Goal: Task Accomplishment & Management: Complete application form

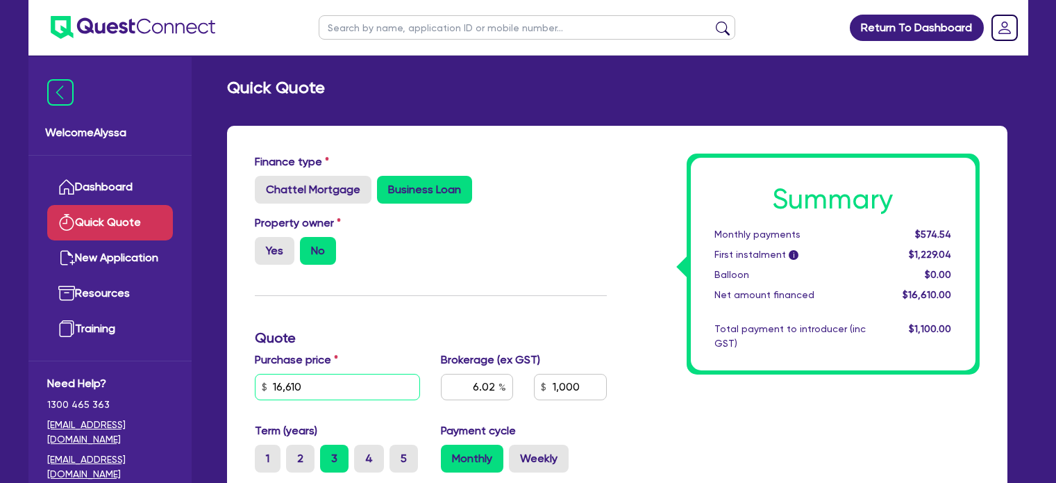
scroll to position [222, 0]
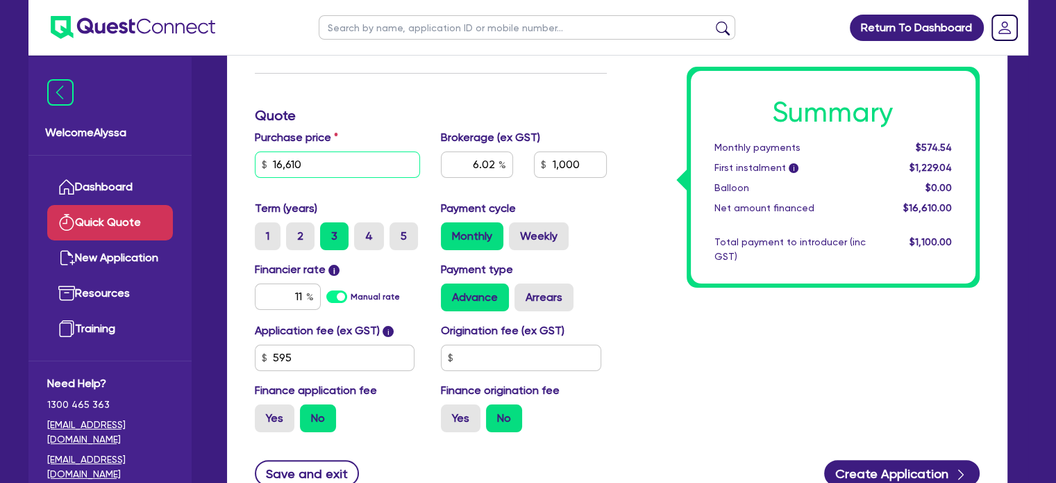
click at [331, 175] on input "16,610" at bounding box center [338, 164] width 166 height 26
type input "41,495"
type input "6.02"
type input "1,000"
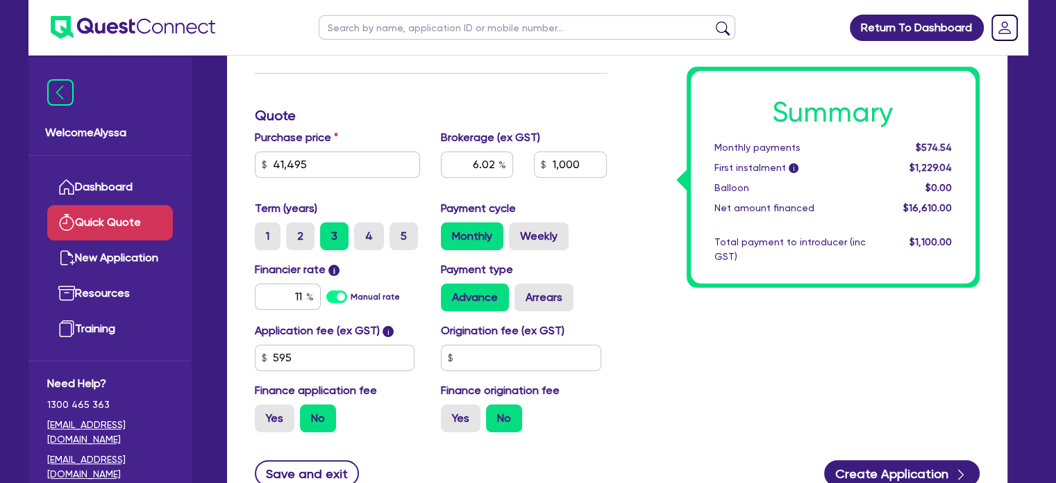
click at [665, 297] on div "Summary Monthly payments $574.54 First instalment i $1,229.04 Balloon $0.00 Net…" at bounding box center [803, 187] width 373 height 512
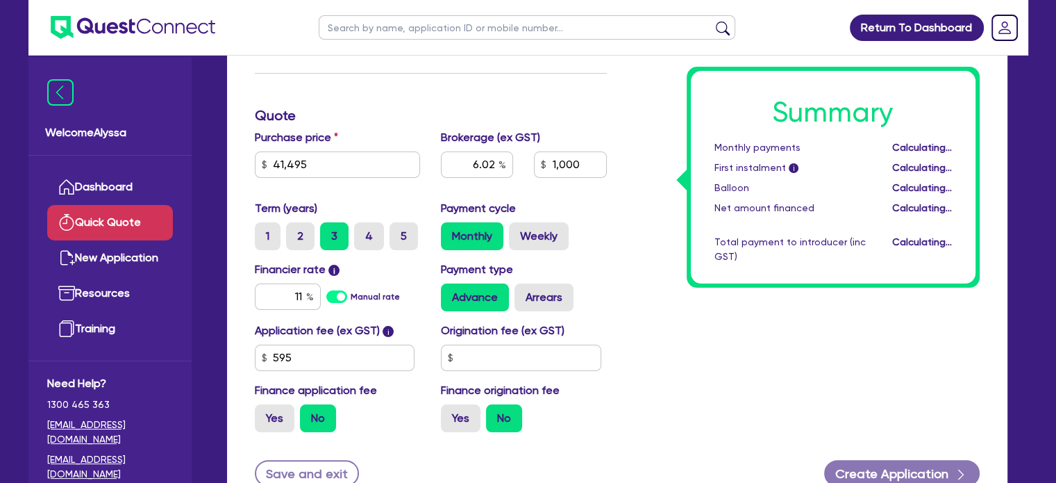
type input "2.40"
type input "1,000"
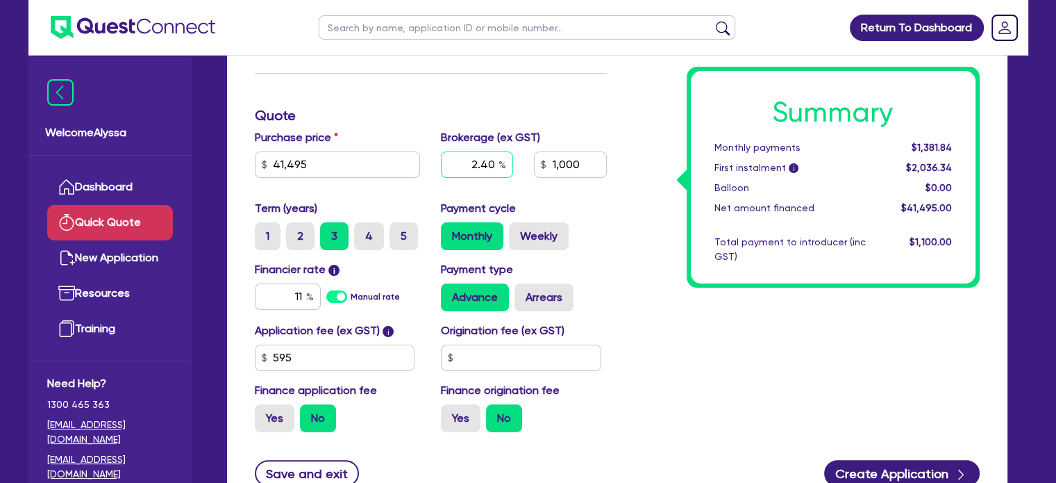
click at [472, 162] on input "2.40" at bounding box center [477, 164] width 72 height 26
type input "4"
type input "1,659.8"
click at [305, 281] on div "Financier rate i 11 Manual rate" at bounding box center [337, 286] width 187 height 50
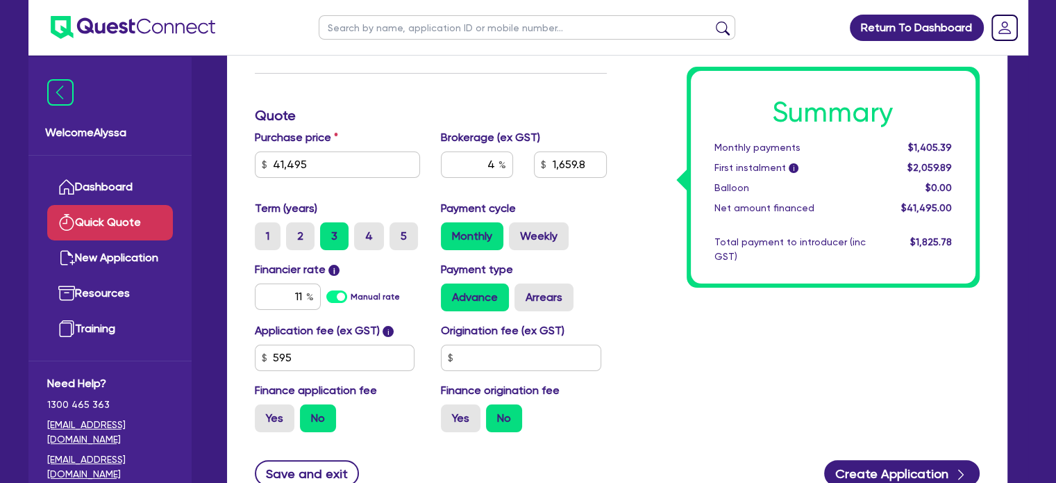
click at [305, 281] on div "Financier rate i 11 Manual rate" at bounding box center [337, 286] width 187 height 50
click at [303, 290] on input "11" at bounding box center [288, 296] width 66 height 26
type input "15"
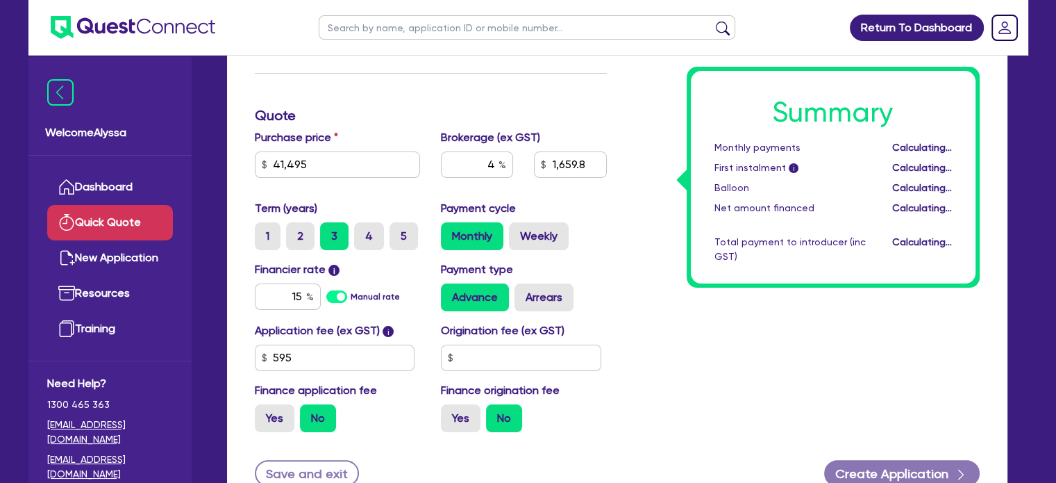
type input "1,659.8"
click at [733, 309] on div "Summary Monthly payments Calculating... First instalment i Calculating... Ballo…" at bounding box center [803, 187] width 373 height 512
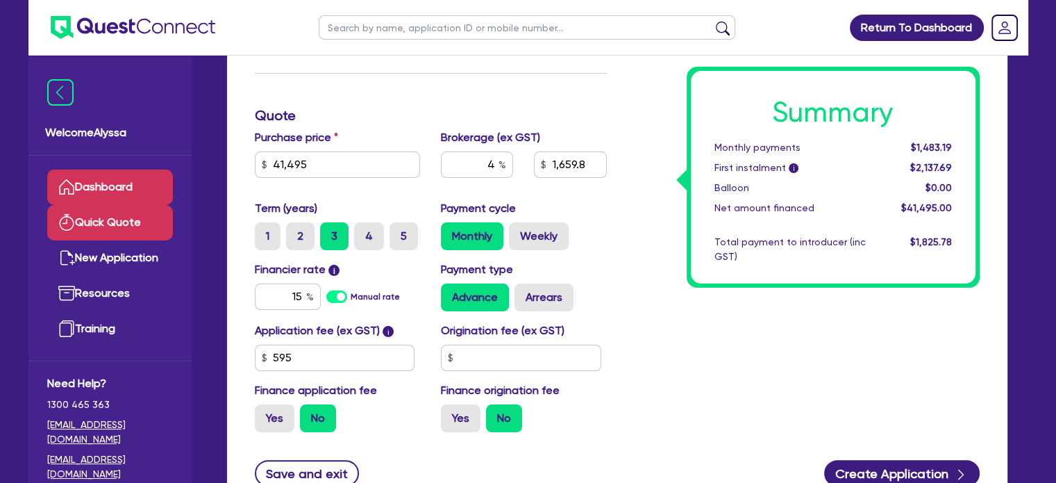
click at [66, 188] on icon at bounding box center [66, 186] width 17 height 17
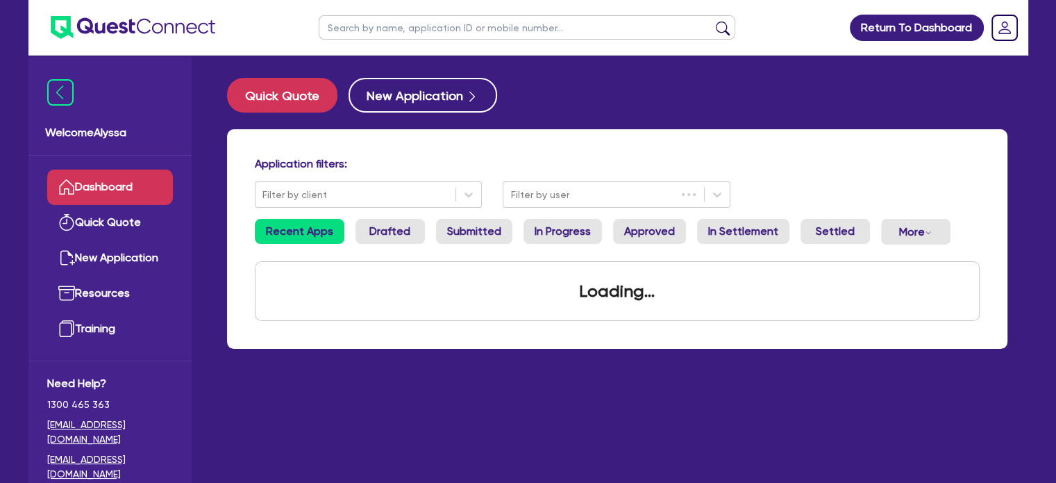
click at [433, 27] on input "text" at bounding box center [527, 27] width 417 height 24
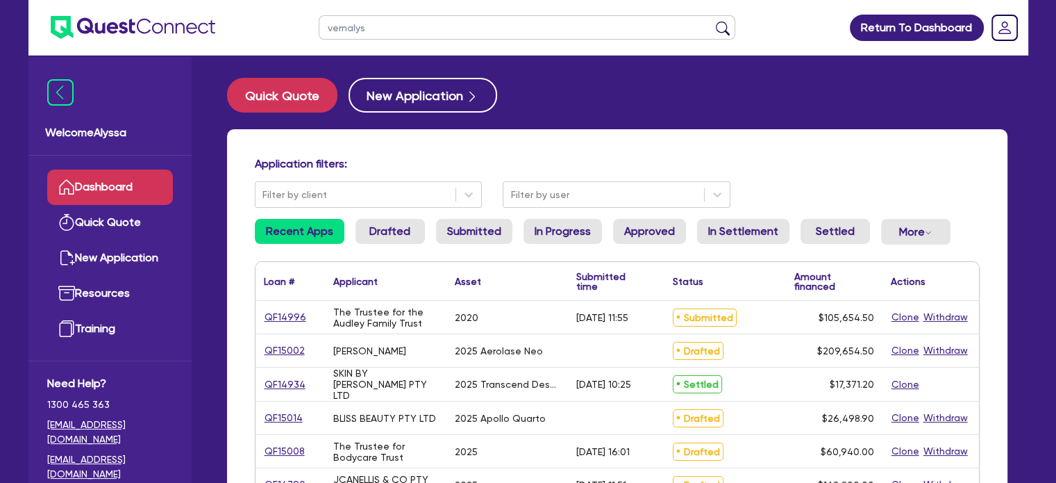
type input "vernalys"
click at [712, 21] on button "submit" at bounding box center [723, 30] width 22 height 19
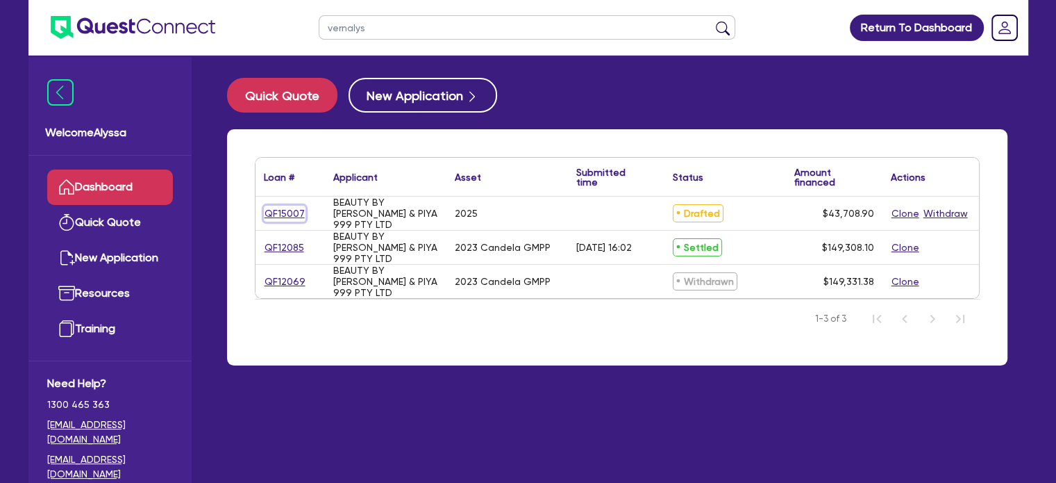
click at [277, 210] on link "QF15007" at bounding box center [285, 214] width 42 height 16
select select "TERTIARY_ASSETS"
select select "BEAUTY_EQUIPMENT"
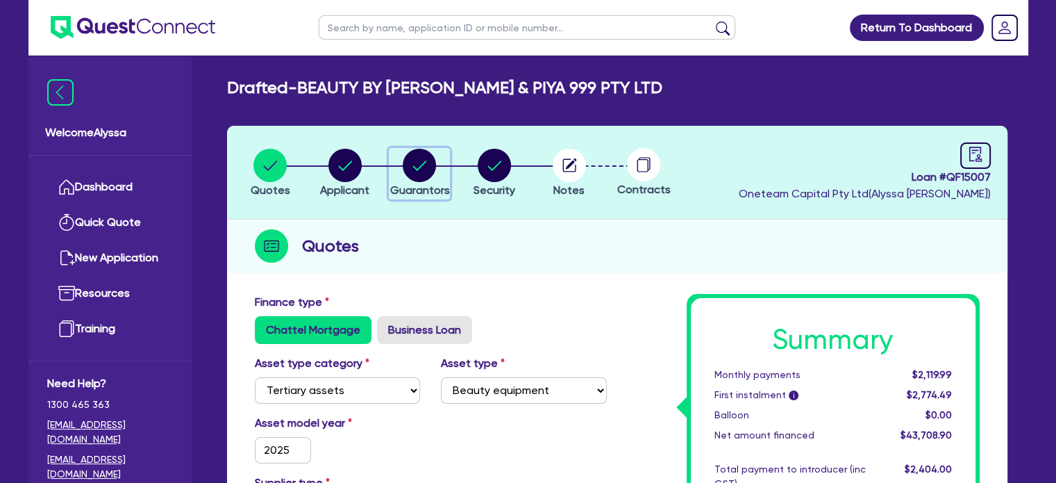
click at [422, 174] on circle "button" at bounding box center [419, 165] width 33 height 33
select select "MR"
select select "[GEOGRAPHIC_DATA]"
select select "MARRIED"
select select "[GEOGRAPHIC_DATA]"
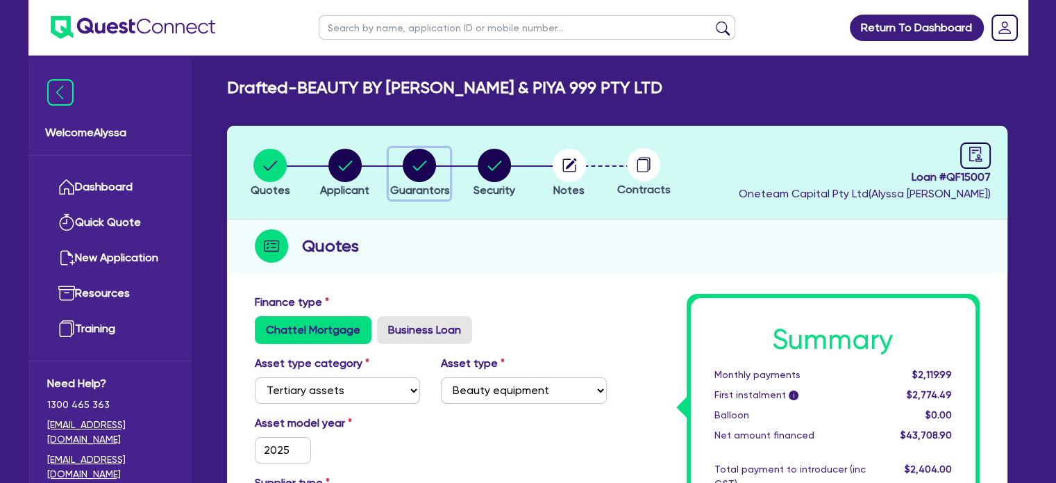
select select "VEHICLE"
select select "CASH"
select select "OTHER"
select select "HOUSEHOLD_PERSONAL"
select select "VEHICLE_LOAN"
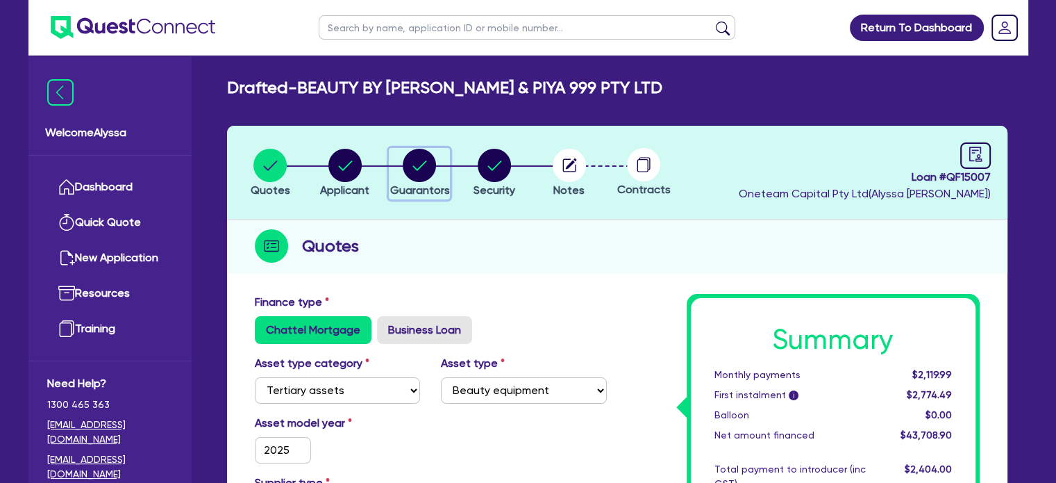
select select "EQUIPMENT_LOAN"
select select "MRS"
select select "MARRIED"
select select "[GEOGRAPHIC_DATA]"
select select "CASH"
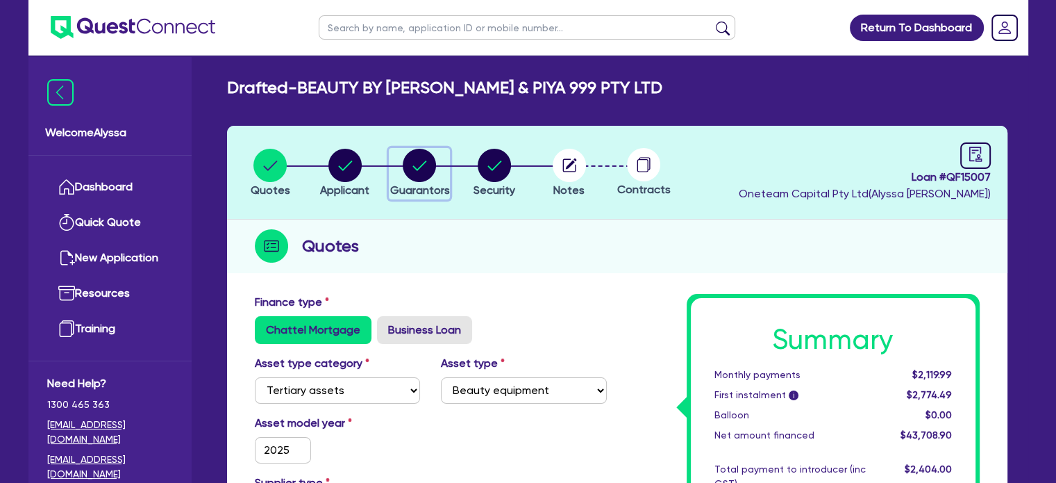
select select "HOUSEHOLD_PERSONAL"
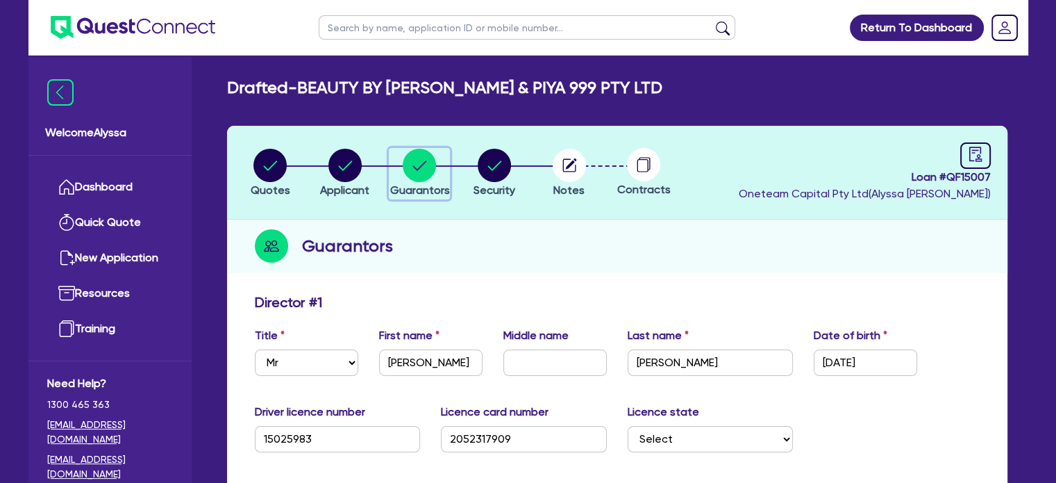
scroll to position [61, 0]
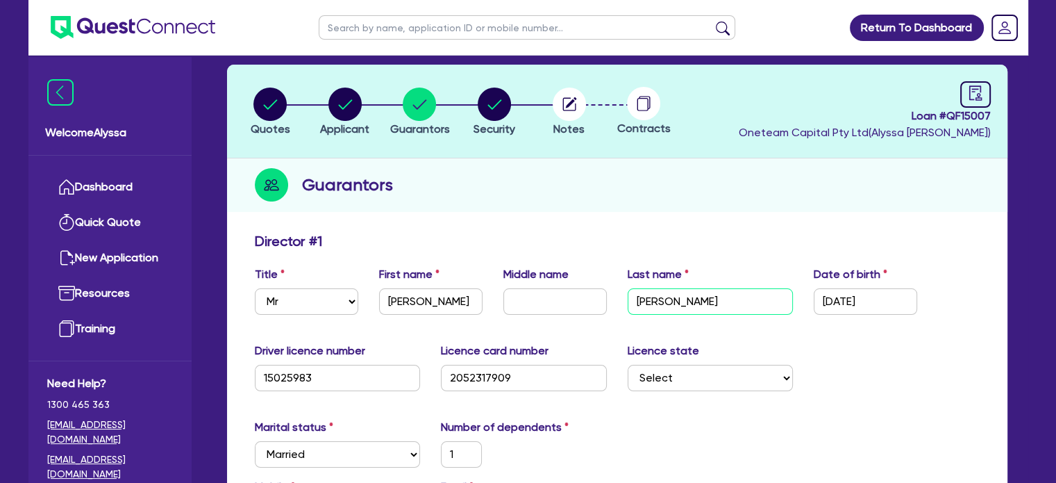
click at [647, 300] on input "[PERSON_NAME]" at bounding box center [711, 301] width 166 height 26
type input "uong"
type input "1"
type input "0439 917 007"
type input "70,000"
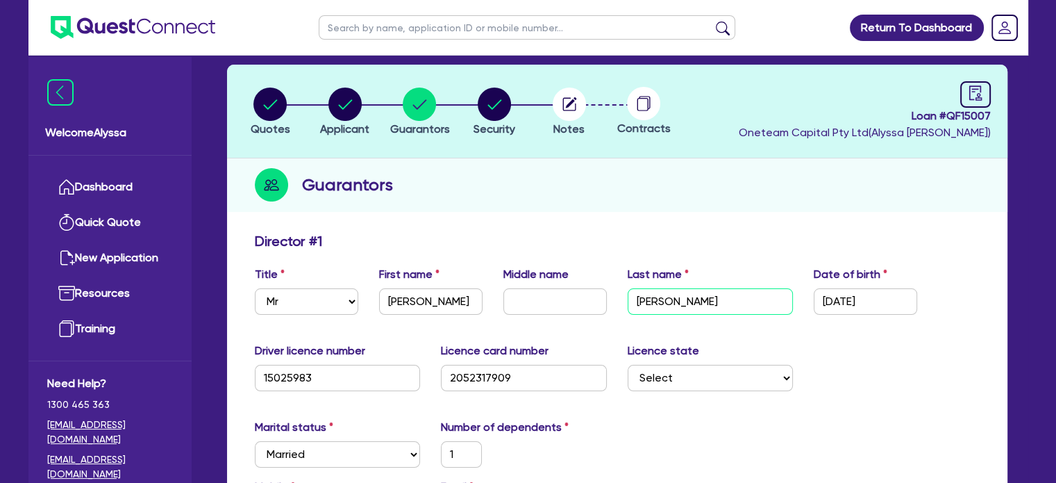
type input "50,000"
type input "20,000"
type input "25,000"
type input "60,000"
type input "55,440"
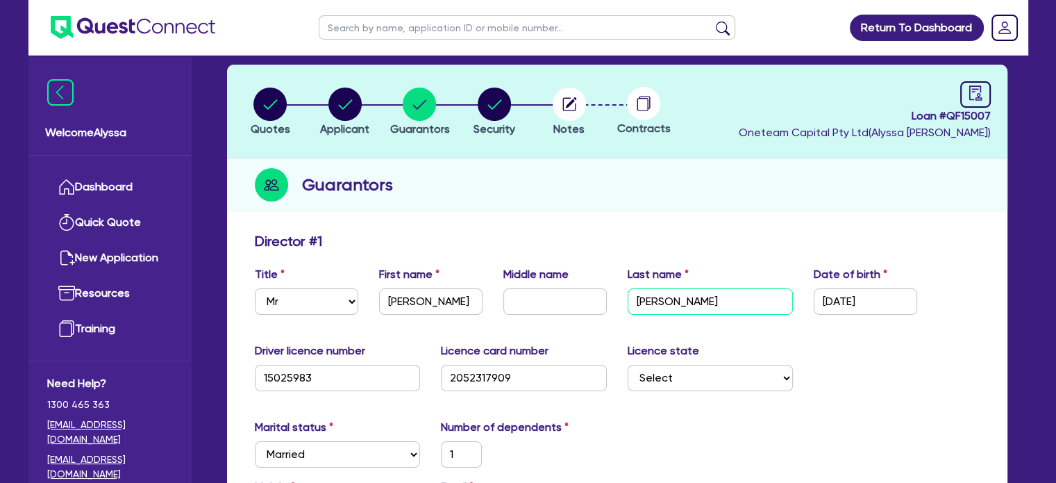
type input "1"
type input "0422455496"
type input "50000"
type input "35000"
type input "[PERSON_NAME]"
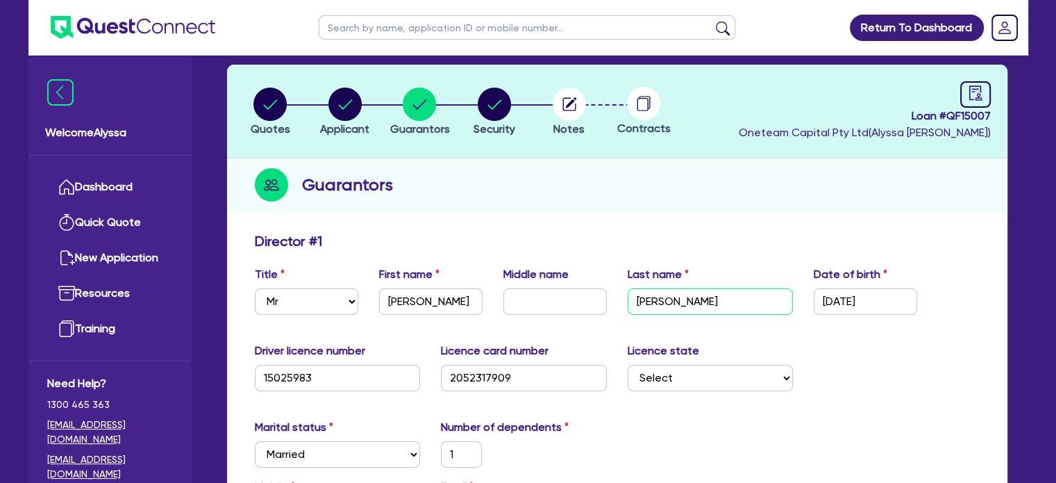
type input "1"
type input "0439 917 007"
type input "70,000"
type input "50,000"
type input "20,000"
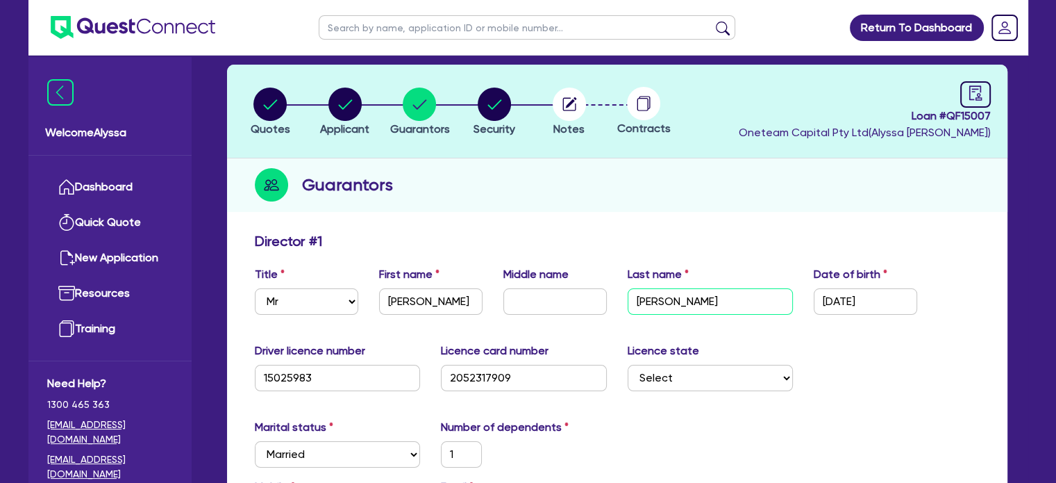
type input "25,000"
type input "60,000"
type input "55,440"
type input "1"
type input "0422455496"
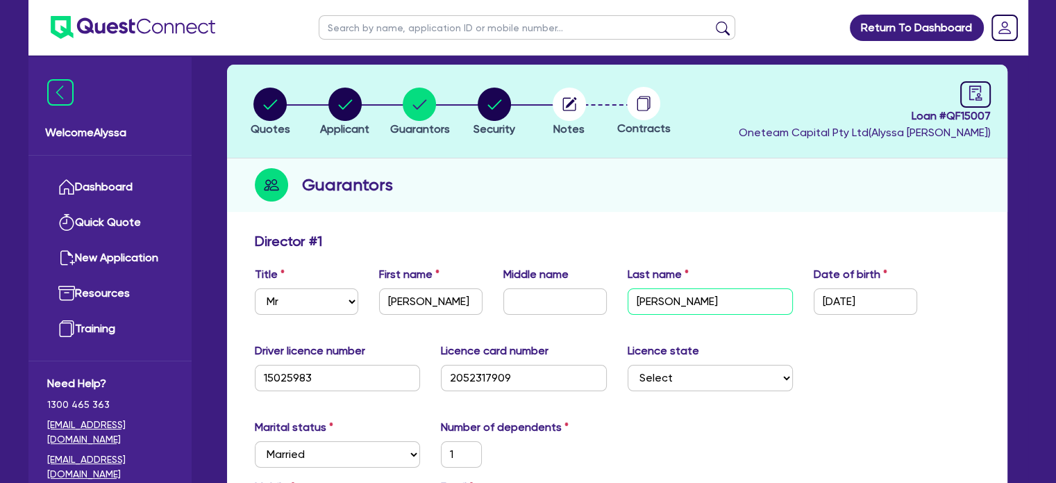
type input "50000"
type input "35000"
type input "[PERSON_NAME]"
type input "1"
type input "0422 455 496"
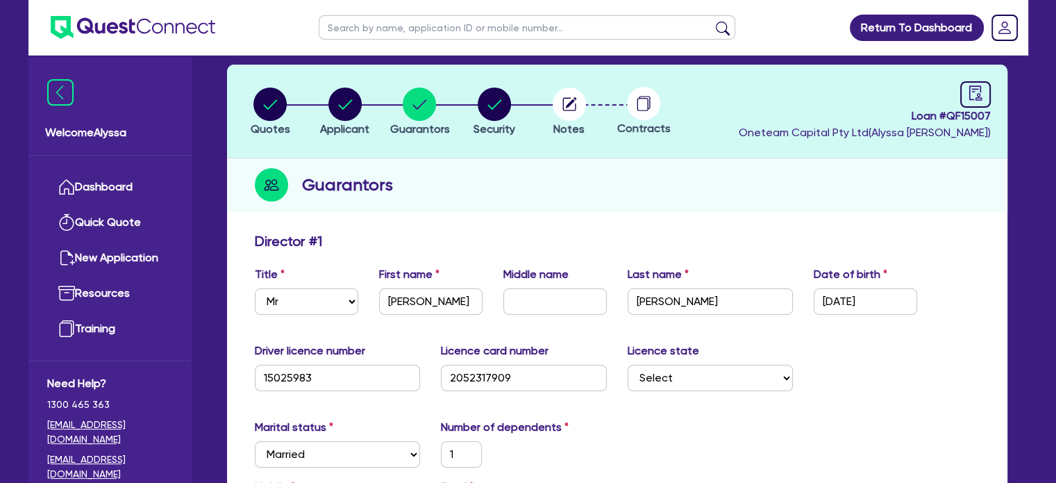
type input "50,000"
type input "35,000"
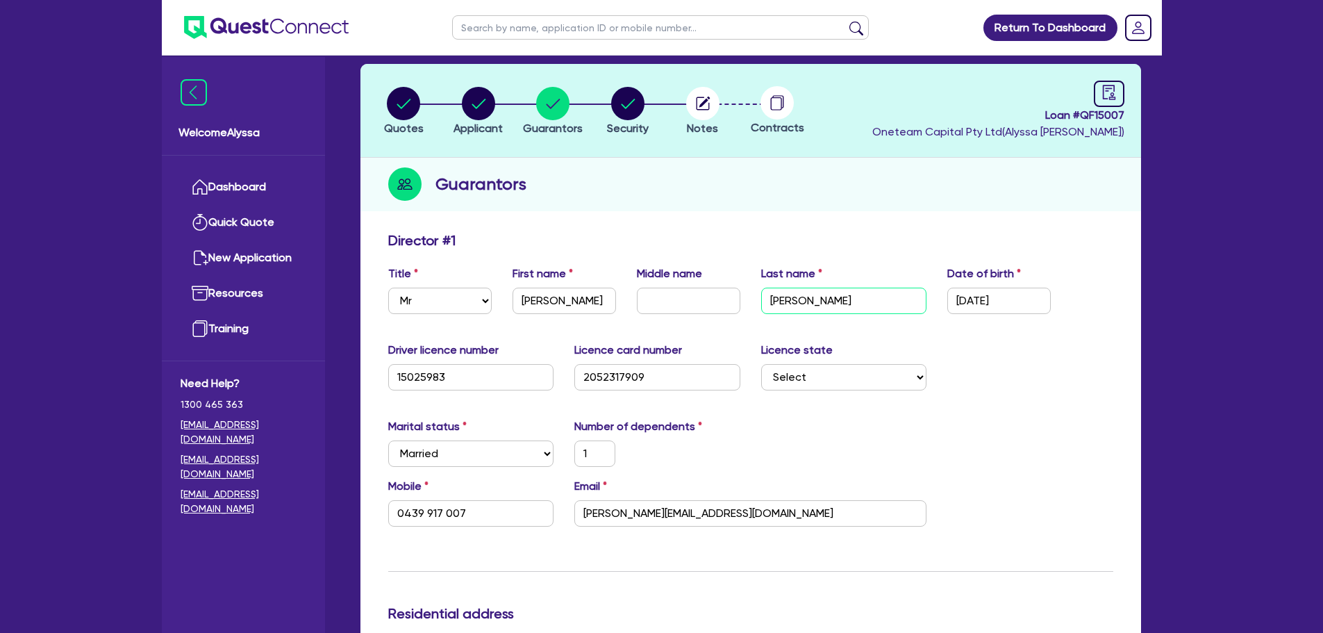
scroll to position [0, 0]
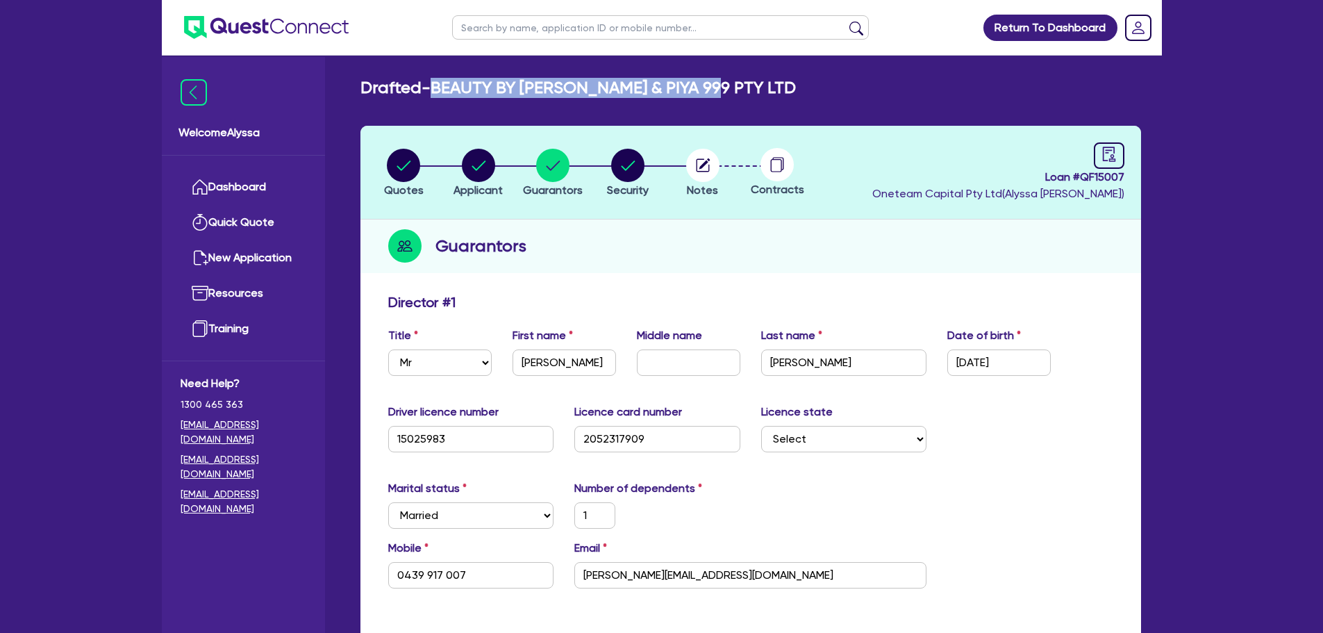
drag, startPoint x: 737, startPoint y: 85, endPoint x: 438, endPoint y: 85, distance: 298.7
click at [438, 85] on div "Drafted - BEAUTY BY TONY & PIYA 999 PTY LTD" at bounding box center [751, 88] width 802 height 20
copy h2 "BEAUTY BY [PERSON_NAME] & PIYA 999 PTY LTD"
click at [412, 154] on circle "button" at bounding box center [403, 165] width 33 height 33
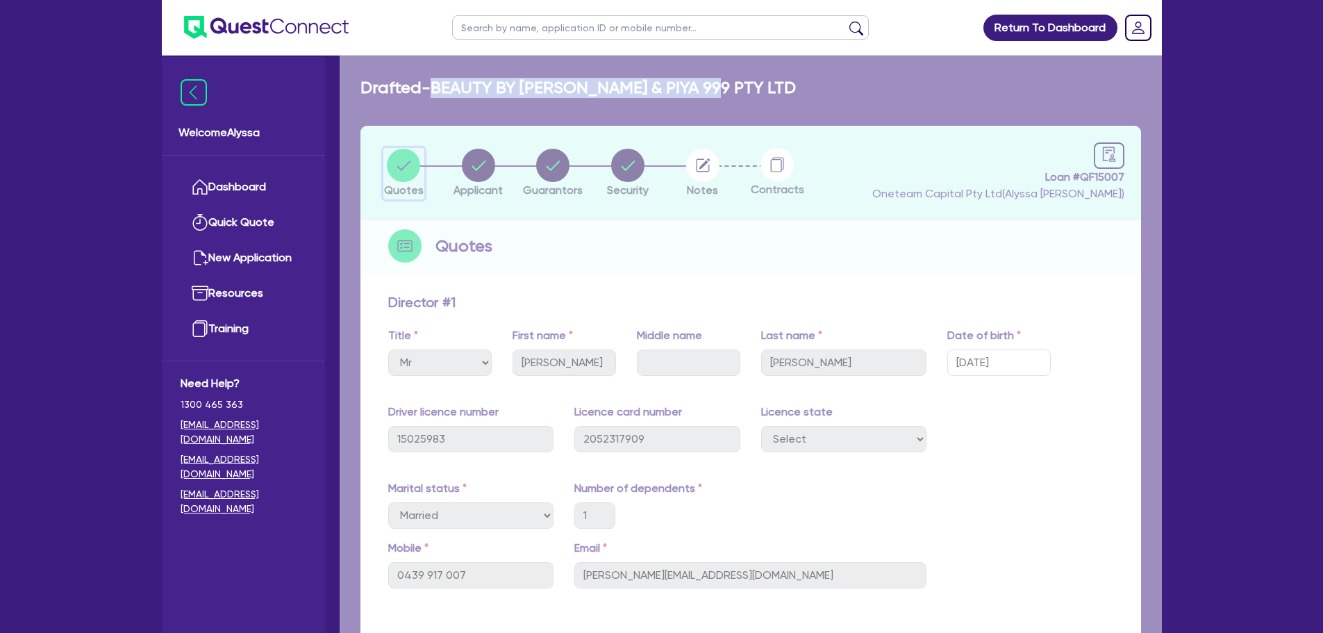
select select "TERTIARY_ASSETS"
select select "BEAUTY_EQUIPMENT"
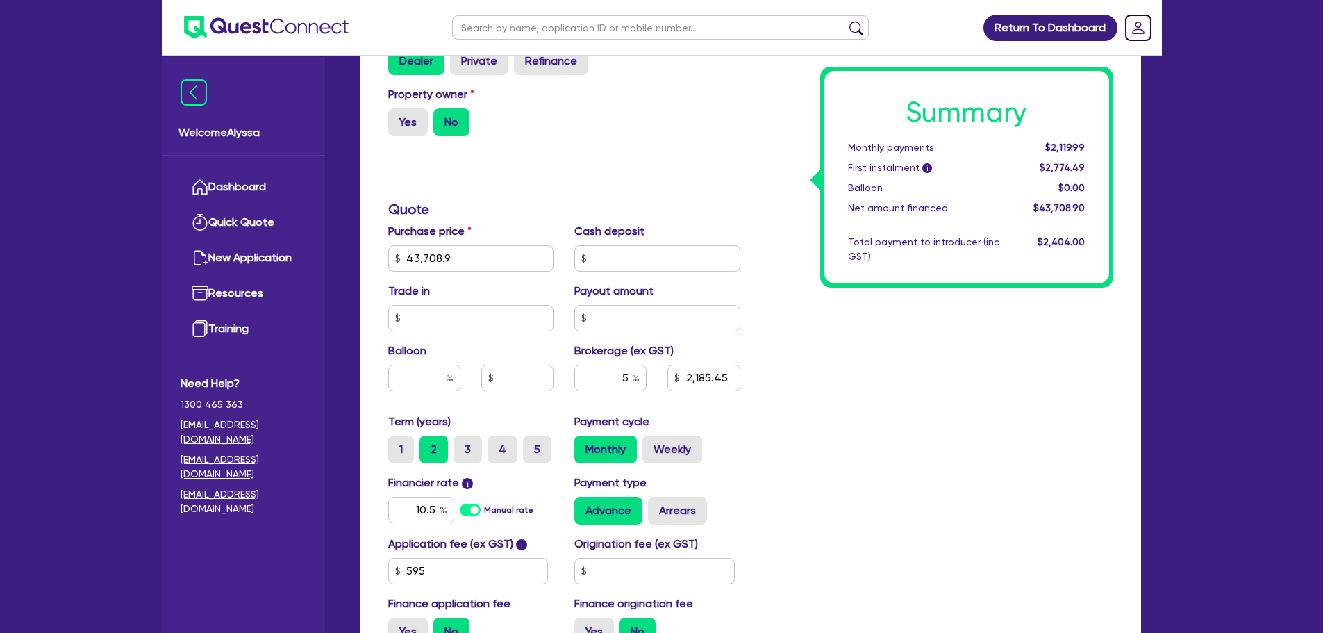
scroll to position [450, 0]
click at [512, 19] on input "text" at bounding box center [660, 27] width 417 height 24
paste input "sumbutts@gmail.com"
type input "sumbutts@gmail.com"
click button "submit" at bounding box center [856, 30] width 22 height 19
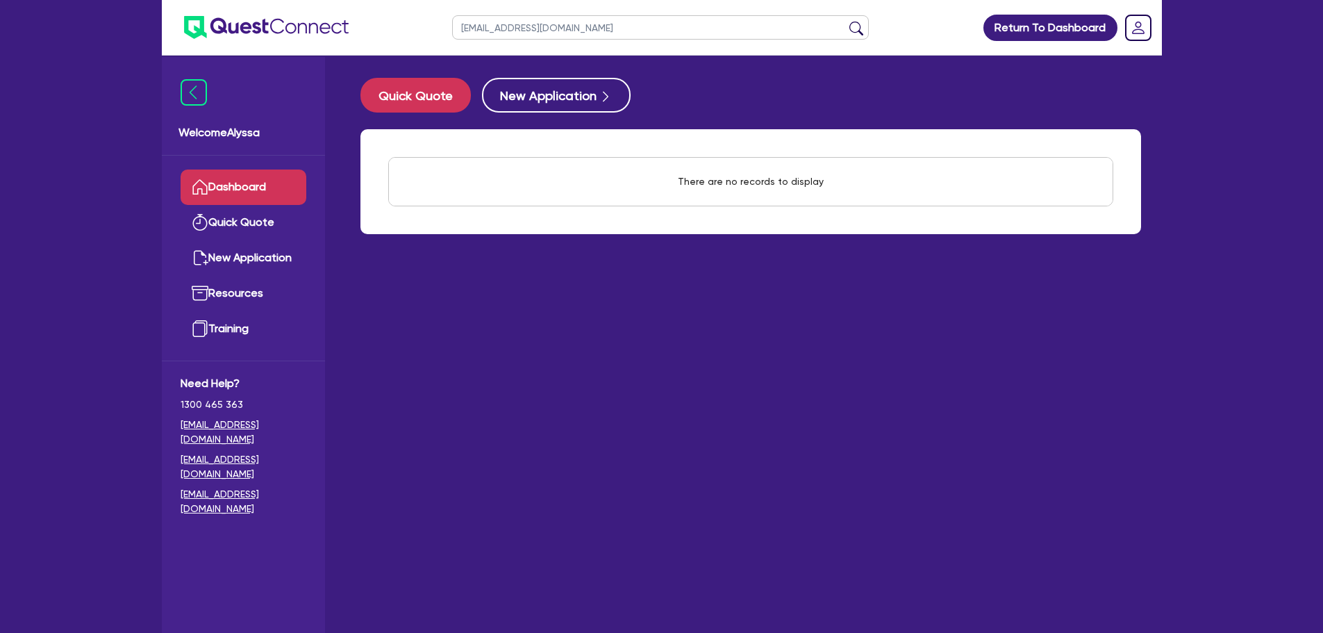
drag, startPoint x: 615, startPoint y: 30, endPoint x: 463, endPoint y: 25, distance: 152.2
click at [463, 25] on input "sumbutts@gmail.com" at bounding box center [660, 27] width 417 height 24
type input "SUMMER"
click at [845, 21] on button "submit" at bounding box center [856, 30] width 22 height 19
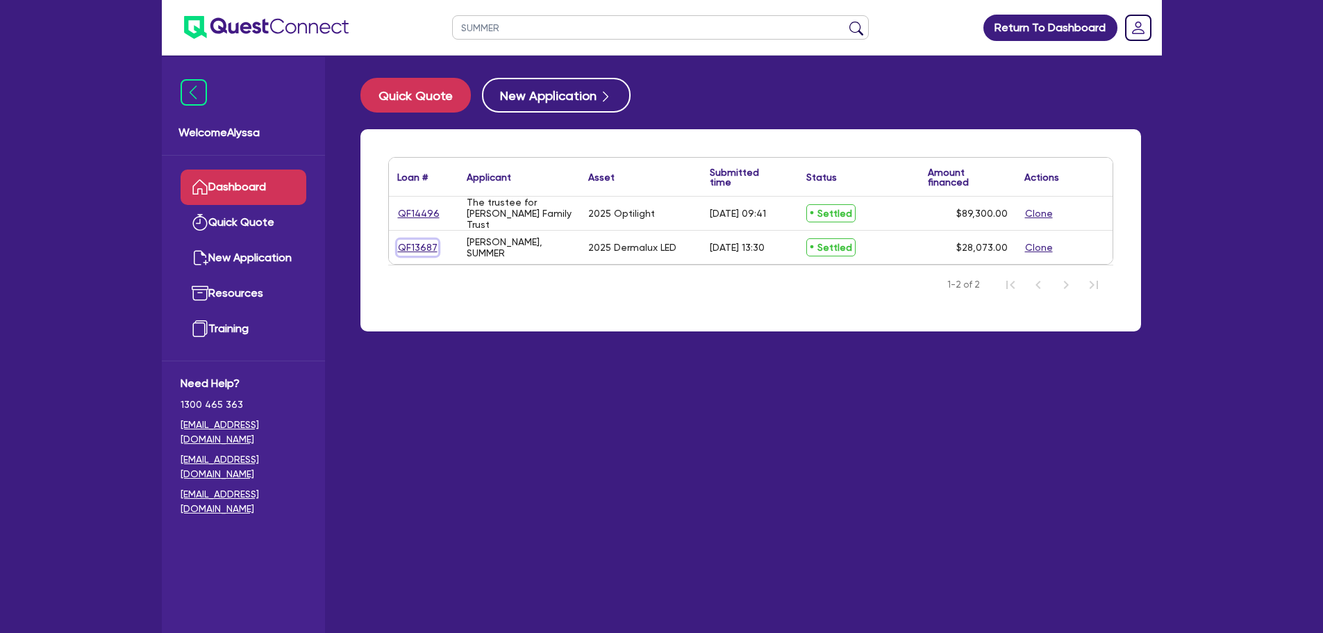
click at [415, 245] on link "QF13687" at bounding box center [417, 248] width 41 height 16
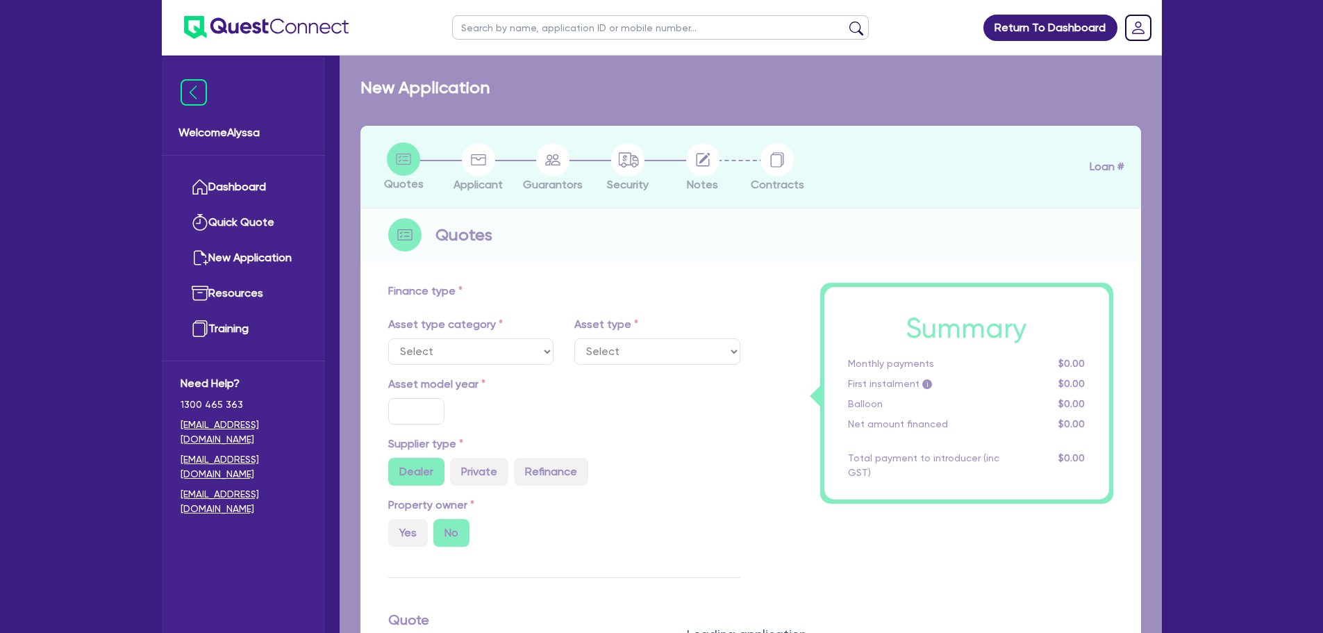
select select "TERTIARY_ASSETS"
type input "2025"
radio input "true"
type input "27,203"
type input "6.17"
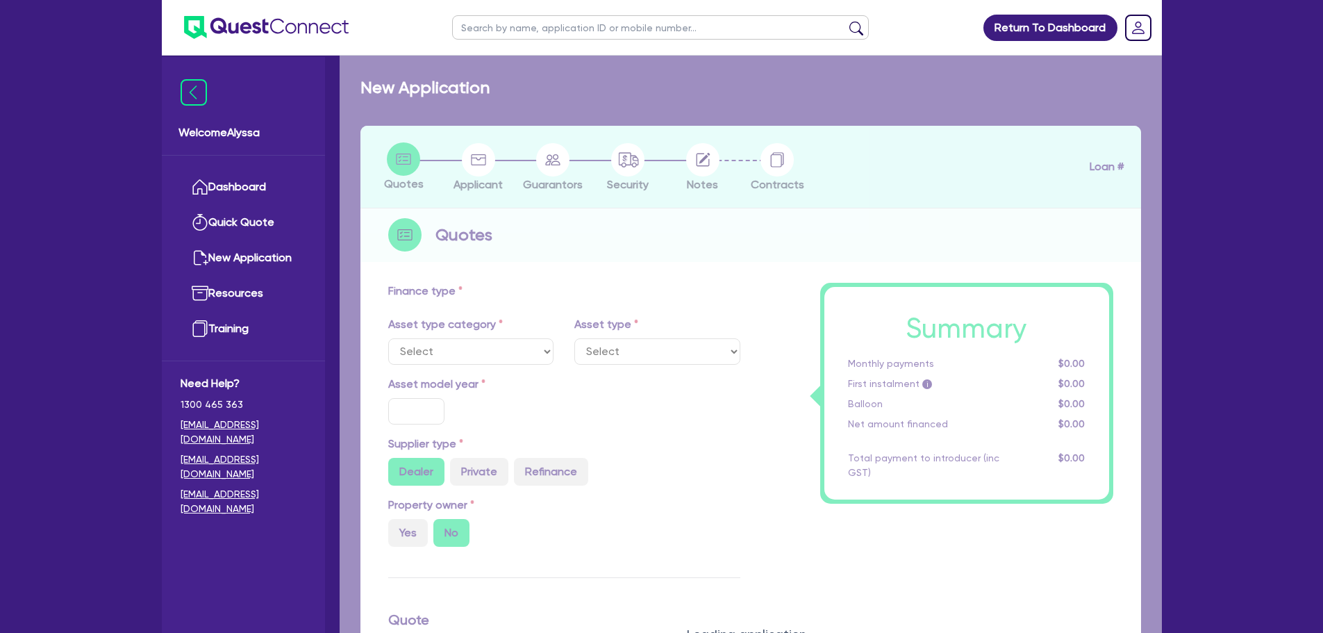
type input "1,728.63"
type input "11.95"
type input "490.91"
type input "300"
select select "BEAUTY_EQUIPMENT"
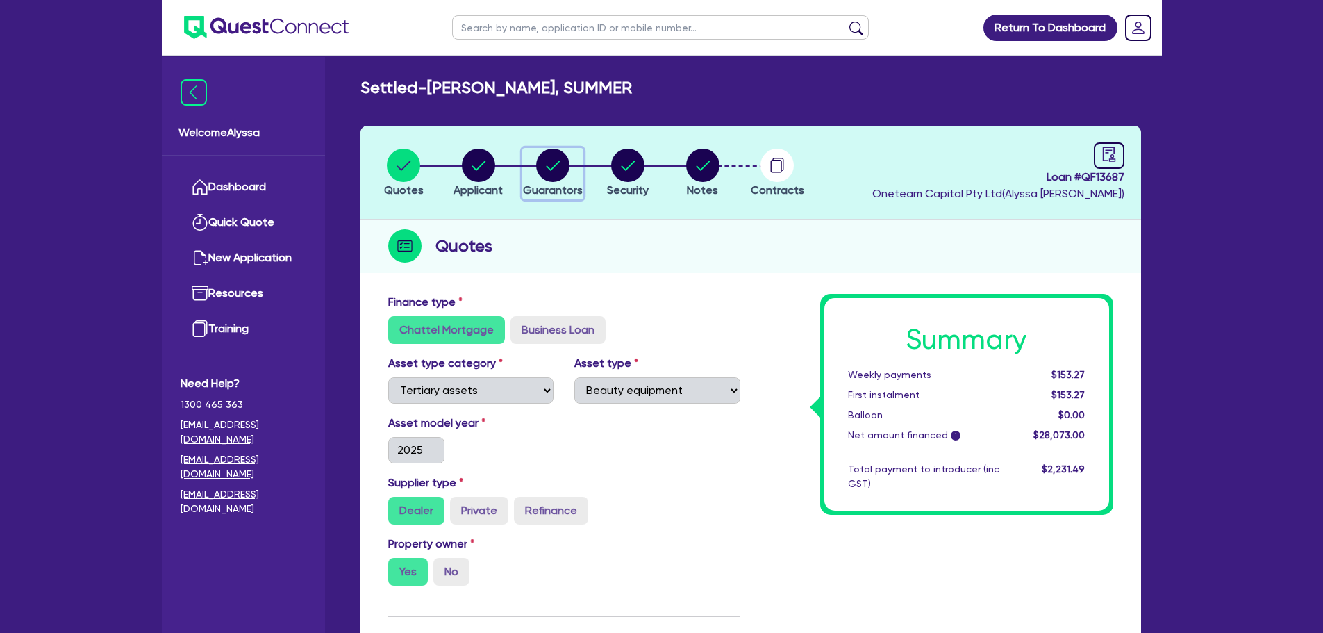
click at [547, 170] on circle "button" at bounding box center [552, 165] width 33 height 33
select select "MRS"
select select "QLD"
select select "MARRIED"
select select "PROPERTY"
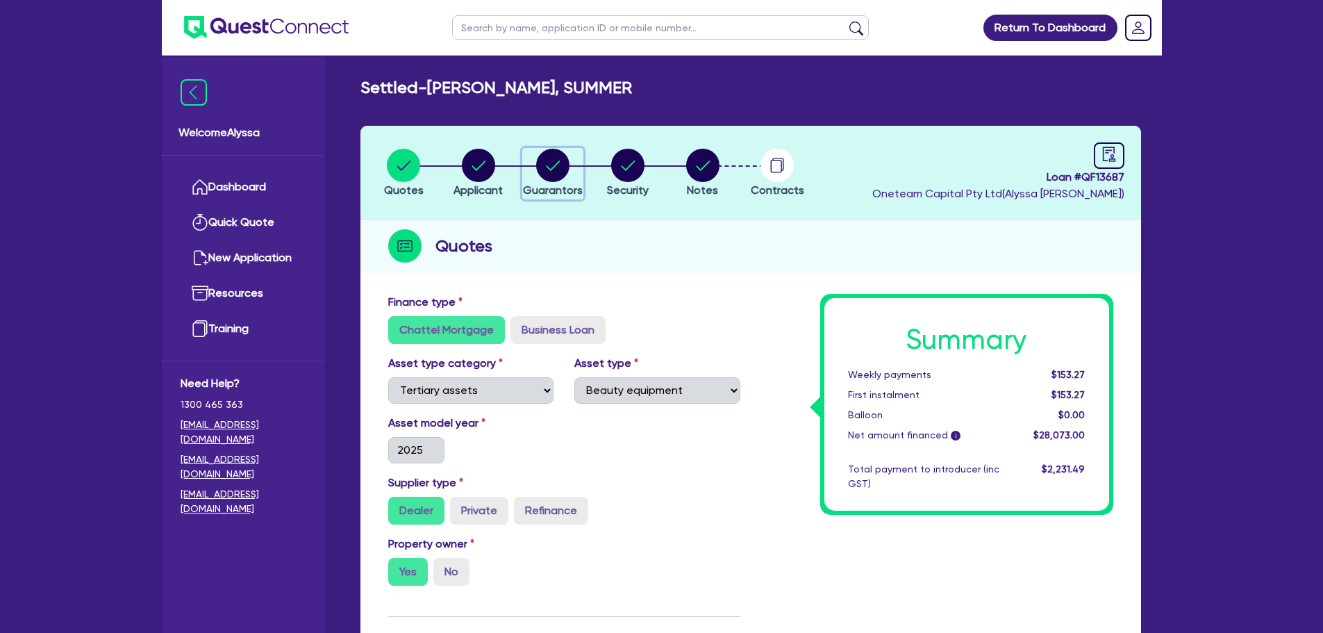
select select "VEHICLE"
select select "HOUSEHOLD_PERSONAL"
select select "OTHER"
select select "CASH"
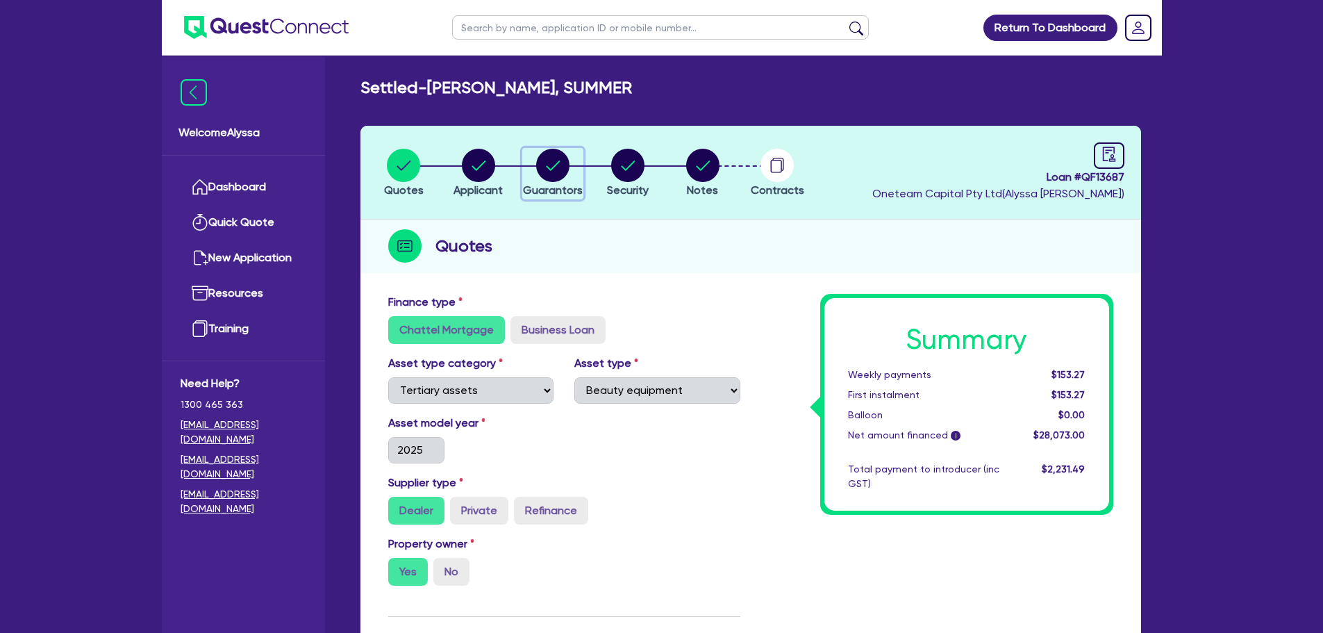
select select "MORTGAGE"
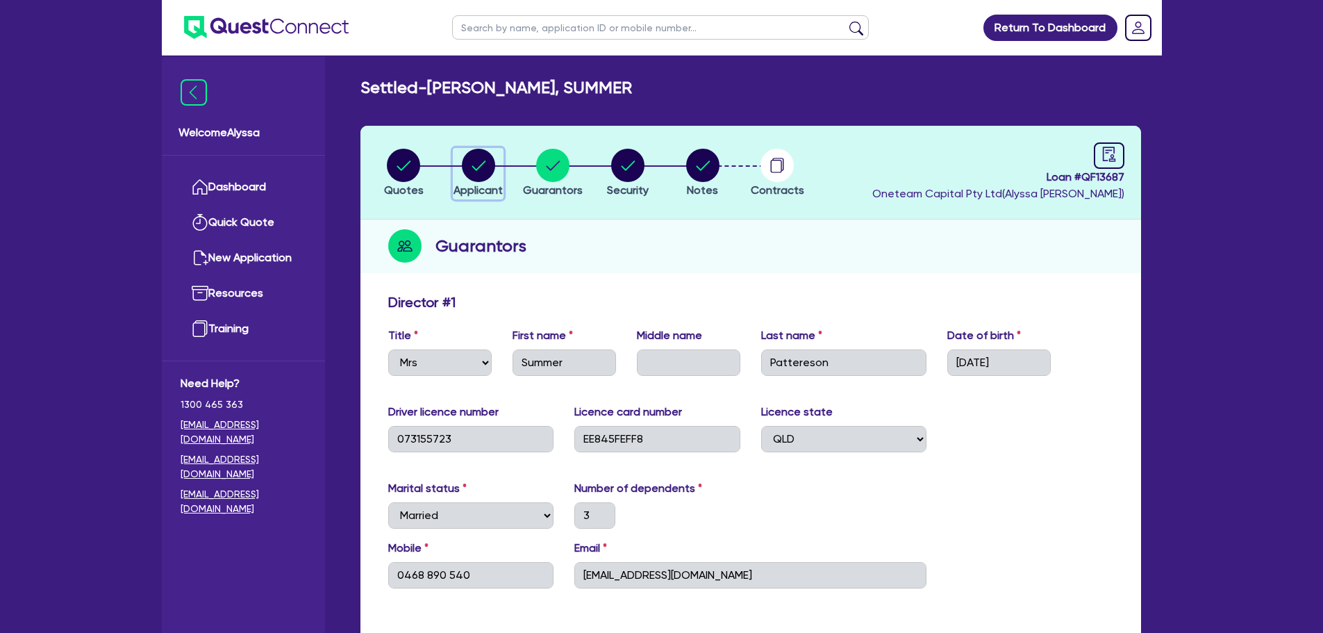
click at [476, 184] on span "Applicant" at bounding box center [478, 189] width 49 height 13
select select "SOLE_TRADER"
select select "HEALTH_BEAUTY"
select select "HAIR_BEAUTY_SALONS"
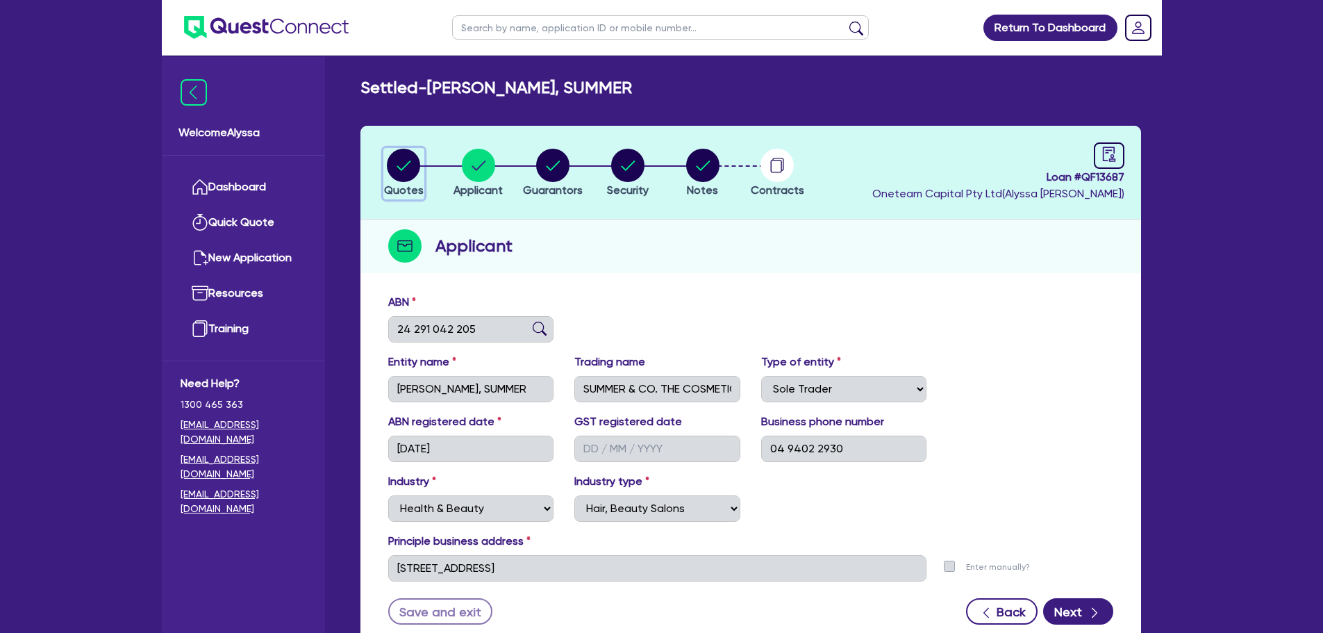
click at [403, 173] on circle "button" at bounding box center [403, 165] width 33 height 33
select select "TERTIARY_ASSETS"
select select "BEAUTY_EQUIPMENT"
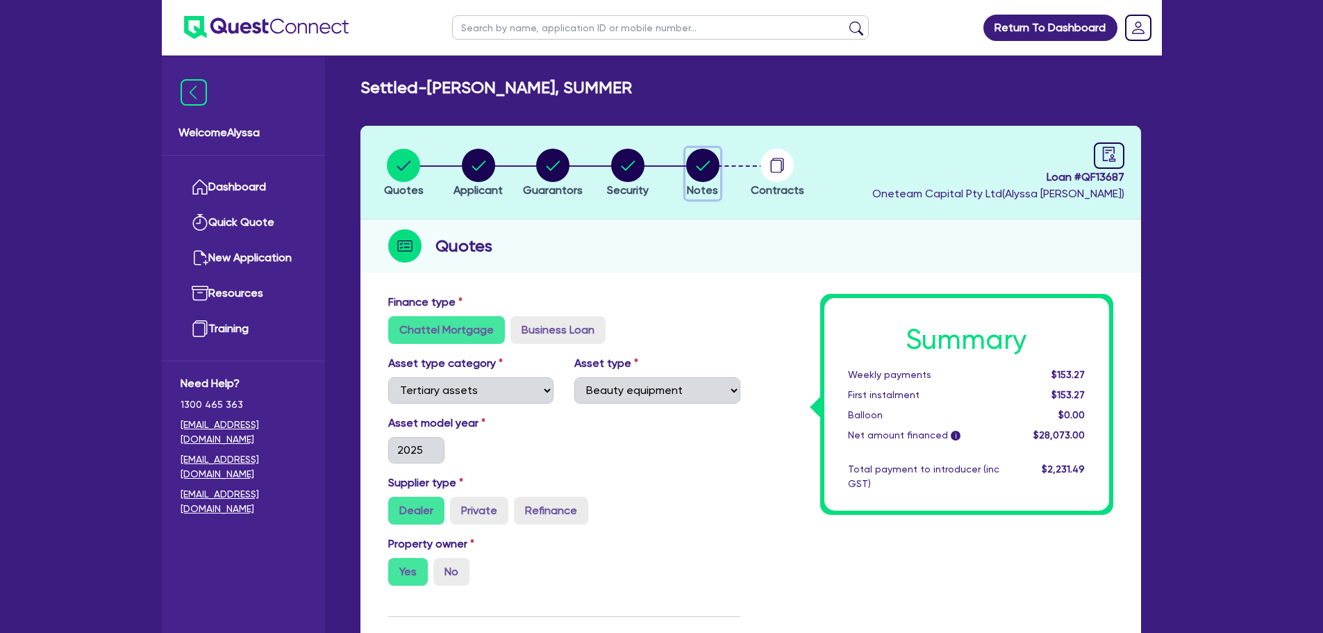
click at [690, 162] on circle "button" at bounding box center [702, 165] width 33 height 33
select select "Other"
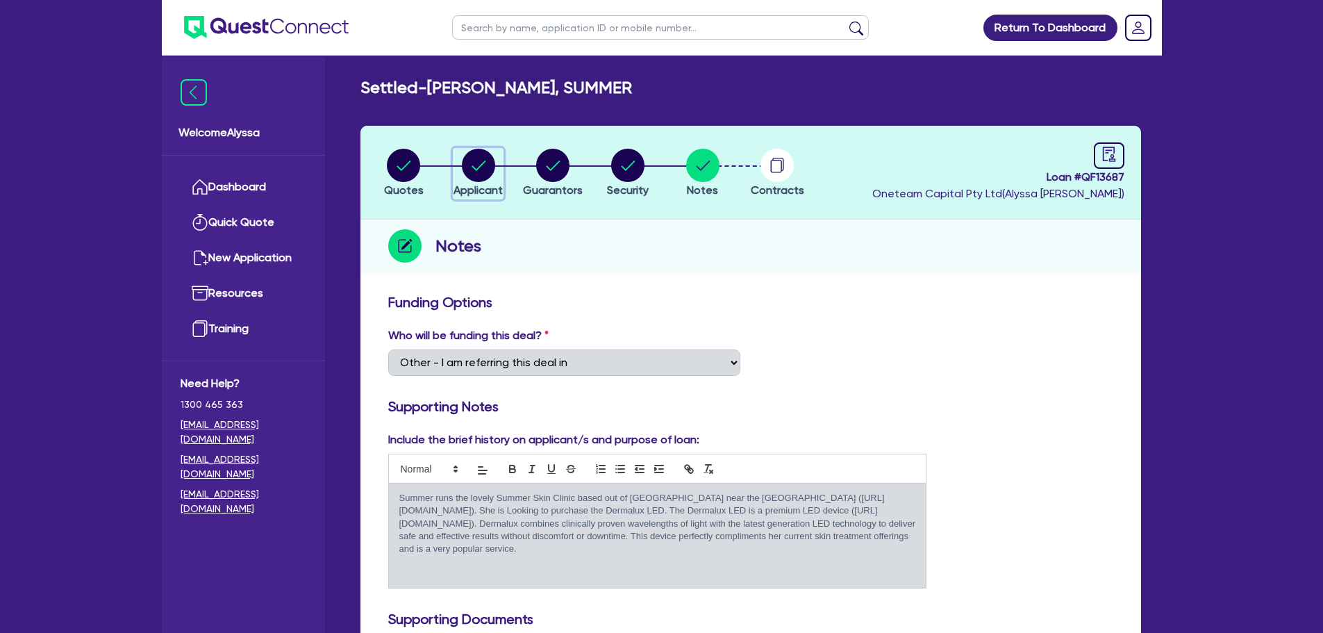
click at [484, 176] on circle "button" at bounding box center [478, 165] width 33 height 33
select select "SOLE_TRADER"
select select "HEALTH_BEAUTY"
select select "HAIR_BEAUTY_SALONS"
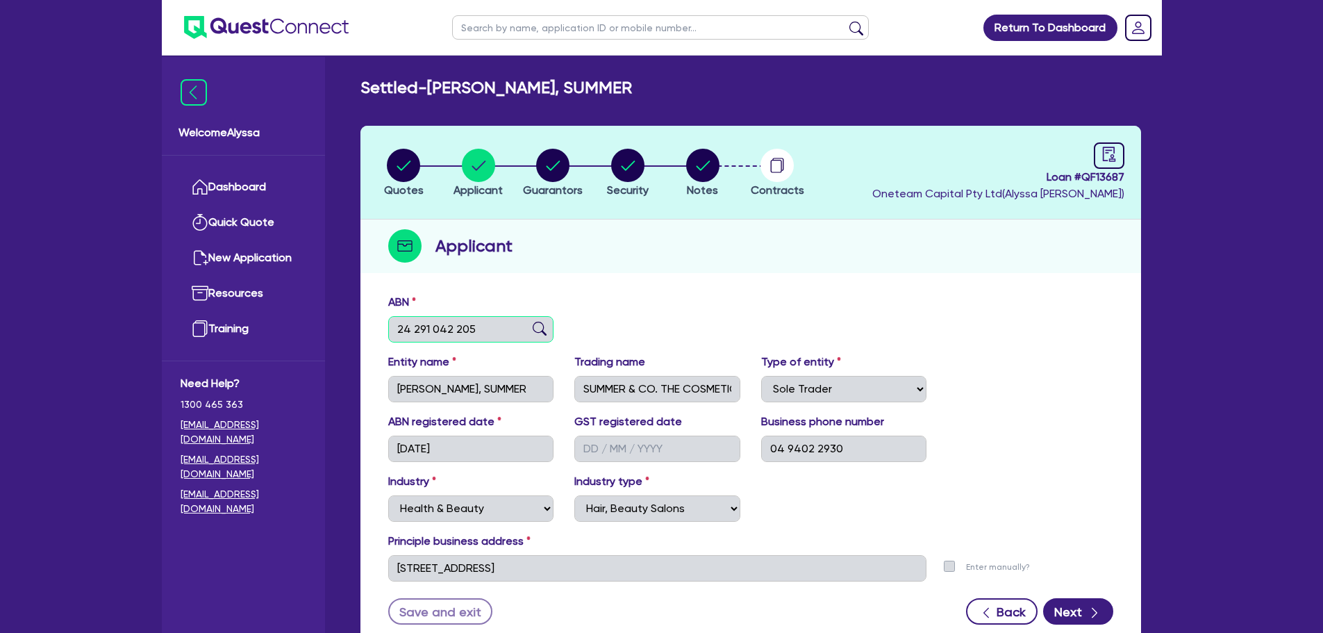
drag, startPoint x: 488, startPoint y: 331, endPoint x: 344, endPoint y: 328, distance: 144.5
click at [344, 328] on div "Settled - PATTERSON, SUMMER Quotes Applicant Guarantors Security Notes Contract…" at bounding box center [751, 373] width 822 height 591
click at [396, 176] on circle "button" at bounding box center [403, 165] width 33 height 33
select select "TERTIARY_ASSETS"
select select "BEAUTY_EQUIPMENT"
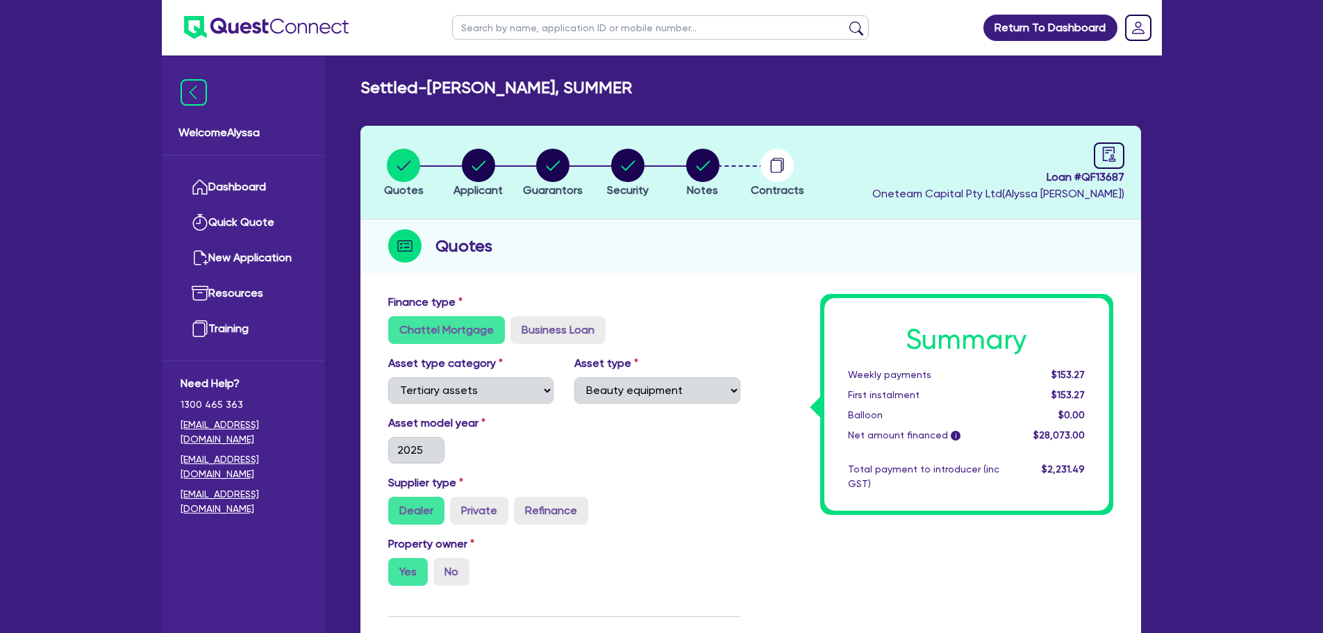
click at [518, 33] on input "text" at bounding box center [660, 27] width 417 height 24
type input "SUMMER"
click button "submit" at bounding box center [856, 30] width 22 height 19
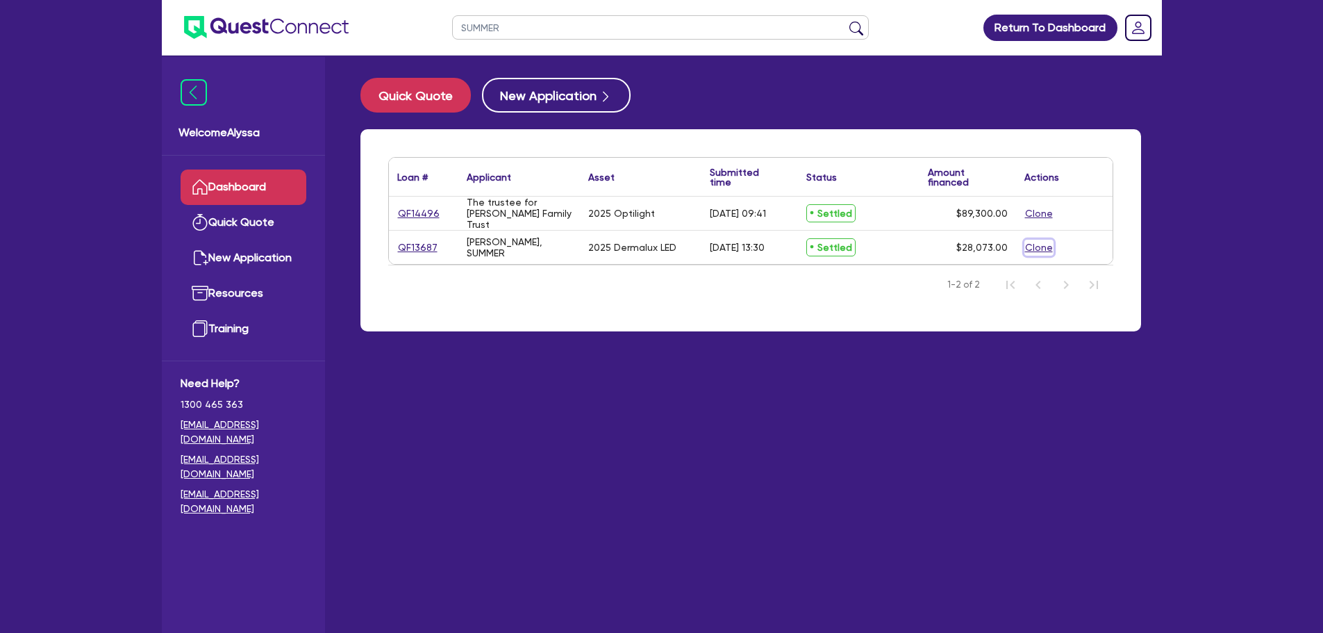
click at [1044, 251] on button "Clone" at bounding box center [1038, 248] width 29 height 16
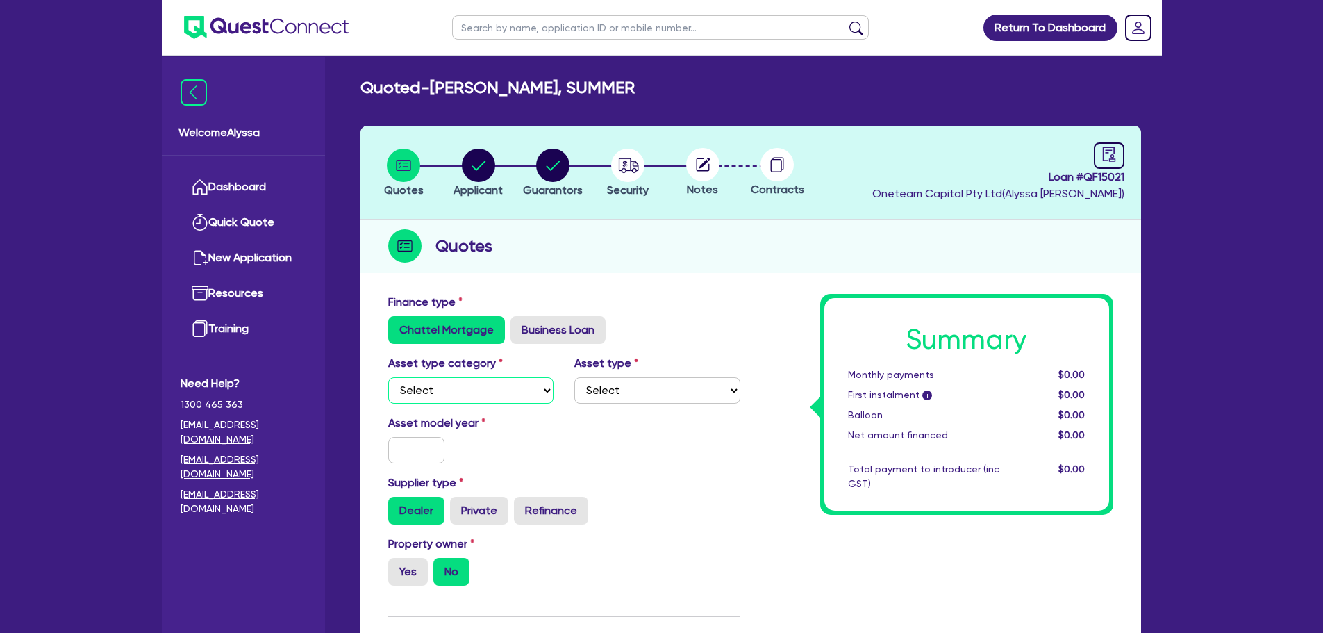
click at [442, 388] on select "Select Cars and light trucks Primary assets Secondary assets Tertiary assets" at bounding box center [471, 390] width 166 height 26
select select "TERTIARY_ASSETS"
click at [388, 377] on select "Select Cars and light trucks Primary assets Secondary assets Tertiary assets" at bounding box center [471, 390] width 166 height 26
click at [638, 398] on select "Select Beauty equipment IT equipment IT software Watercraft Other" at bounding box center [657, 390] width 166 height 26
select select "BEAUTY_EQUIPMENT"
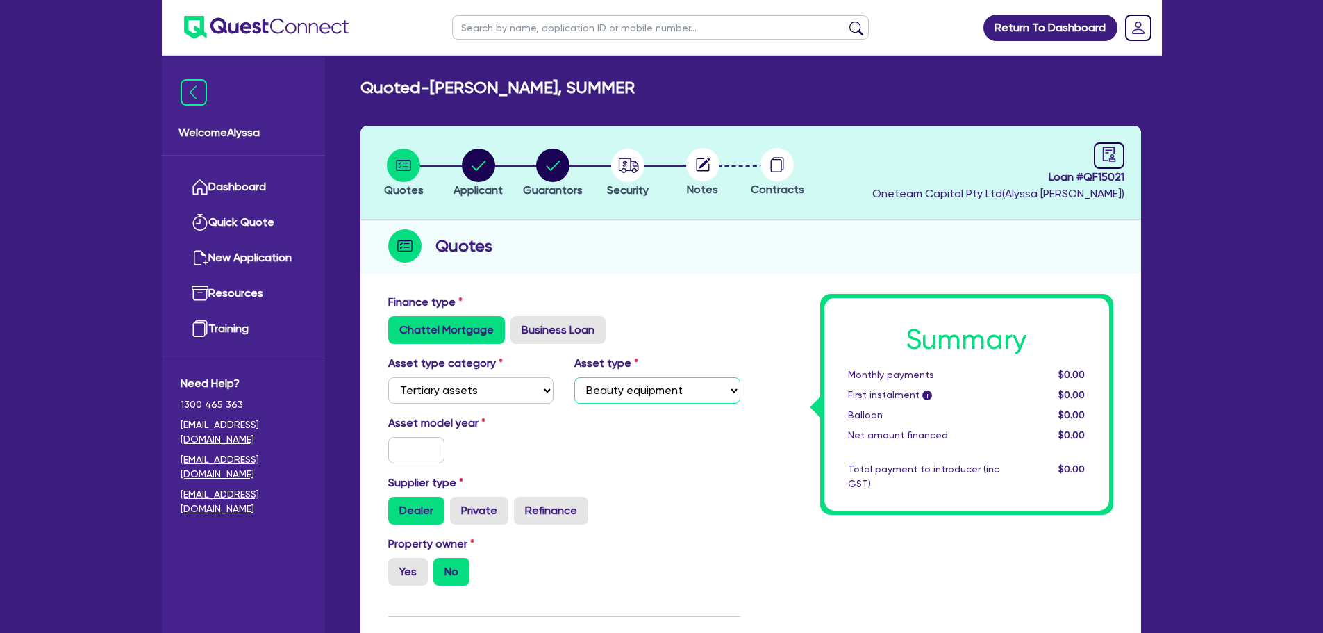
click at [574, 377] on select "Select Beauty equipment IT equipment IT software Watercraft Other" at bounding box center [657, 390] width 166 height 26
click at [406, 446] on input "text" at bounding box center [416, 450] width 57 height 26
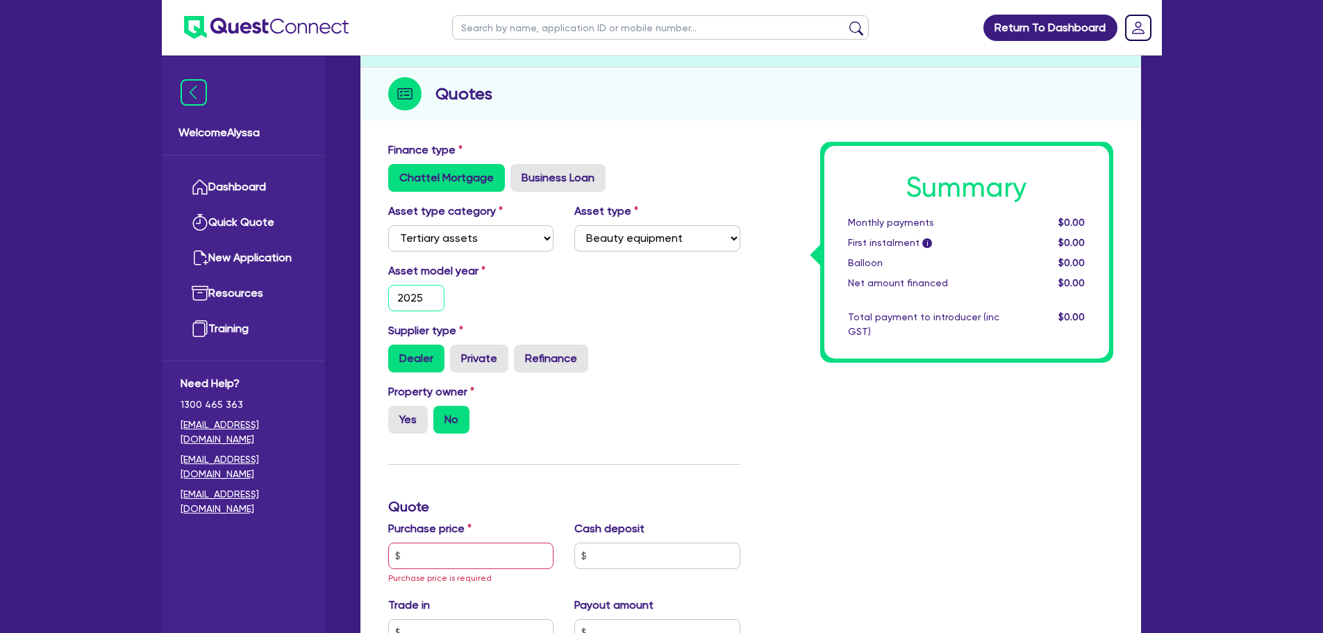
scroll to position [153, 0]
type input "2025"
click at [421, 482] on input "text" at bounding box center [471, 555] width 166 height 26
type input "19,000"
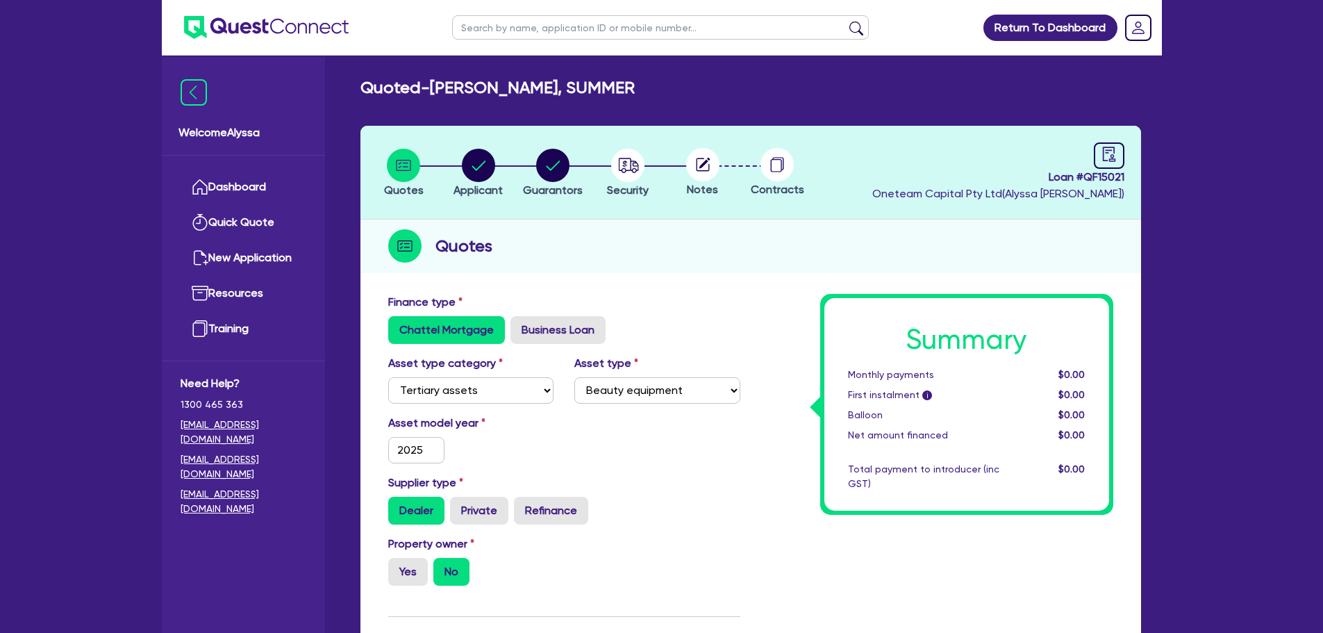
scroll to position [679, 0]
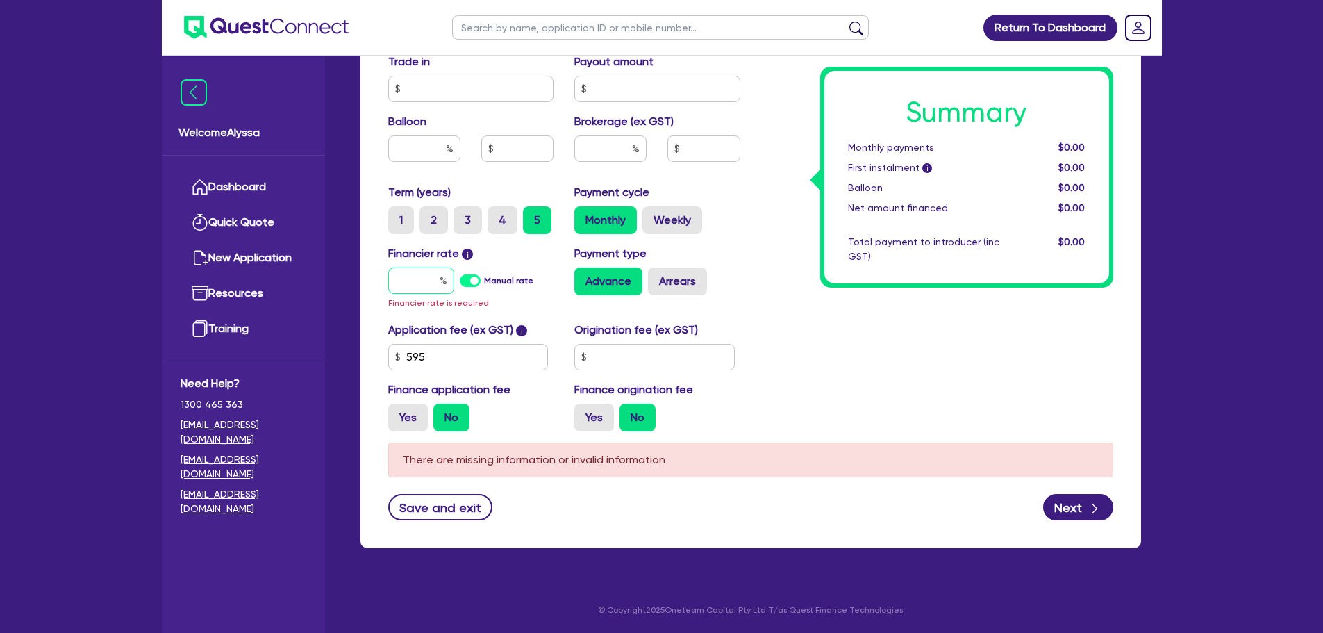
click at [427, 281] on input "text" at bounding box center [421, 280] width 66 height 26
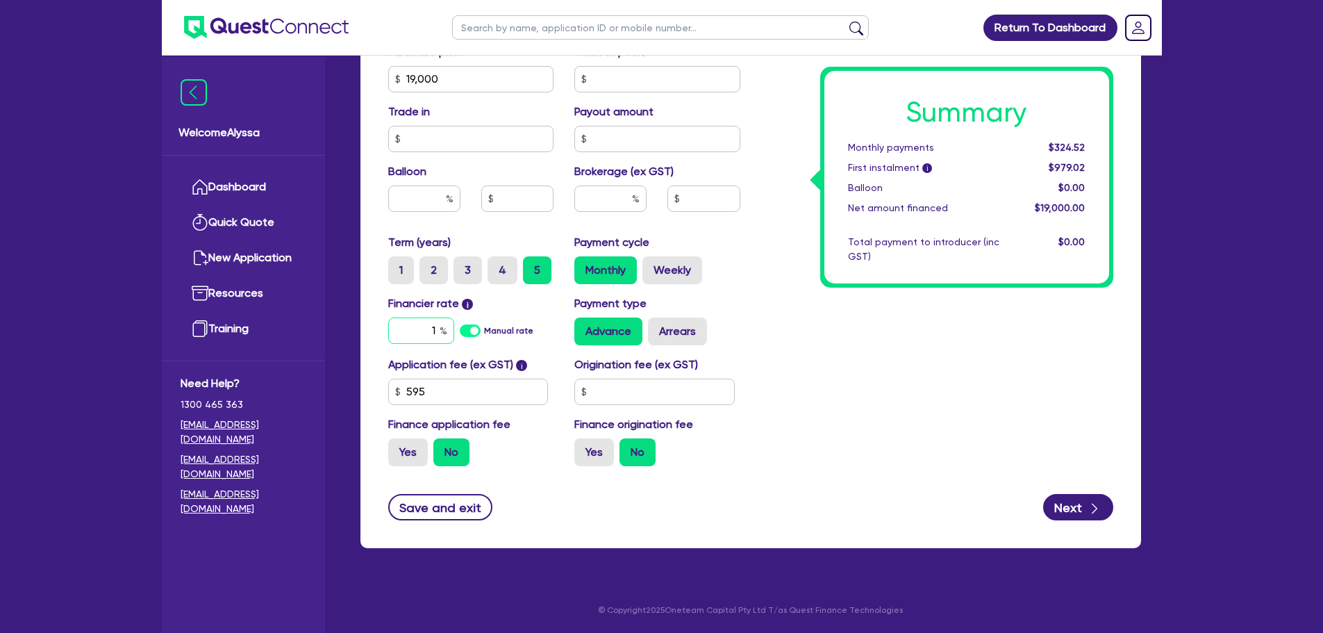
scroll to position [629, 0]
type input "11.95"
click at [749, 346] on div "Financier rate i 11.95 Manual rate Payment type Advance Arrears" at bounding box center [564, 325] width 373 height 61
click at [429, 482] on button "Save and exit" at bounding box center [440, 507] width 105 height 26
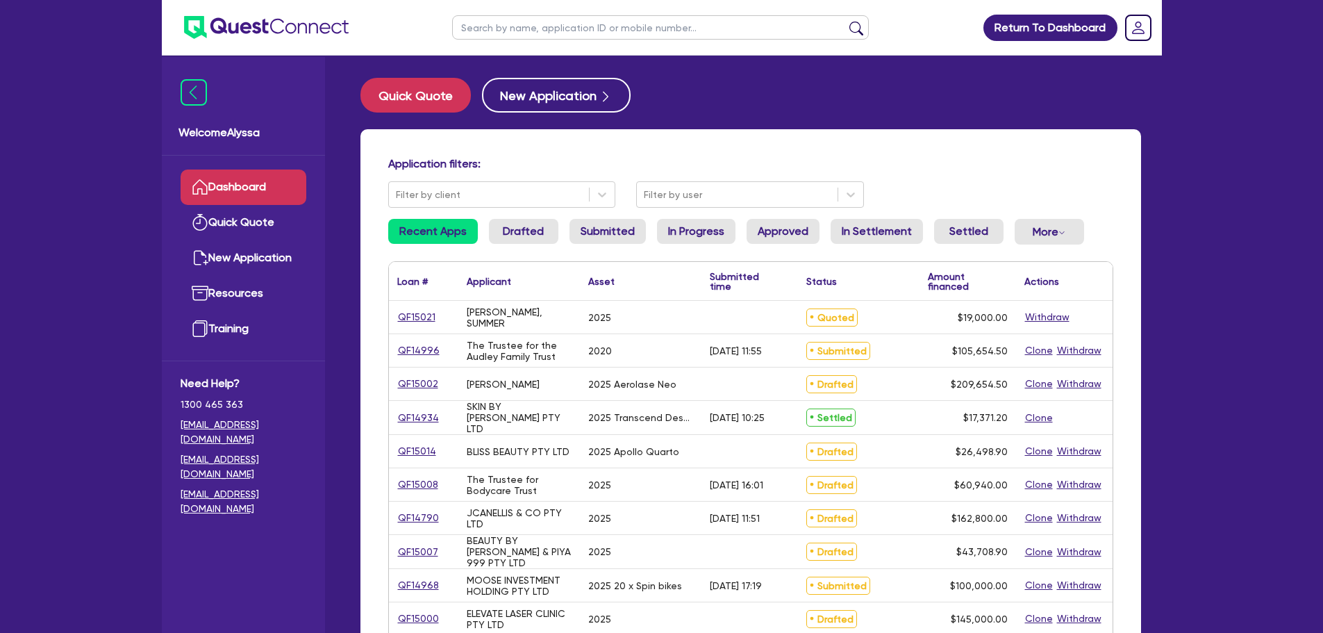
click at [520, 36] on input "text" at bounding box center [660, 27] width 417 height 24
type input "SUMMER"
click at [845, 21] on button "submit" at bounding box center [856, 30] width 22 height 19
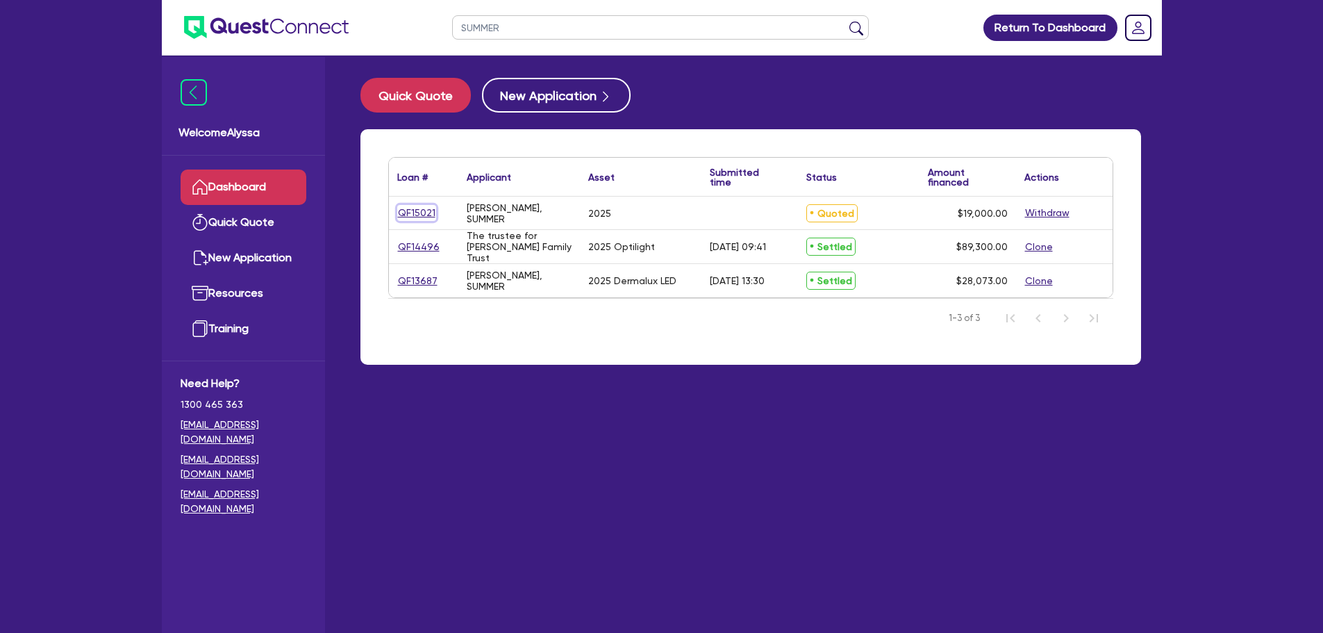
click at [413, 213] on link "QF15021" at bounding box center [416, 213] width 39 height 16
select select "TERTIARY_ASSETS"
select select "BEAUTY_EQUIPMENT"
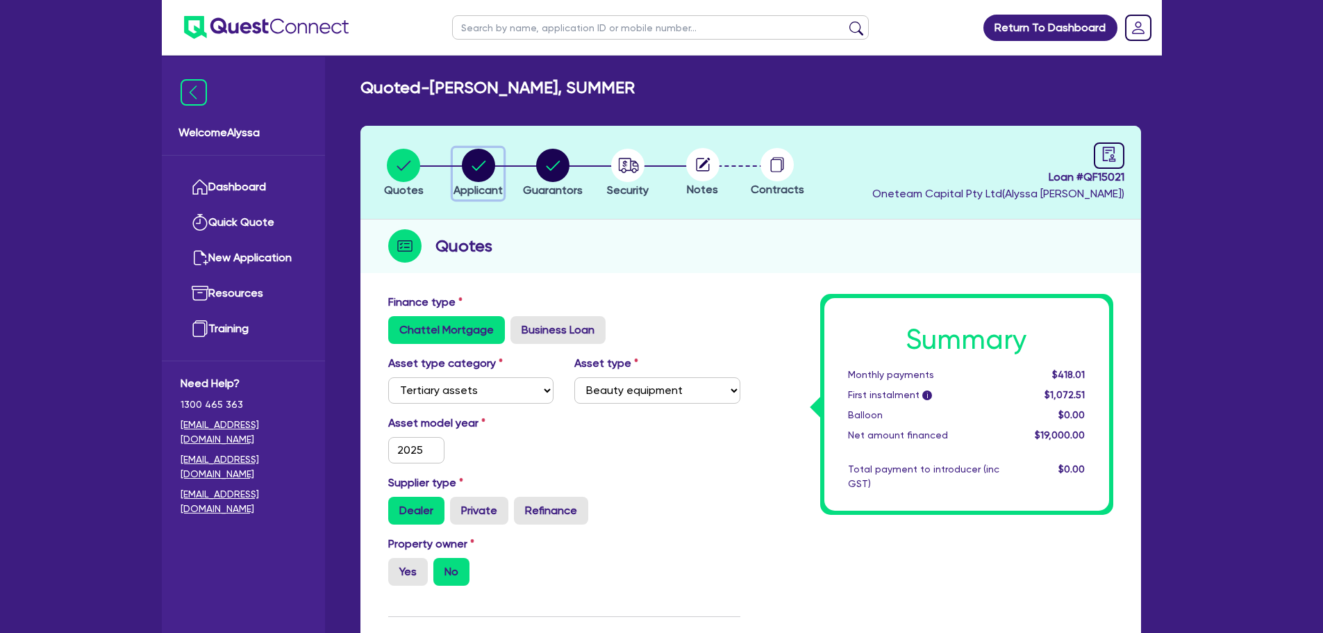
click at [476, 162] on circle "button" at bounding box center [478, 165] width 33 height 33
select select "SOLE_TRADER"
select select "HEALTH_BEAUTY"
select select "HAIR_BEAUTY_SALONS"
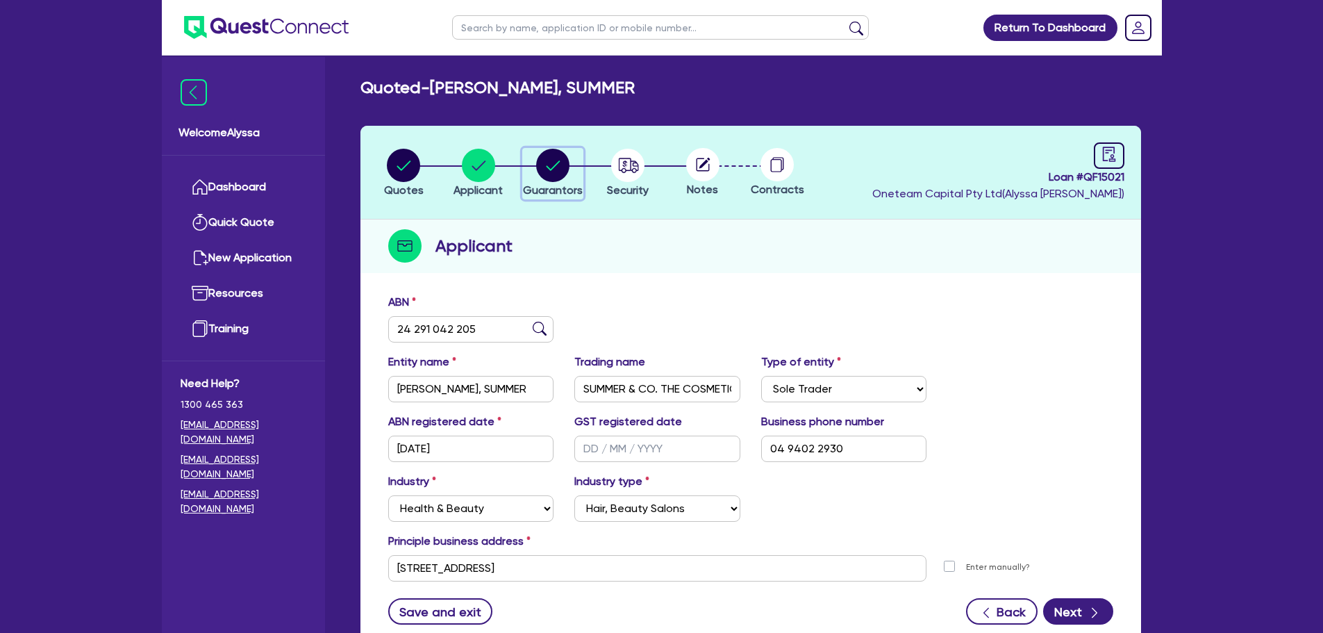
click at [545, 173] on circle "button" at bounding box center [552, 165] width 33 height 33
select select "MRS"
select select "QLD"
select select "MARRIED"
select select "PROPERTY"
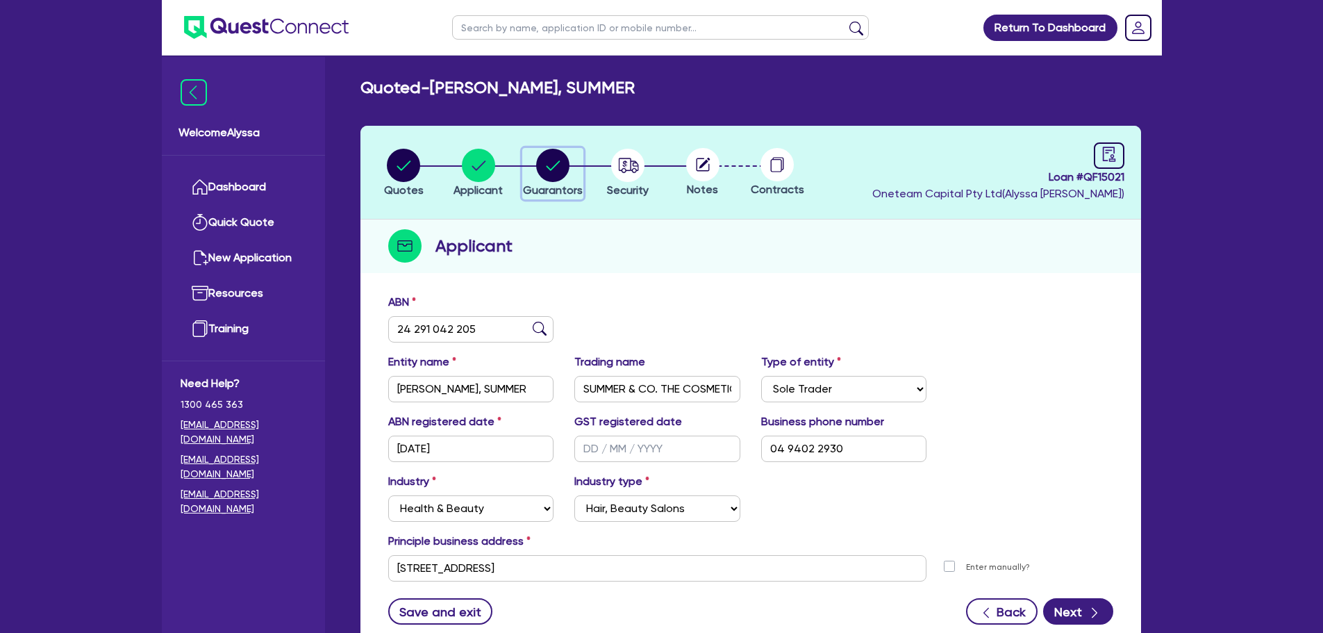
select select "VEHICLE"
select select "HOUSEHOLD_PERSONAL"
select select "OTHER"
select select "CASH"
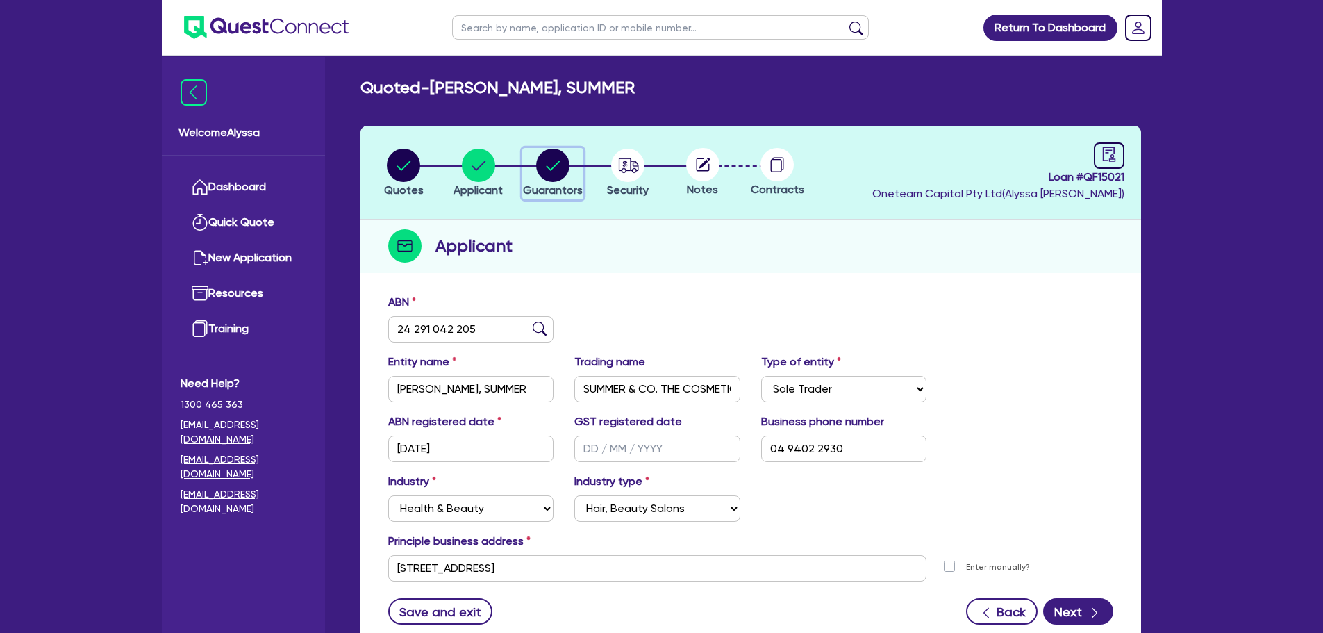
select select "MORTGAGE"
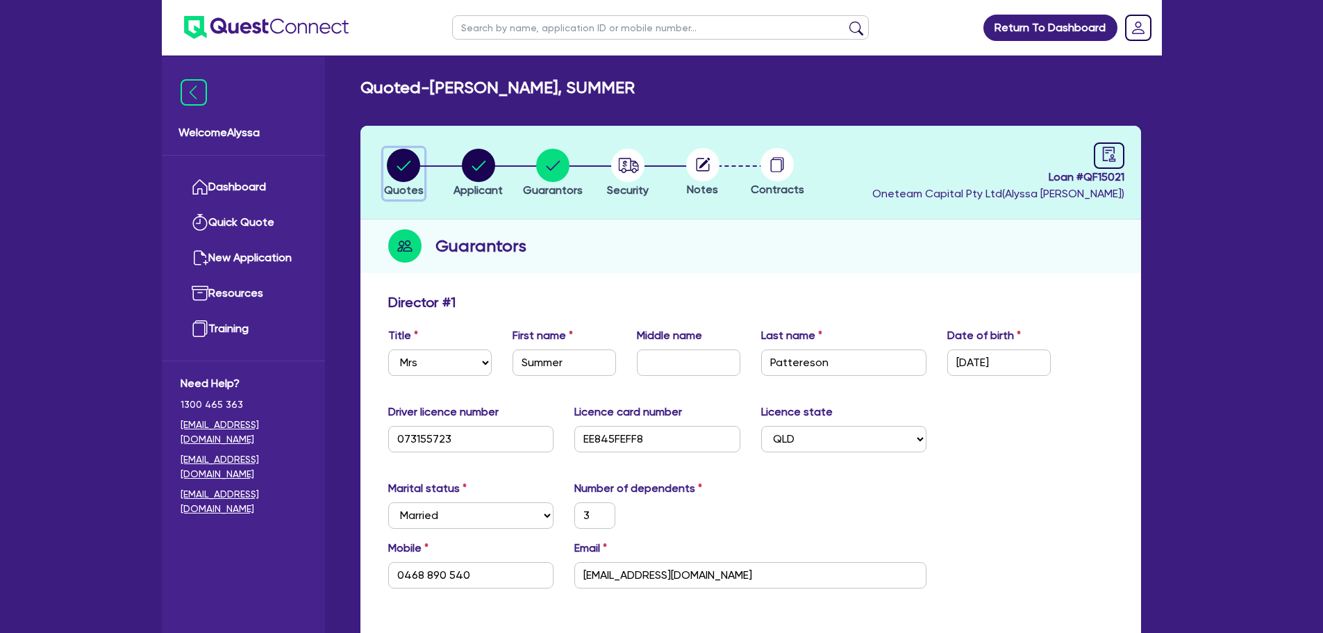
click at [417, 172] on circle "button" at bounding box center [403, 165] width 33 height 33
select select "TERTIARY_ASSETS"
select select "BEAUTY_EQUIPMENT"
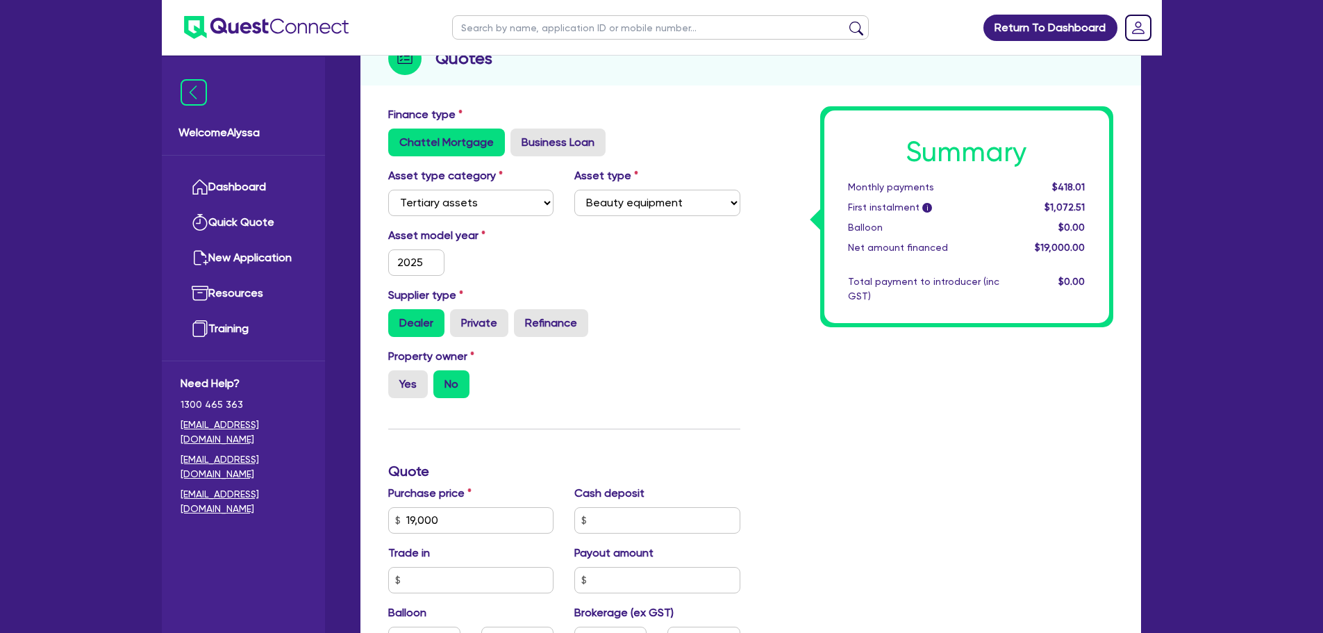
scroll to position [190, 0]
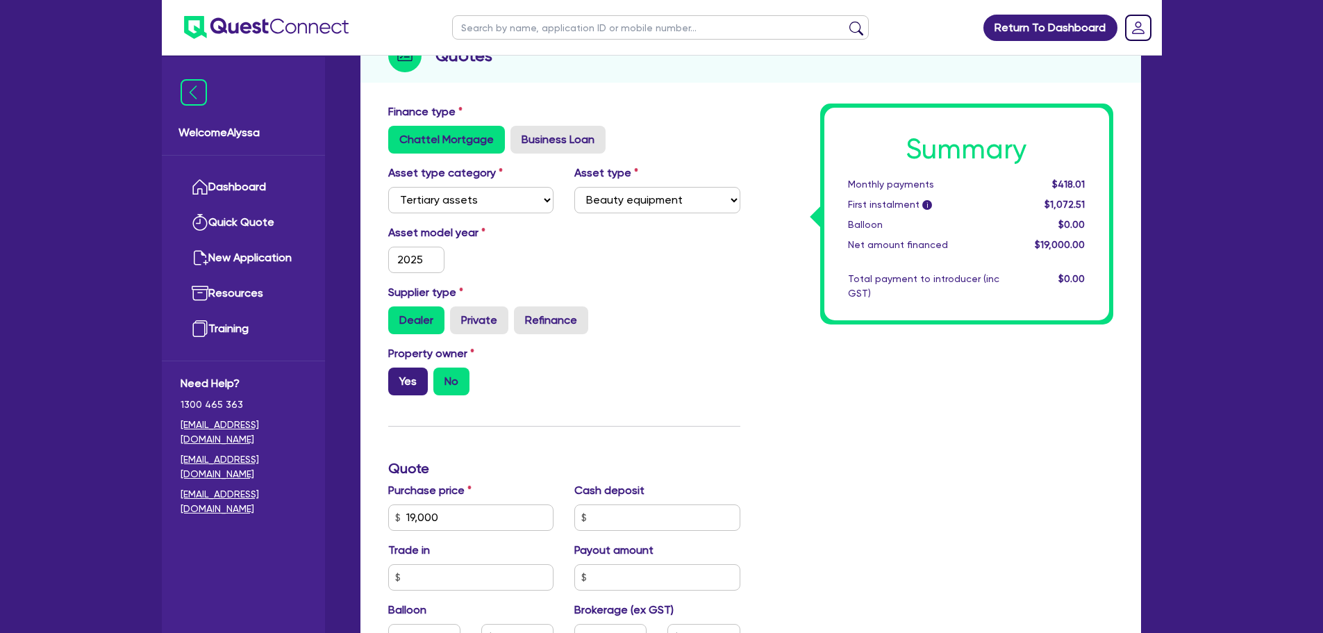
click at [413, 377] on label "Yes" at bounding box center [408, 381] width 40 height 28
click at [397, 376] on input "Yes" at bounding box center [392, 371] width 9 height 9
radio input "true"
type input "19,000"
click at [626, 447] on div "Finance type Chattel Mortgage Business Loan Asset type category Select Cars and…" at bounding box center [564, 509] width 373 height 812
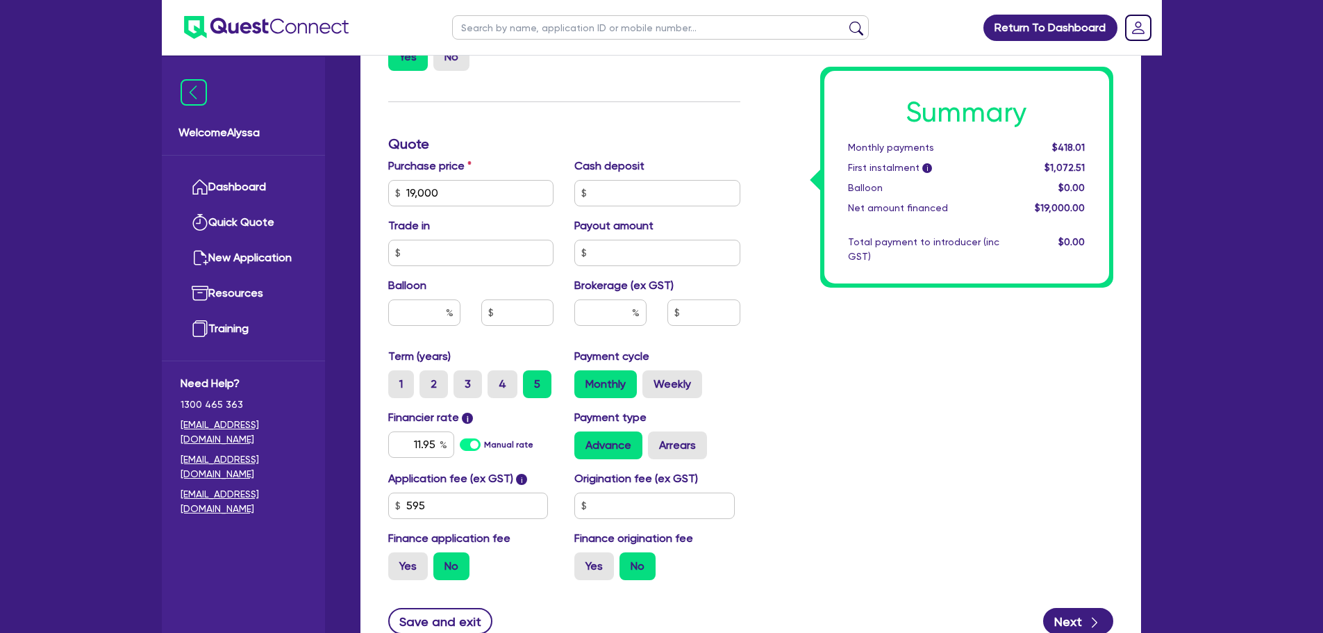
scroll to position [516, 0]
click at [881, 445] on div "Summary Monthly payments $418.01 First instalment i $1,072.51 Balloon $0.00 Net…" at bounding box center [937, 184] width 373 height 812
click at [628, 309] on input "text" at bounding box center [610, 311] width 72 height 26
type input "4"
click at [807, 482] on div "Summary Monthly payments $418.01 First instalment i $1,072.51 Balloon $0.00 Net…" at bounding box center [937, 184] width 373 height 812
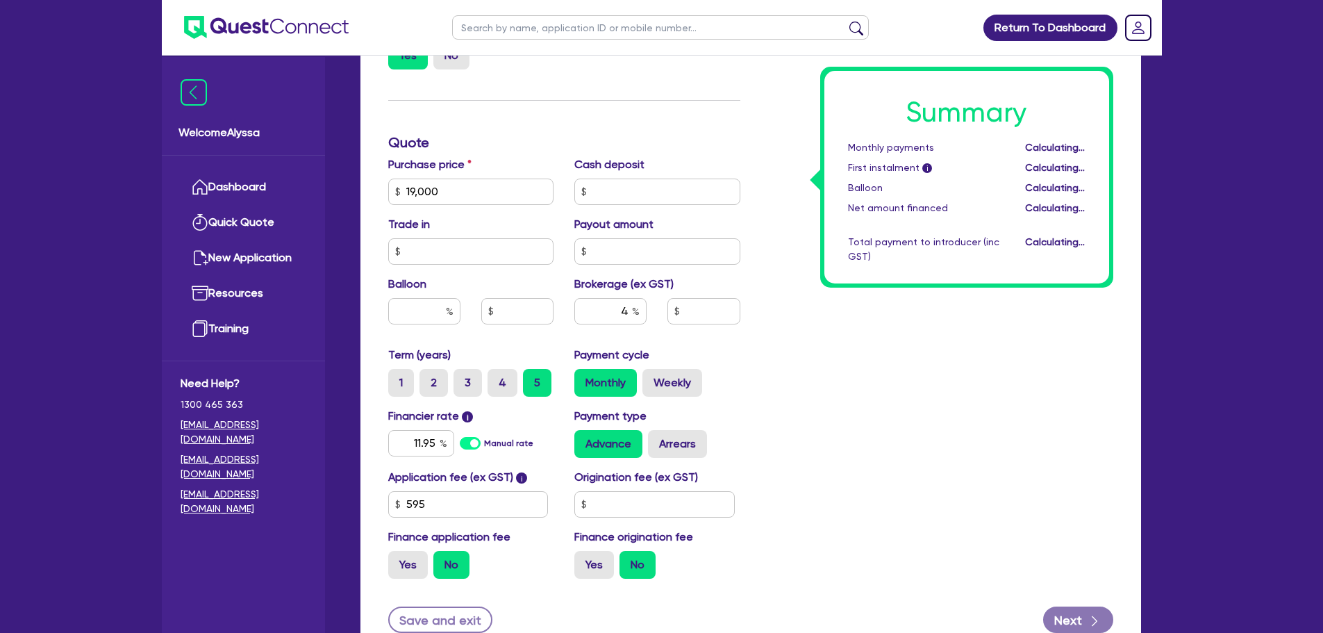
type input "19,000"
type input "760"
click at [683, 482] on input "text" at bounding box center [654, 504] width 160 height 26
type input "700"
type input "19,000"
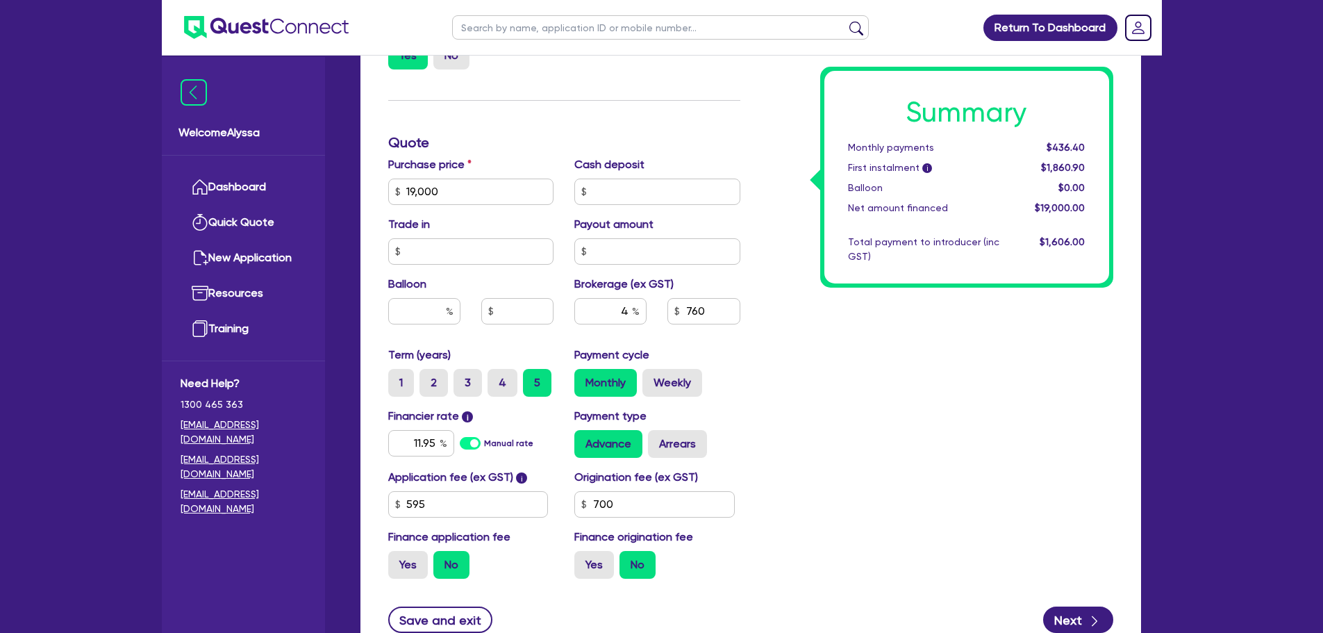
click at [977, 386] on div "Summary Monthly payments $436.40 First instalment i $1,860.90 Balloon $0.00 Net…" at bounding box center [937, 184] width 373 height 812
click at [678, 442] on label "Arrears" at bounding box center [677, 444] width 59 height 28
click at [657, 439] on input "Arrears" at bounding box center [652, 434] width 9 height 9
radio input "true"
type input "19,000"
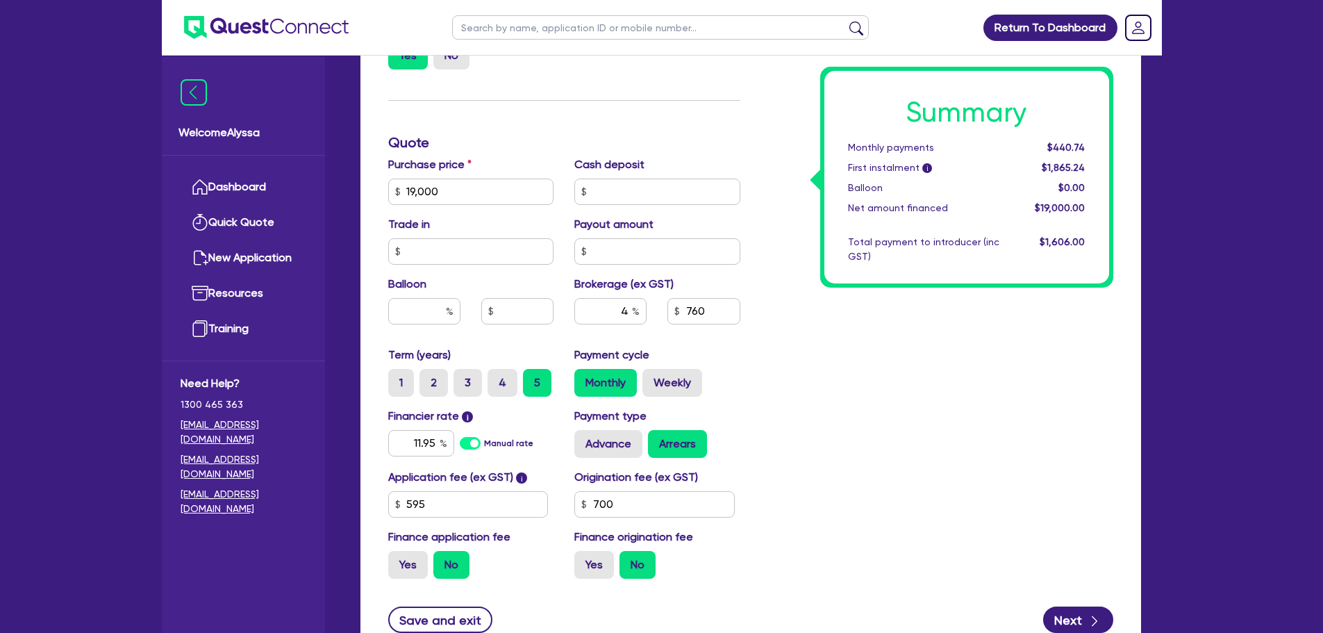
click at [796, 482] on div "Summary Monthly payments $440.74 First instalment i $1,865.24 Balloon $0.00 Net…" at bounding box center [937, 184] width 373 height 812
click at [674, 379] on label "Weekly" at bounding box center [672, 383] width 60 height 28
click at [651, 378] on input "Weekly" at bounding box center [646, 373] width 9 height 9
radio input "true"
drag, startPoint x: 470, startPoint y: 190, endPoint x: 315, endPoint y: 185, distance: 155.7
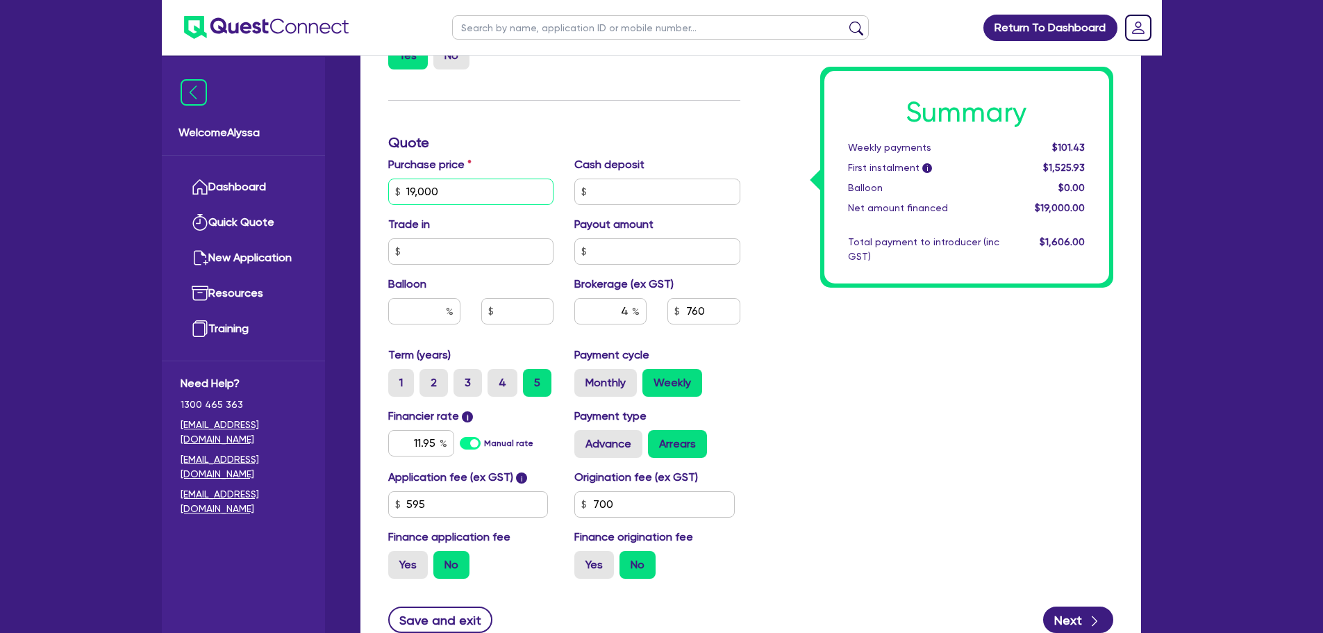
click at [315, 185] on div "Welcome Alyssa Dashboard Quick Quote New Application Ref Company Ref Salesperso…" at bounding box center [662, 114] width 1000 height 1261
type input "20,900"
type input "836"
click at [824, 410] on div "Summary Weekly payments $111.57 First instalment i $1,536.07 Balloon $0.00 Net …" at bounding box center [937, 184] width 373 height 812
click at [606, 381] on label "Monthly" at bounding box center [605, 383] width 63 height 28
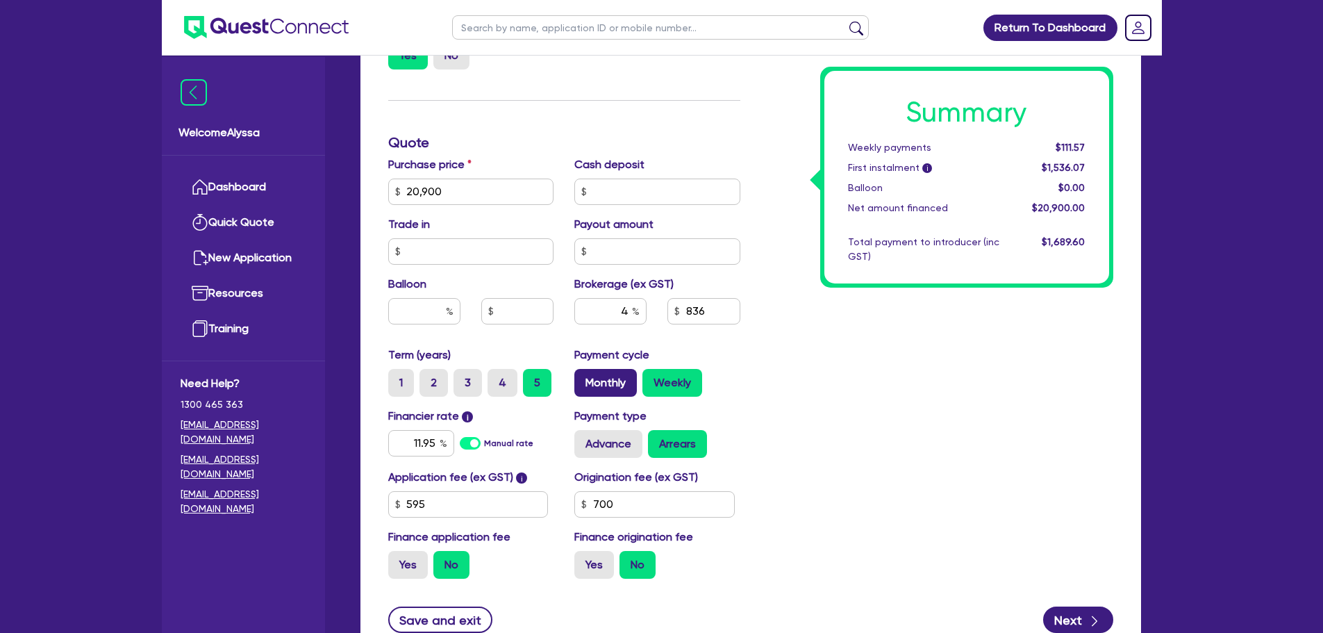
click at [583, 378] on input "Monthly" at bounding box center [578, 373] width 9 height 9
radio input "true"
click at [470, 187] on input "20,900" at bounding box center [471, 191] width 166 height 26
type input "11,795"
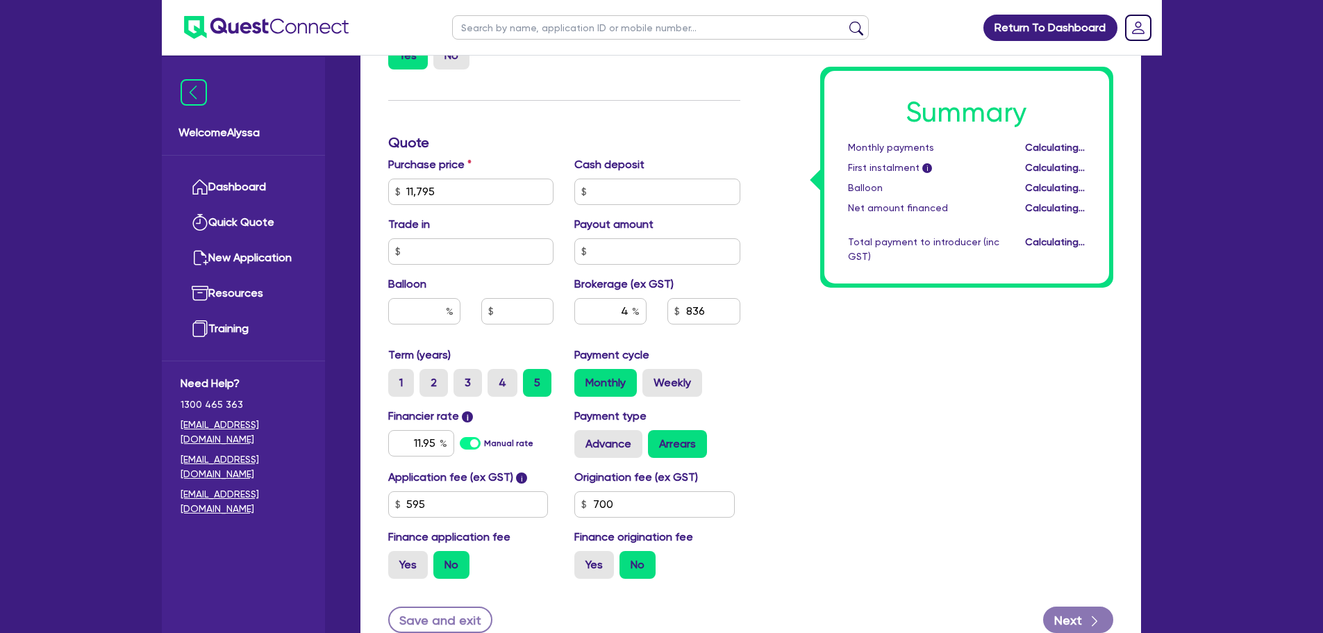
type input "471.8"
click at [835, 411] on div "Summary Monthly payments Calculating... First instalment i Calculating... Ballo…" at bounding box center [937, 184] width 373 height 812
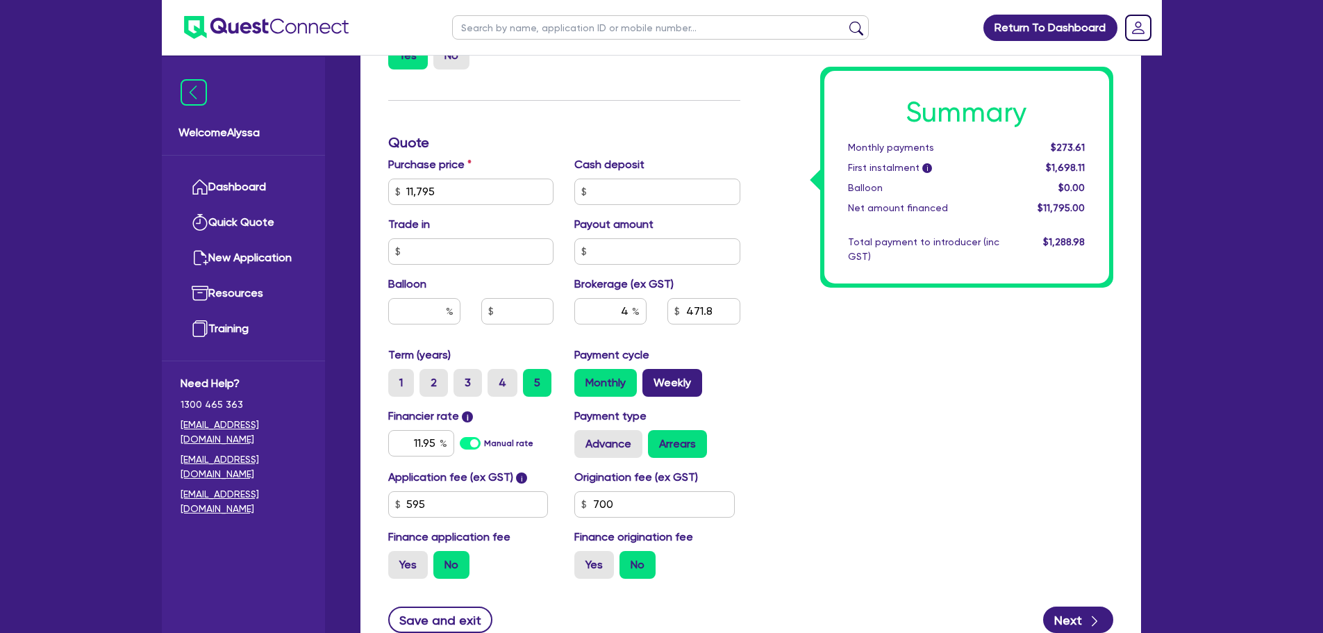
click at [674, 380] on label "Weekly" at bounding box center [672, 383] width 60 height 28
click at [651, 378] on input "Weekly" at bounding box center [646, 373] width 9 height 9
radio input "true"
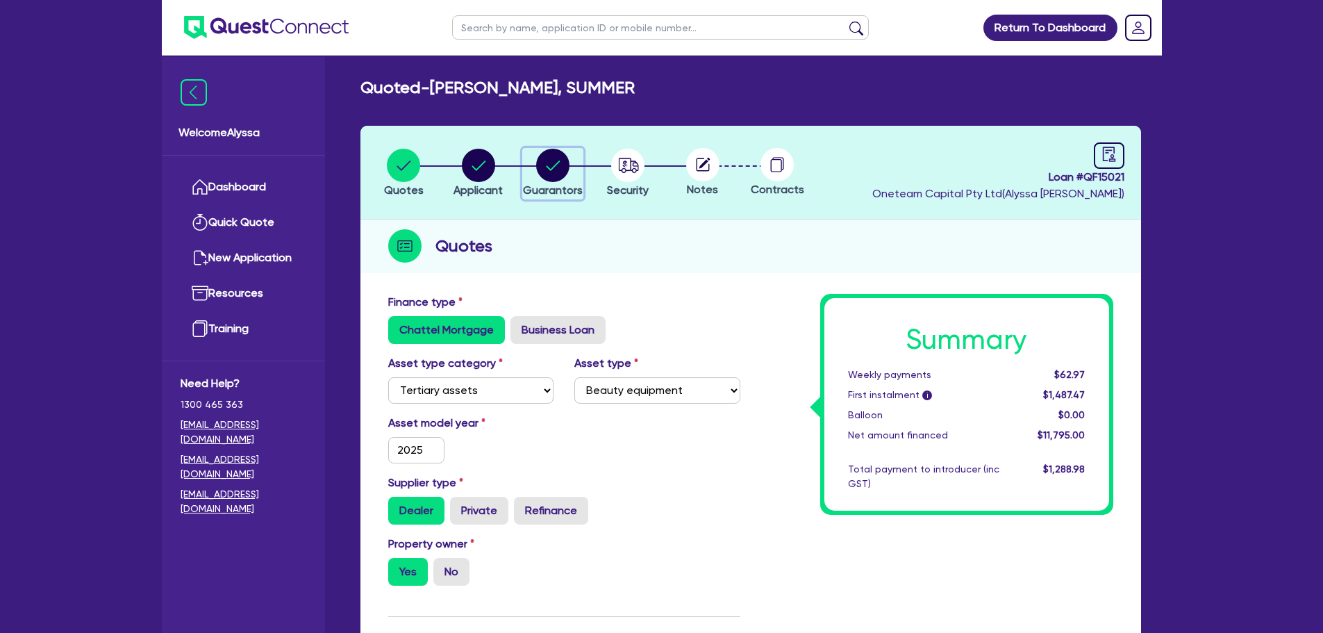
click at [550, 165] on circle "button" at bounding box center [552, 165] width 33 height 33
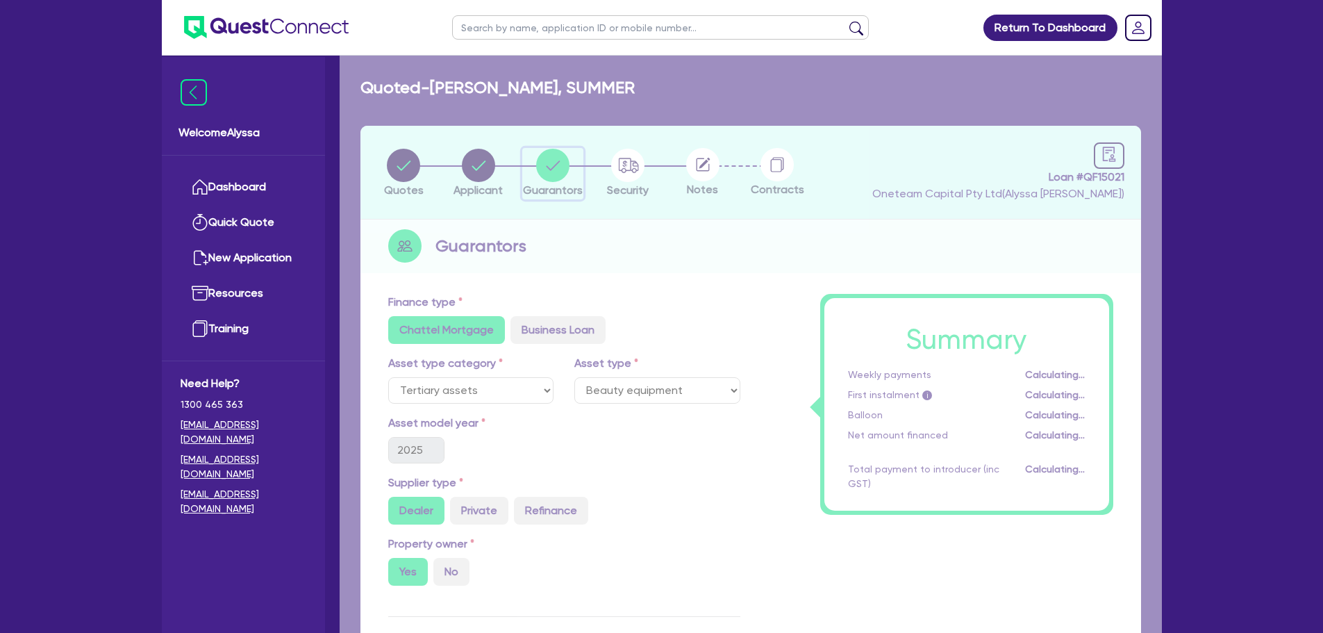
select select "MRS"
select select "QLD"
select select "MARRIED"
select select "PROPERTY"
select select "VEHICLE"
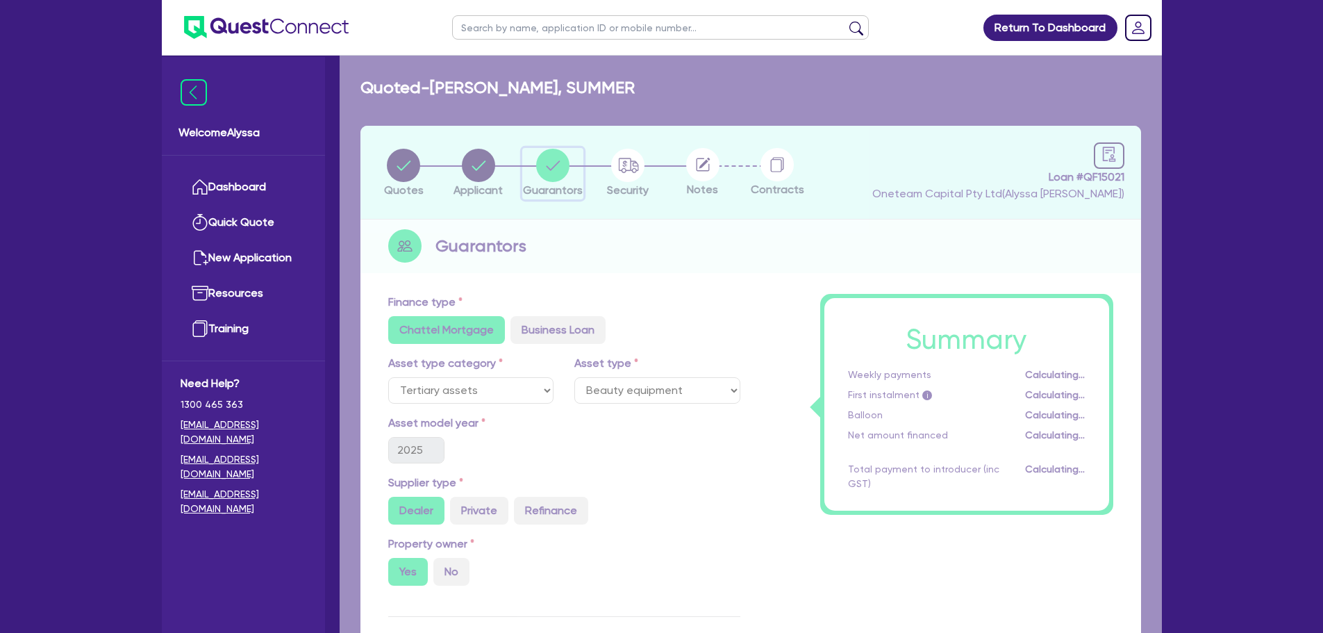
select select "HOUSEHOLD_PERSONAL"
select select "OTHER"
select select "CASH"
select select "MORTGAGE"
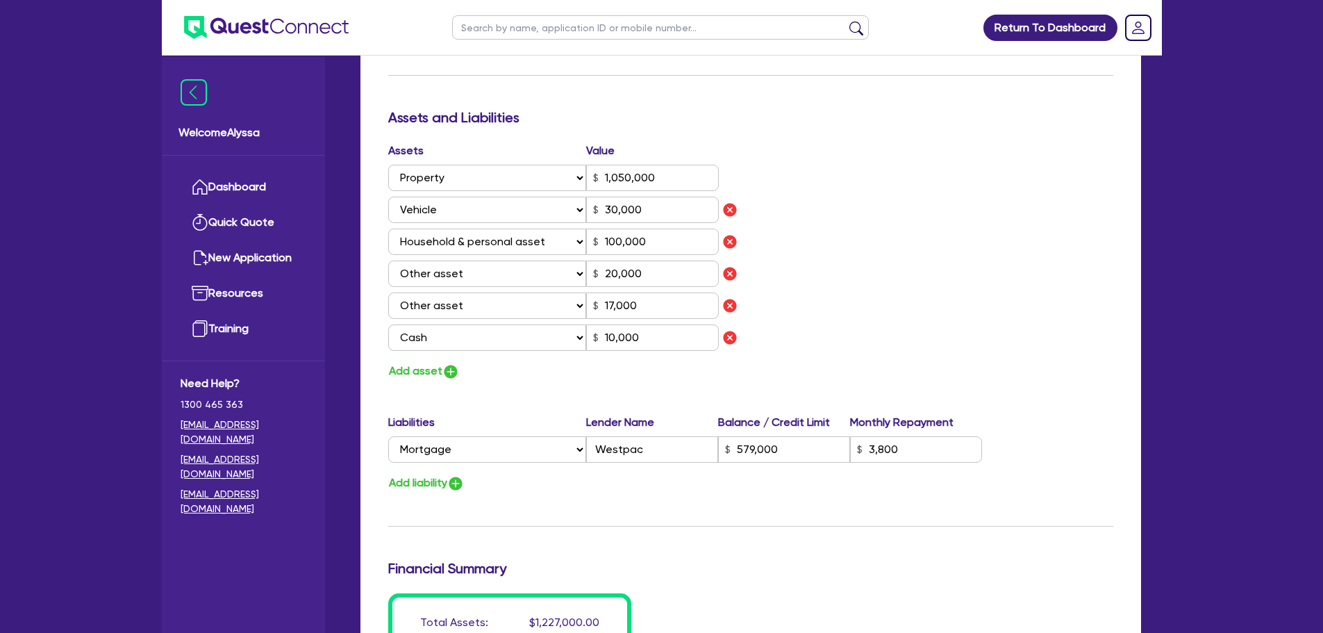
scroll to position [1148, 0]
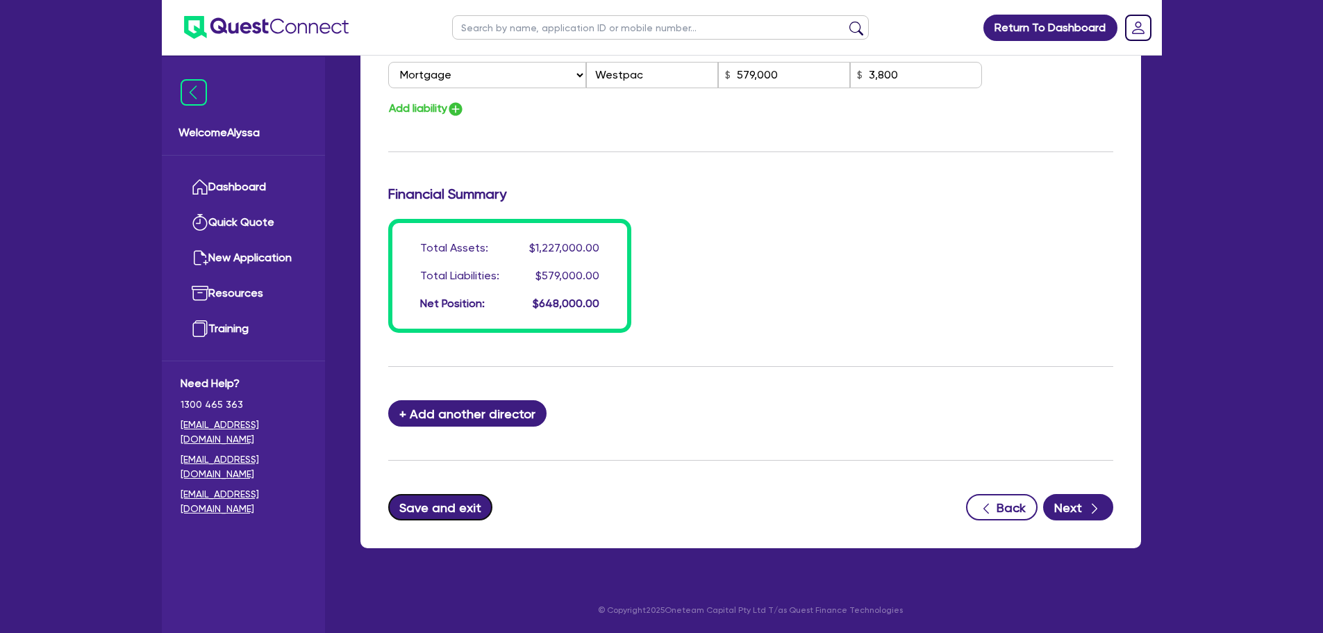
click at [462, 482] on button "Save and exit" at bounding box center [440, 507] width 105 height 26
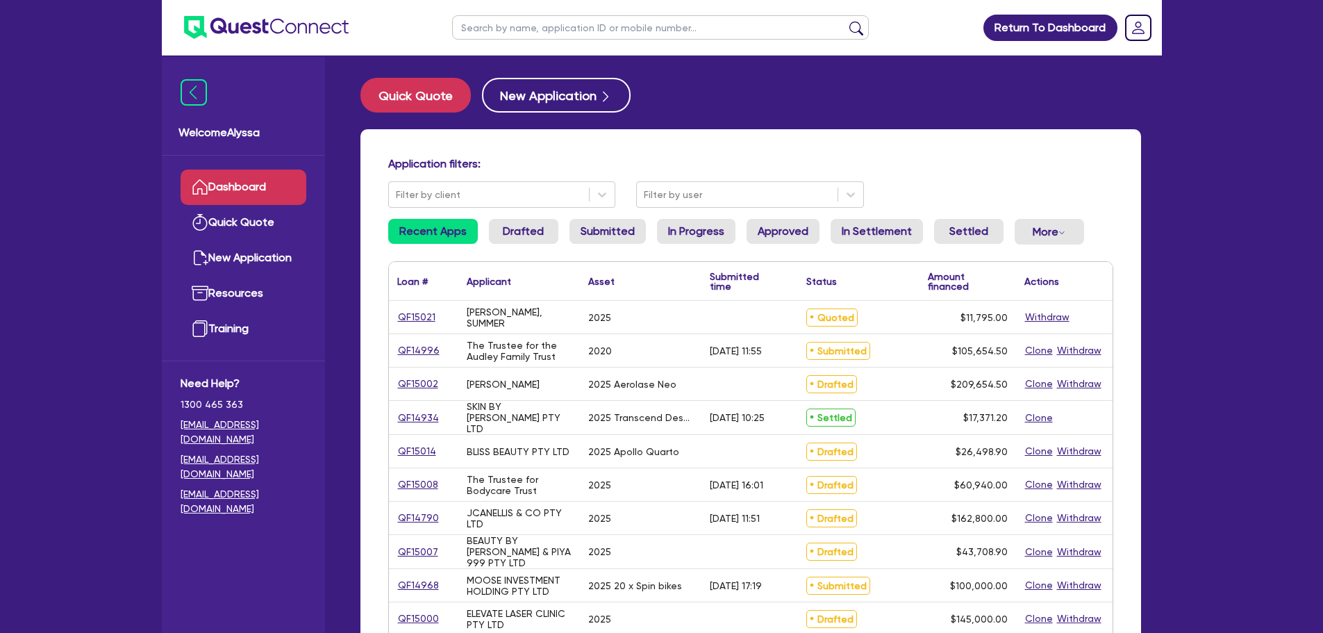
click at [503, 35] on input "text" at bounding box center [660, 27] width 417 height 24
type input "summer"
click at [845, 21] on button "submit" at bounding box center [856, 30] width 22 height 19
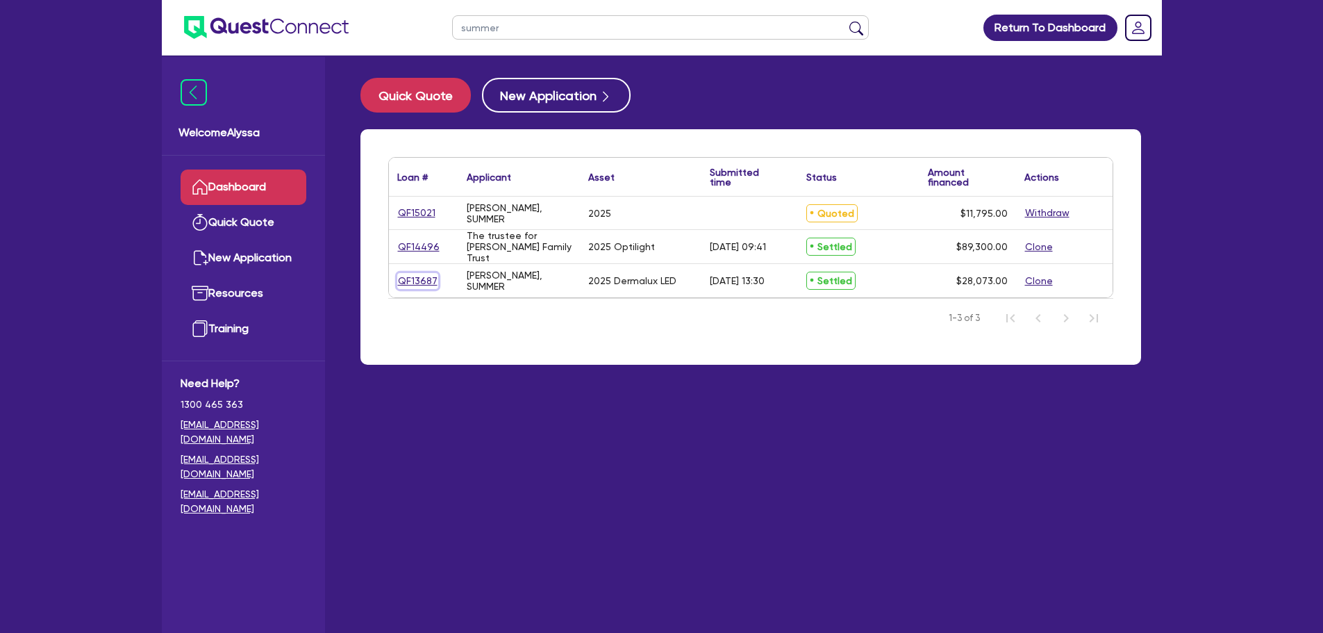
click at [420, 276] on link "QF13687" at bounding box center [417, 281] width 41 height 16
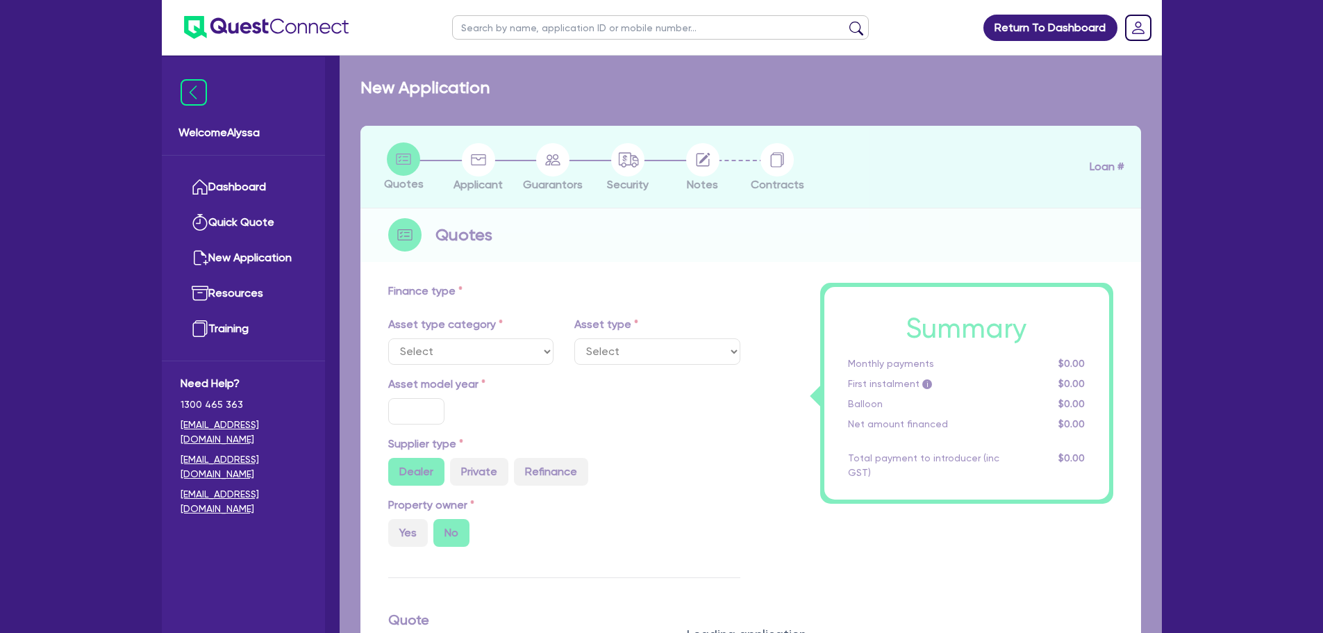
select select "TERTIARY_ASSETS"
type input "2025"
radio input "true"
type input "27,203"
type input "6.17"
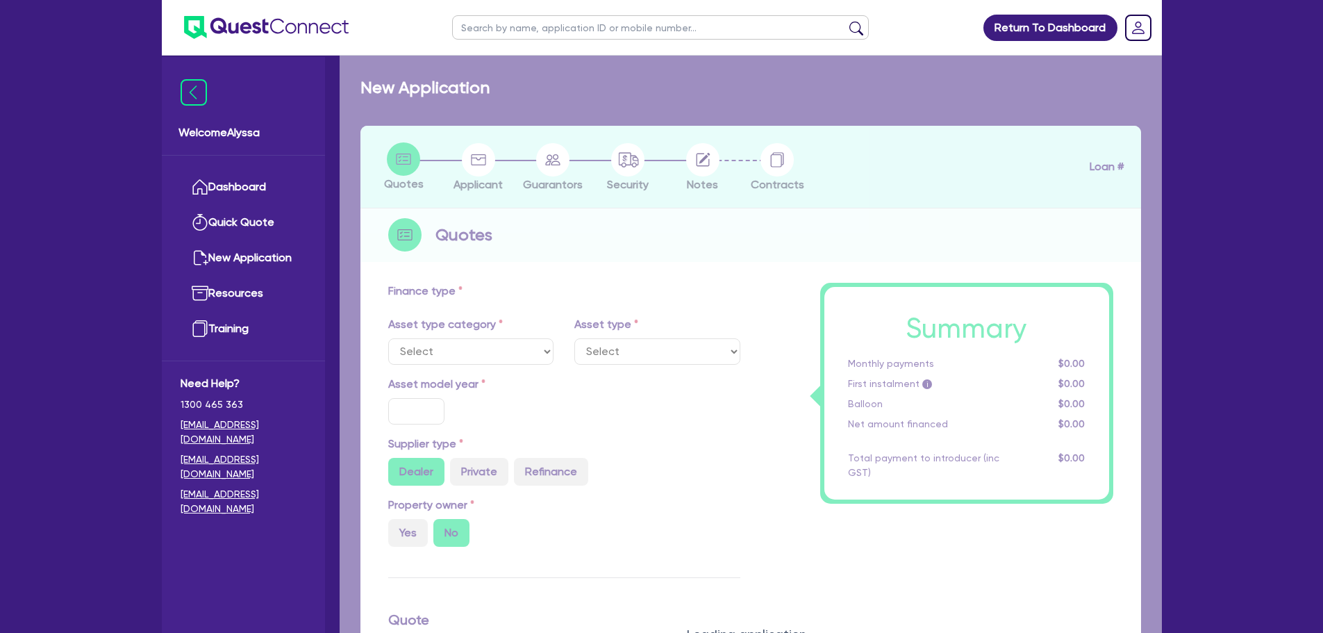
type input "1,728.63"
type input "11.95"
type input "490.91"
type input "300"
select select "BEAUTY_EQUIPMENT"
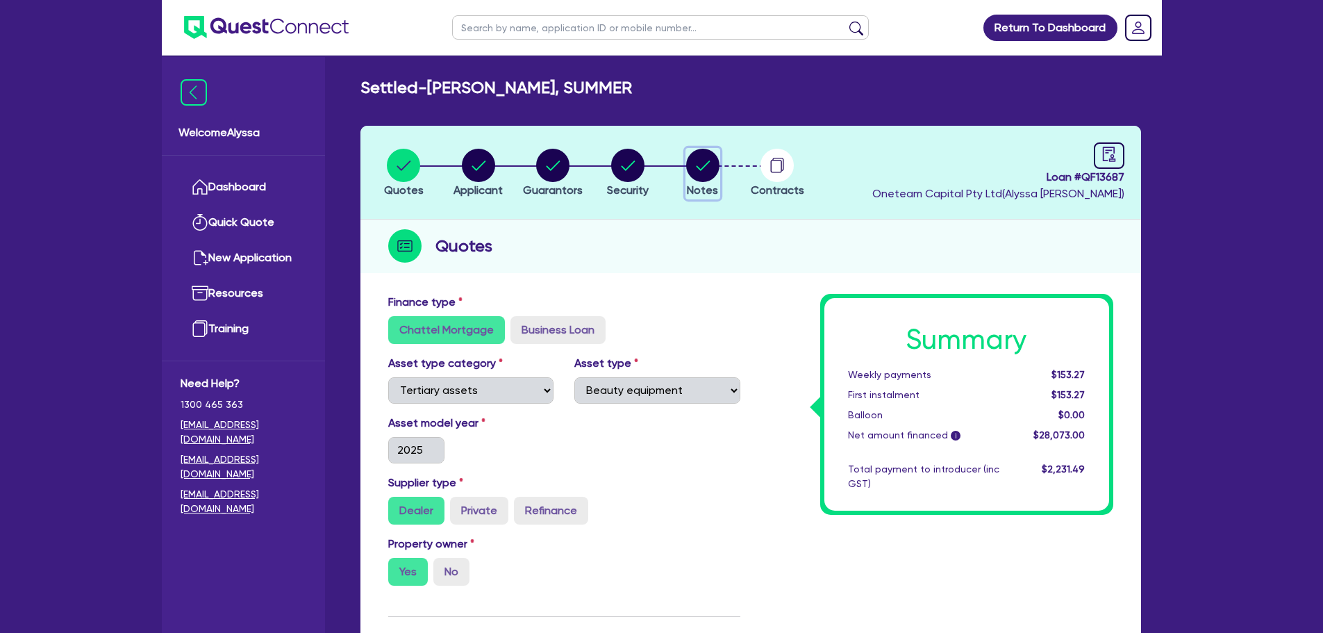
click at [695, 168] on circle "button" at bounding box center [702, 165] width 33 height 33
select select "Other"
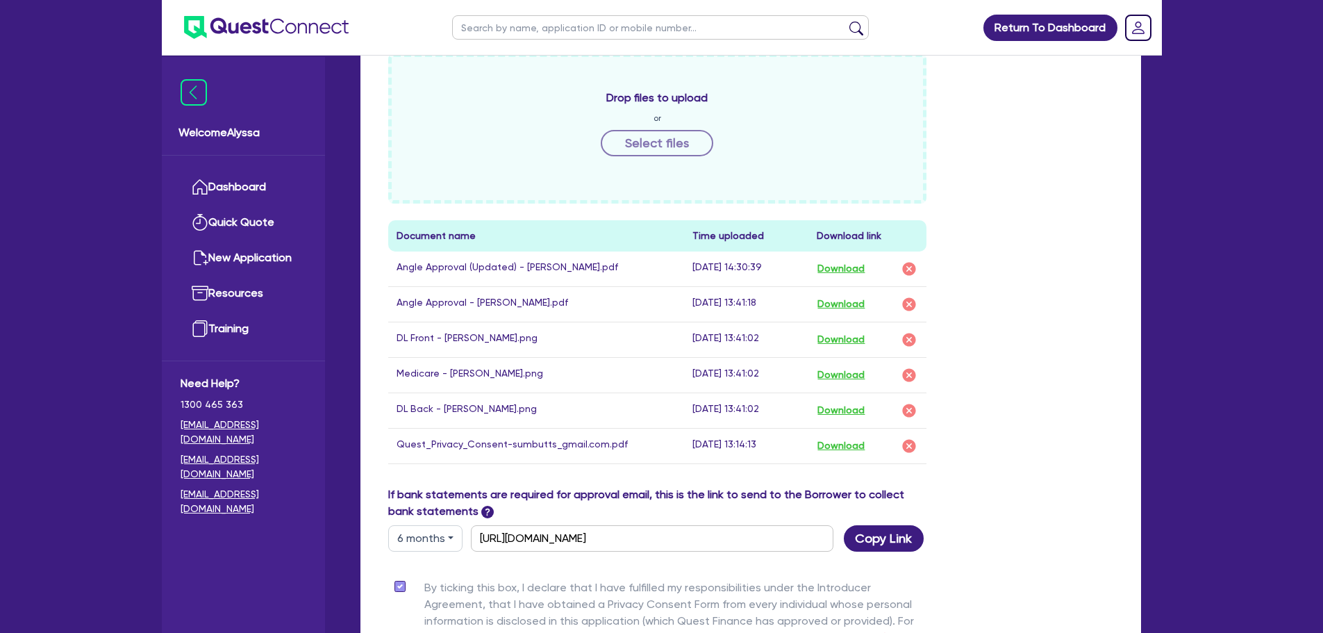
scroll to position [608, 0]
click at [849, 333] on button "Download" at bounding box center [841, 339] width 49 height 18
click at [846, 378] on button "Download" at bounding box center [841, 374] width 49 height 18
click at [842, 408] on button "Download" at bounding box center [841, 410] width 49 height 18
click at [498, 24] on input "text" at bounding box center [660, 27] width 417 height 24
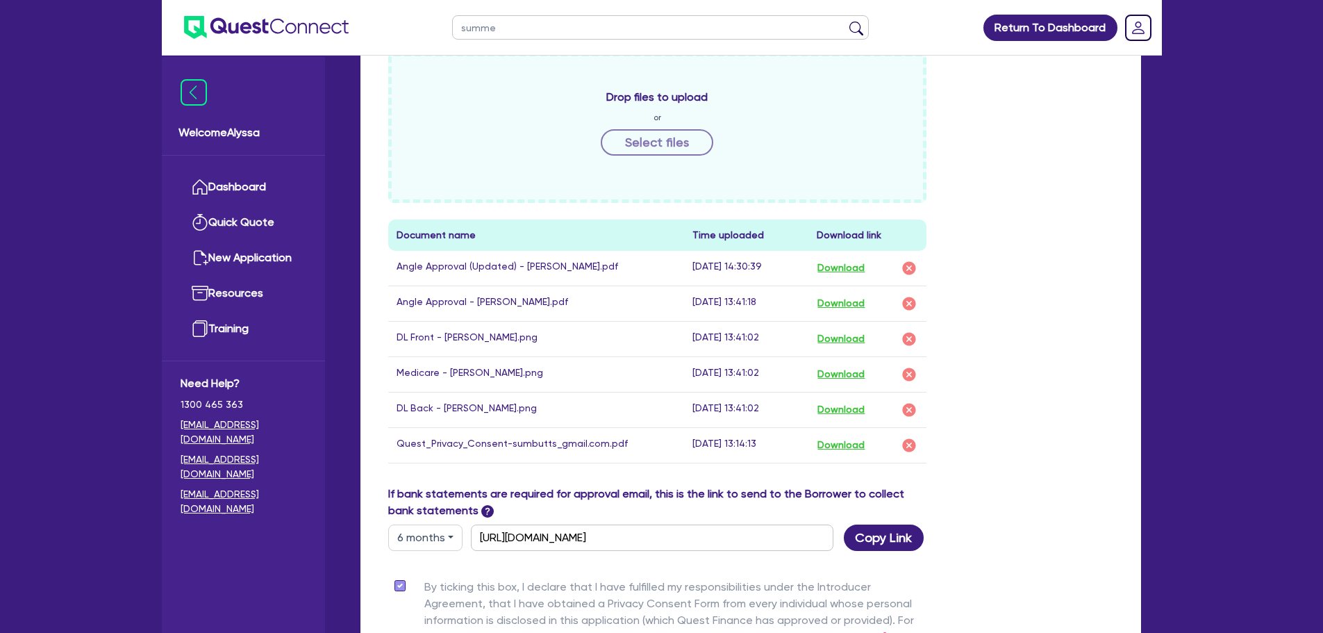
type input "summer"
click button "submit" at bounding box center [856, 30] width 22 height 19
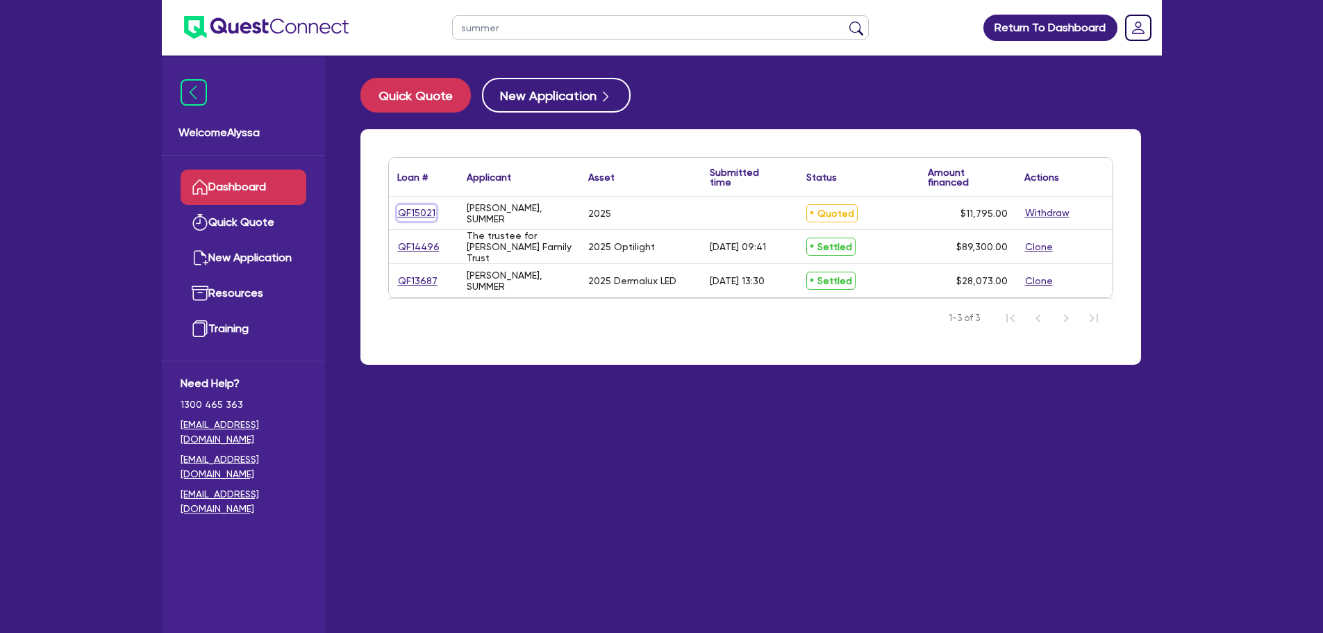
click at [416, 214] on link "QF15021" at bounding box center [416, 213] width 39 height 16
select select "TERTIARY_ASSETS"
select select "BEAUTY_EQUIPMENT"
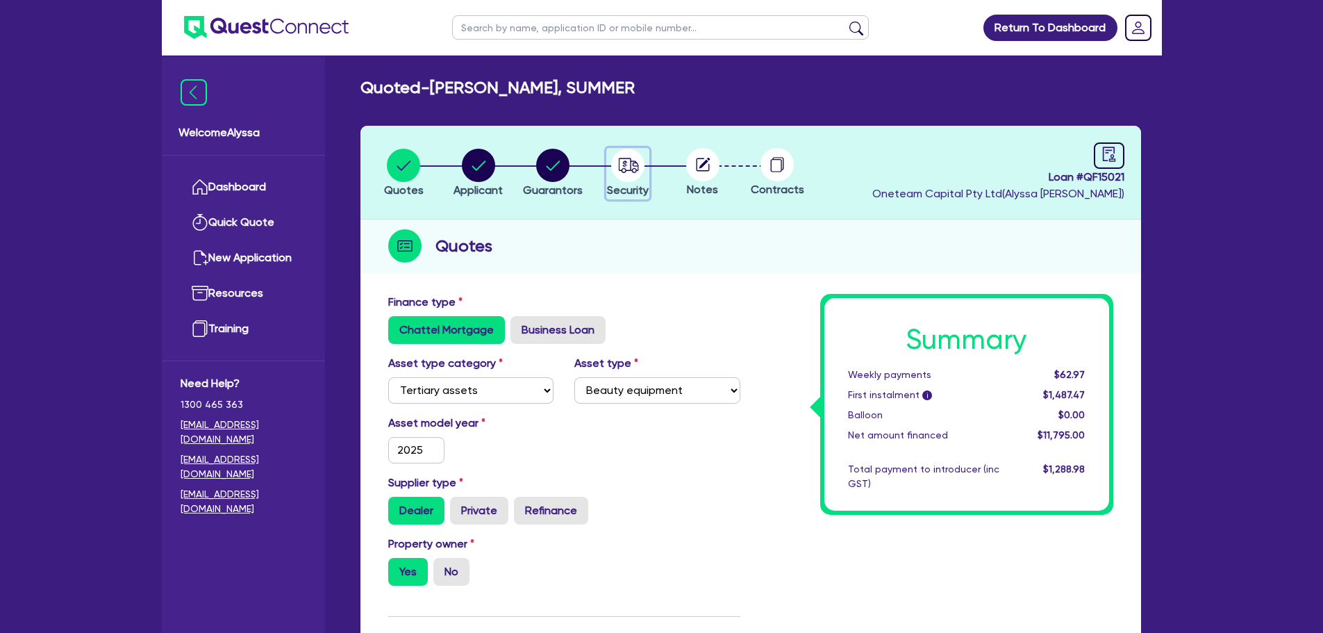
click at [608, 175] on div "button" at bounding box center [628, 165] width 42 height 33
select select "TERTIARY_ASSETS"
select select "BEAUTY_EQUIPMENT"
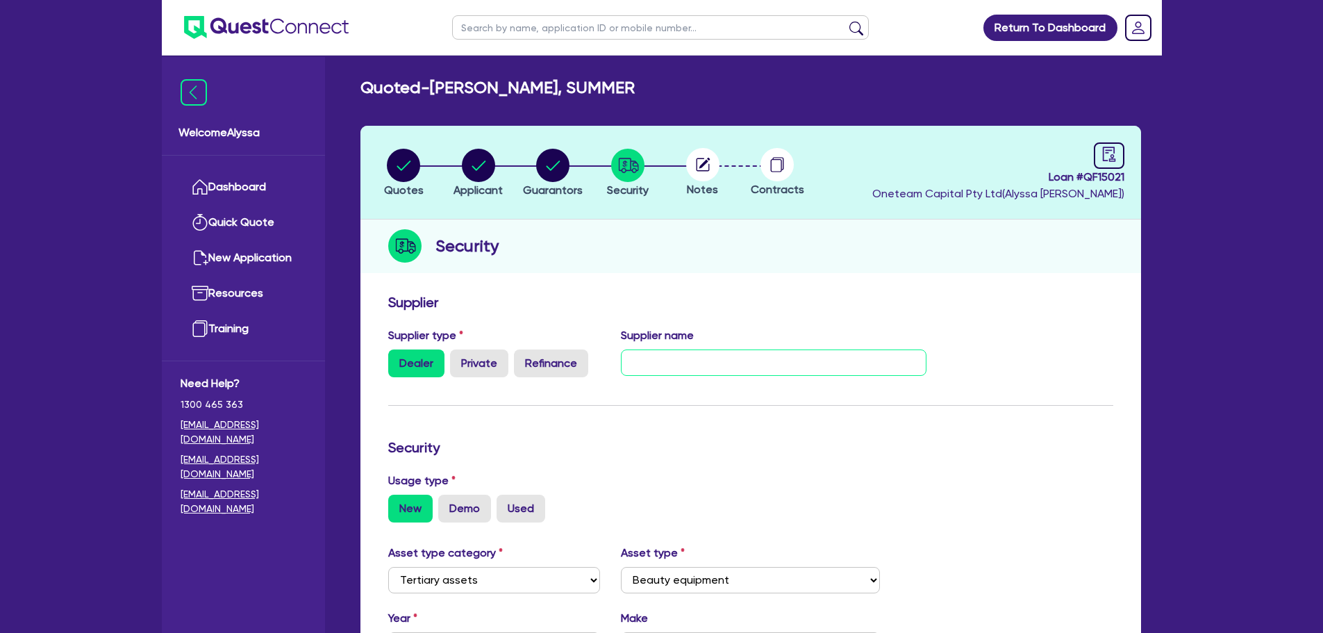
click at [694, 355] on input "text" at bounding box center [774, 362] width 306 height 26
type input "TADLI"
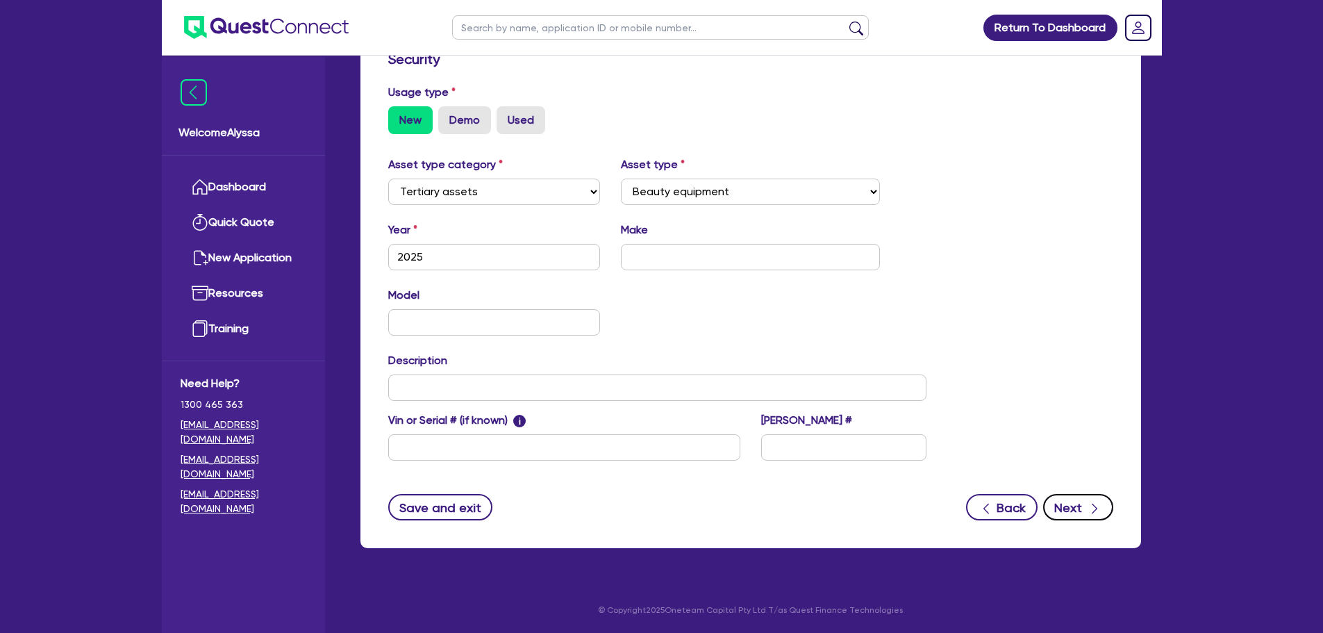
click at [1056, 482] on button "Next" at bounding box center [1078, 507] width 70 height 26
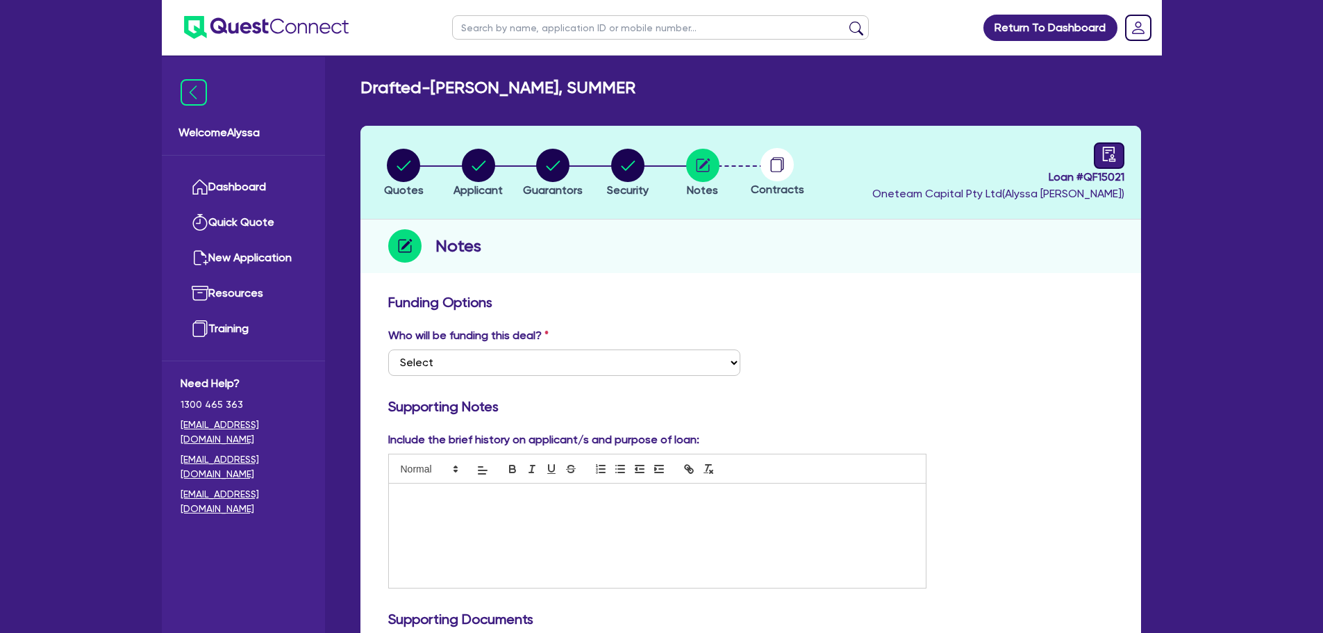
click at [1056, 153] on link at bounding box center [1109, 155] width 31 height 26
select select "DRAFTED_NEW"
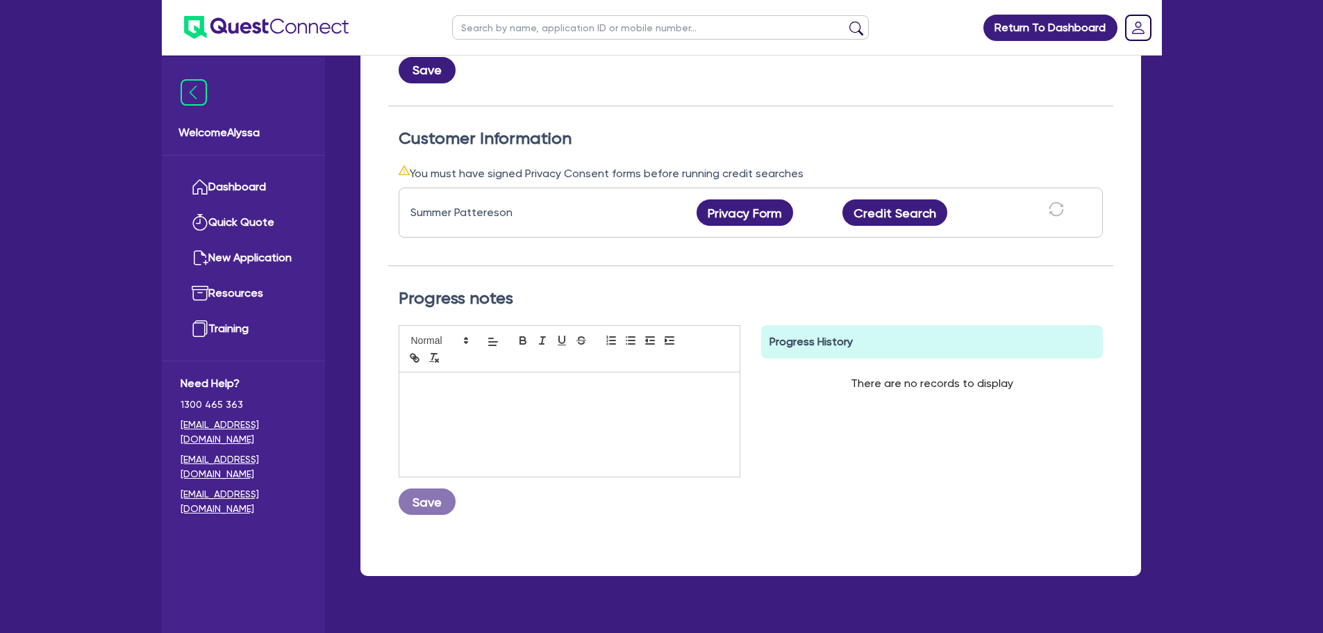
scroll to position [342, 0]
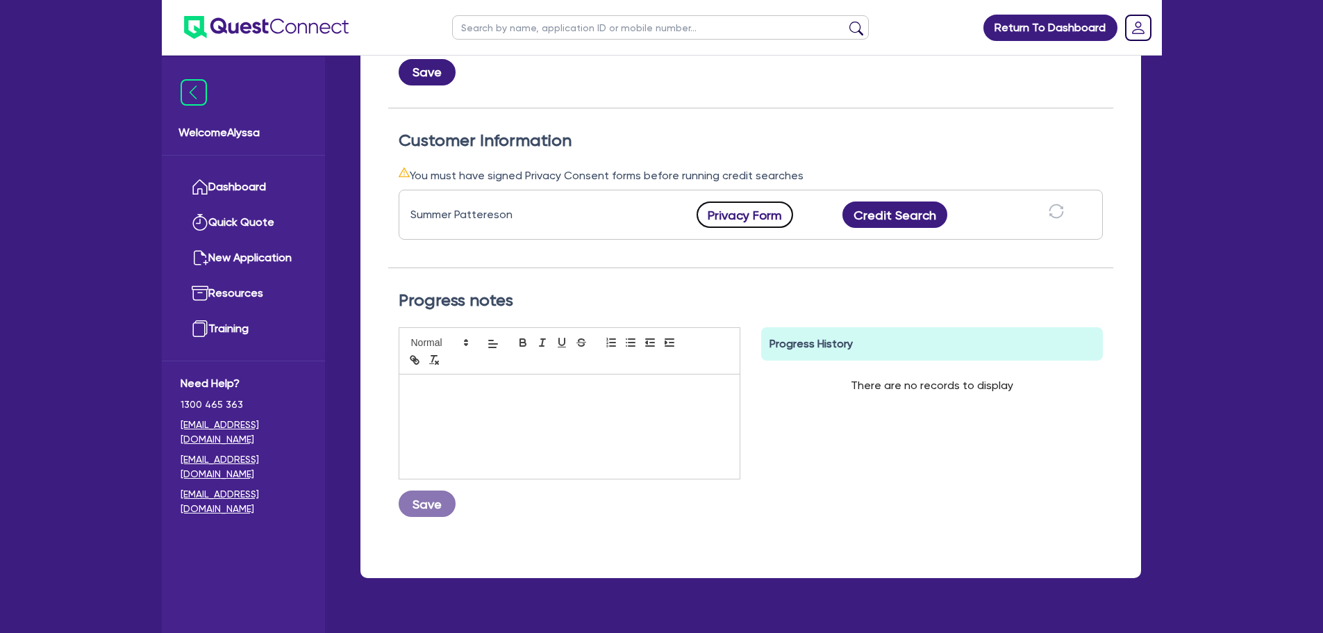
click at [731, 216] on button "Privacy Form" at bounding box center [745, 214] width 97 height 26
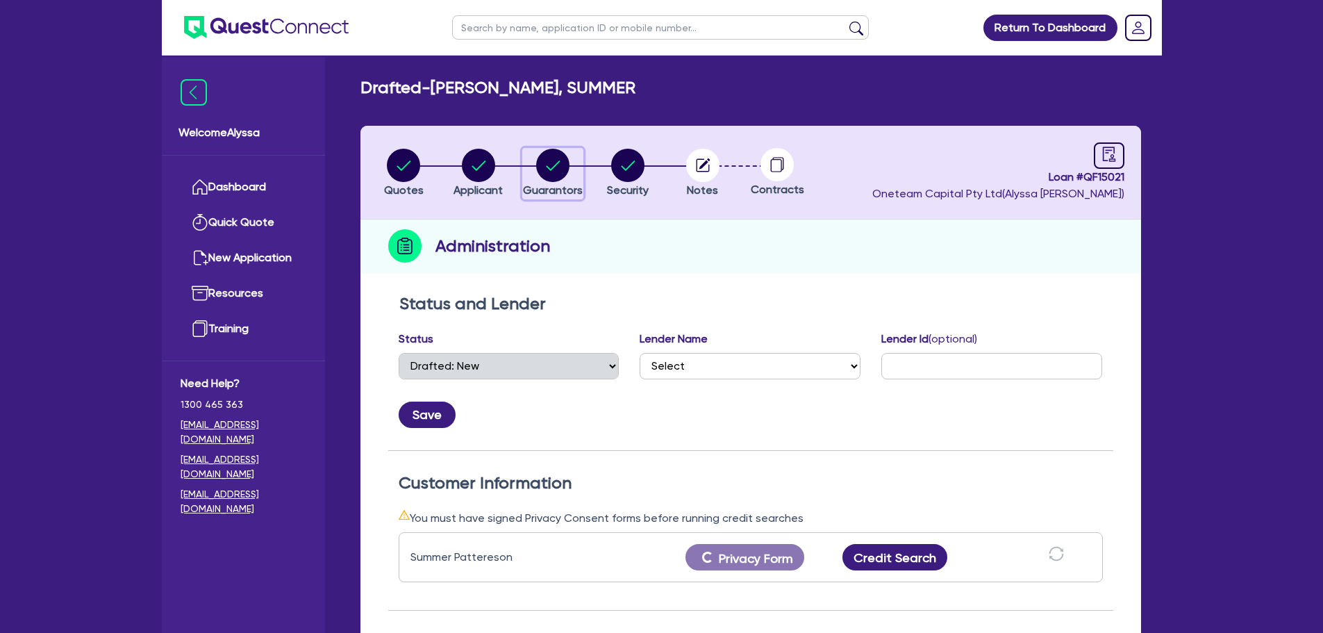
drag, startPoint x: 748, startPoint y: 382, endPoint x: 565, endPoint y: 179, distance: 273.4
click at [565, 179] on icon "button" at bounding box center [552, 165] width 33 height 33
select select "MRS"
select select "QLD"
select select "MARRIED"
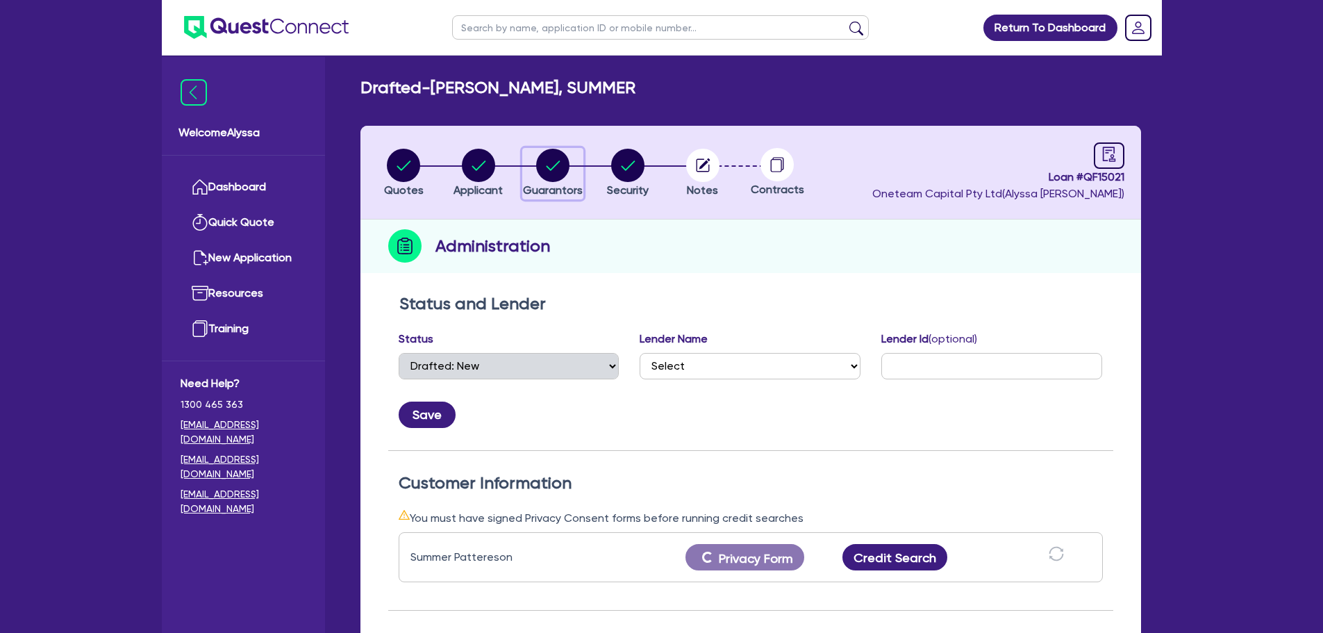
select select "PROPERTY"
select select "VEHICLE"
select select "HOUSEHOLD_PERSONAL"
select select "OTHER"
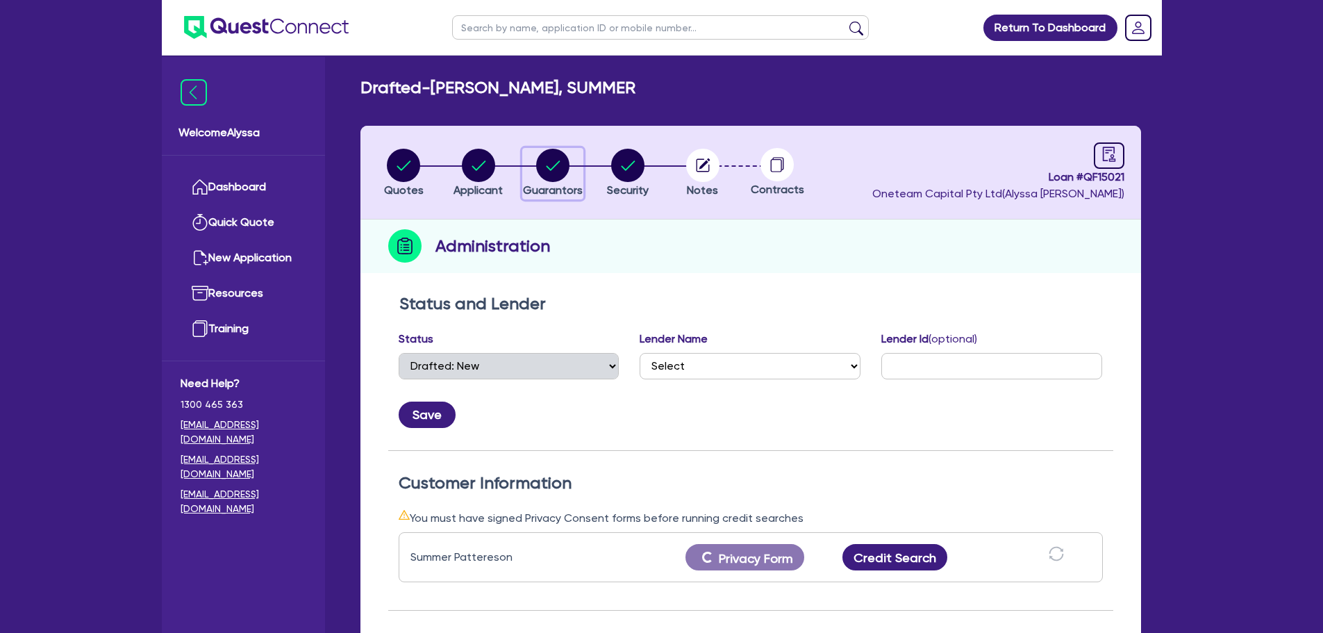
select select "CASH"
select select "MORTGAGE"
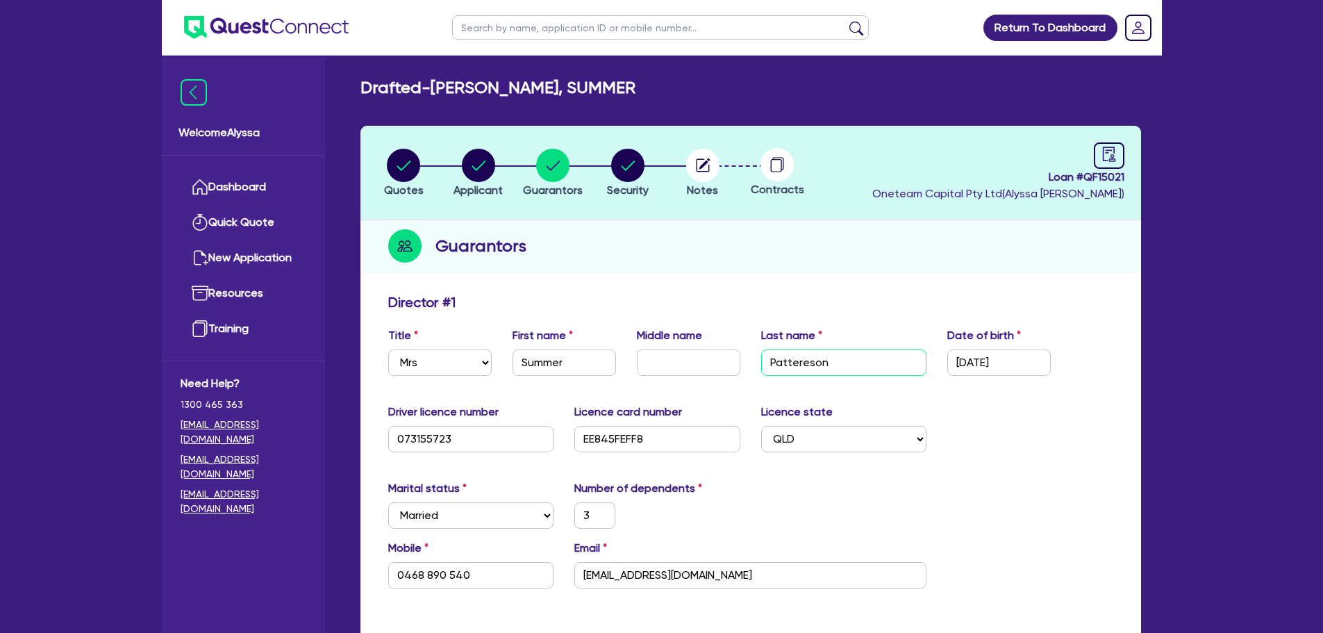
click at [807, 364] on input "Pattereson" at bounding box center [844, 362] width 166 height 26
type input "Pattere=son"
type input "3"
type input "0468 890 540"
type input "1,050,000"
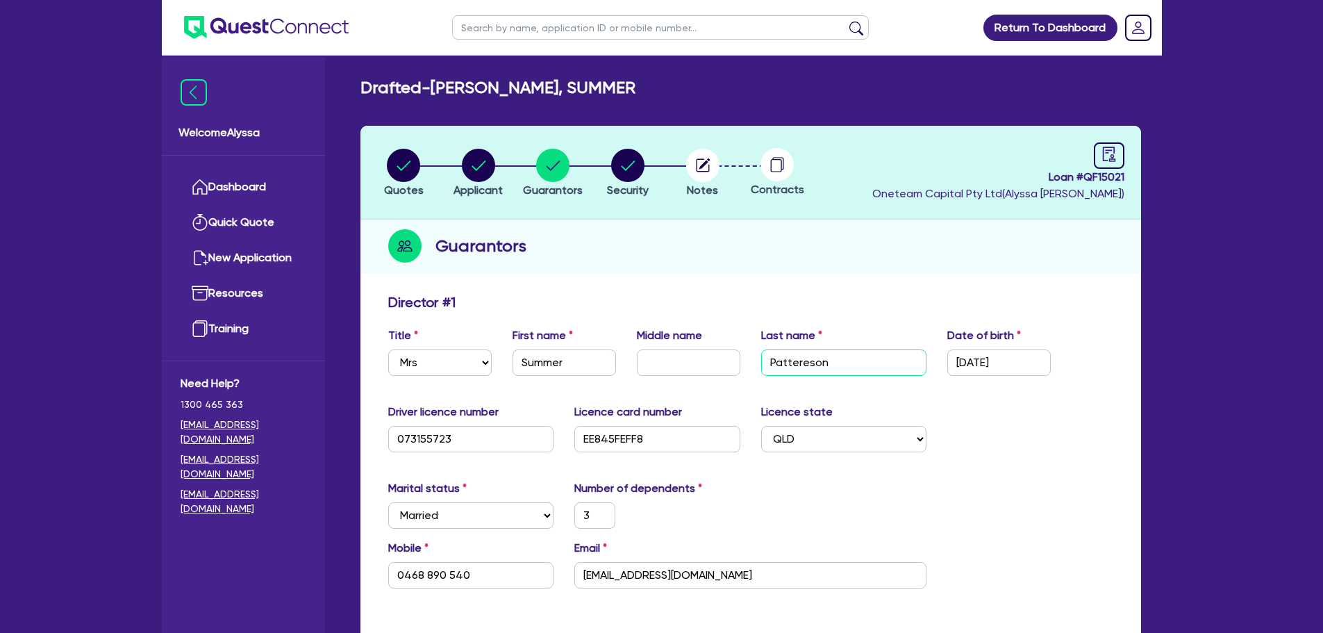
type input "30,000"
type input "100,000"
type input "20,000"
type input "17,000"
type input "10,000"
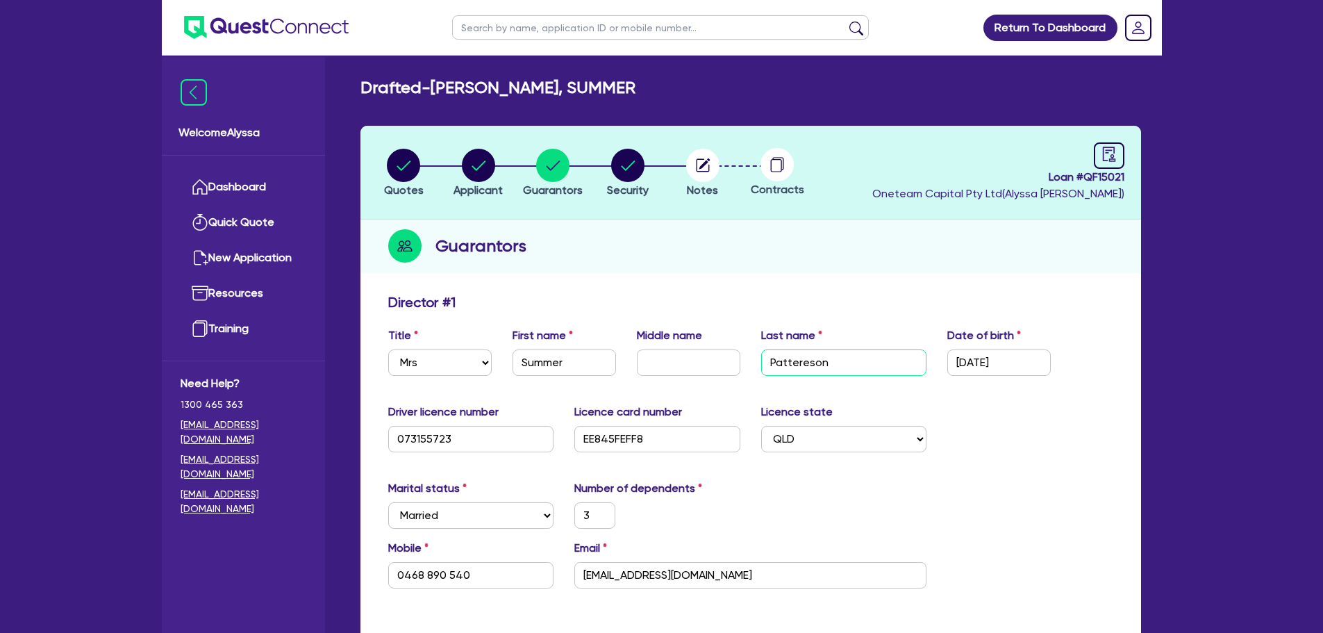
type input "579,000"
type input "3,800"
type input "Pattereson"
type input "3"
type input "0468 890 540"
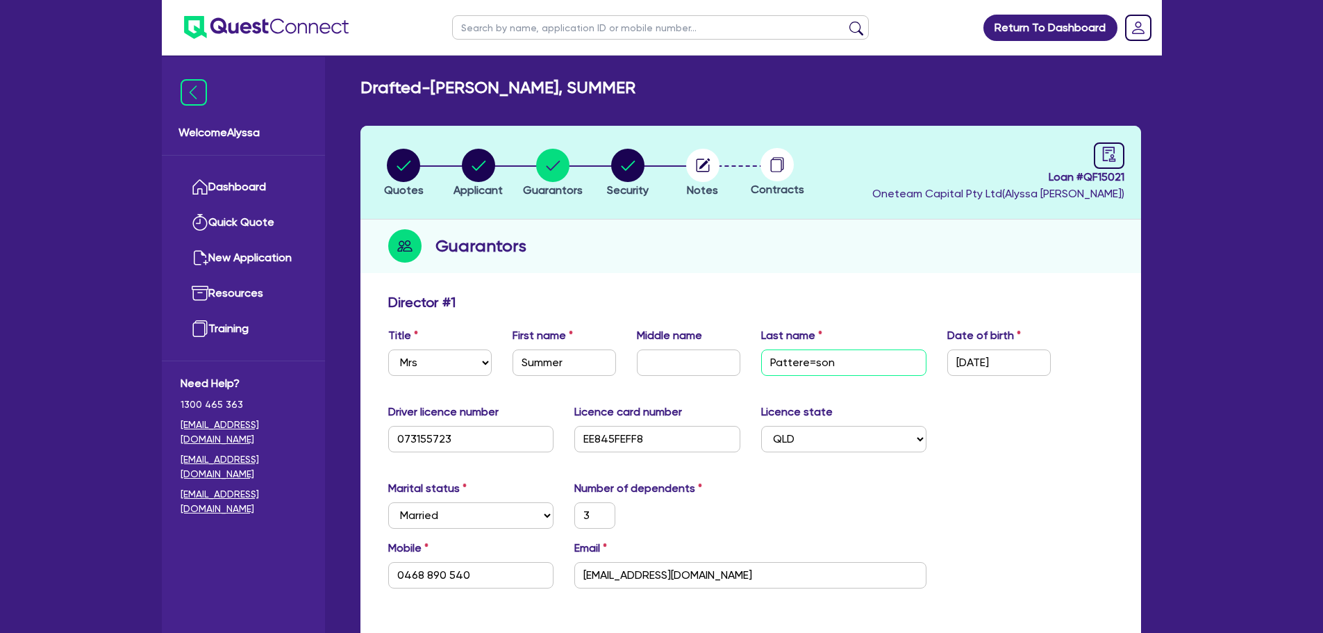
type input "1,050,000"
type input "30,000"
type input "100,000"
type input "20,000"
type input "17,000"
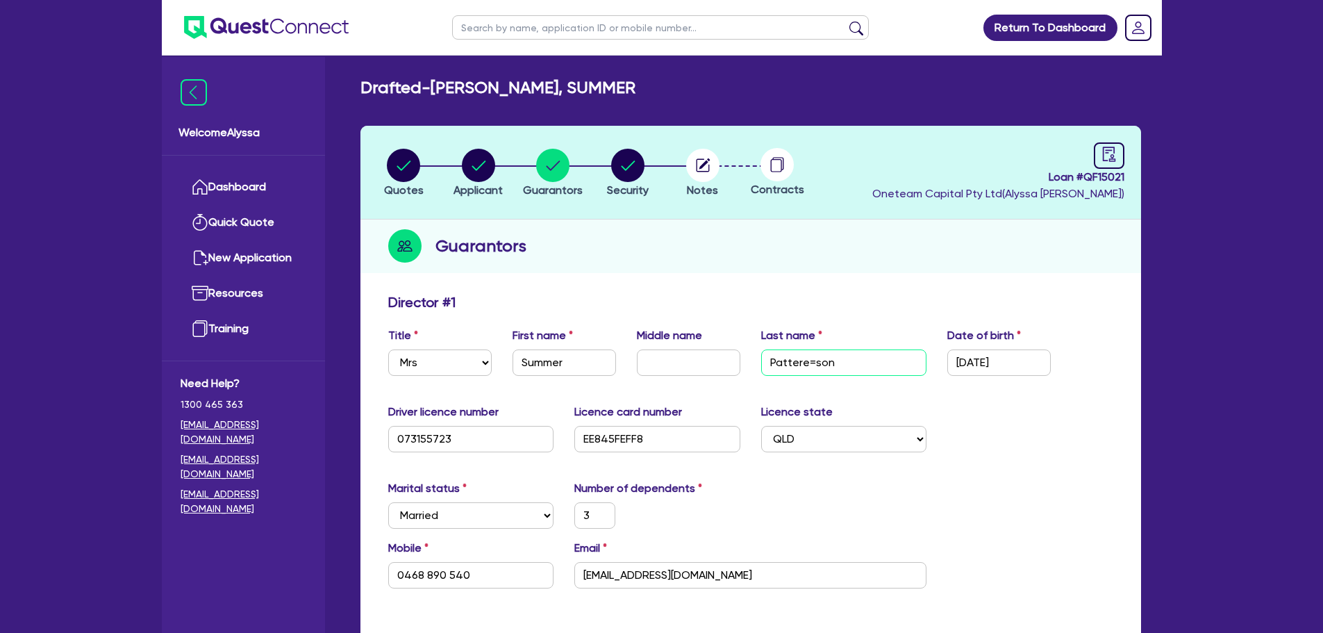
type input "10,000"
type input "579,000"
type input "3,800"
type input "Patterson"
type input "3"
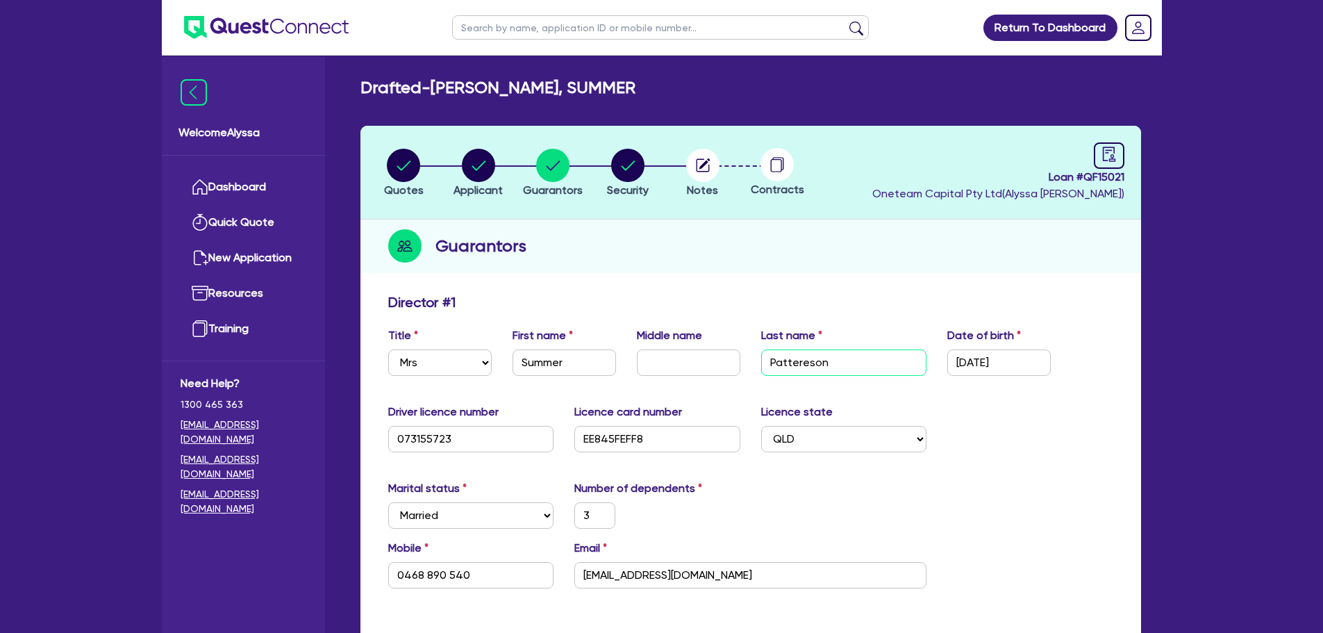
type input "0468 890 540"
type input "1,050,000"
type input "30,000"
type input "100,000"
click at [1056, 482] on div "Marital status Select Single Married De Facto / Partner Number of dependents 3" at bounding box center [751, 510] width 746 height 60
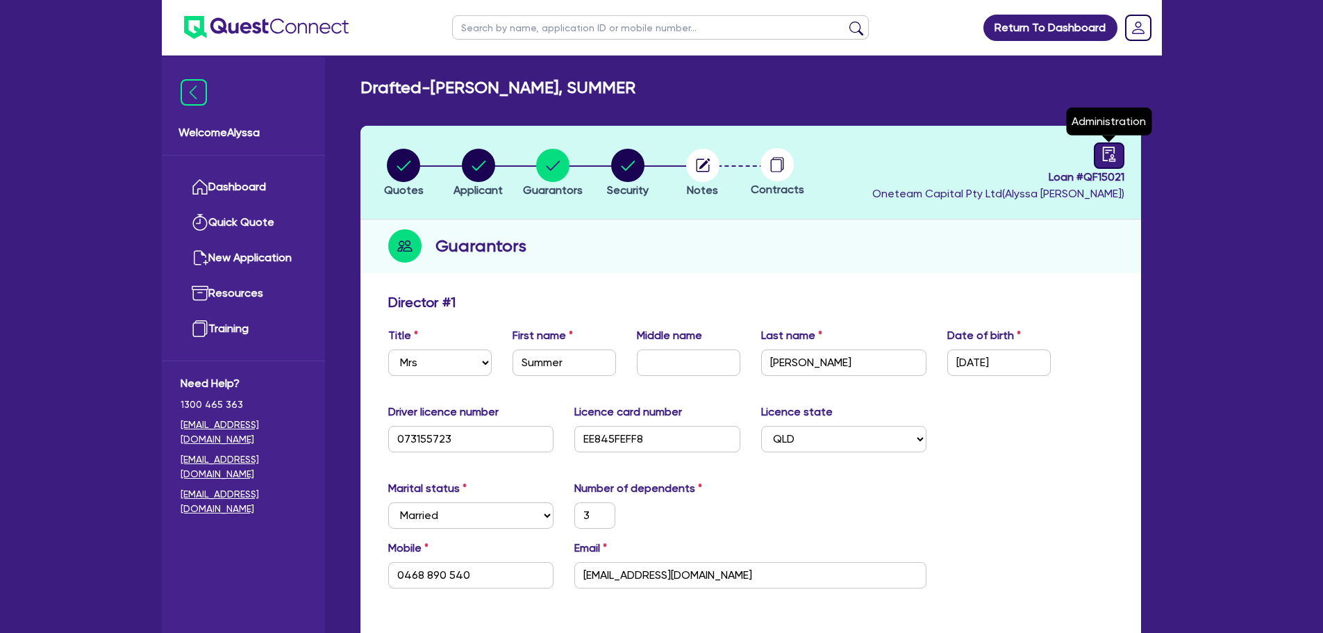
click at [1056, 158] on icon "audit" at bounding box center [1108, 154] width 13 height 15
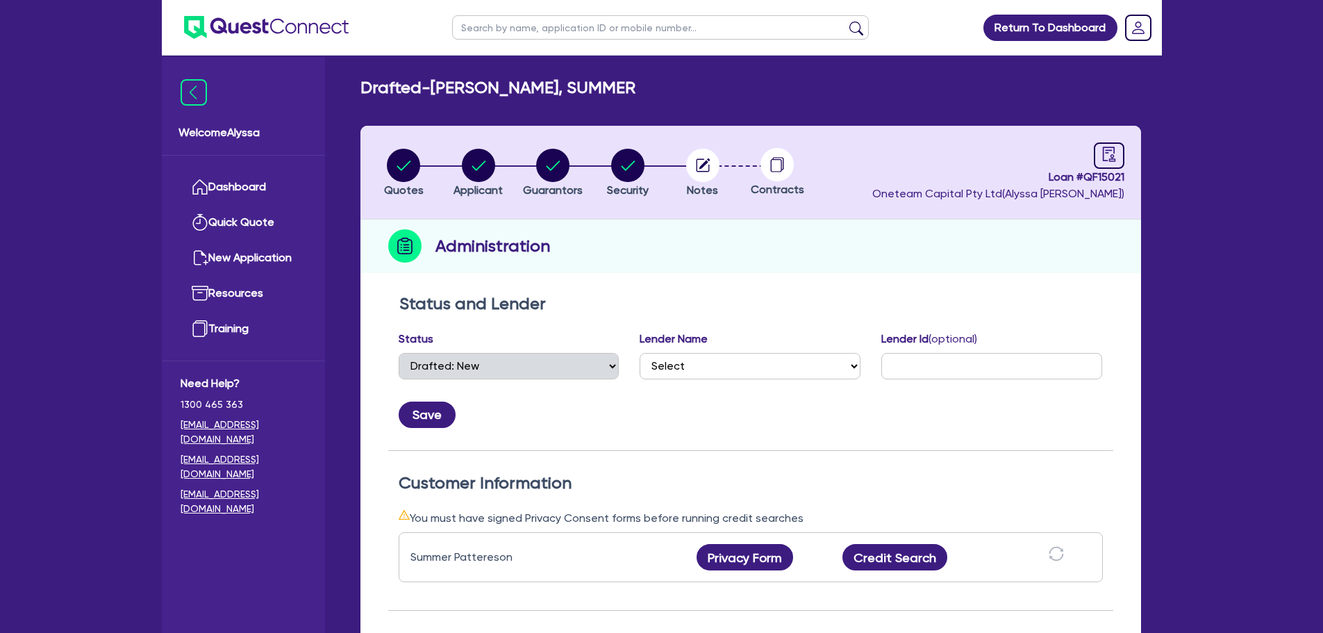
scroll to position [143, 0]
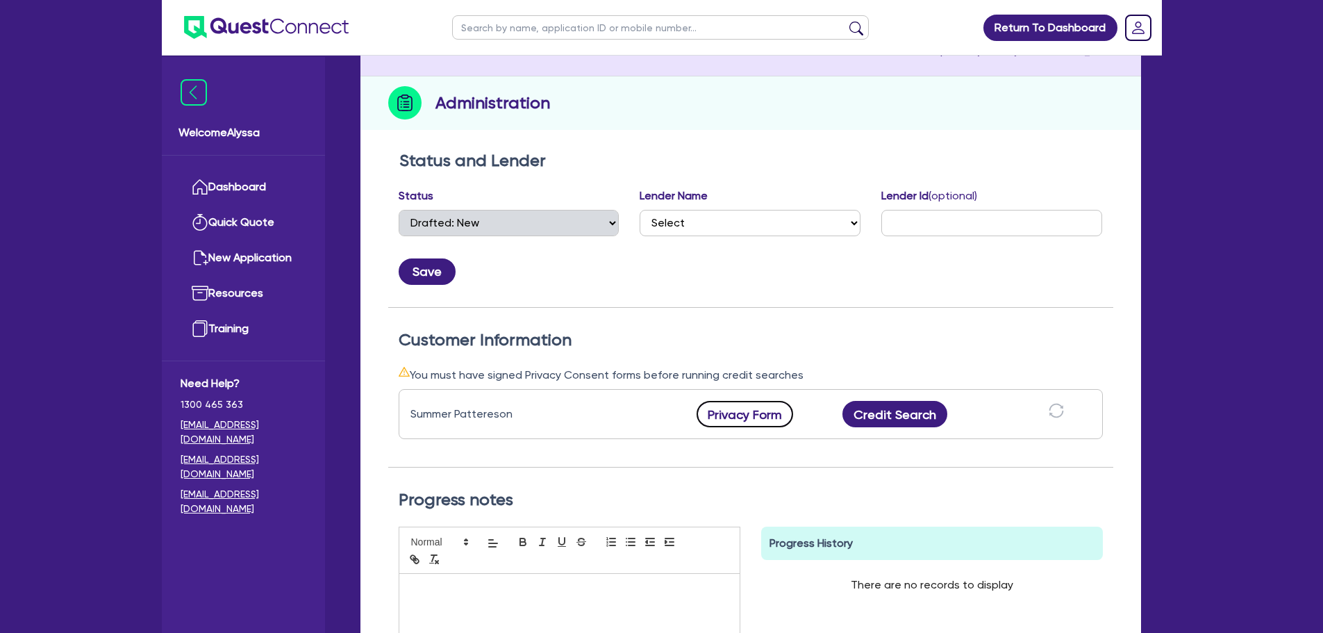
click at [763, 408] on button "Privacy Form" at bounding box center [745, 414] width 97 height 26
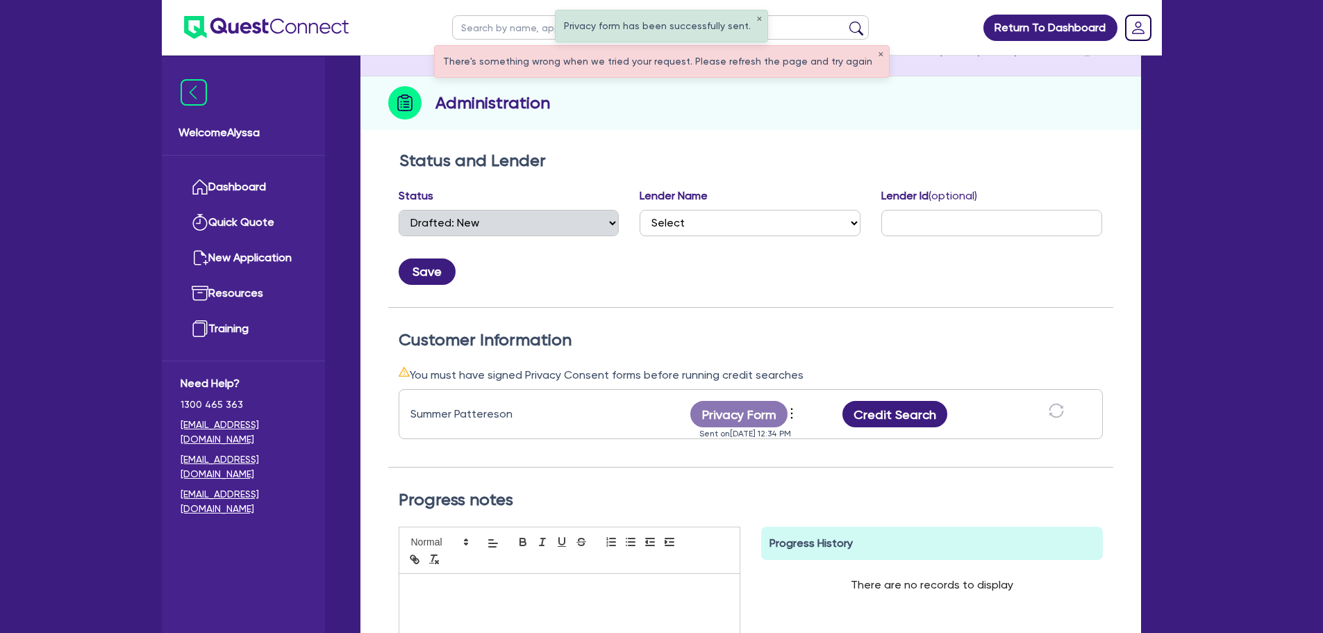
click at [865, 56] on div "There's something wrong when we tried your request. Please refresh the page and…" at bounding box center [662, 61] width 454 height 31
click at [756, 18] on button "✕" at bounding box center [759, 19] width 6 height 7
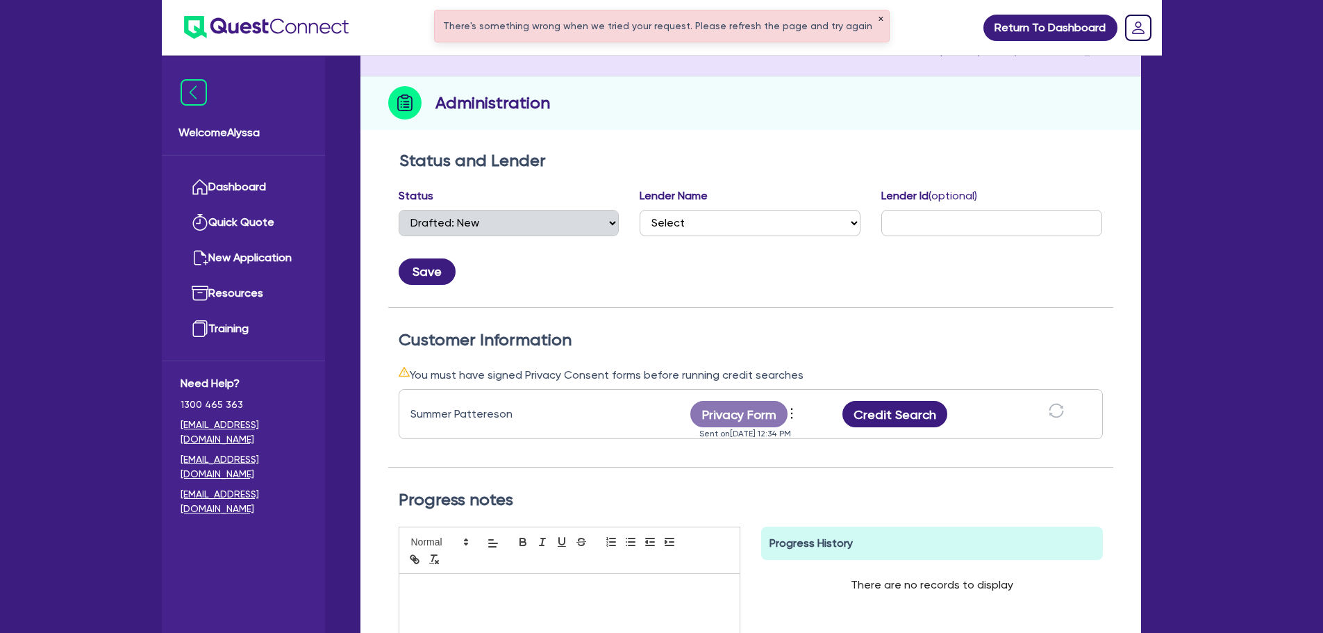
click at [878, 19] on button "✕" at bounding box center [881, 19] width 6 height 7
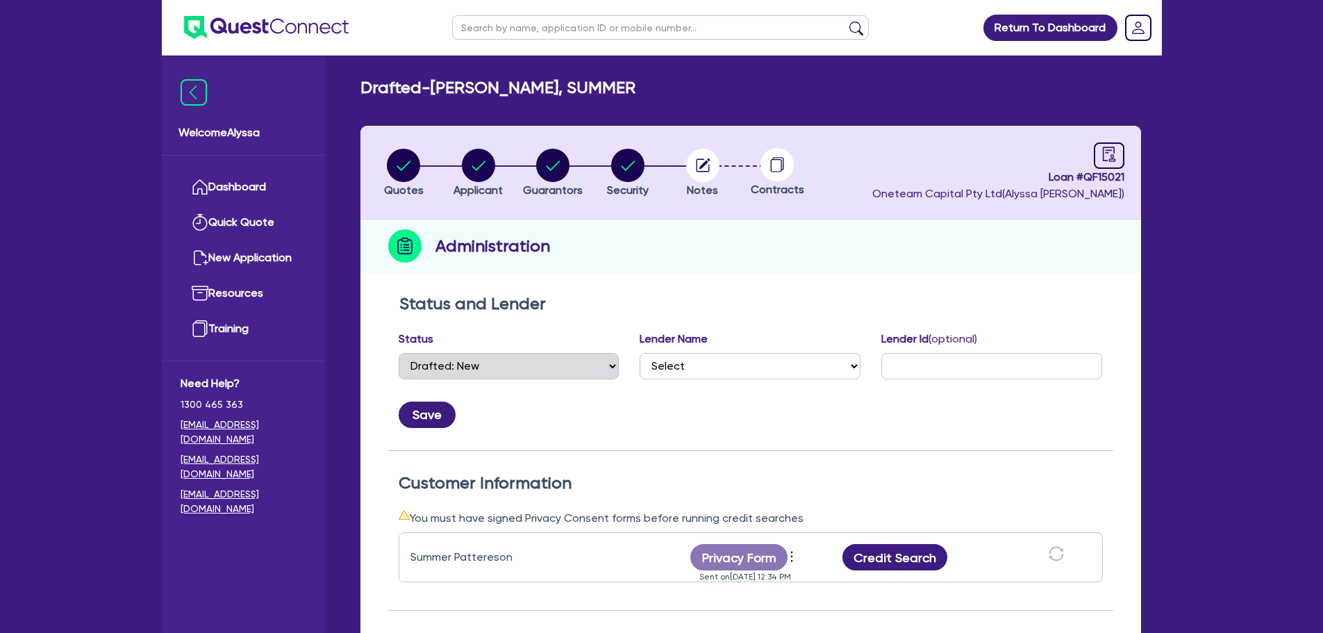
select select "DRAFTED_NEW"
click at [499, 33] on input "text" at bounding box center [660, 27] width 417 height 24
type input "thang"
click button "submit" at bounding box center [856, 30] width 22 height 19
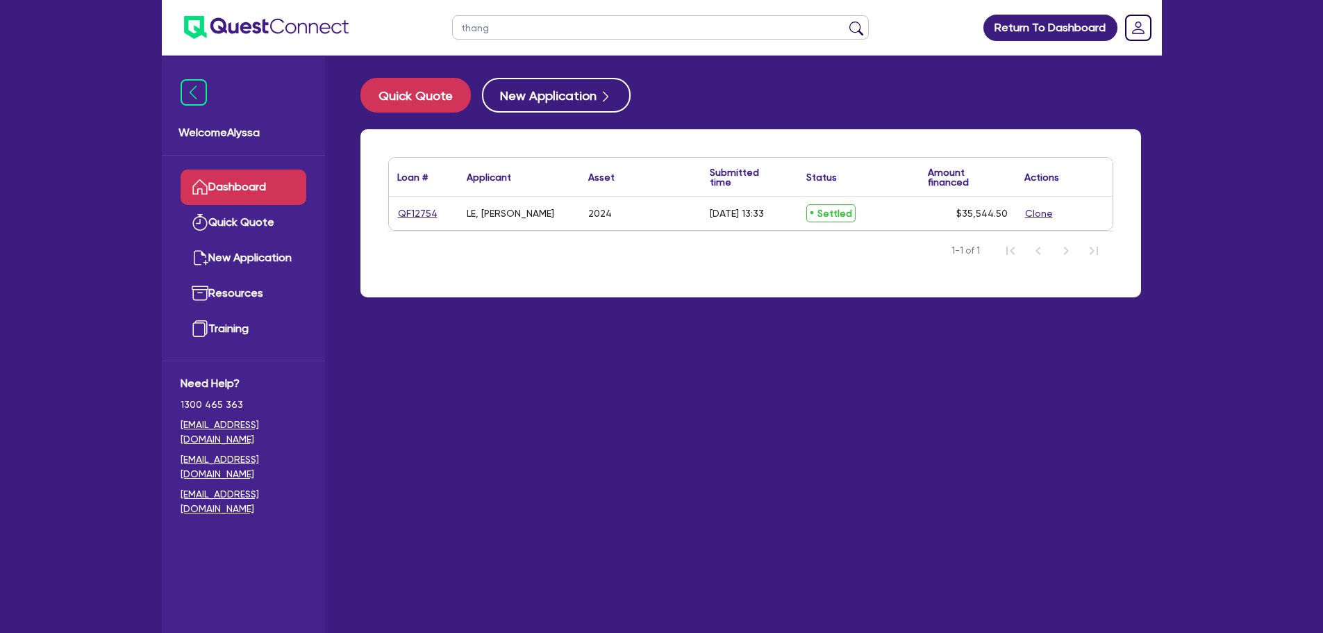
drag, startPoint x: 494, startPoint y: 26, endPoint x: 388, endPoint y: 9, distance: 106.9
click at [388, 9] on header "thang Return To Dashboard Edit Profile Logout" at bounding box center [662, 28] width 1000 height 56
type input "[PERSON_NAME]"
click at [845, 21] on button "submit" at bounding box center [856, 30] width 22 height 19
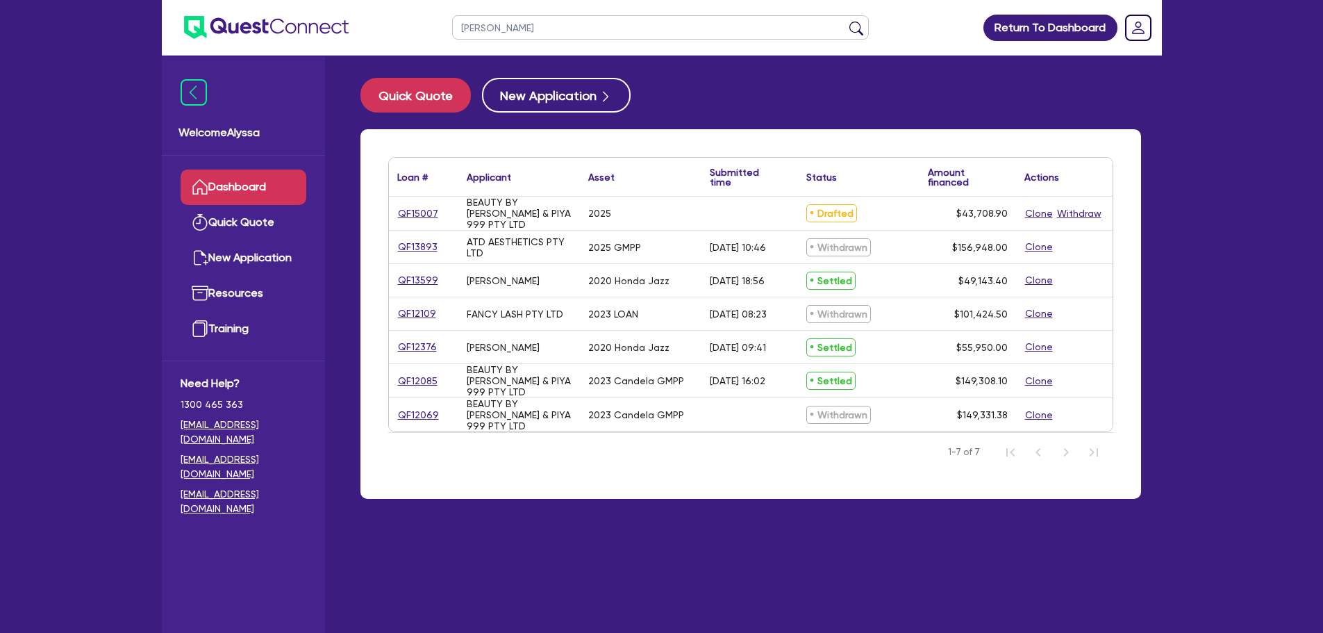
click at [424, 204] on div "QF15007" at bounding box center [423, 213] width 69 height 33
click at [426, 213] on link "QF15007" at bounding box center [418, 214] width 42 height 16
select select "TERTIARY_ASSETS"
select select "BEAUTY_EQUIPMENT"
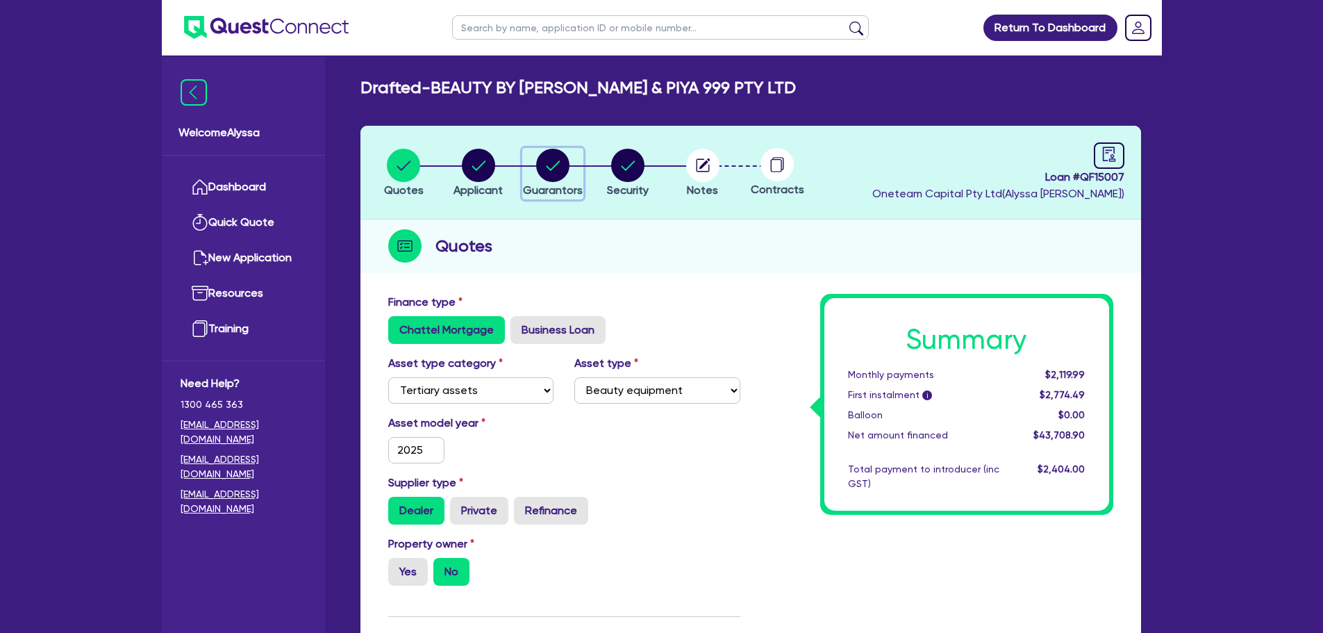
click at [547, 172] on circle "button" at bounding box center [552, 165] width 33 height 33
select select "MR"
select select "[GEOGRAPHIC_DATA]"
select select "MARRIED"
select select "[GEOGRAPHIC_DATA]"
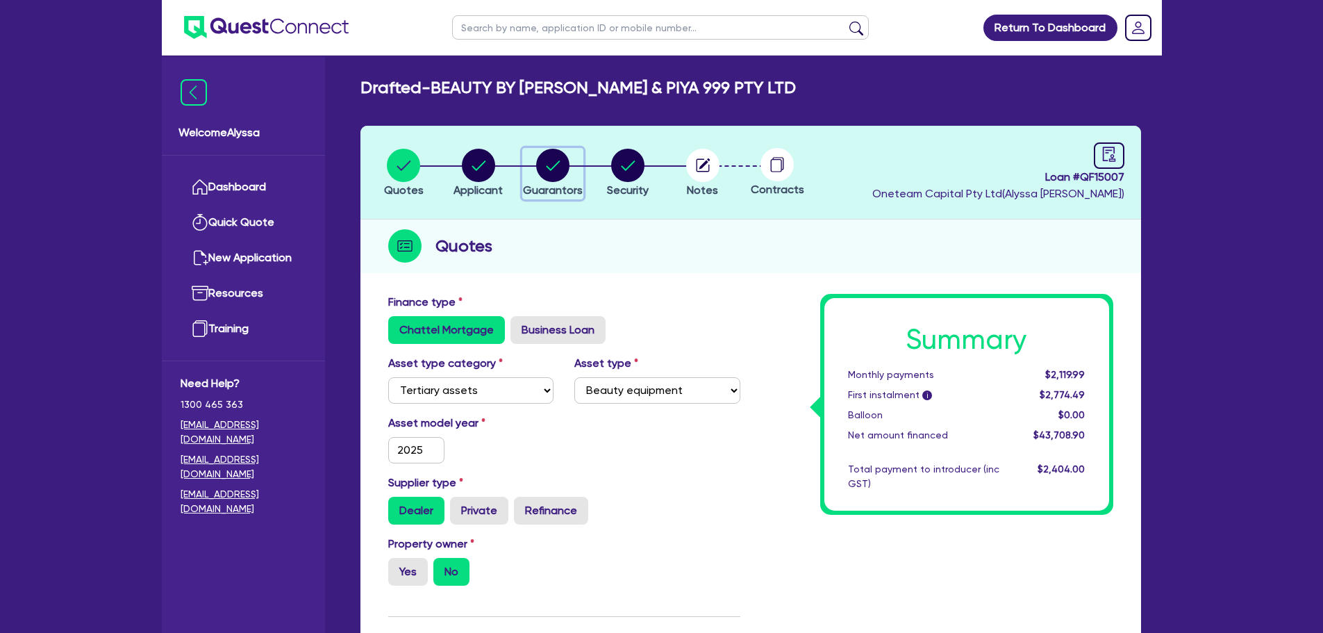
select select "VEHICLE"
select select "CASH"
select select "OTHER"
select select "HOUSEHOLD_PERSONAL"
select select "VEHICLE_LOAN"
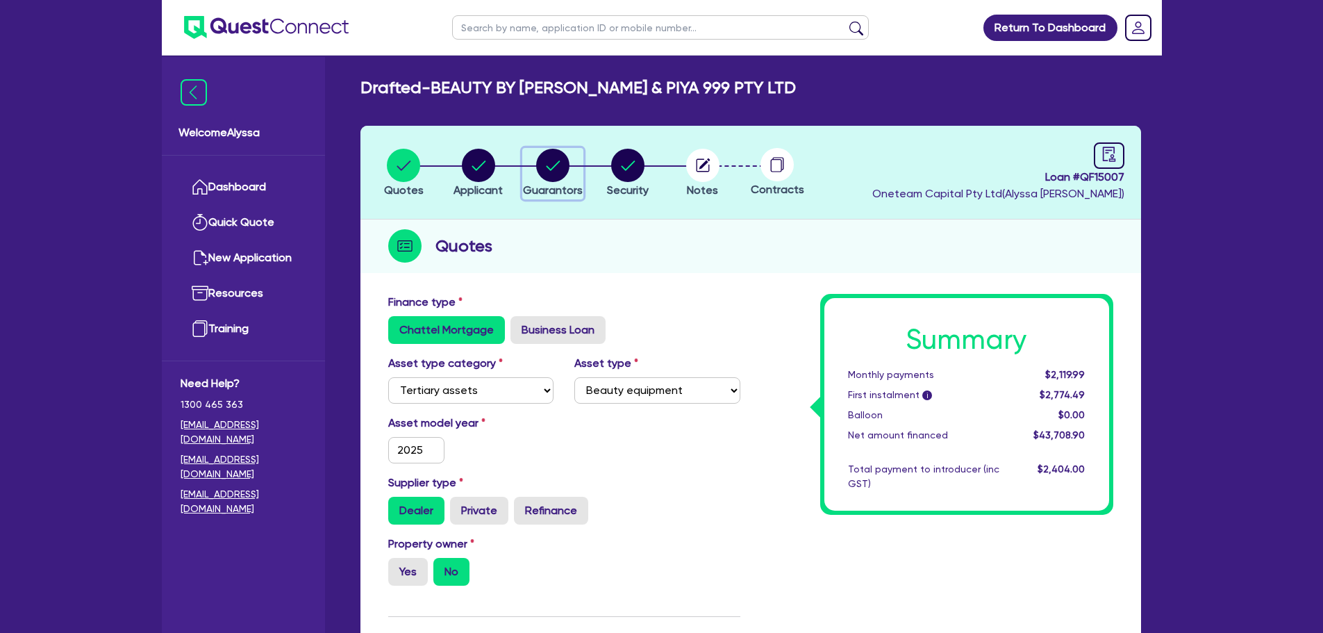
select select "EQUIPMENT_LOAN"
select select "MRS"
select select "MARRIED"
select select "[GEOGRAPHIC_DATA]"
select select "CASH"
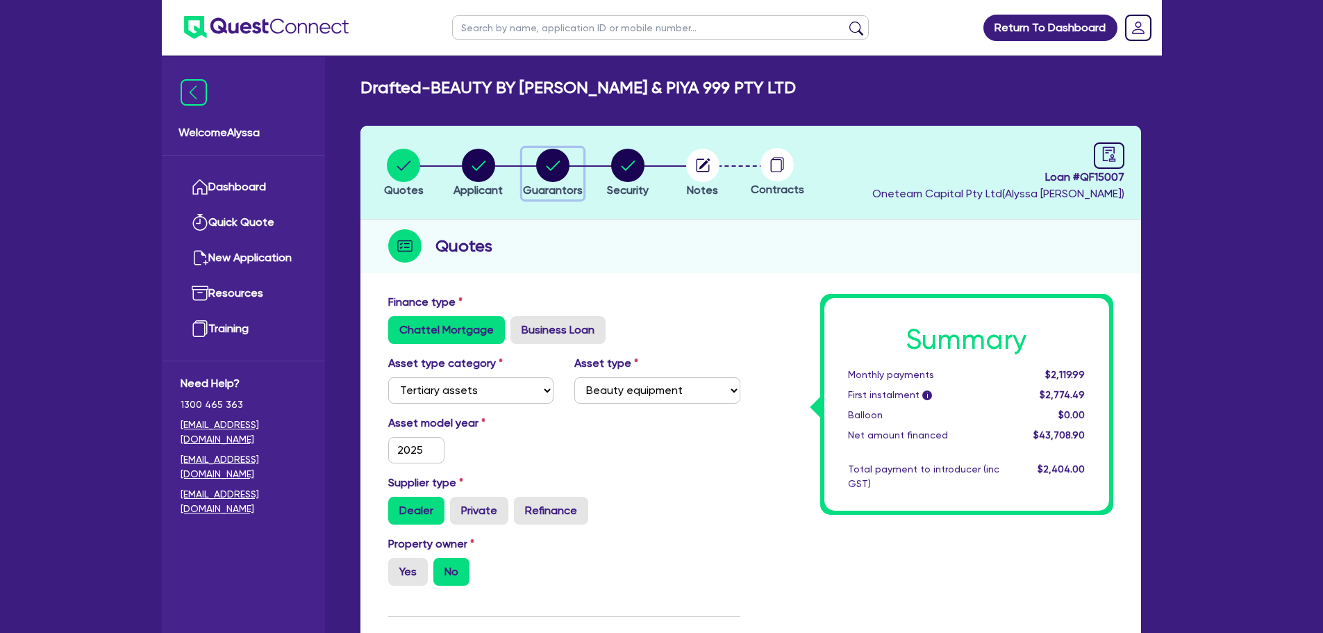
select select "HOUSEHOLD_PERSONAL"
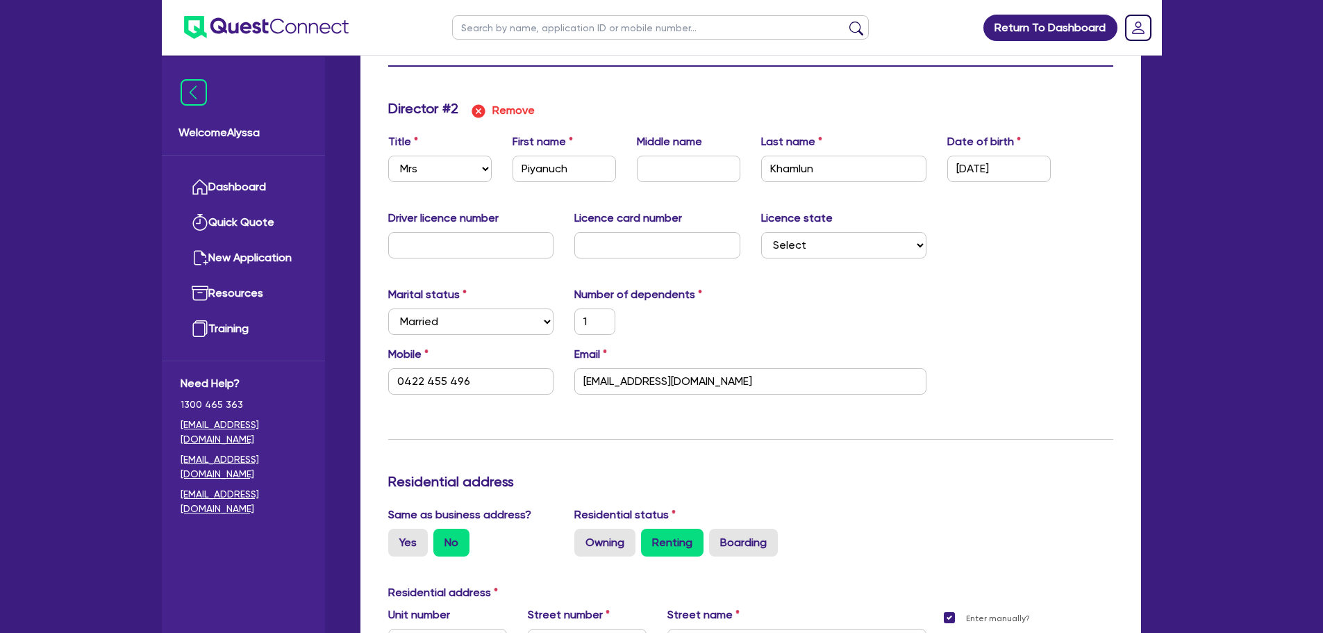
scroll to position [1522, 0]
drag, startPoint x: 711, startPoint y: 388, endPoint x: 592, endPoint y: 392, distance: 118.8
click at [592, 392] on input "[EMAIL_ADDRESS][DOMAIN_NAME]" at bounding box center [750, 380] width 352 height 26
type input "1"
type input "0439917007"
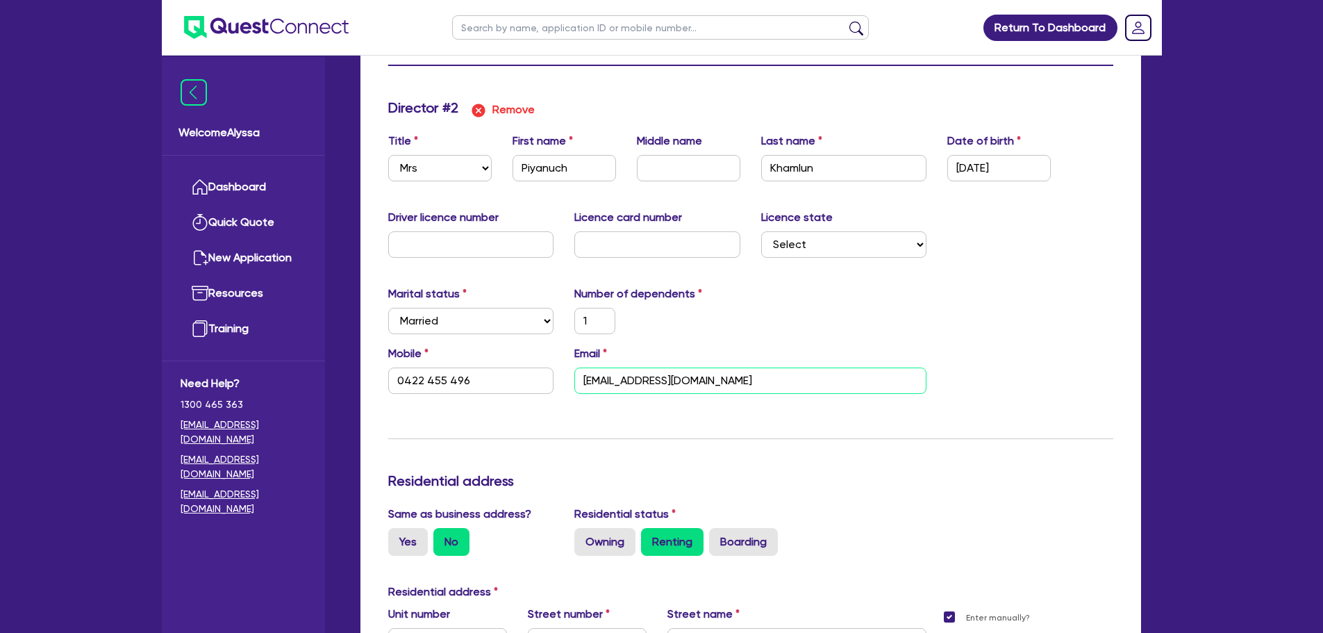
type input "70000"
type input "50000"
type input "20000"
type input "25000"
type input "60000"
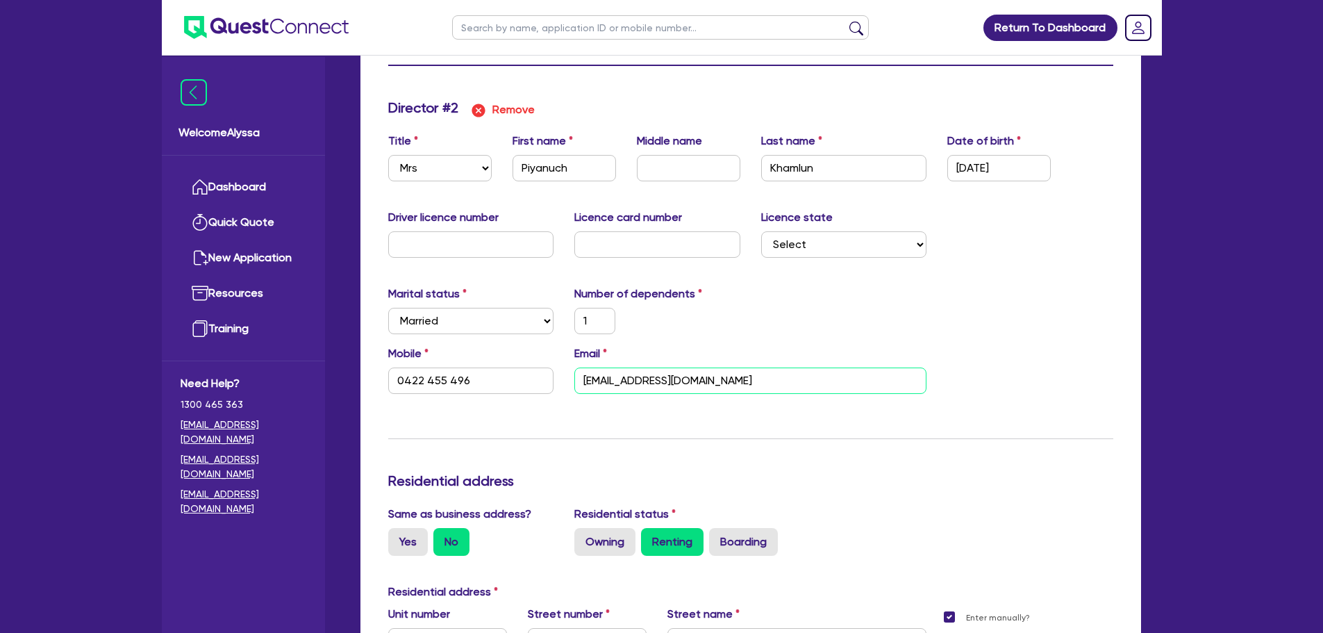
type input "55440"
type input "1"
type input "0422 455 496"
type input "o"
type input "50,000"
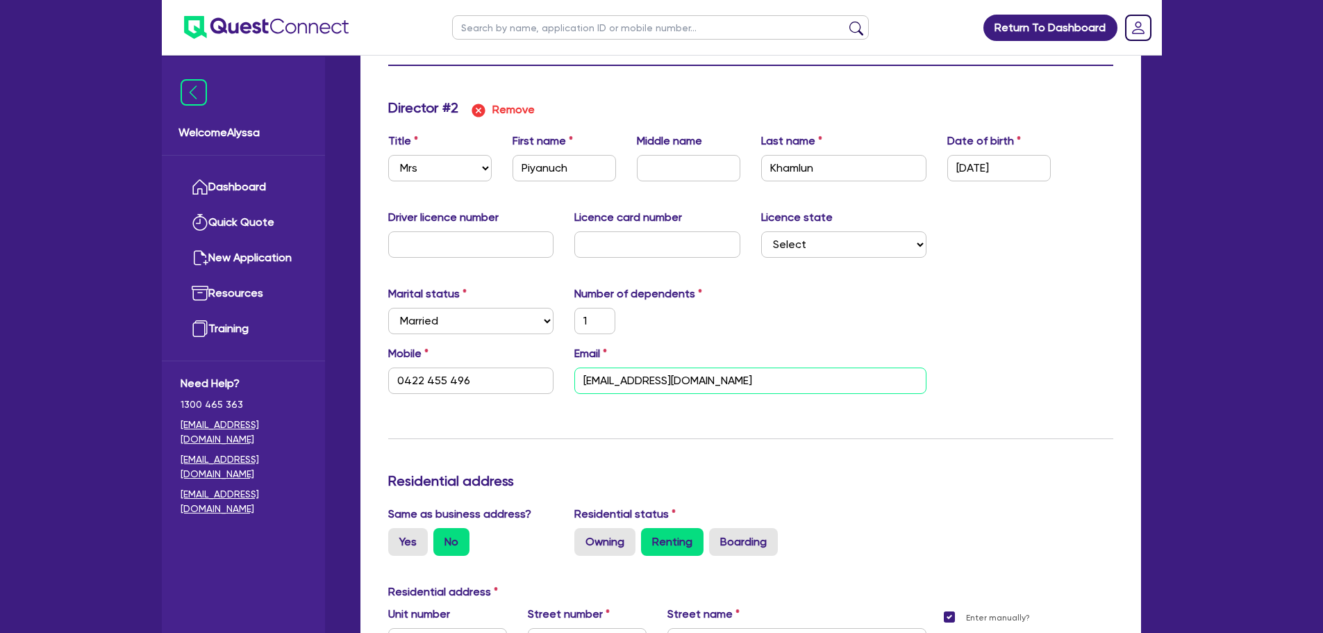
type input "35,000"
type input "1"
type input "0439917007"
type input "70000"
type input "50000"
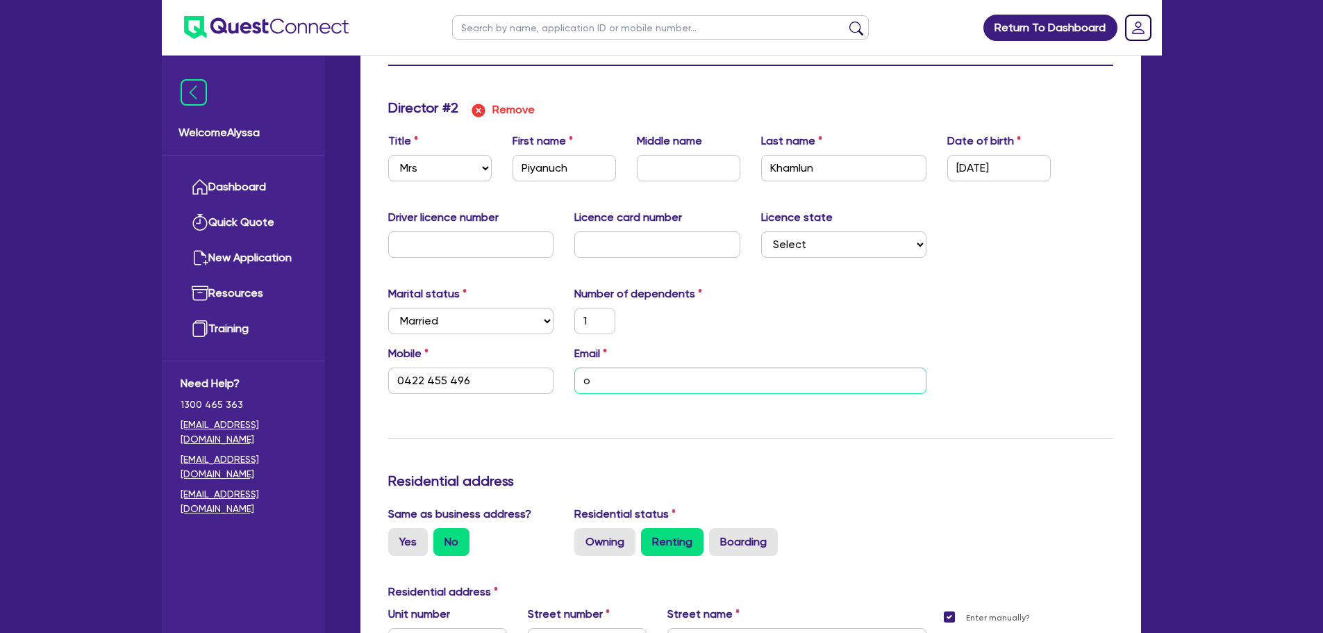
type input "20000"
type input "25000"
type input "60000"
type input "55440"
type input "1"
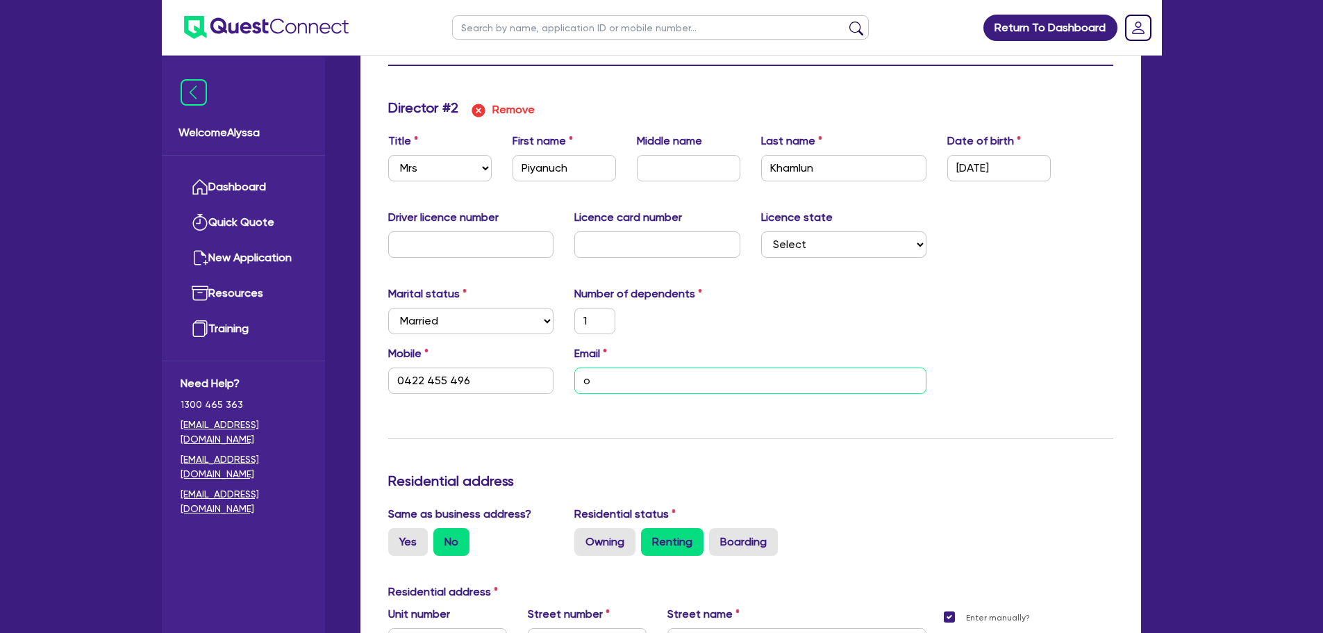
type input "0422 455 496"
type input "50,000"
type input "35,000"
paste input "[EMAIL_ADDRESS][DOMAIN_NAME]"
type input "1"
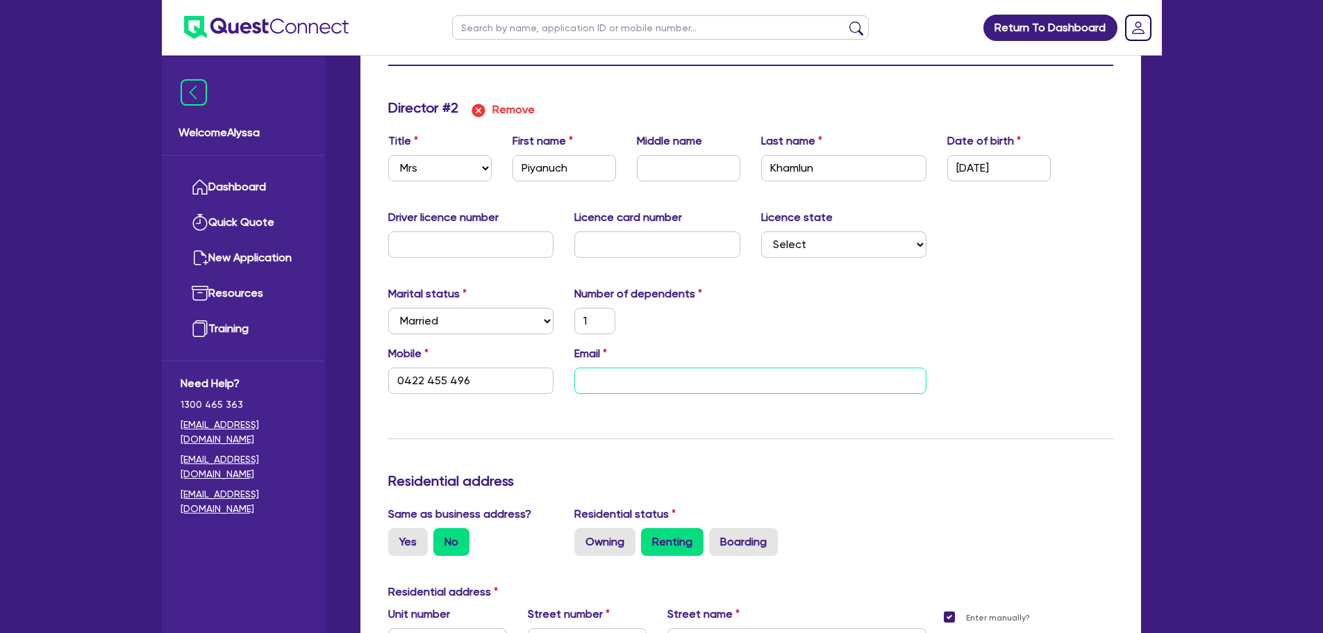
type input "0439917007"
type input "70000"
type input "50000"
type input "20000"
type input "25000"
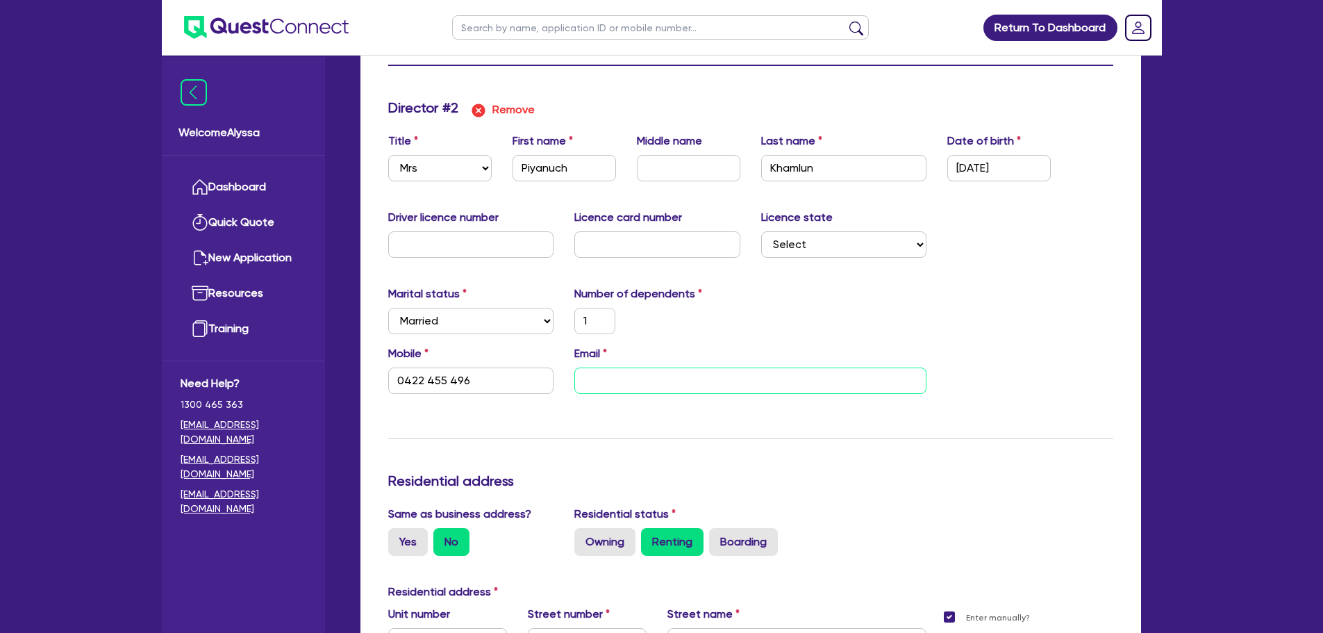
type input "60000"
type input "55440"
type input "1"
type input "0422 455 496"
type input "[EMAIL_ADDRESS][DOMAIN_NAME]"
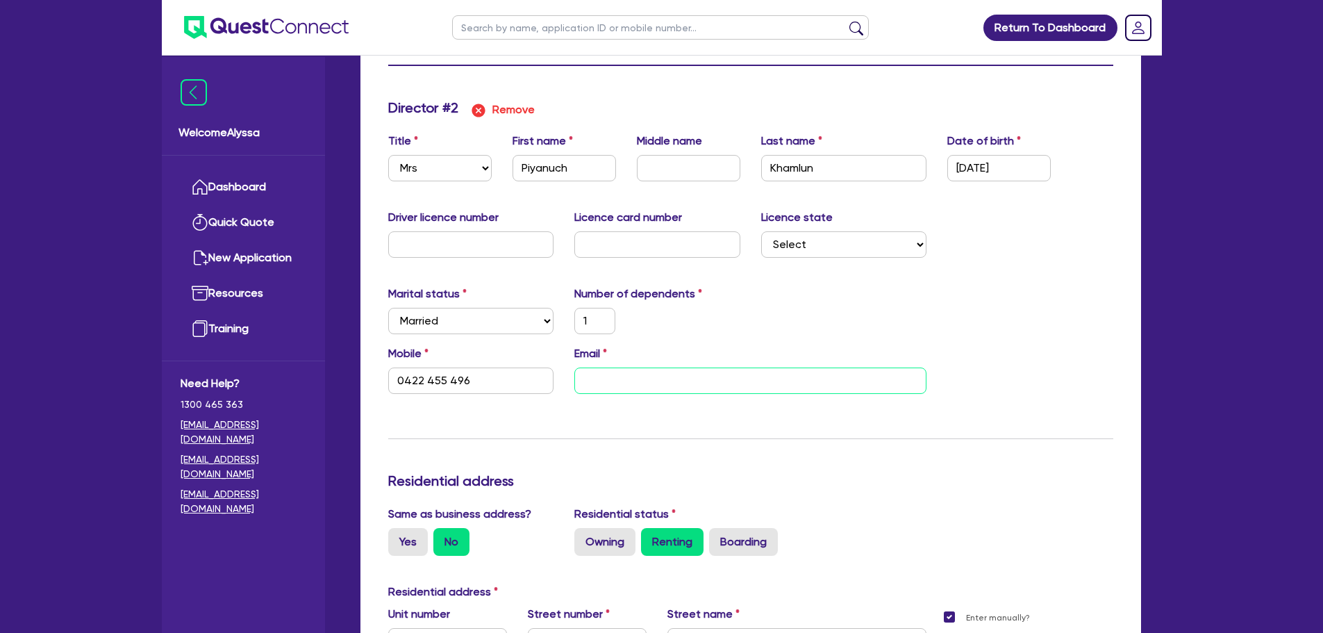
type input "50,000"
type input "35,000"
type input "[EMAIL_ADDRESS][DOMAIN_NAME]"
click at [772, 318] on div "Marital status Select [DEMOGRAPHIC_DATA] Married De Facto / Partner Number of d…" at bounding box center [751, 315] width 746 height 60
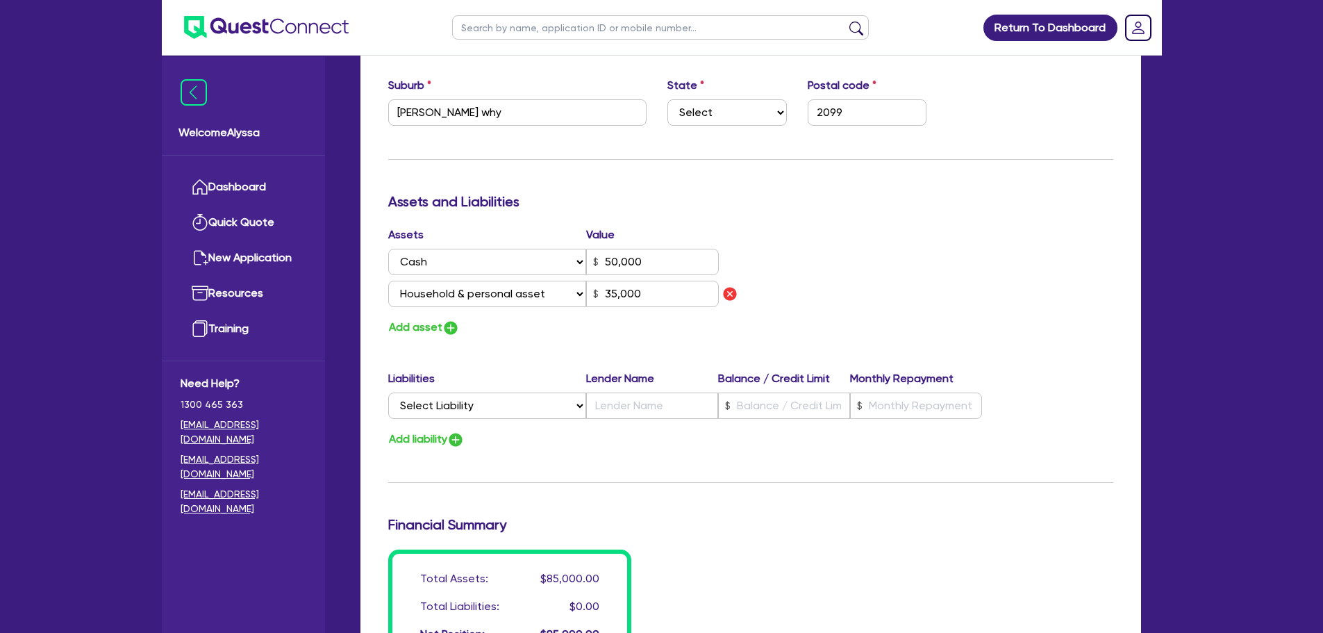
scroll to position [2358, 0]
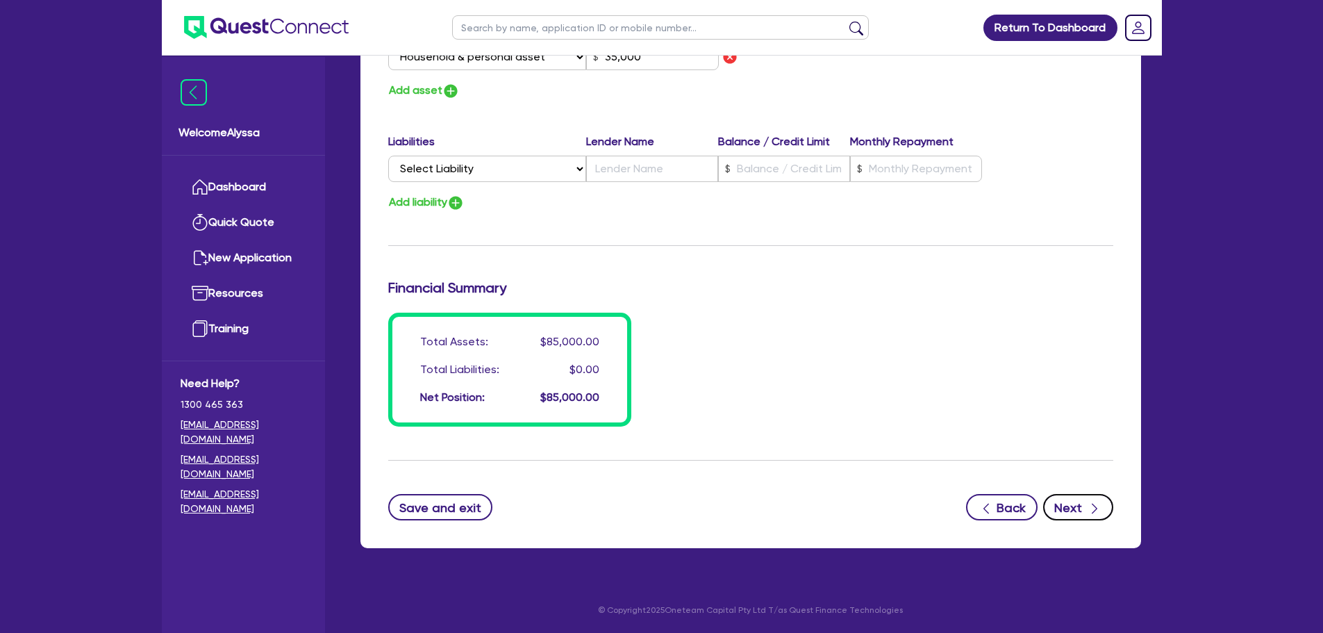
click at [1072, 502] on button "Next" at bounding box center [1078, 507] width 70 height 26
type input "1"
type input "0439 917 007"
type input "70,000"
type input "50,000"
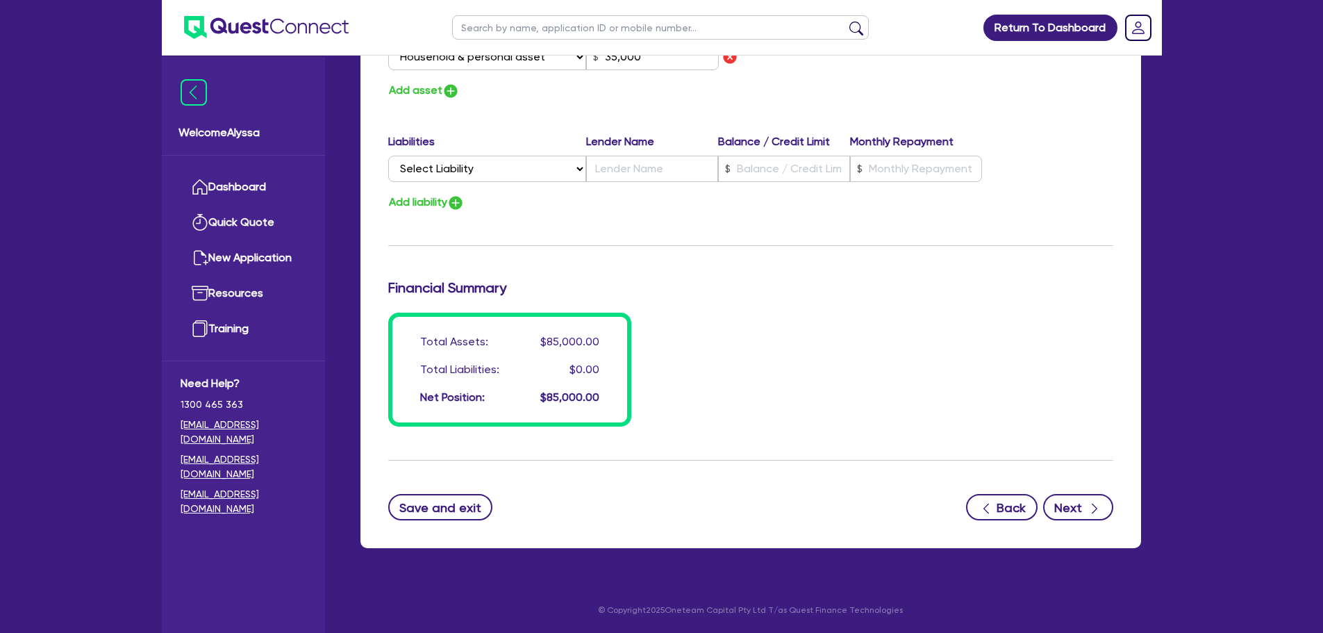
type input "20,000"
type input "25,000"
type input "60,000"
type input "55,440"
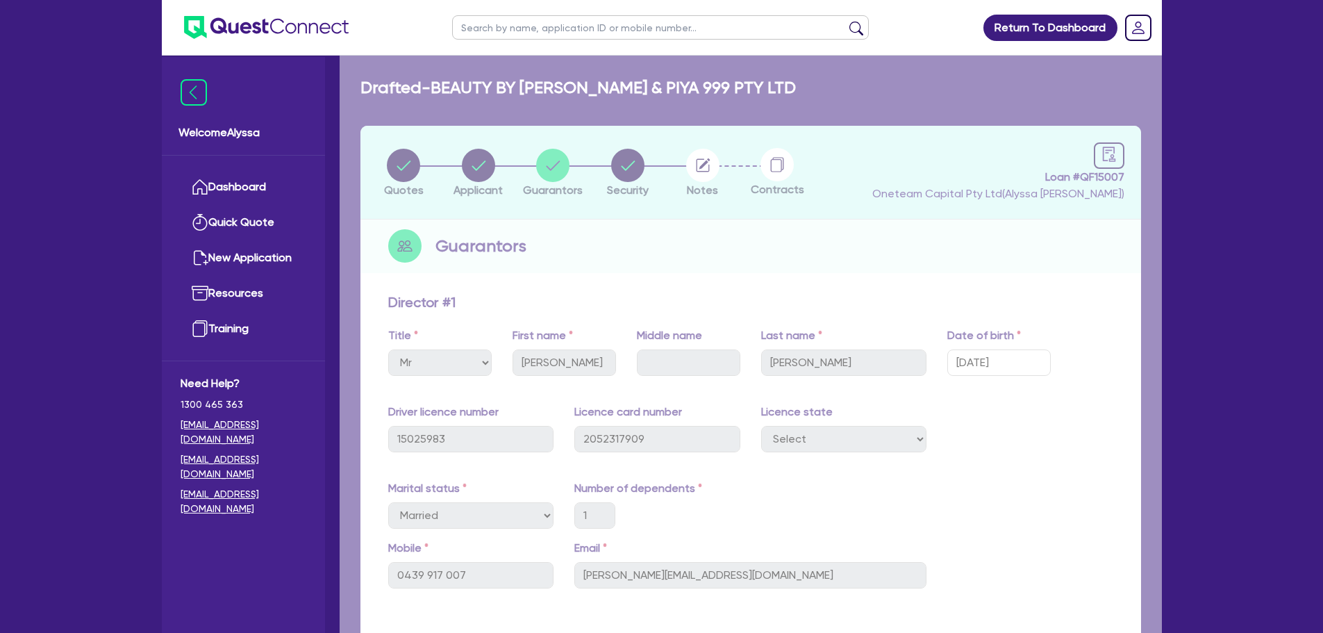
select select "TERTIARY_ASSETS"
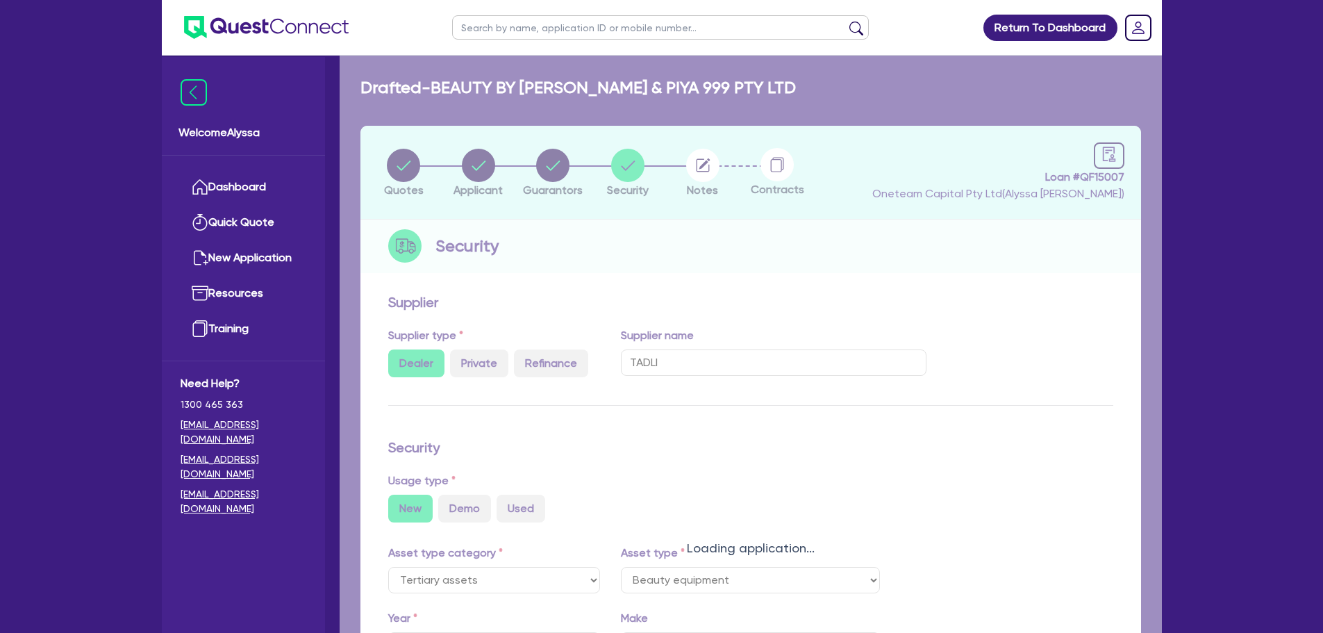
select select "BEAUTY_EQUIPMENT"
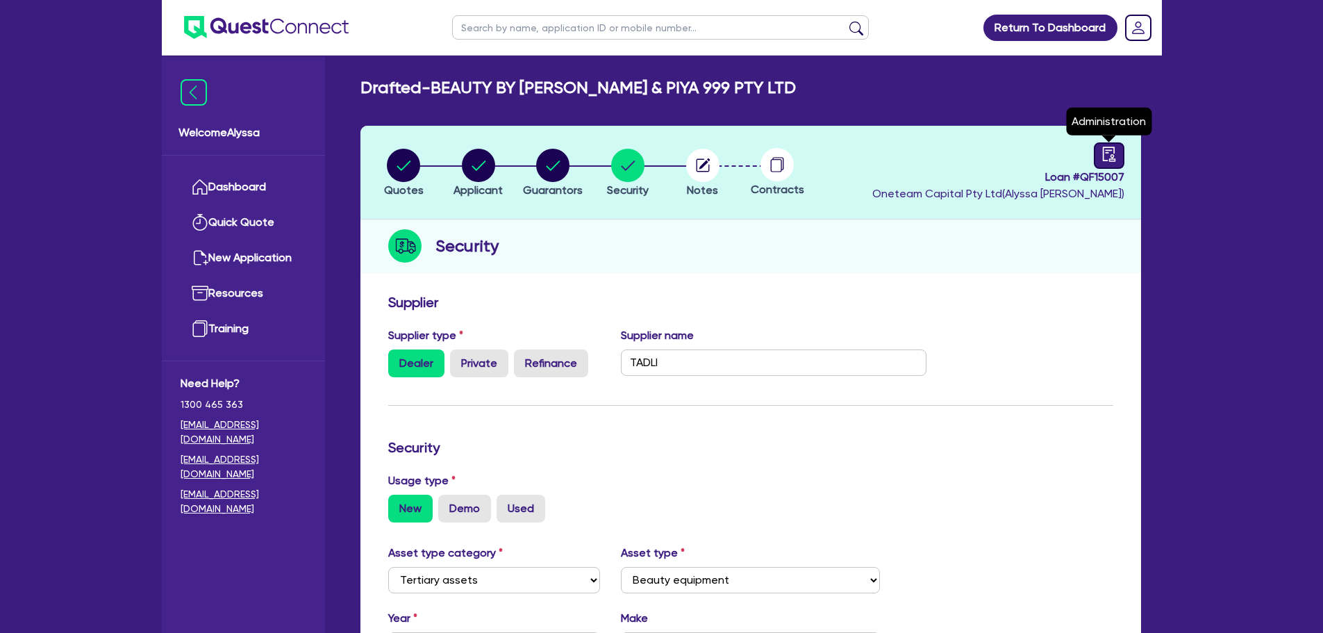
click at [1105, 151] on icon "audit" at bounding box center [1109, 154] width 15 height 15
select select "DRAFTED_NEW"
select select "Other"
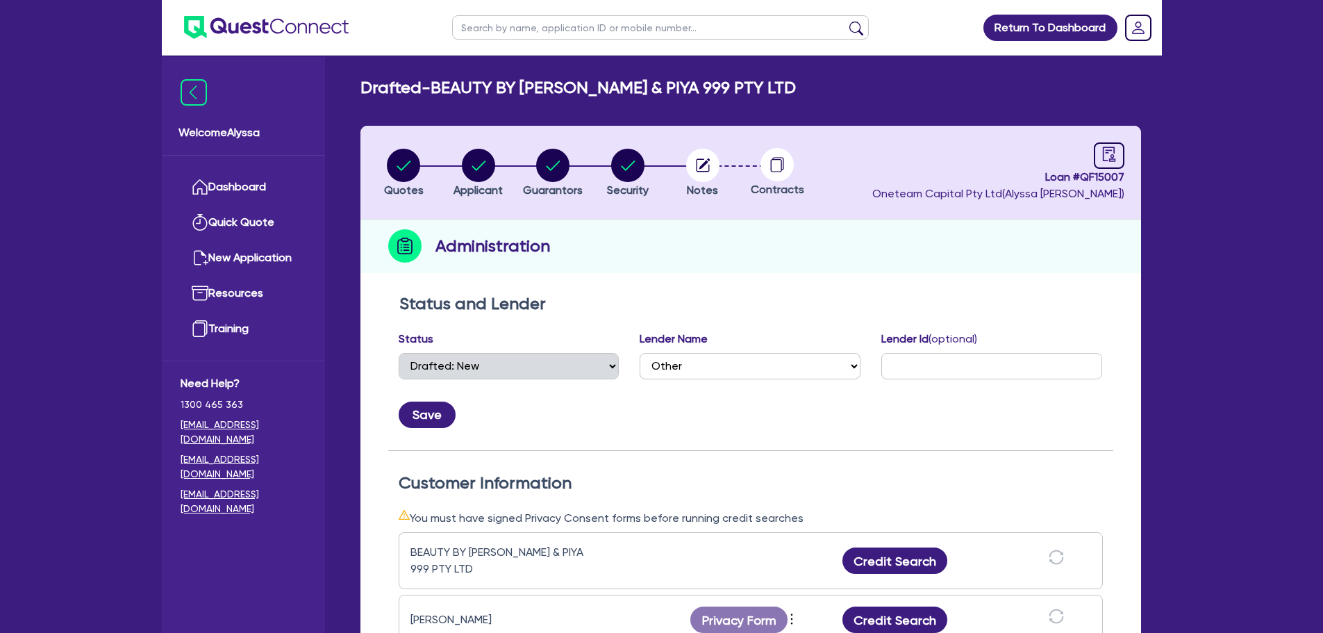
scroll to position [199, 0]
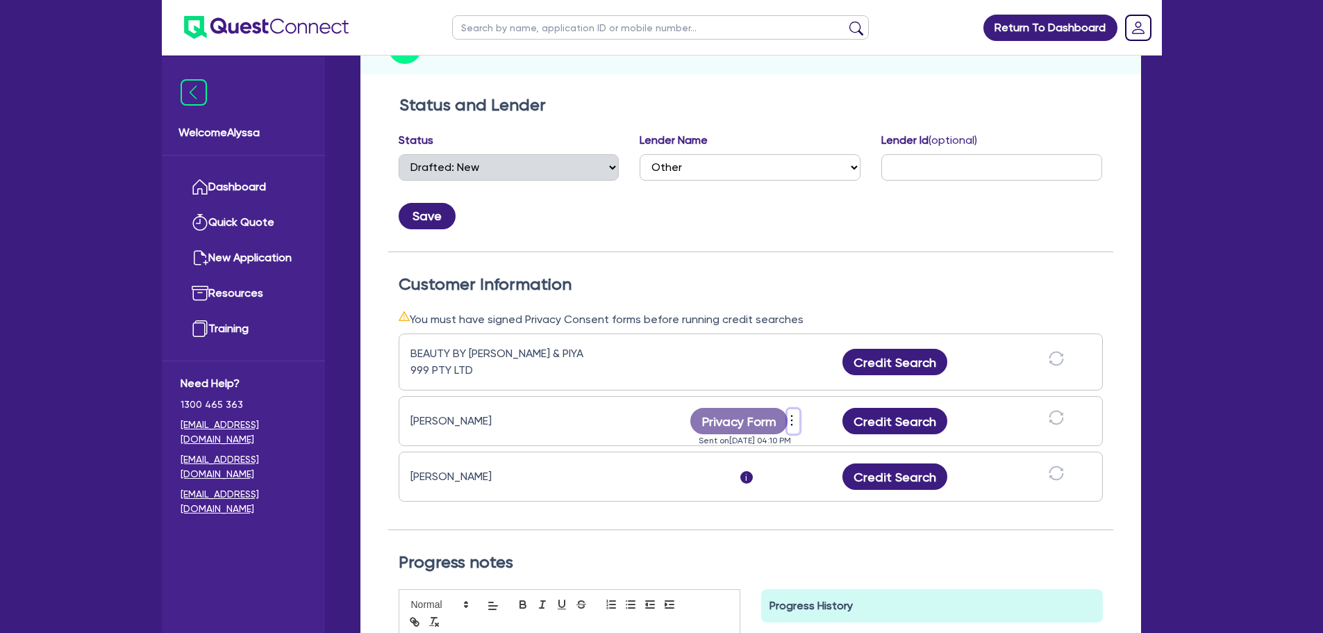
click at [792, 418] on icon "more" at bounding box center [792, 420] width 14 height 21
click at [841, 436] on link "Send new privacy form" at bounding box center [866, 441] width 133 height 20
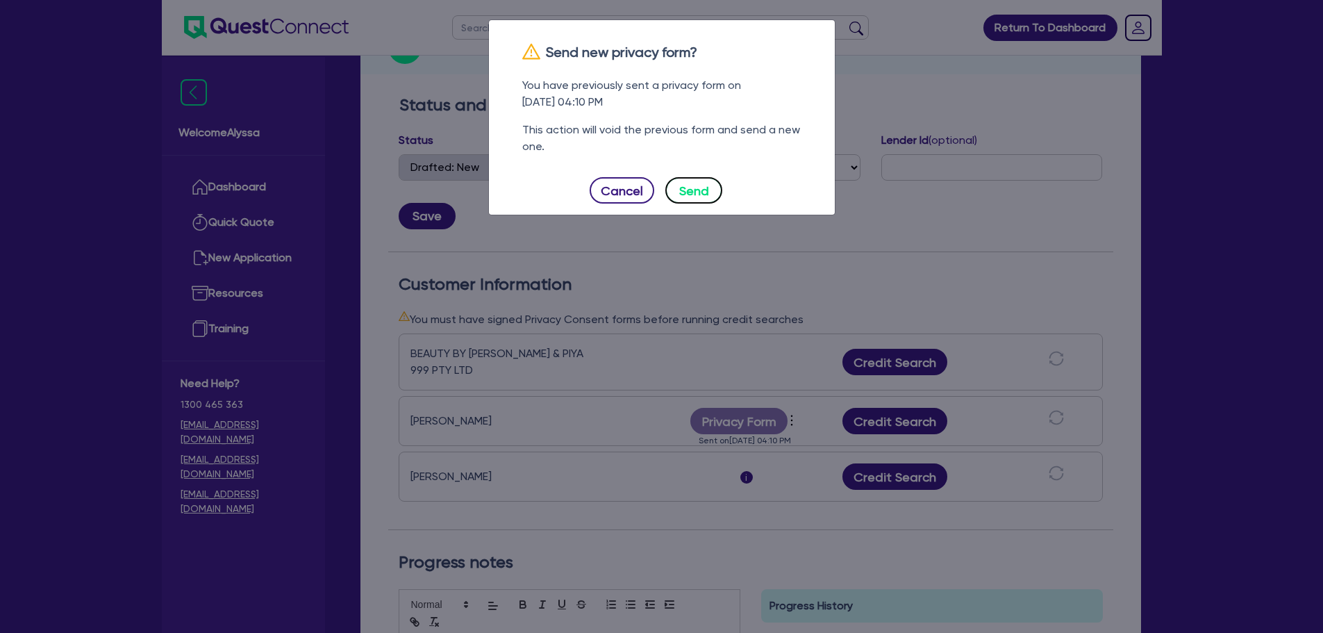
click at [694, 192] on button "Send" at bounding box center [693, 190] width 57 height 26
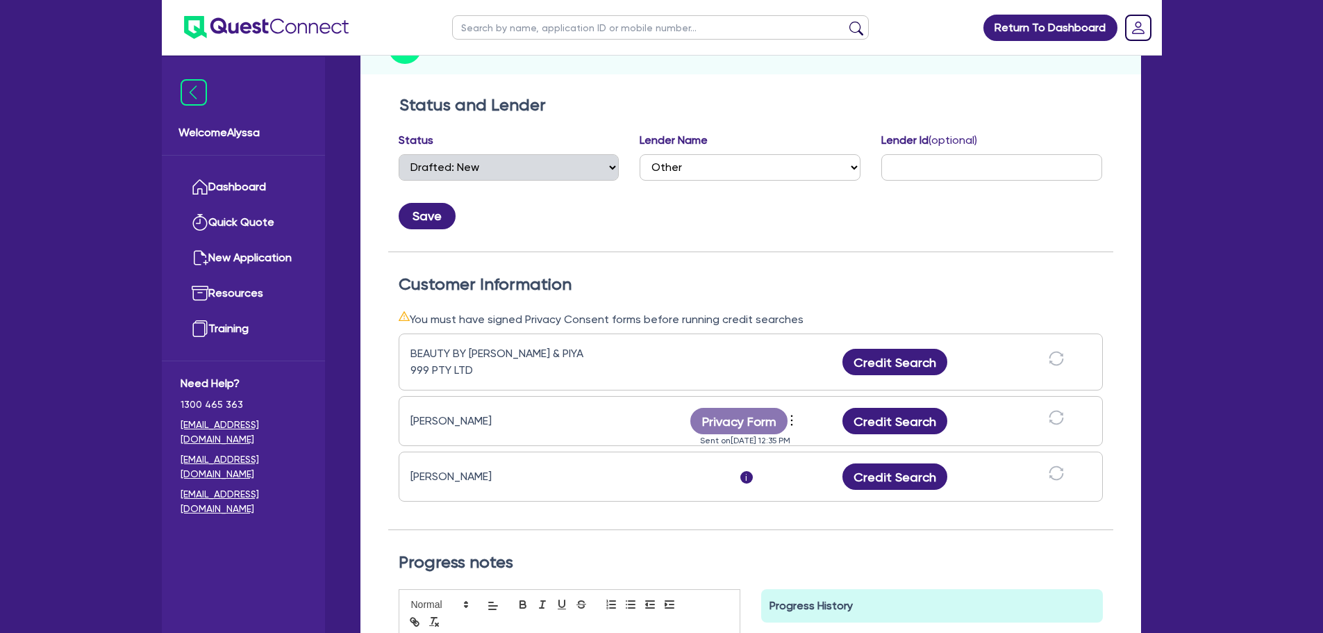
click at [530, 25] on input "text" at bounding box center [660, 27] width 417 height 24
type input "summe"
click button "submit" at bounding box center [856, 30] width 22 height 19
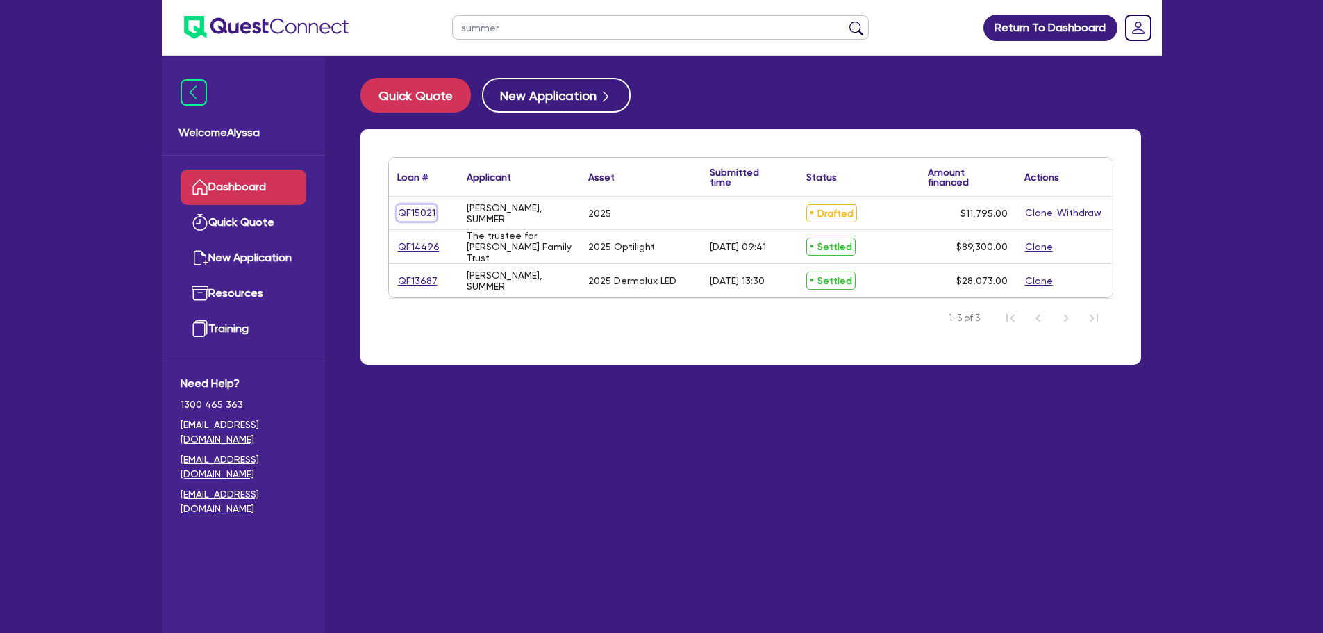
click at [427, 212] on link "QF15021" at bounding box center [416, 213] width 39 height 16
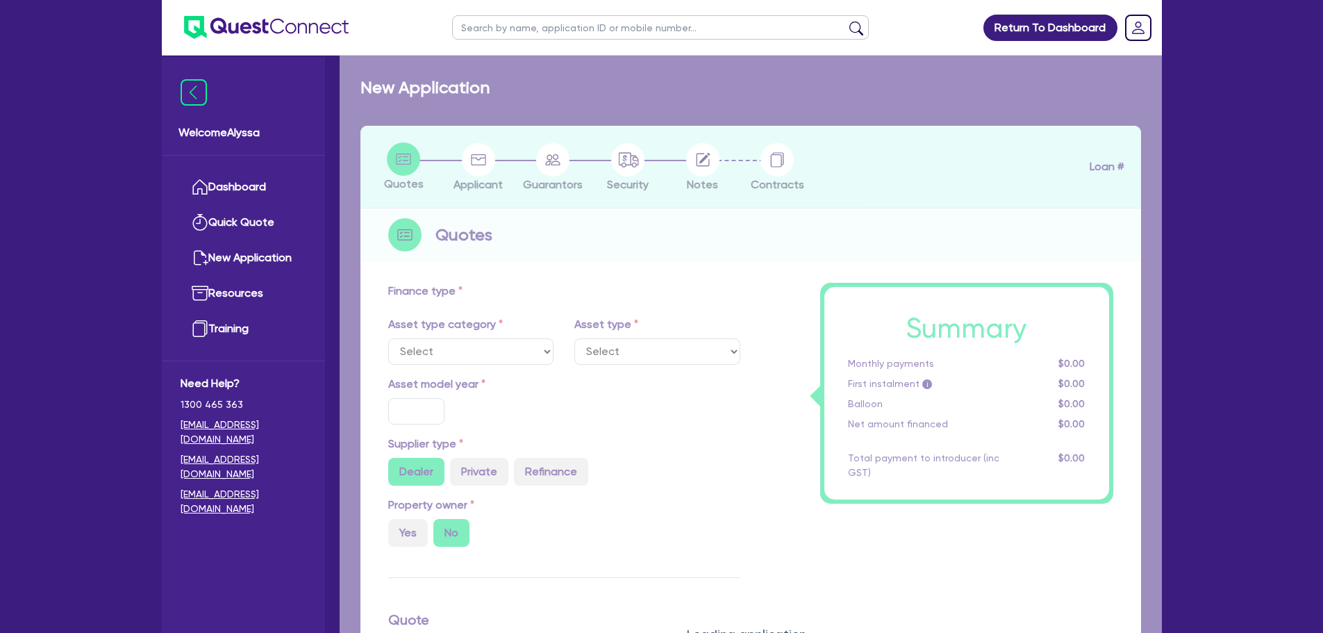
select select "TERTIARY_ASSETS"
type input "2025"
radio input "true"
type input "11,795"
type input "4"
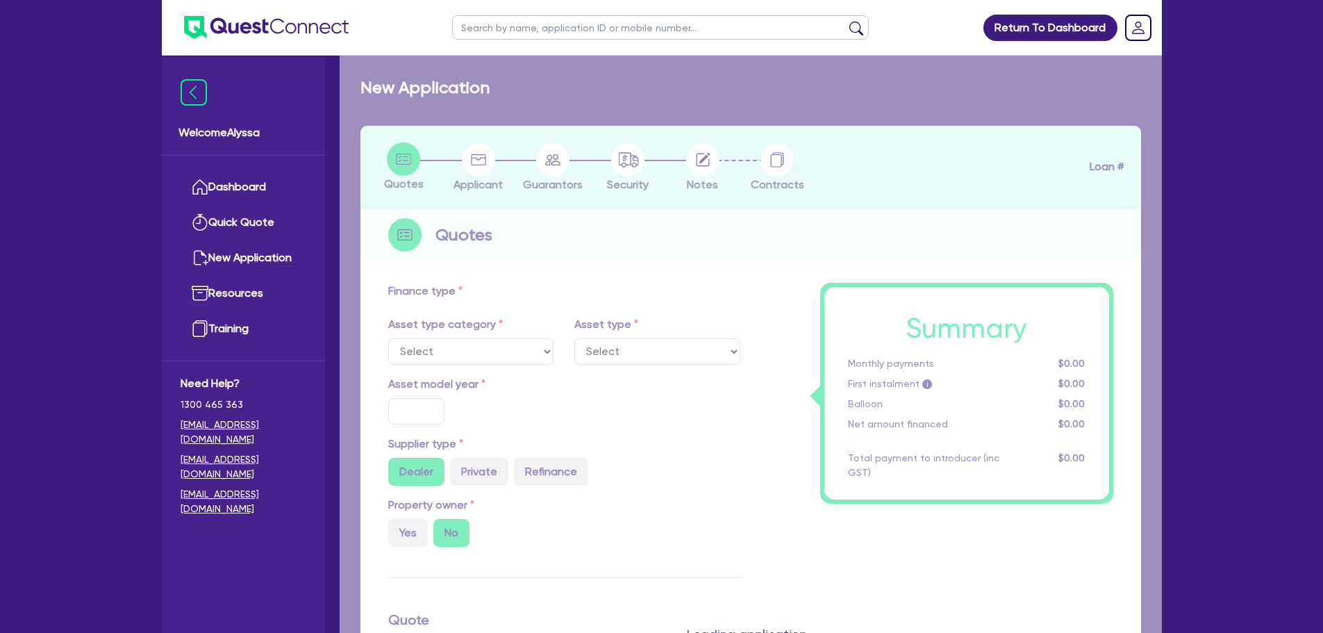
type input "471.8"
type input "11.95"
type input "700"
select select "BEAUTY_EQUIPMENT"
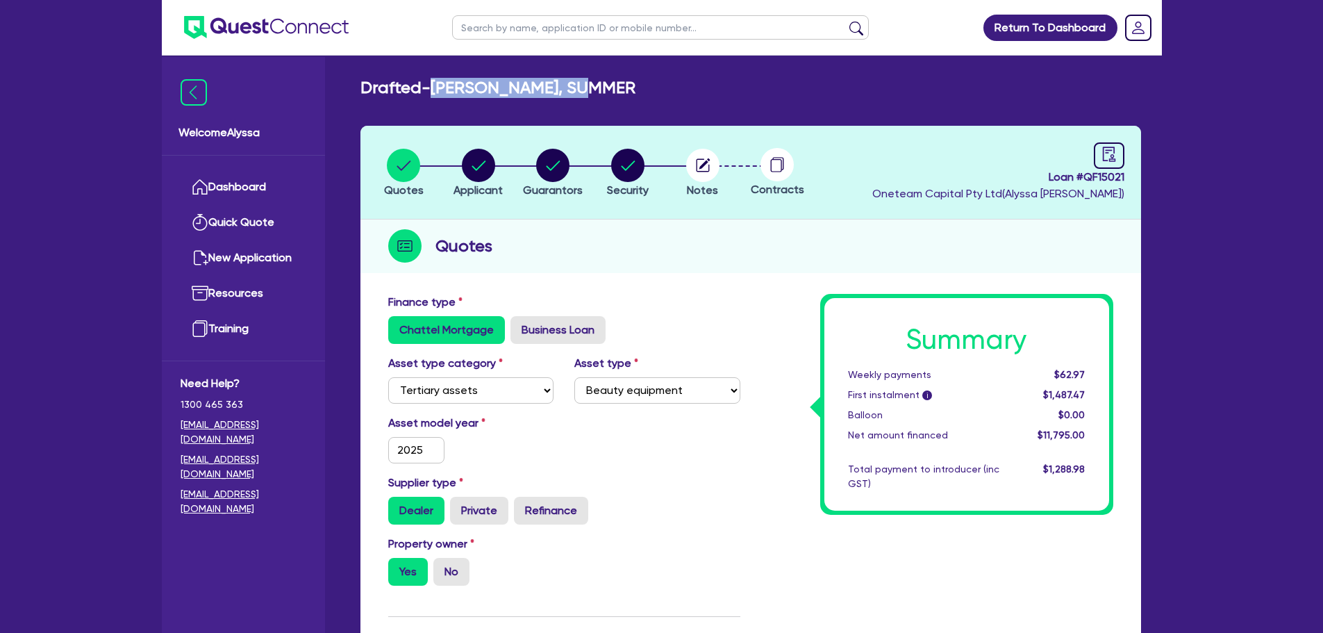
drag, startPoint x: 606, startPoint y: 87, endPoint x: 438, endPoint y: 86, distance: 168.1
click at [438, 86] on div "Drafted - [PERSON_NAME], SUMMER" at bounding box center [751, 88] width 802 height 20
copy h2 "[PERSON_NAME], SUMMER"
click at [420, 159] on icon "button" at bounding box center [403, 165] width 33 height 33
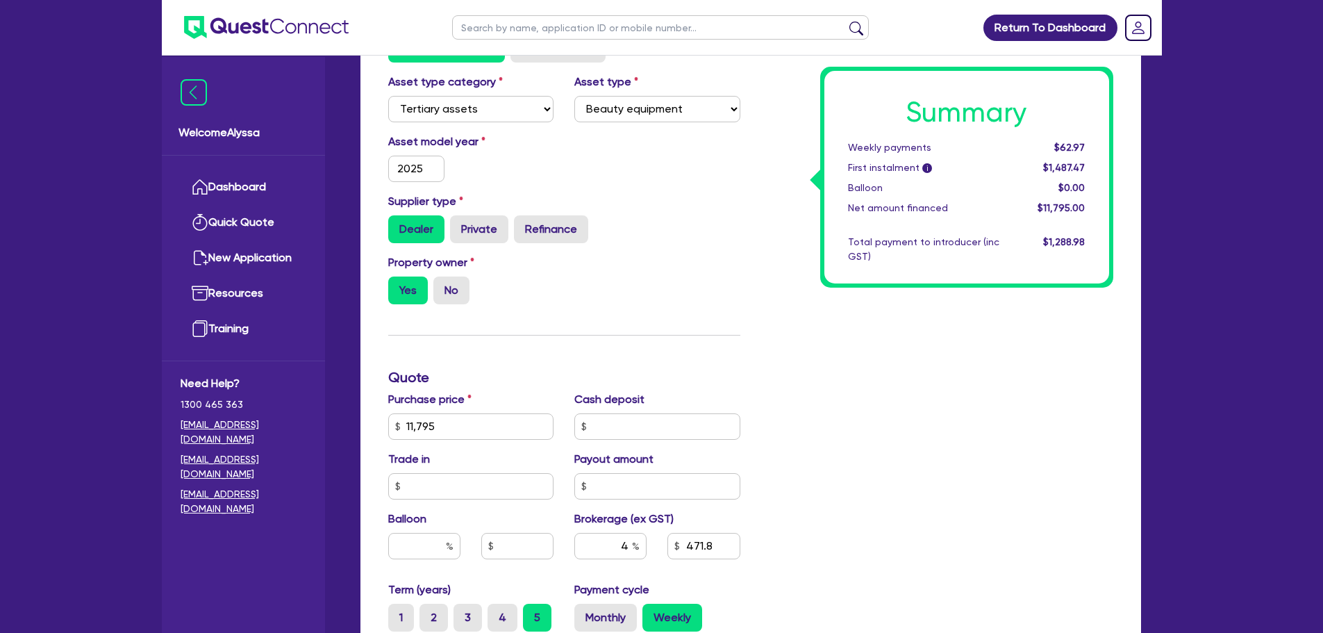
scroll to position [282, 0]
click at [477, 426] on input "11,795" at bounding box center [471, 426] width 166 height 26
type input "20,000"
click at [588, 322] on div "Finance type Chattel Mortgage Business Loan Asset type category Select Cars and…" at bounding box center [564, 418] width 373 height 812
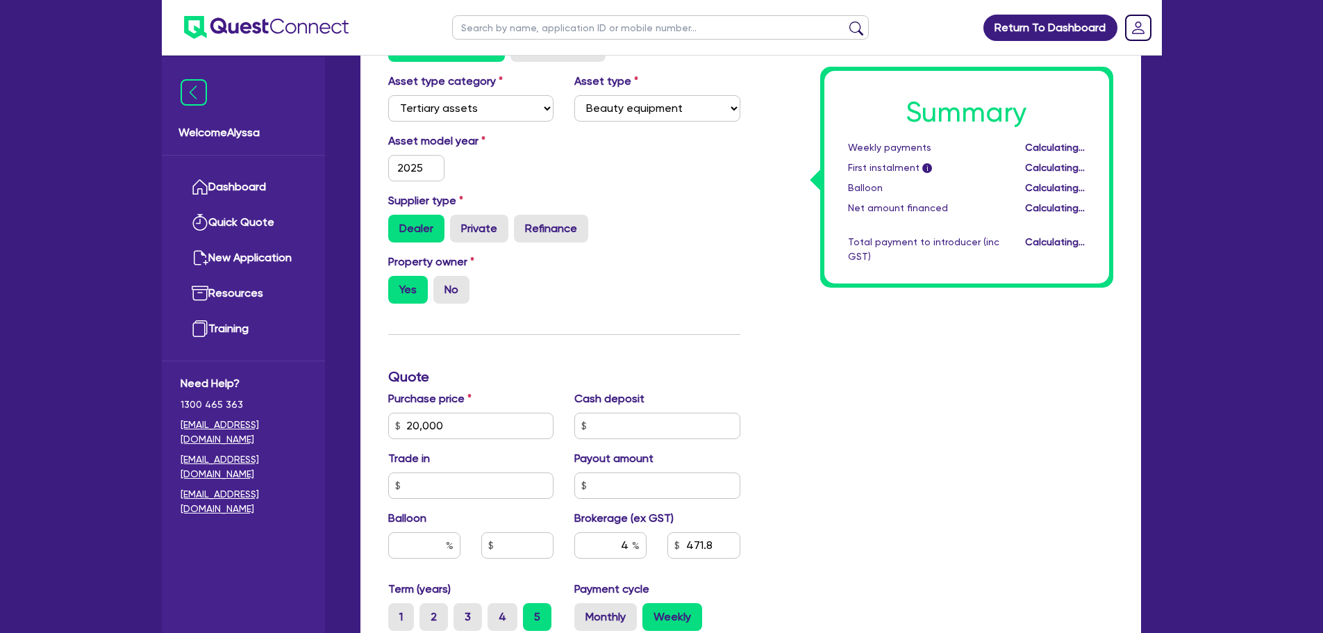
type input "800"
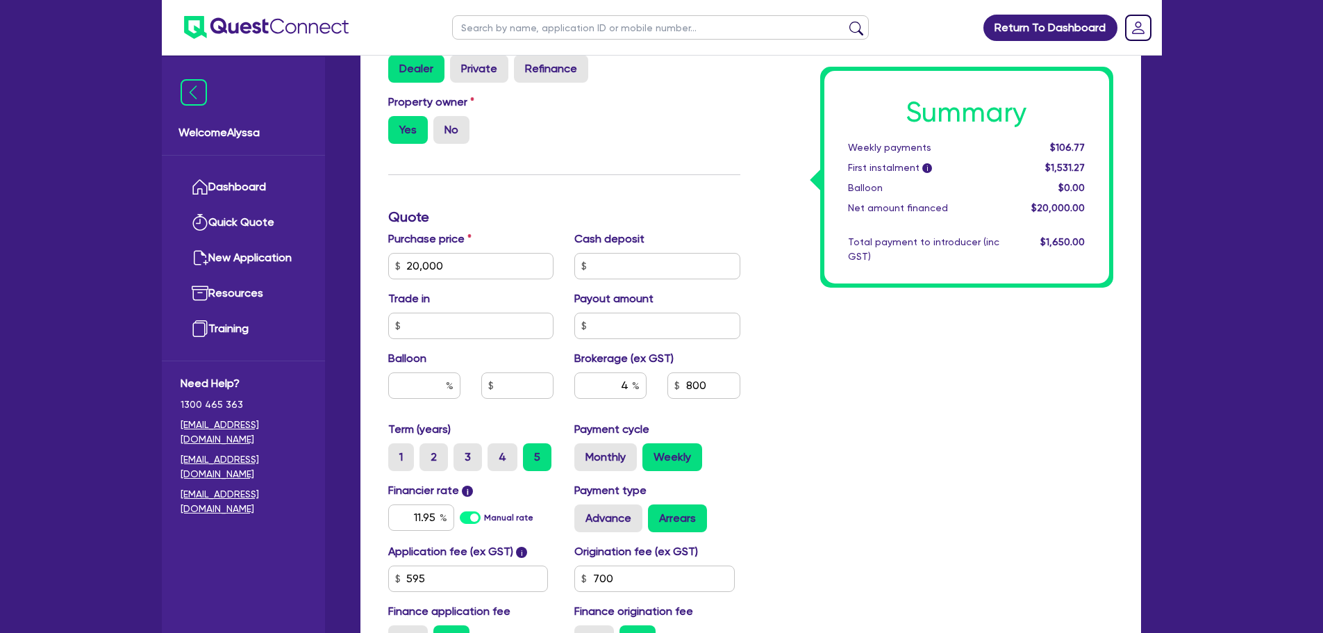
scroll to position [442, 0]
click at [508, 26] on input "text" at bounding box center [660, 27] width 417 height 24
type input "[GEOGRAPHIC_DATA]"
click button "submit" at bounding box center [856, 30] width 22 height 19
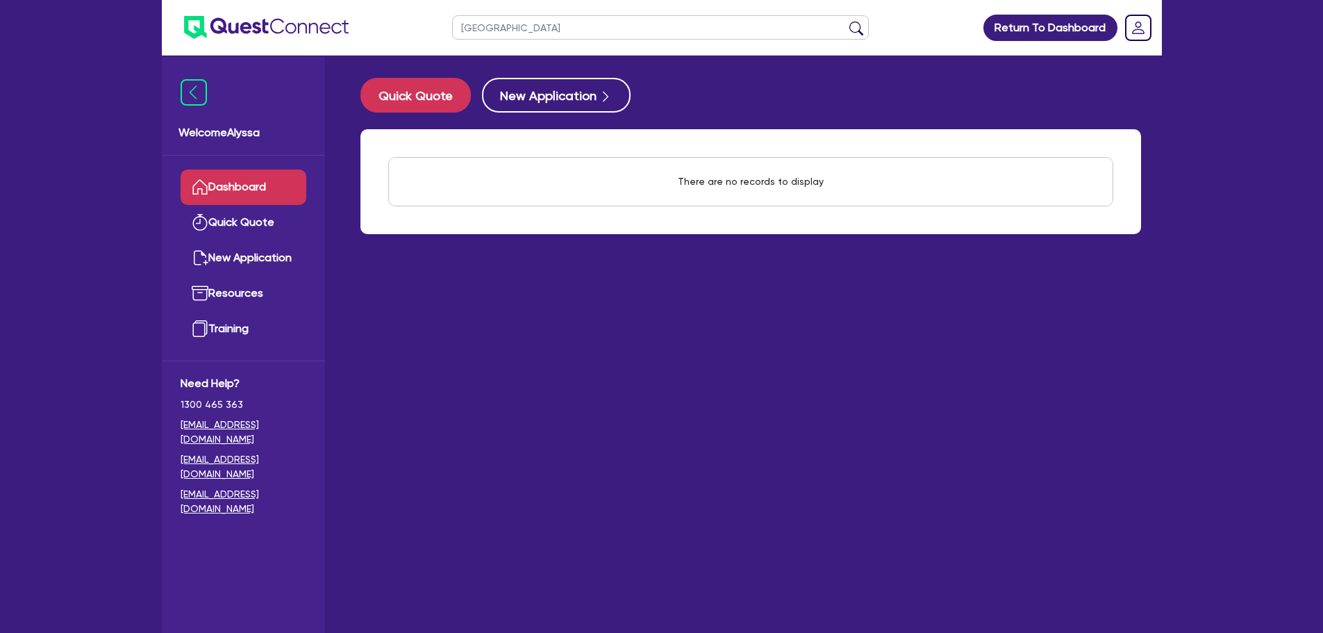
drag, startPoint x: 504, startPoint y: 34, endPoint x: 418, endPoint y: 38, distance: 85.5
click at [418, 38] on header "bhutan Return To Dashboard Edit Profile Logout" at bounding box center [662, 28] width 1000 height 56
click at [845, 21] on button "submit" at bounding box center [856, 30] width 22 height 19
drag, startPoint x: 525, startPoint y: 24, endPoint x: 338, endPoint y: 7, distance: 188.3
click at [338, 7] on header "bhatuan Return To Dashboard Edit Profile Logout" at bounding box center [662, 28] width 1000 height 56
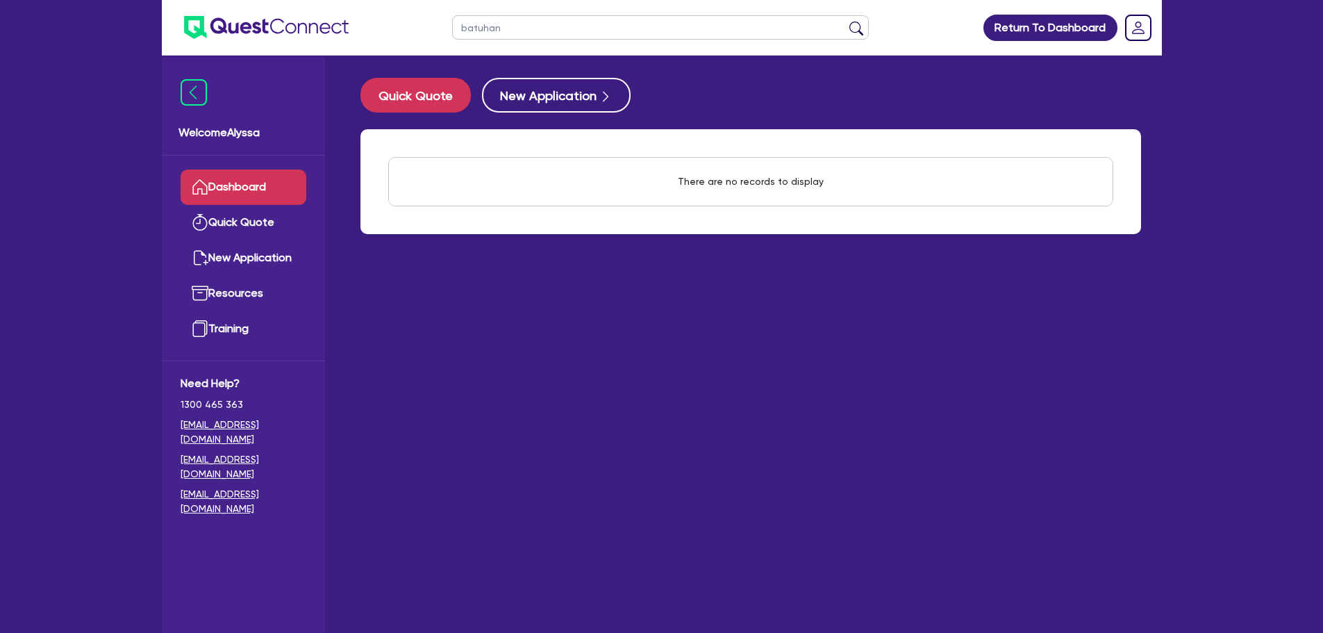
type input "batuhan"
click at [845, 21] on button "submit" at bounding box center [856, 30] width 22 height 19
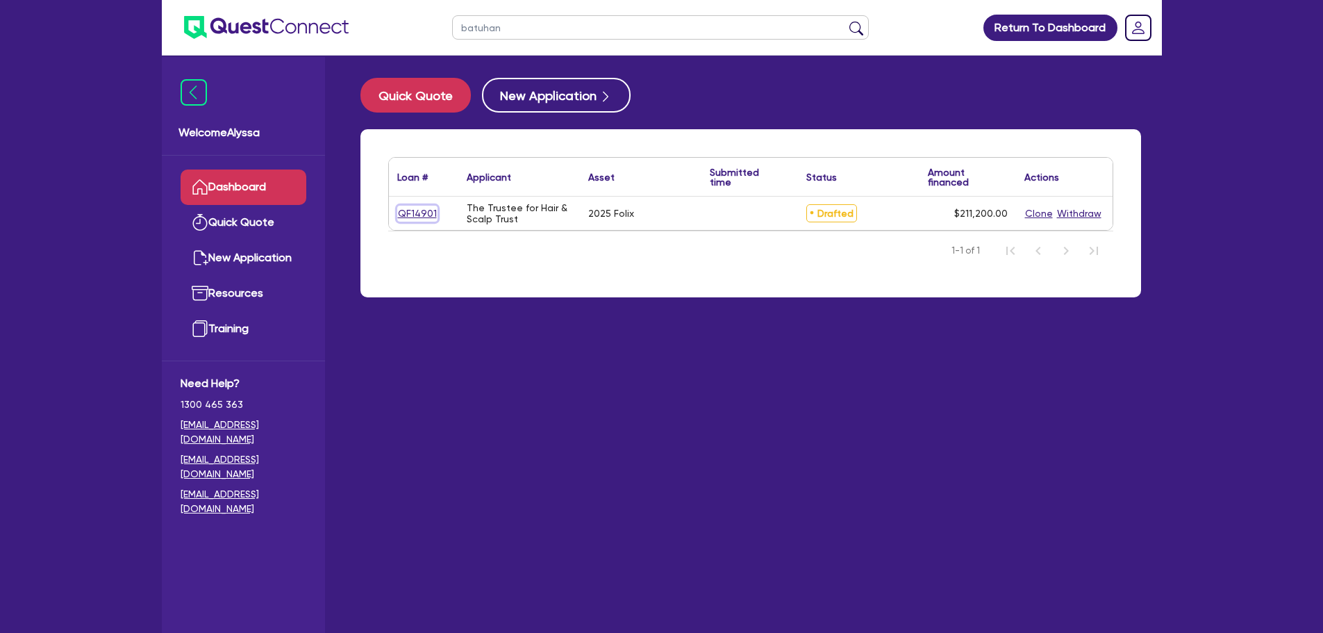
click at [415, 208] on link "QF14901" at bounding box center [417, 214] width 40 height 16
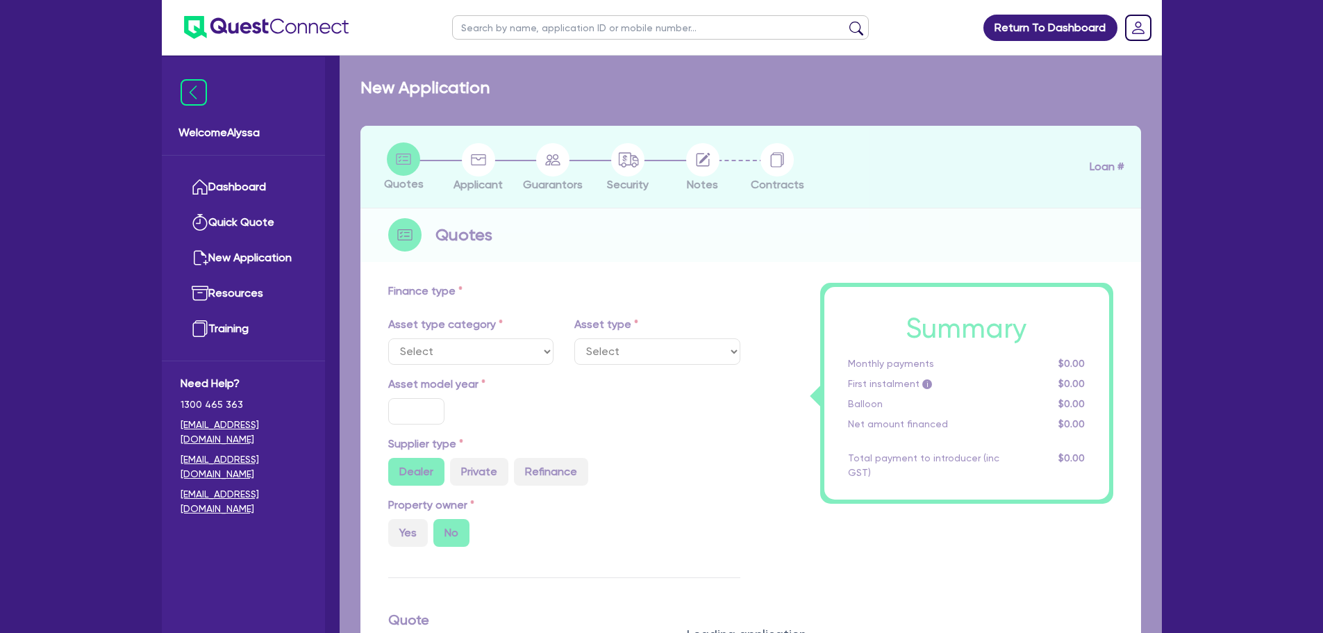
select select "TERTIARY_ASSETS"
type input "2025"
radio input "true"
type input "211,200"
type input "13"
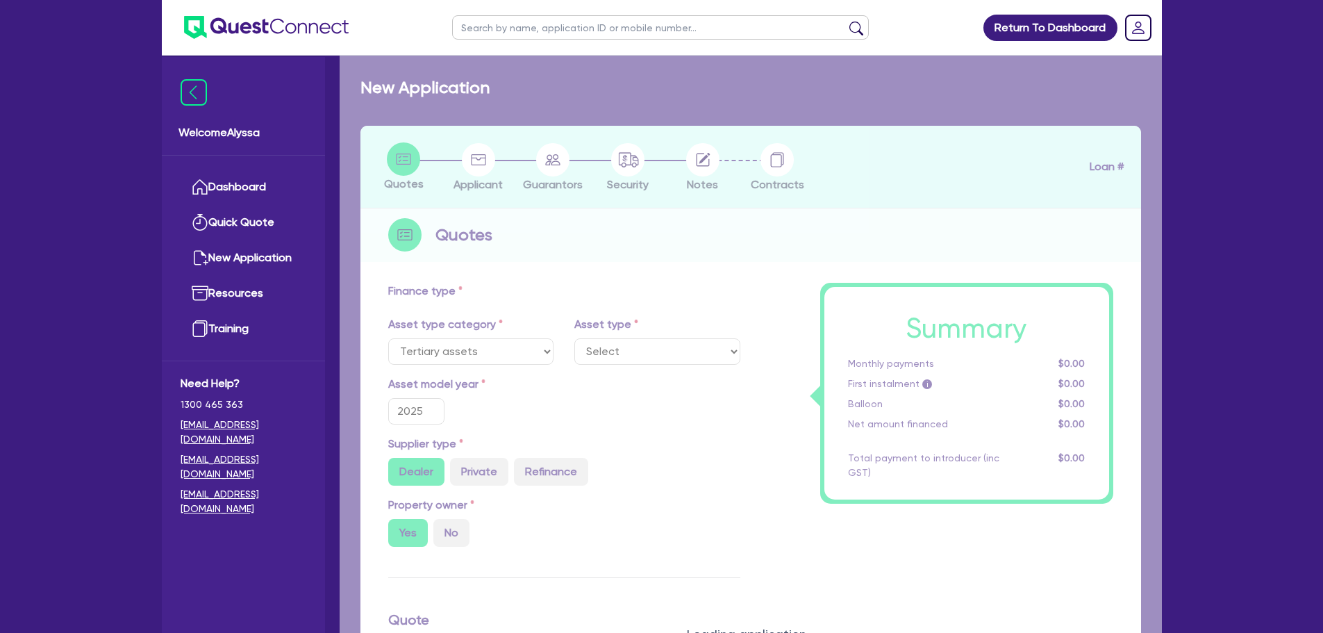
select select "BEAUTY_EQUIPMENT"
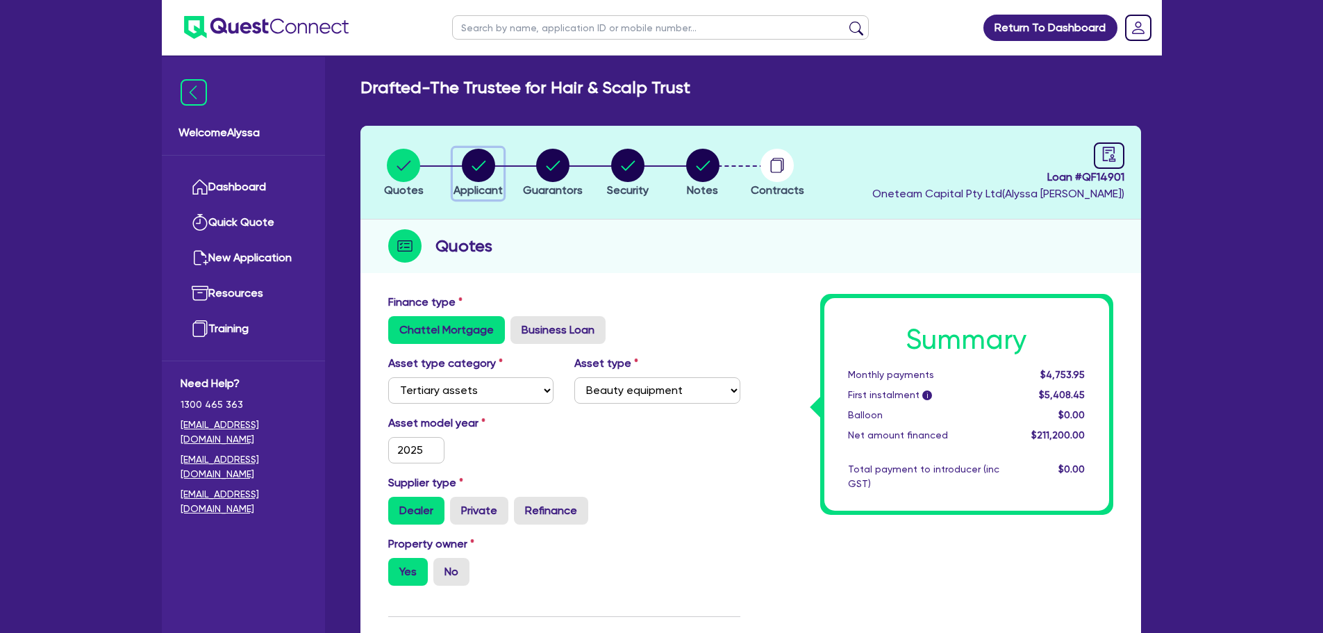
click at [479, 167] on icon "button" at bounding box center [479, 165] width 14 height 10
select select "TRUST"
select select "INDIVIDUAL"
select select "HEALTH_BEAUTY"
select select "HAIR_BEAUTY_SALONS"
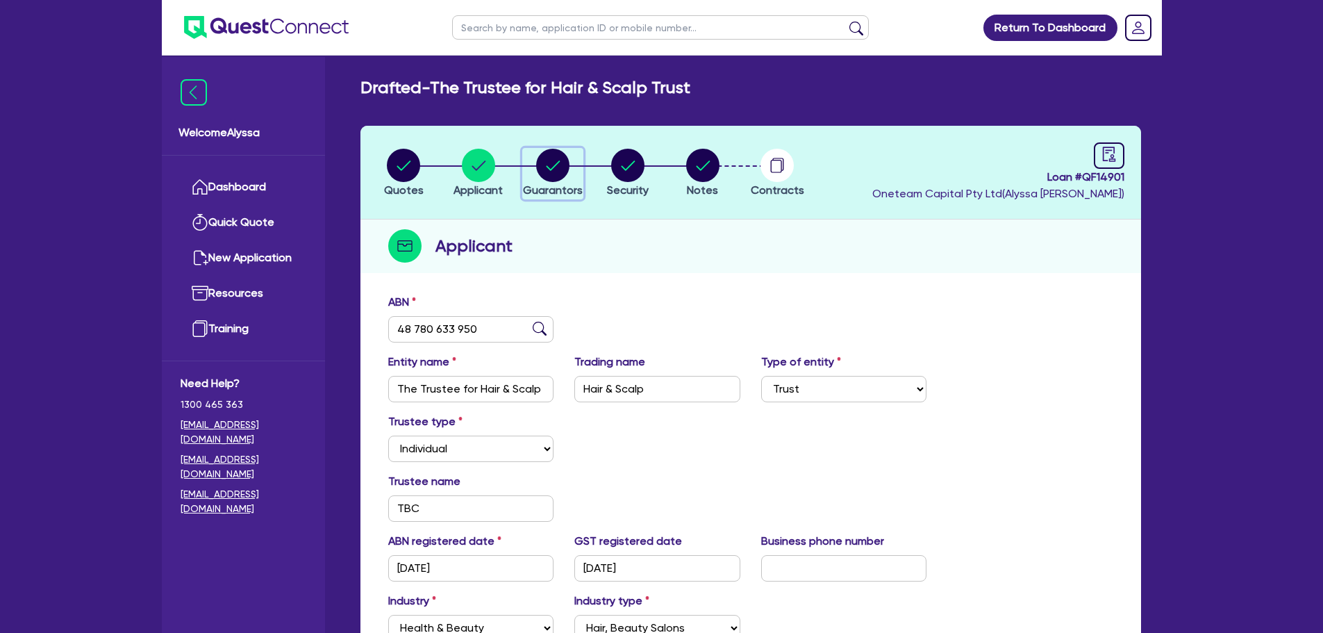
click at [553, 164] on circle "button" at bounding box center [552, 165] width 33 height 33
select select "MRS"
select select "VIC"
select select "MARRIED"
select select "MR"
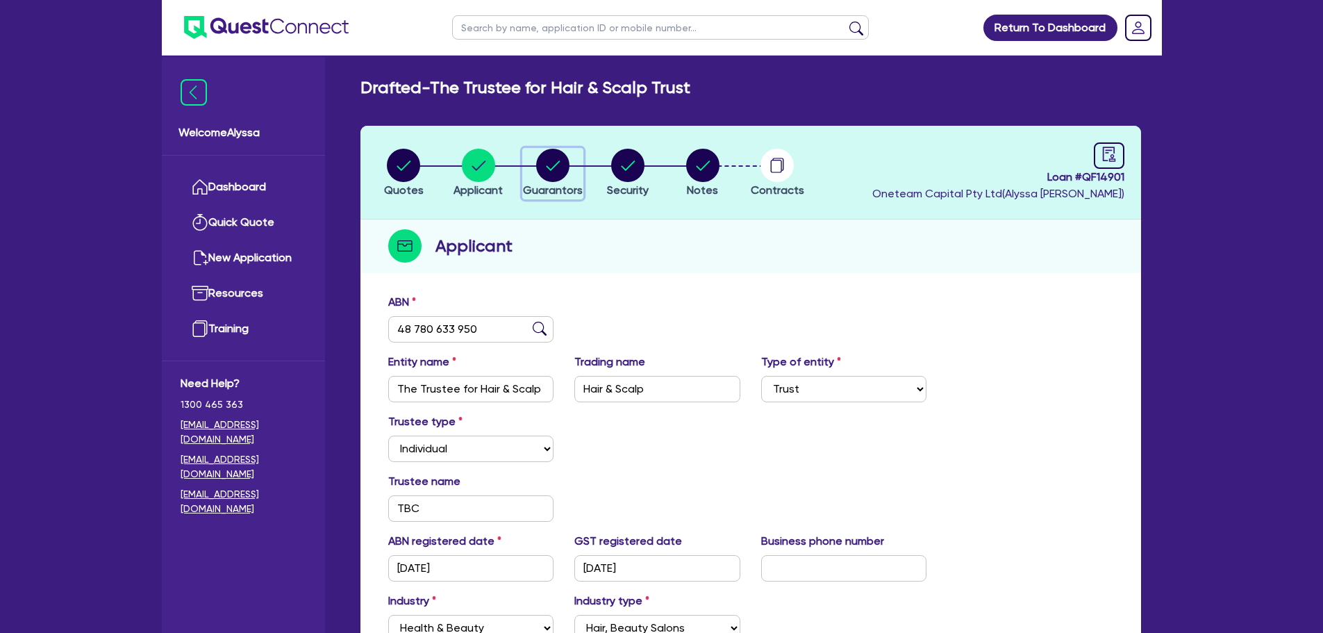
select select "VIC"
select select "MARRIED"
select select "INVESTMENT_PROPERTY"
select select "VEHICLE"
select select "INVESTMENT_PROPERTY_LOAN"
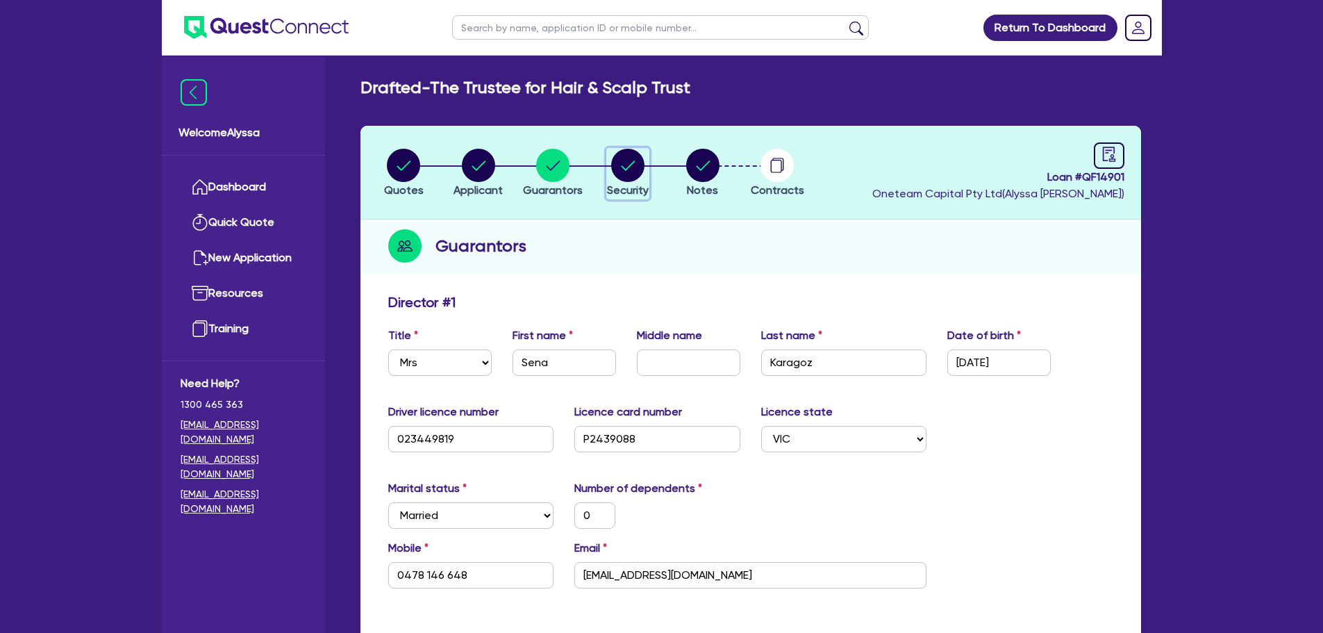
click at [622, 156] on circle "button" at bounding box center [627, 165] width 33 height 33
select select "TERTIARY_ASSETS"
select select "BEAUTY_EQUIPMENT"
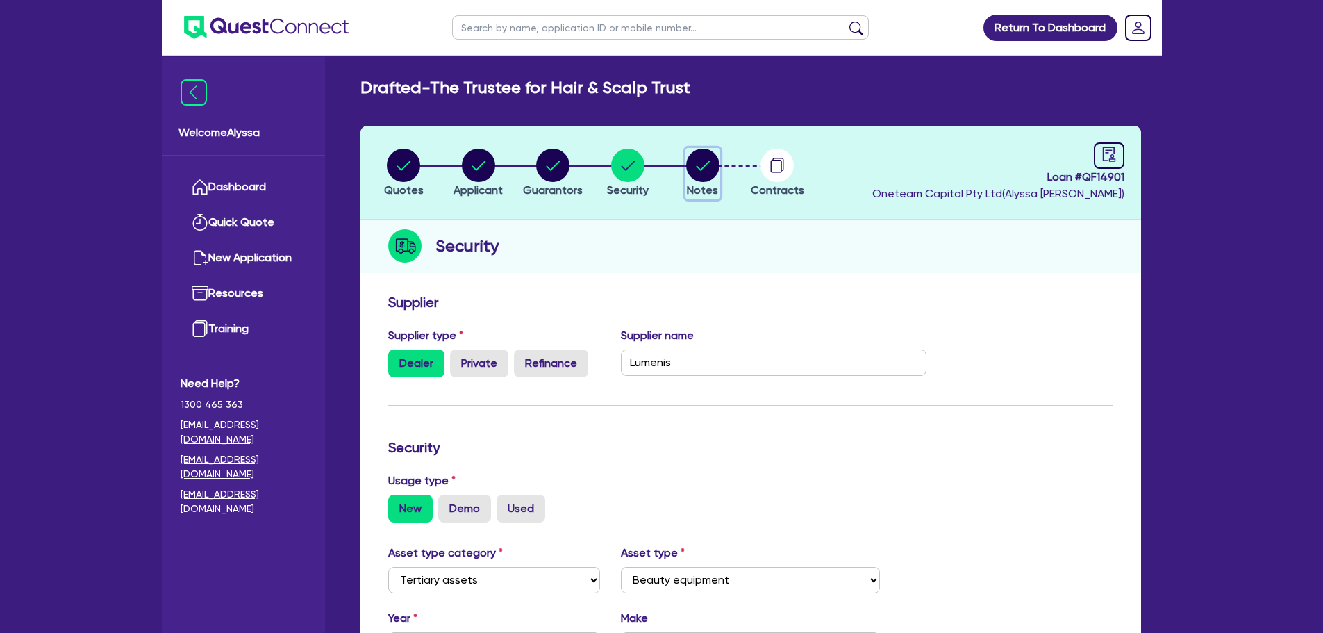
click at [704, 162] on circle "button" at bounding box center [702, 165] width 33 height 33
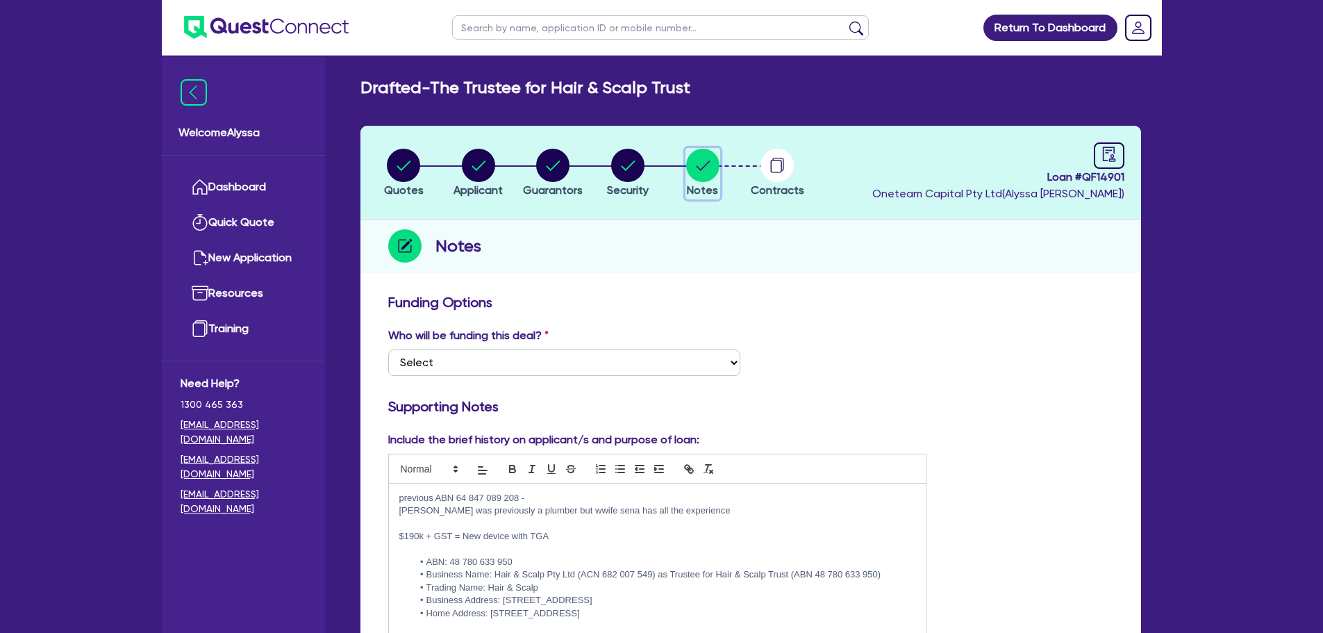
scroll to position [86, 0]
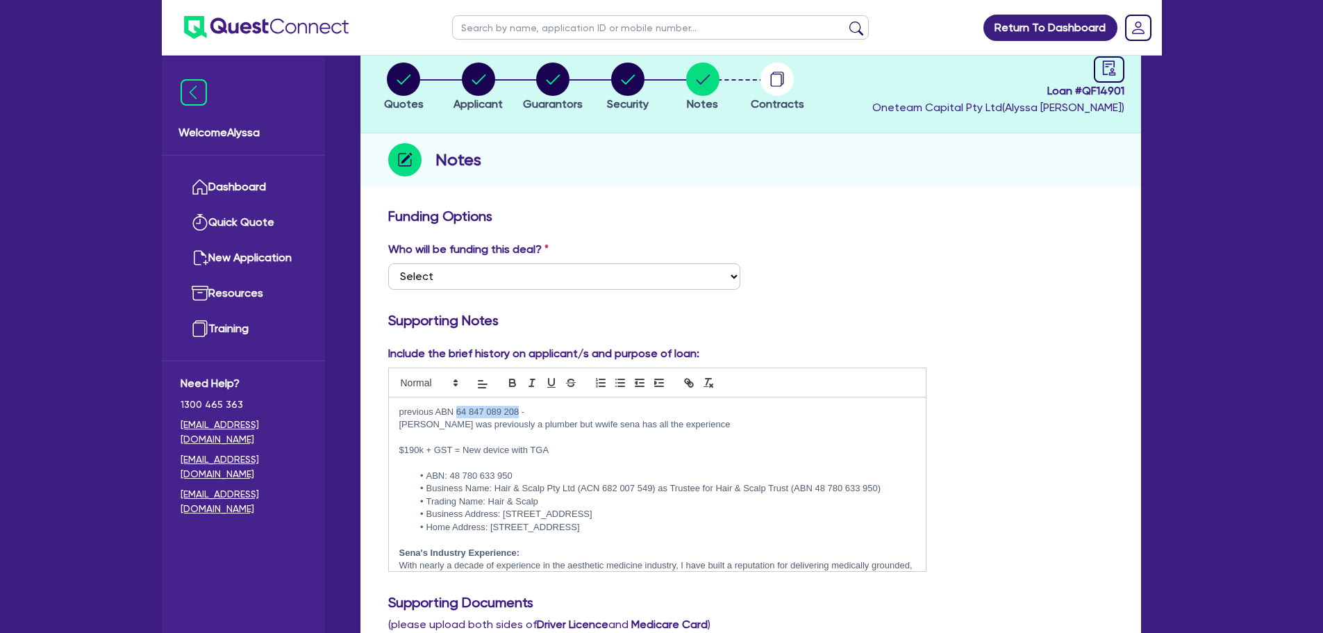
drag, startPoint x: 519, startPoint y: 412, endPoint x: 458, endPoint y: 408, distance: 60.5
click at [458, 408] on p "previous ABN 64 847 089 208 -" at bounding box center [657, 412] width 517 height 13
copy p "64 847 089 208"
click at [464, 98] on span "Applicant" at bounding box center [478, 103] width 49 height 13
select select "TRUST"
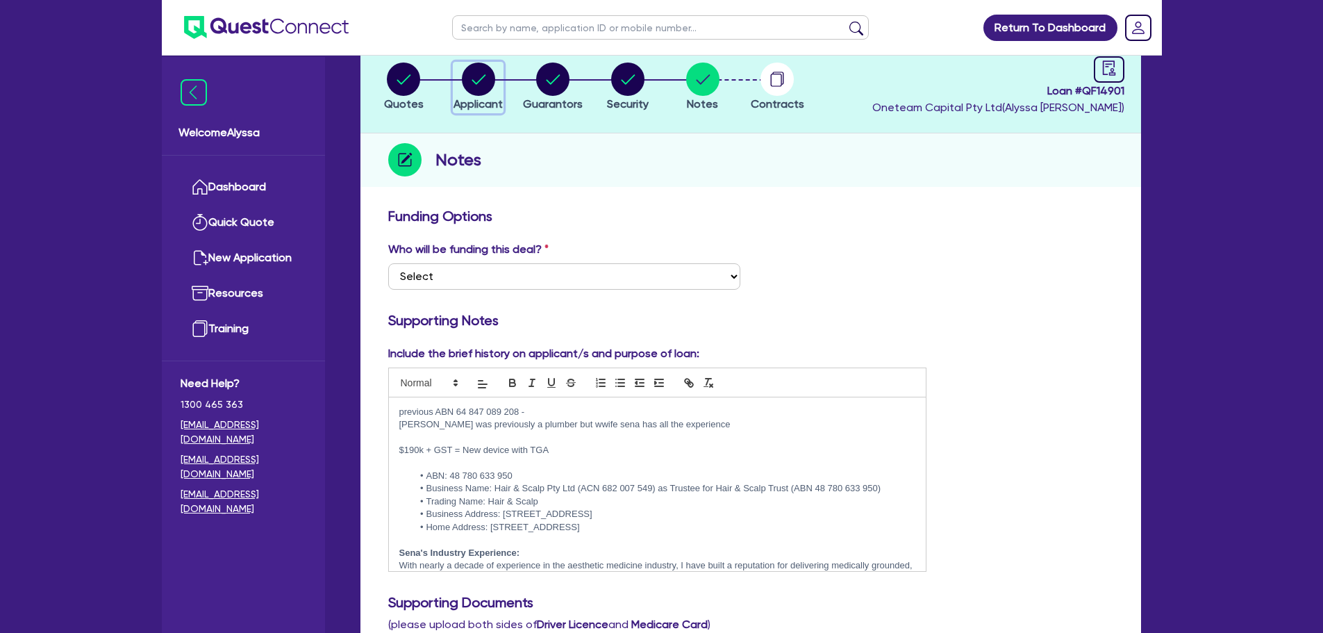
select select "INDIVIDUAL"
select select "HEALTH_BEAUTY"
select select "HAIR_BEAUTY_SALONS"
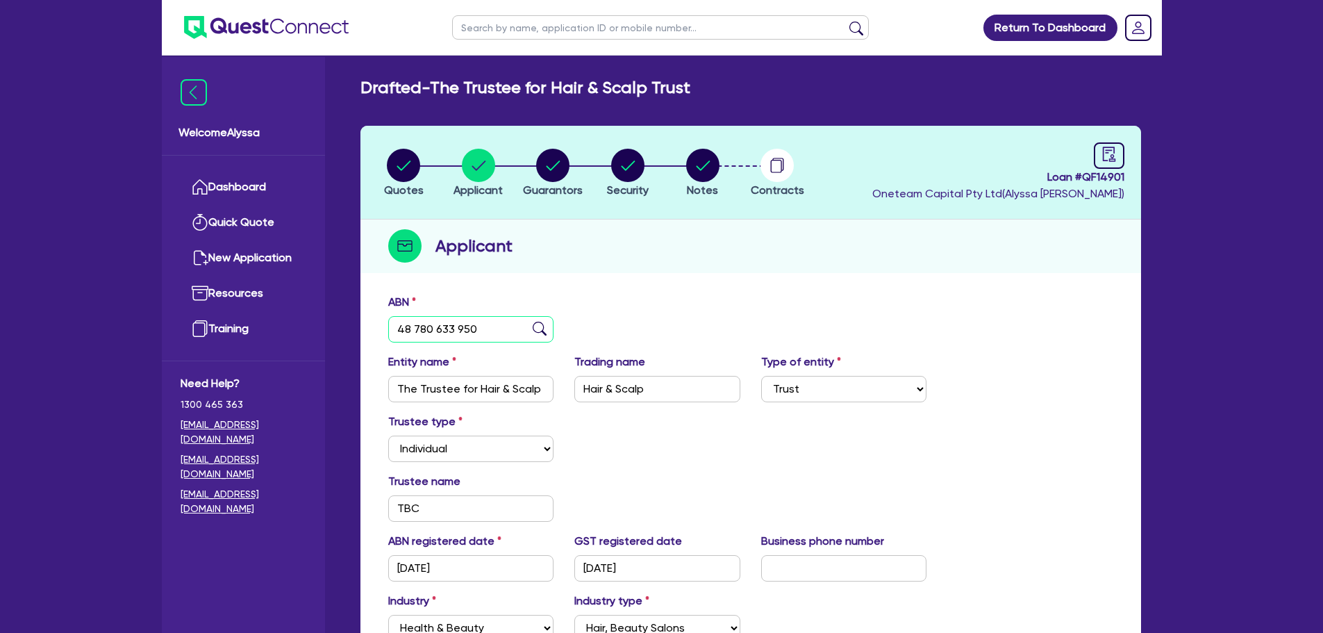
drag, startPoint x: 487, startPoint y: 332, endPoint x: 371, endPoint y: 334, distance: 116.0
click at [371, 334] on div "ABN 48 780 633 950 Entity name The Trustee for Hair & Scalp Trust Trading name …" at bounding box center [750, 529] width 781 height 485
click at [708, 169] on circle "button" at bounding box center [702, 165] width 33 height 33
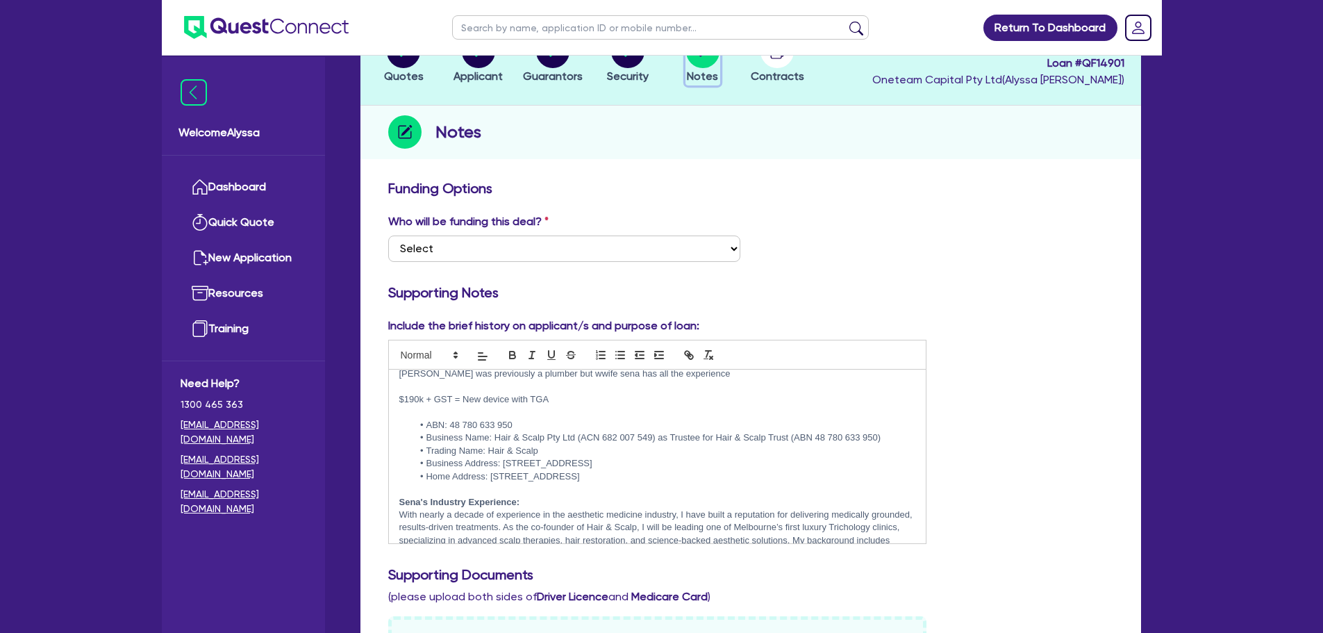
scroll to position [27, 0]
click at [638, 456] on li "Business Address: [STREET_ADDRESS]" at bounding box center [664, 459] width 503 height 13
drag, startPoint x: 644, startPoint y: 456, endPoint x: 501, endPoint y: 456, distance: 142.4
click at [501, 456] on li "Business Address: [STREET_ADDRESS]" at bounding box center [664, 459] width 503 height 13
copy li "[STREET_ADDRESS]"
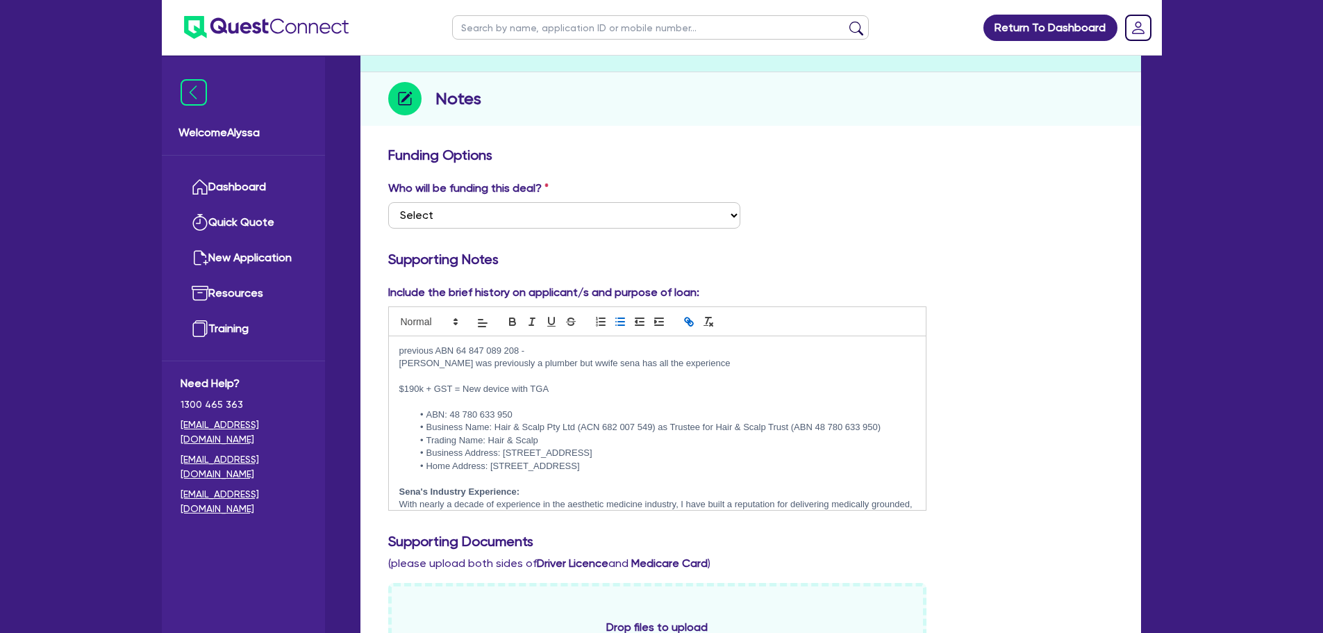
scroll to position [0, 0]
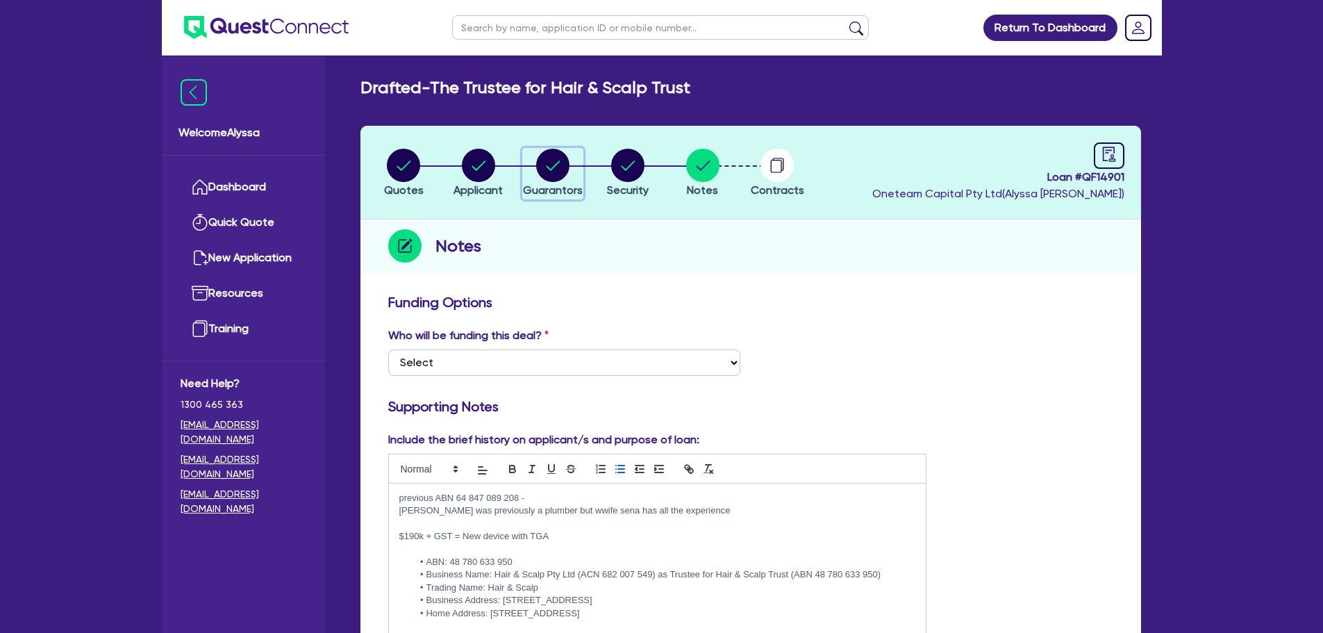
click at [554, 168] on circle "button" at bounding box center [552, 165] width 33 height 33
select select "MRS"
select select "VIC"
select select "MARRIED"
select select "MR"
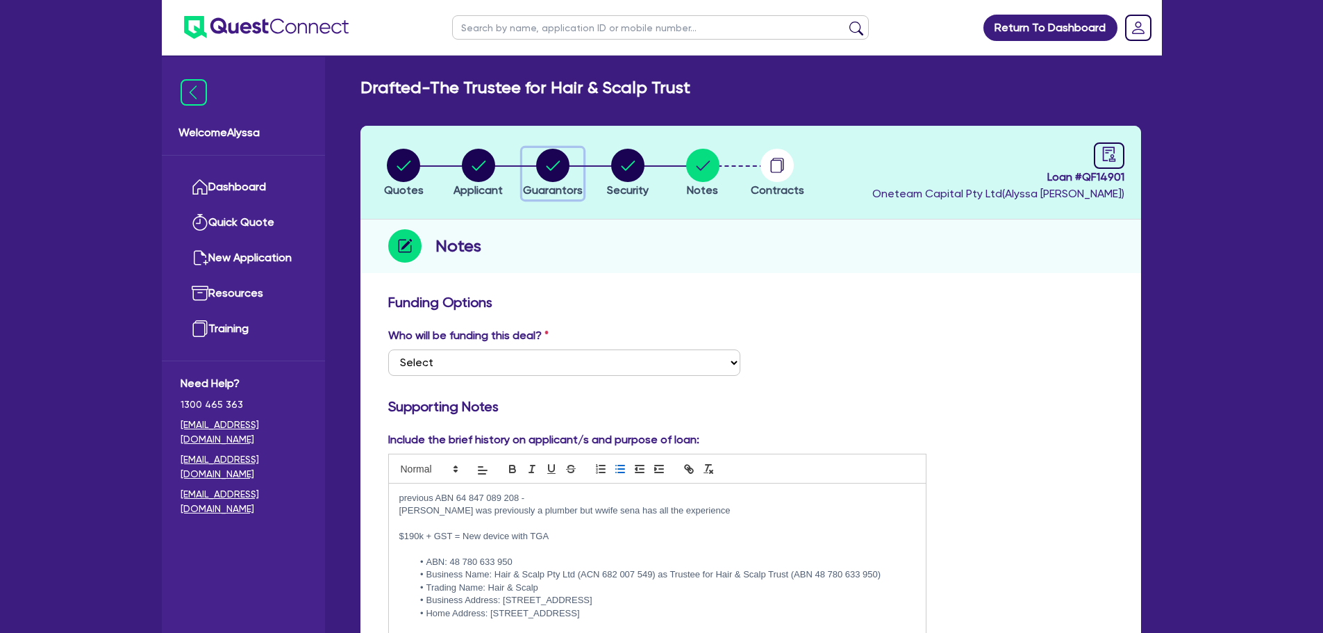
select select "VIC"
select select "MARRIED"
select select "INVESTMENT_PROPERTY"
select select "VEHICLE"
select select "INVESTMENT_PROPERTY_LOAN"
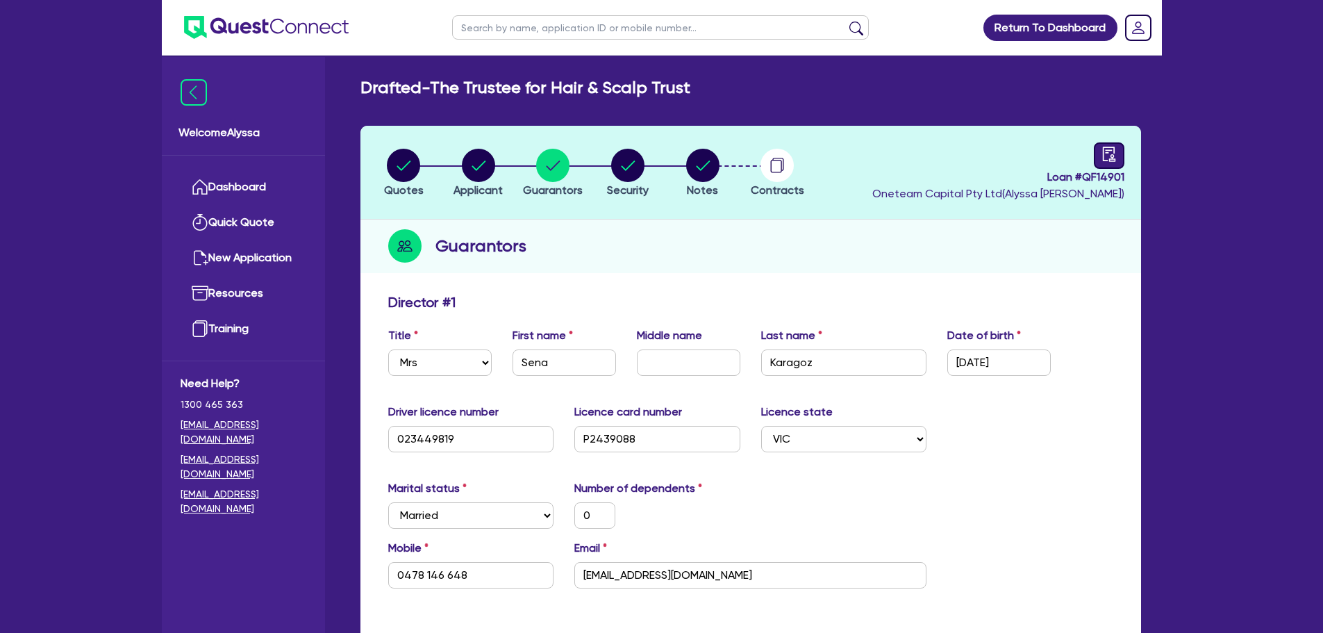
click at [1106, 149] on icon "audit" at bounding box center [1109, 154] width 15 height 15
select select "DRAFTED_NEW"
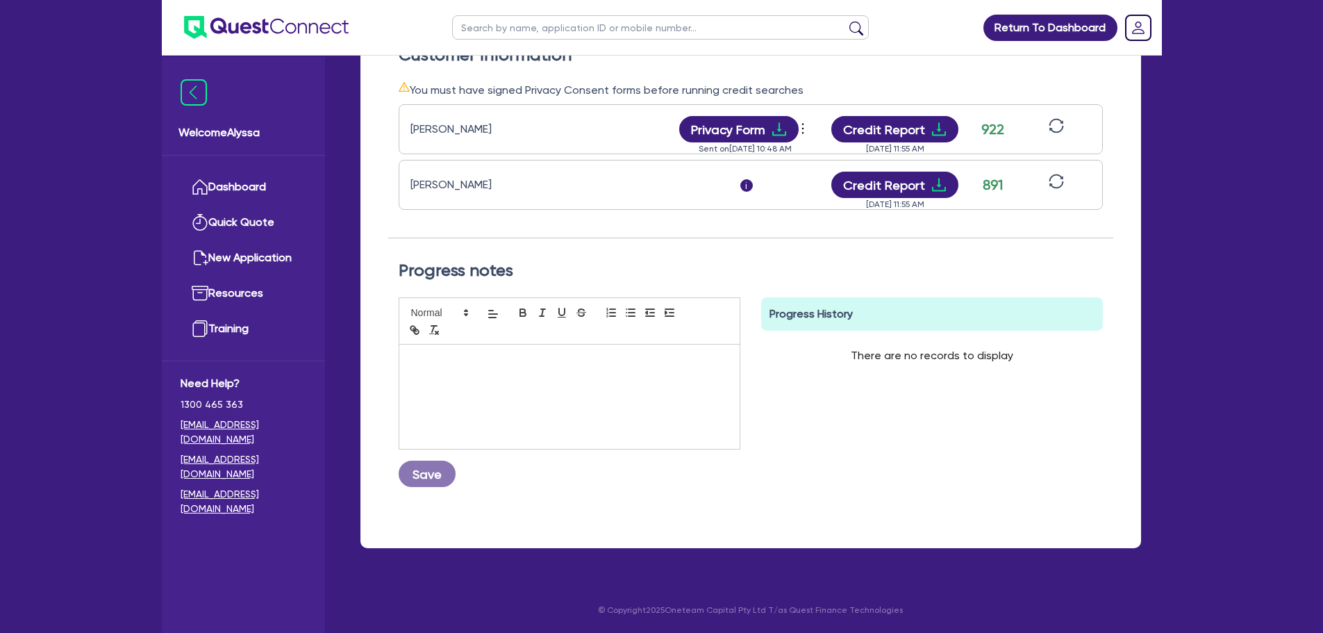
scroll to position [427, 0]
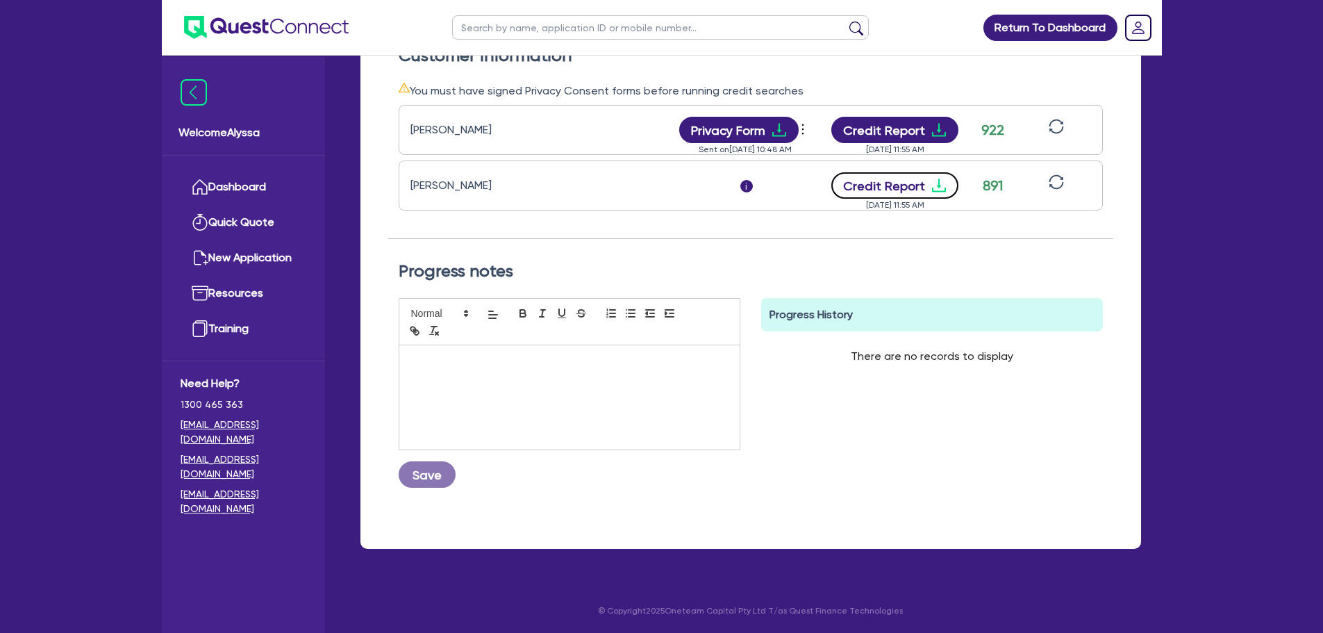
click at [913, 179] on button "Credit Report" at bounding box center [894, 185] width 127 height 26
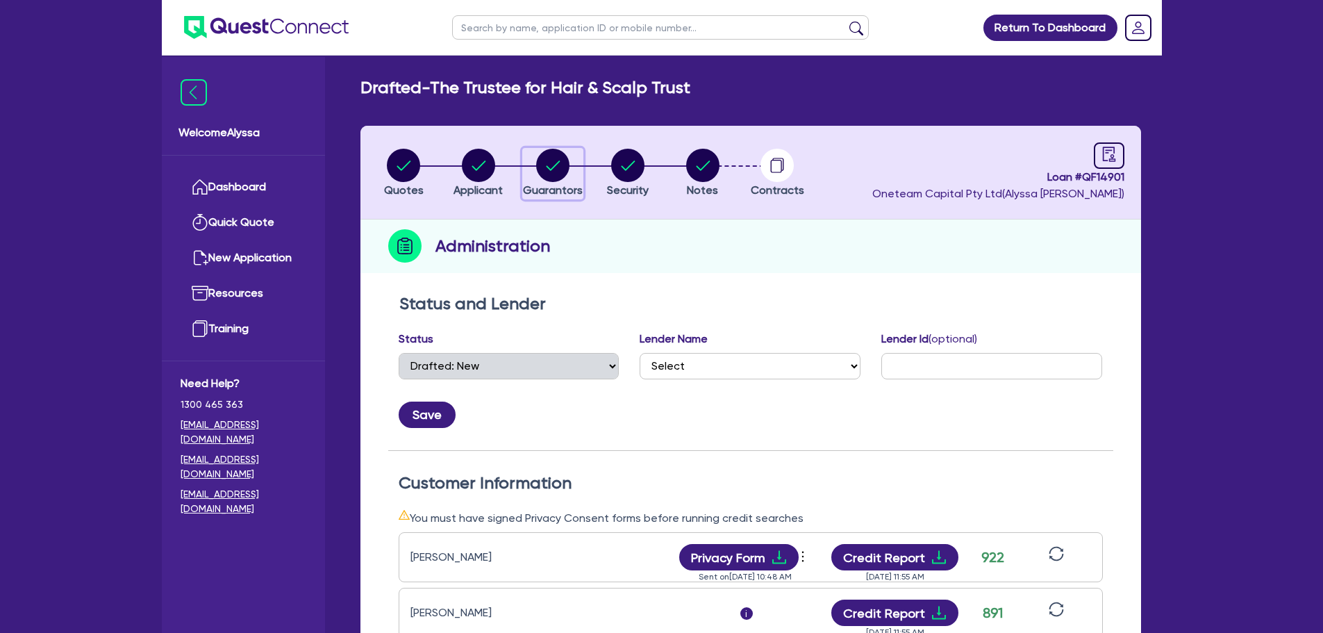
click at [557, 169] on circle "button" at bounding box center [552, 165] width 33 height 33
select select "MRS"
select select "VIC"
select select "MARRIED"
select select "MR"
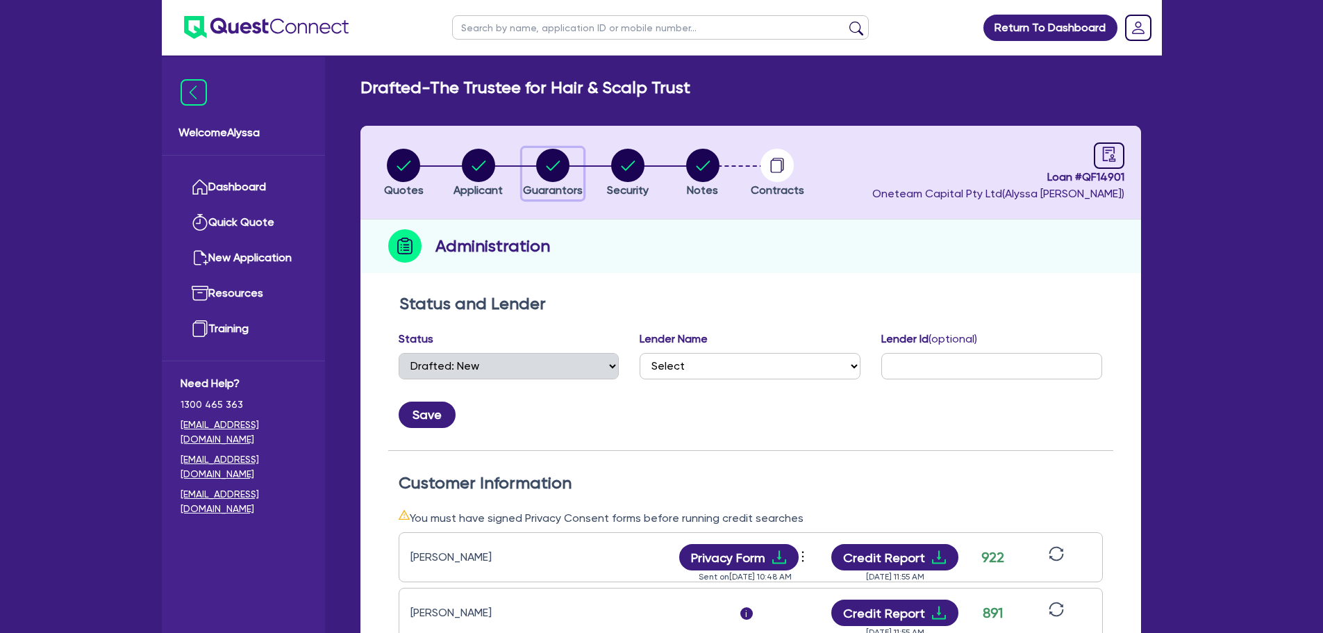
select select "VIC"
select select "MARRIED"
select select "INVESTMENT_PROPERTY"
select select "VEHICLE"
select select "INVESTMENT_PROPERTY_LOAN"
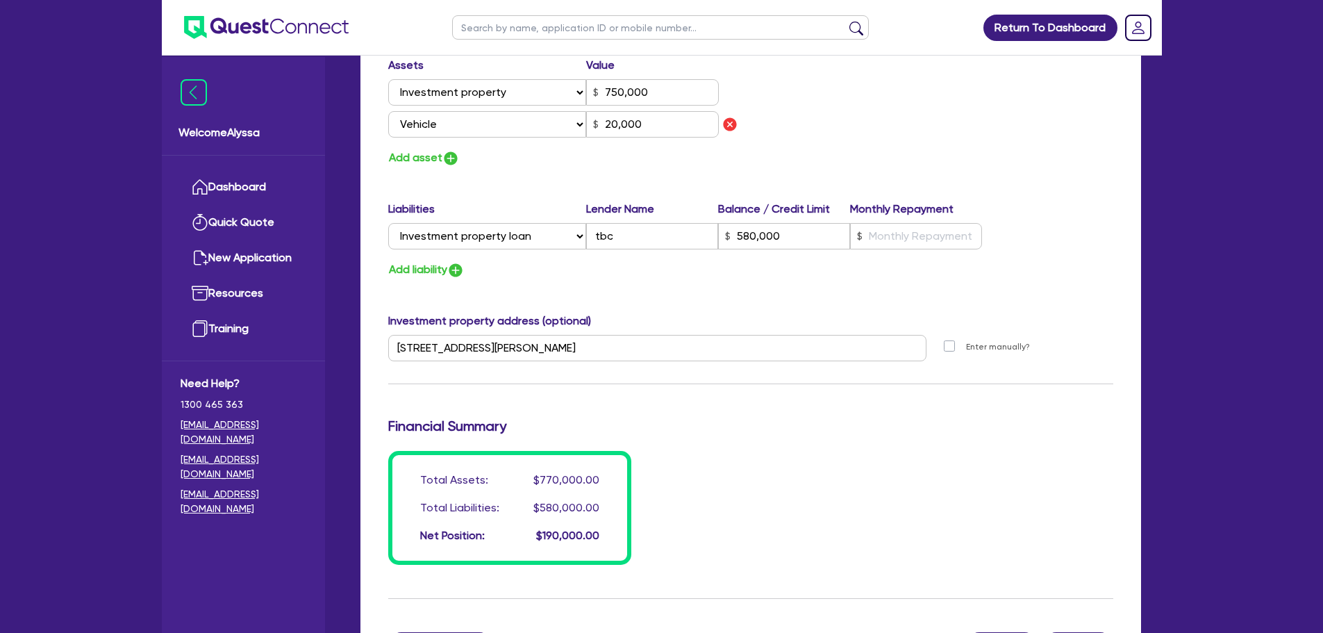
scroll to position [1954, 0]
drag, startPoint x: 634, startPoint y: 240, endPoint x: 508, endPoint y: 222, distance: 127.7
click at [508, 222] on div "Liabilities Lender Name Balance / Credit Limit Monthly Repayment Select Liabili…" at bounding box center [751, 228] width 746 height 54
type input "0"
type input "0478146648"
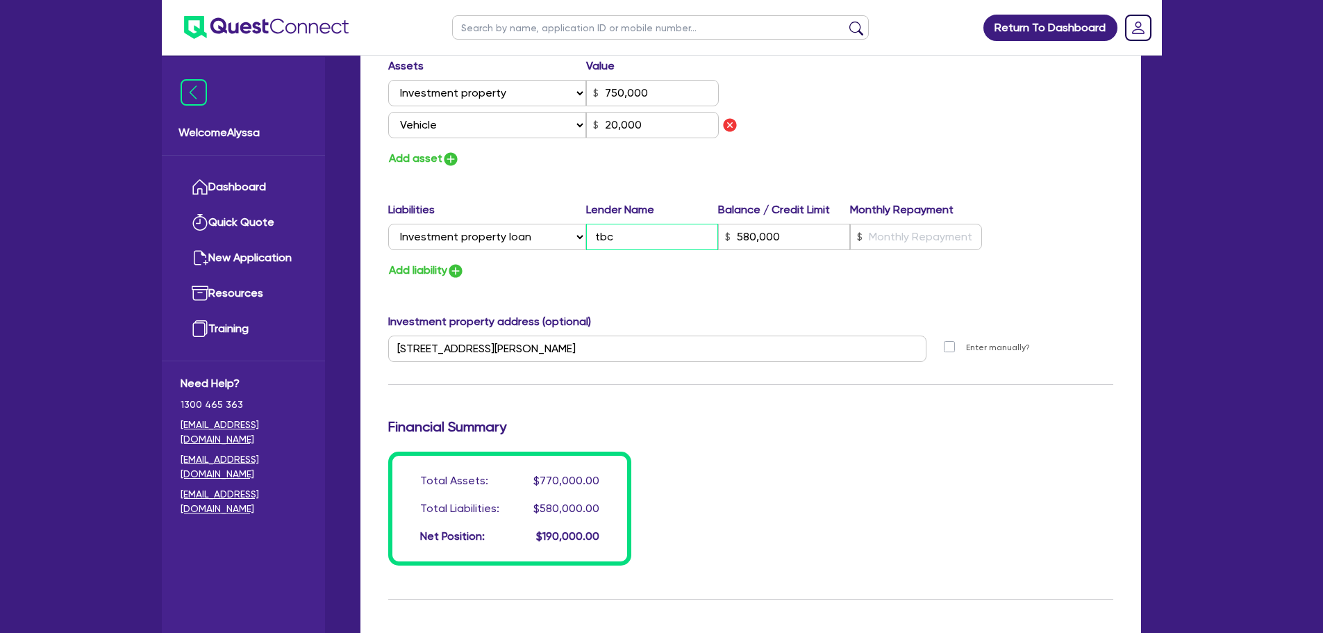
type input "0"
type input "0415 919 299"
type input "750,000"
type input "20,000"
type input "W"
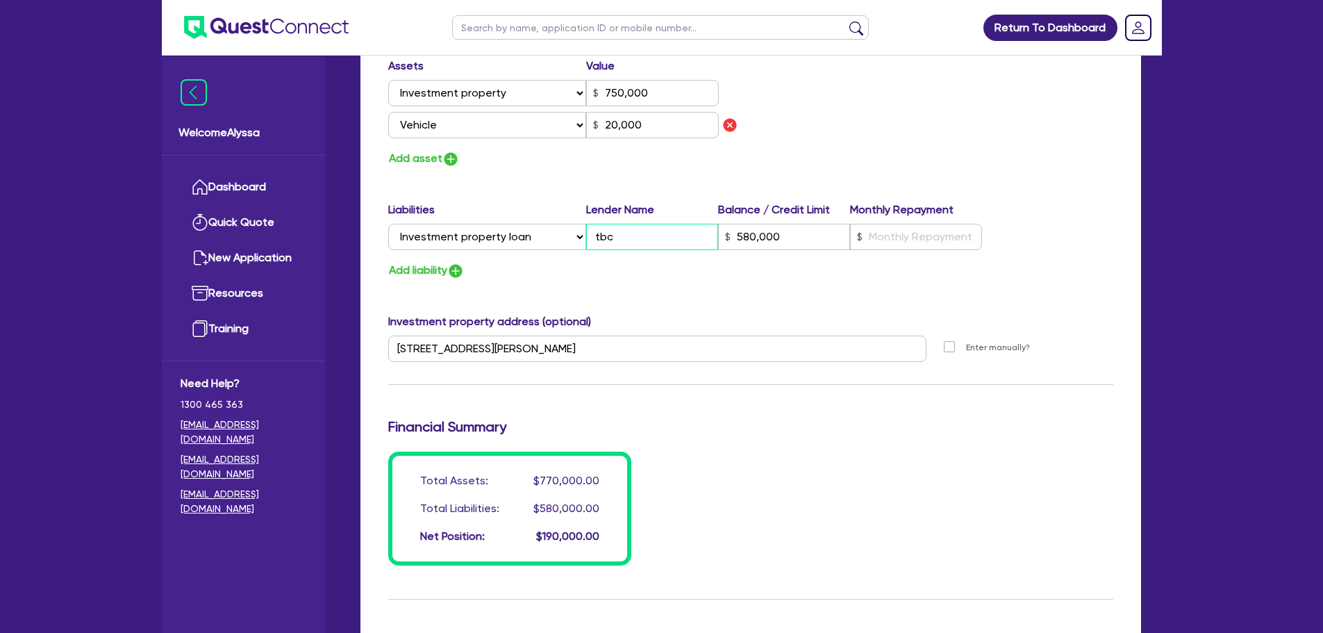
type input "580,000"
type input "0"
type input "0478146648"
type input "0"
type input "0415 919 299"
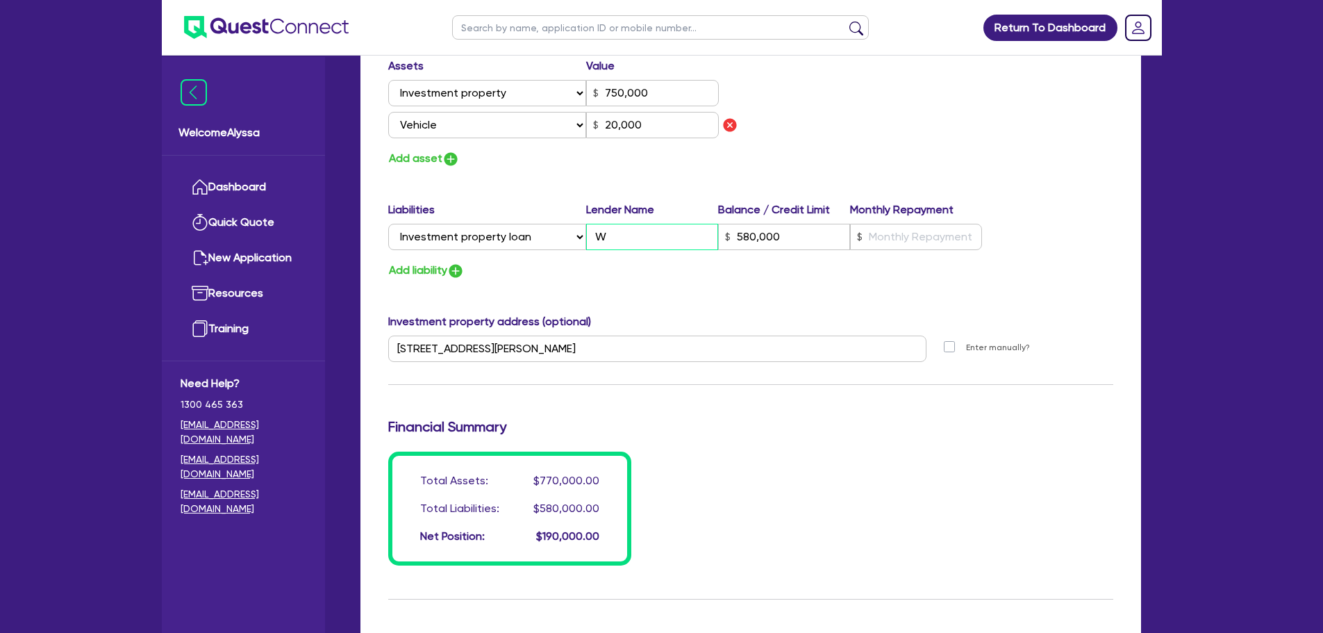
type input "750,000"
type input "20,000"
type input "We"
type input "580,000"
type input "0"
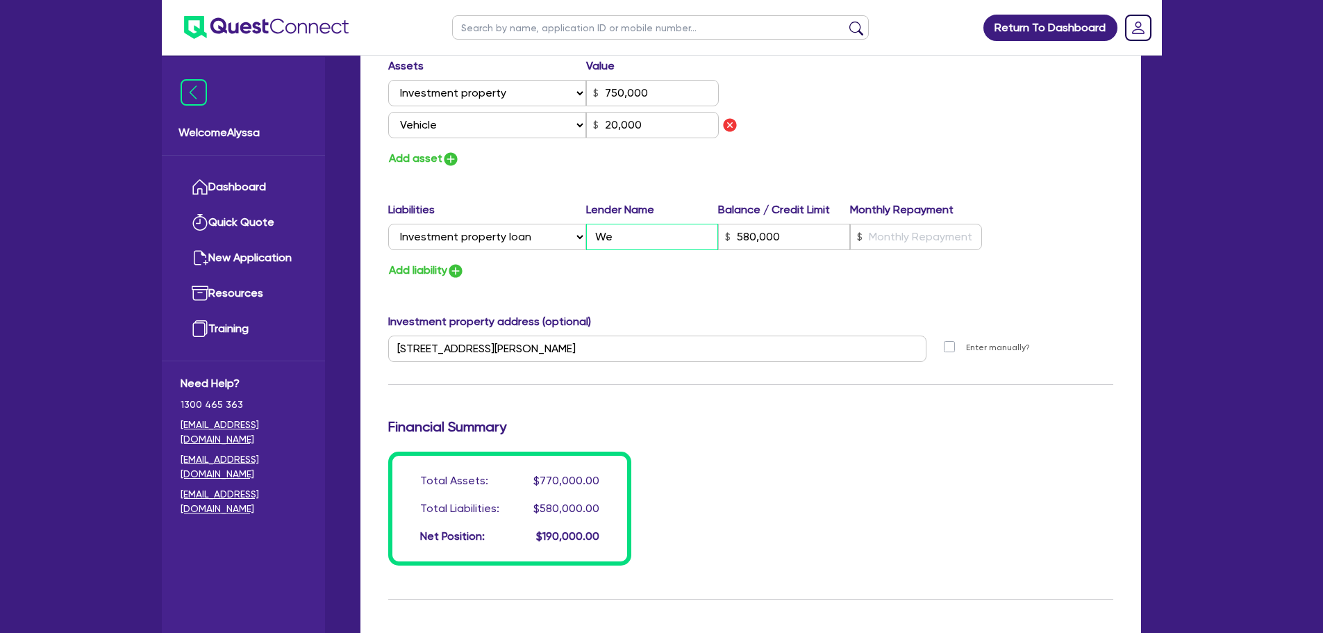
type input "0478146648"
type input "0"
type input "0415 919 299"
type input "750,000"
type input "20,000"
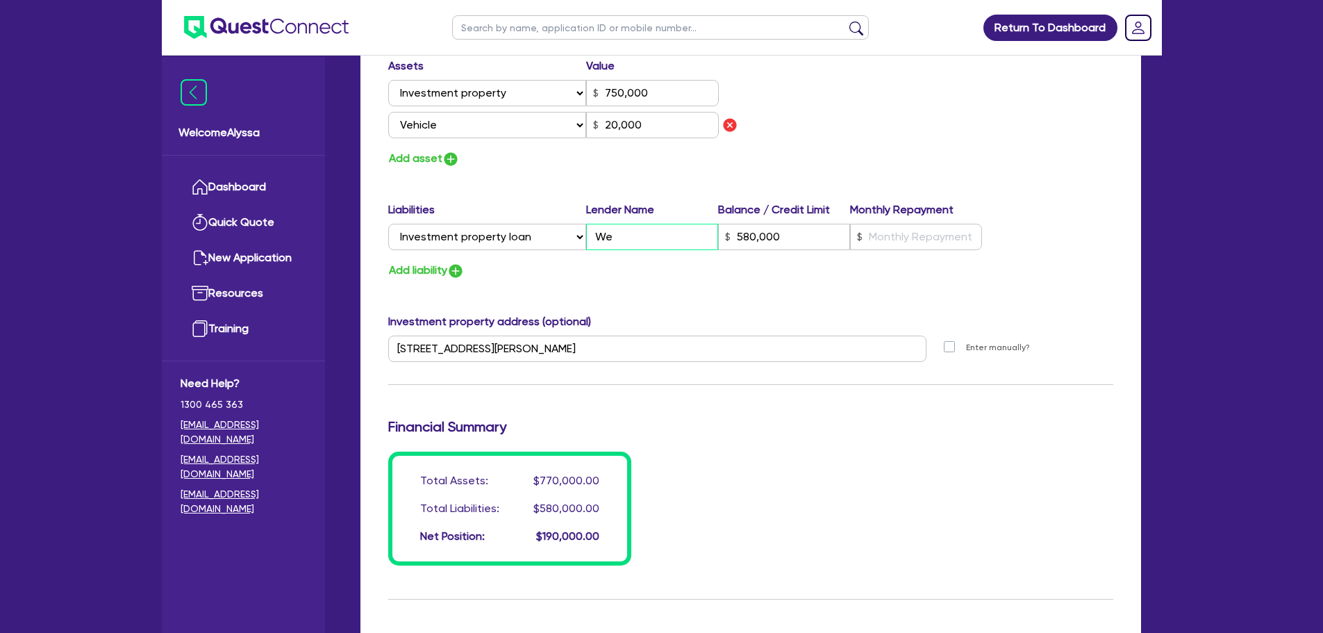
type input "[PERSON_NAME]"
type input "580,000"
type input "0"
type input "0478146648"
type input "0"
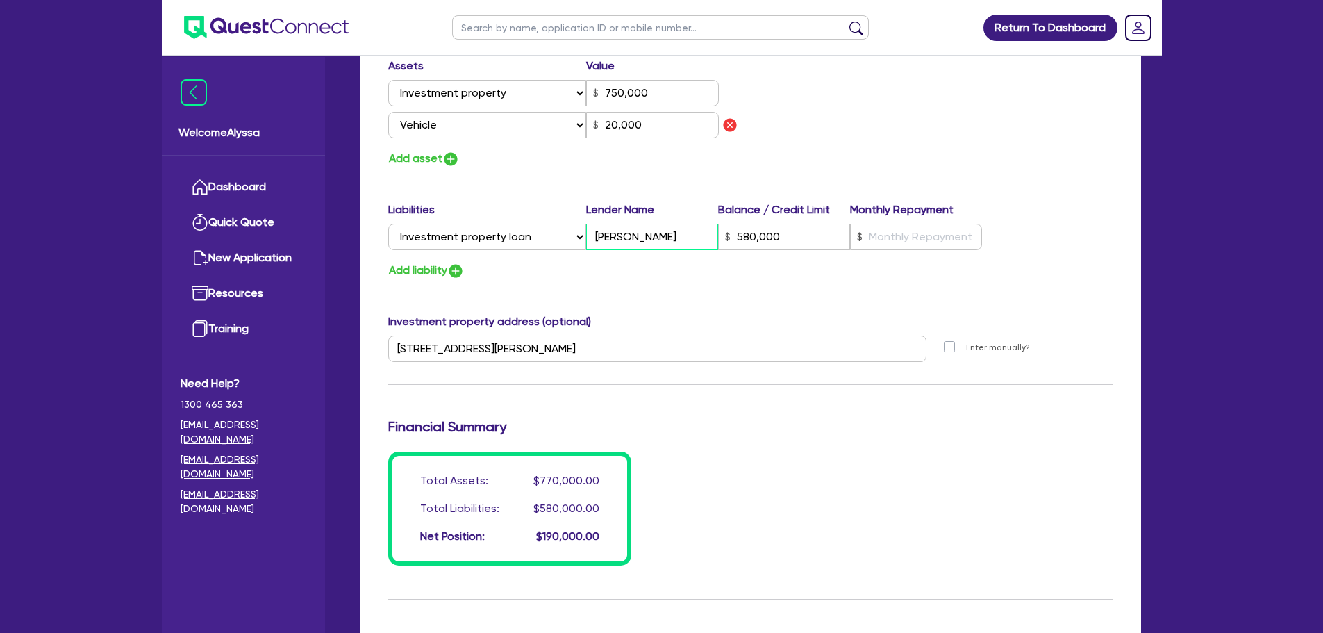
type input "0415 919 299"
type input "750,000"
type input "20,000"
type input "West"
type input "580,000"
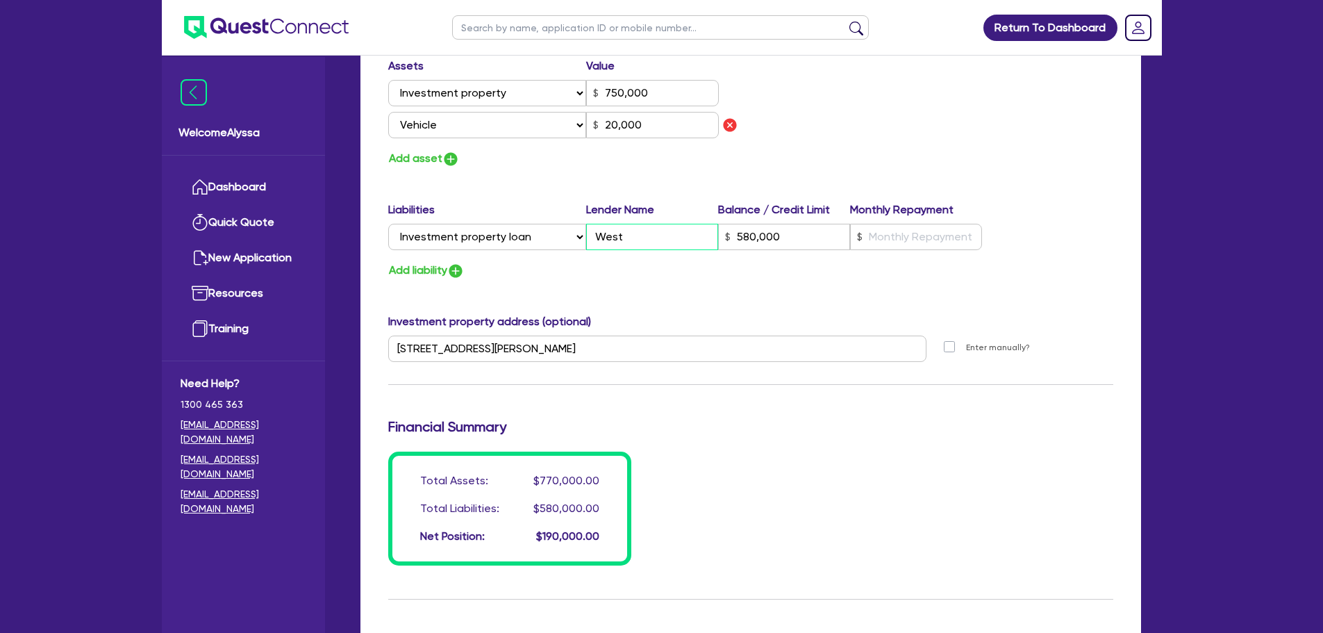
type input "0"
type input "0478146648"
type input "0"
type input "0415 919 299"
type input "750,000"
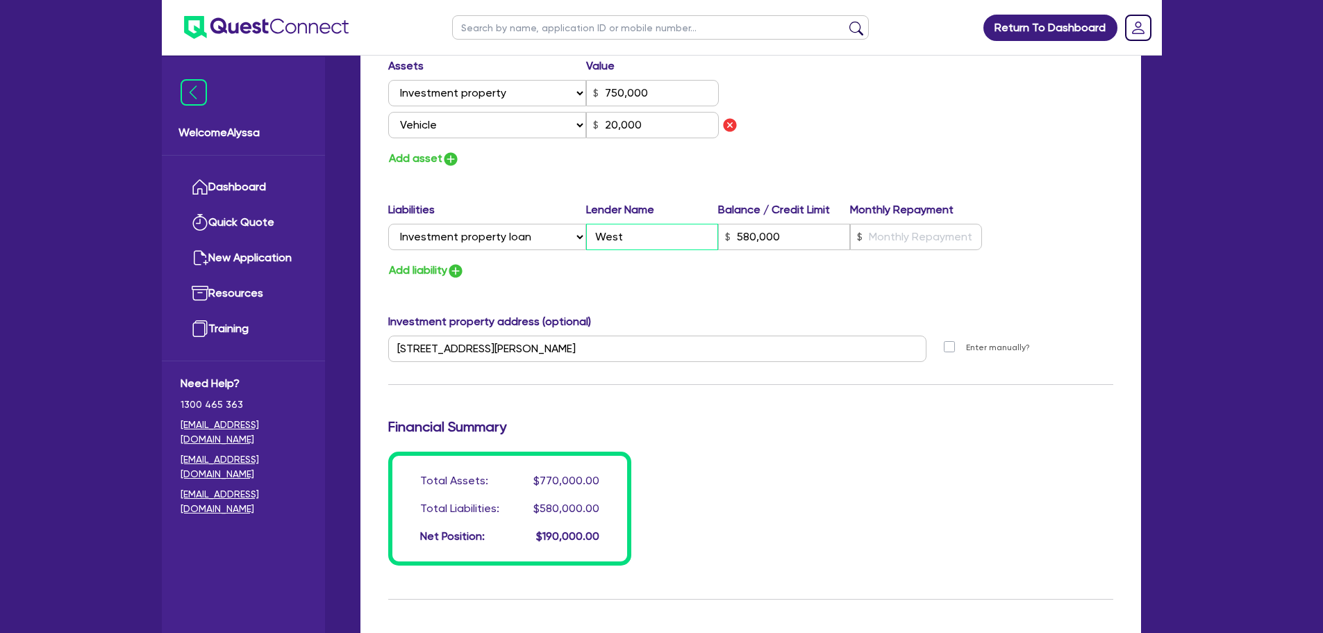
type input "20,000"
type input "Westa"
type input "580,000"
type input "0"
type input "0478146648"
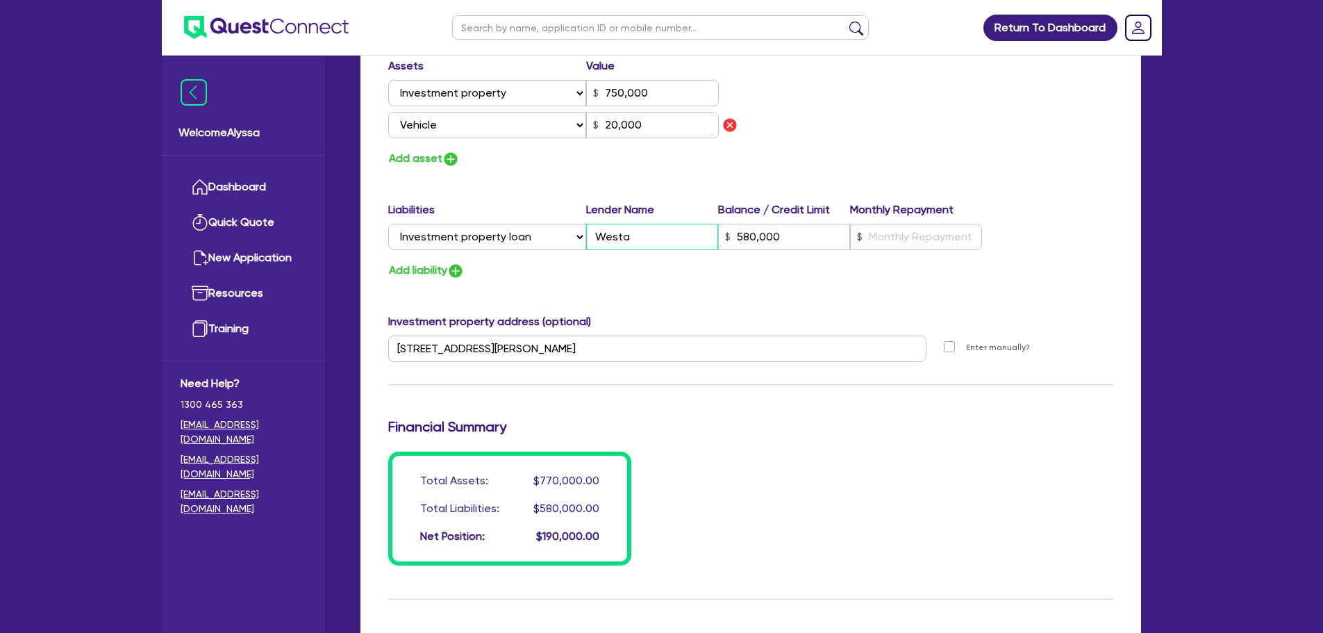
type input "0"
type input "0415 919 299"
type input "750,000"
type input "20,000"
type input "West"
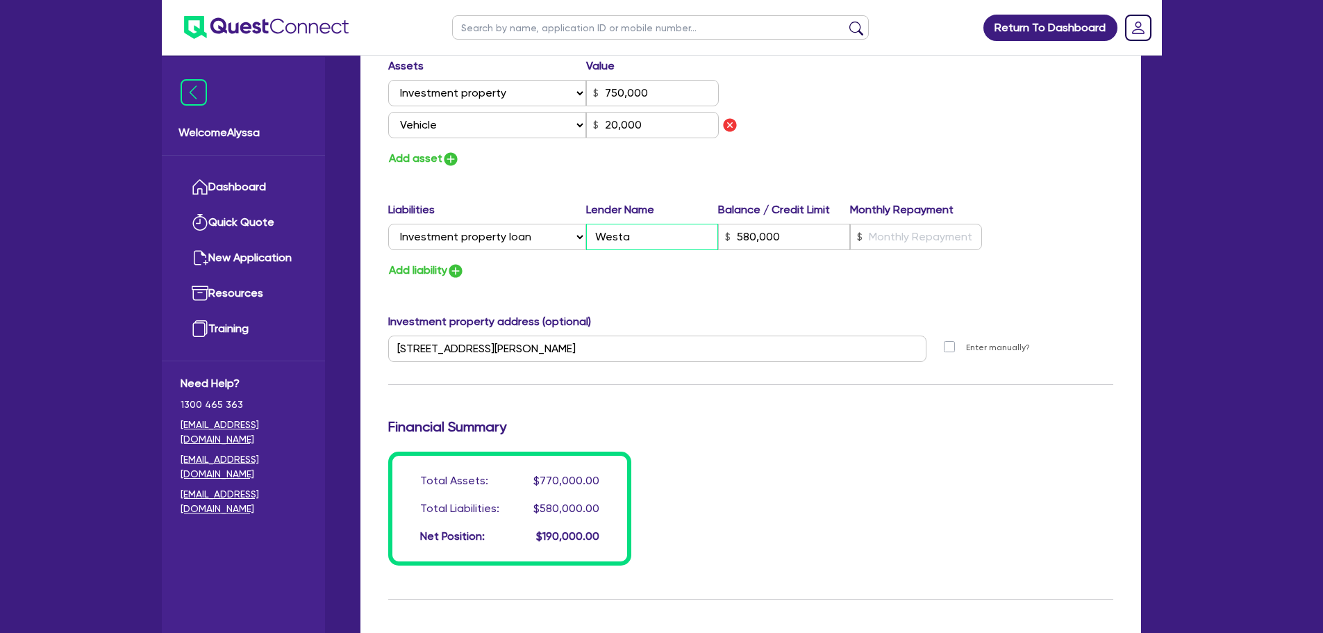
type input "580,000"
type input "0"
type input "0478146648"
type input "0"
type input "0415 919 299"
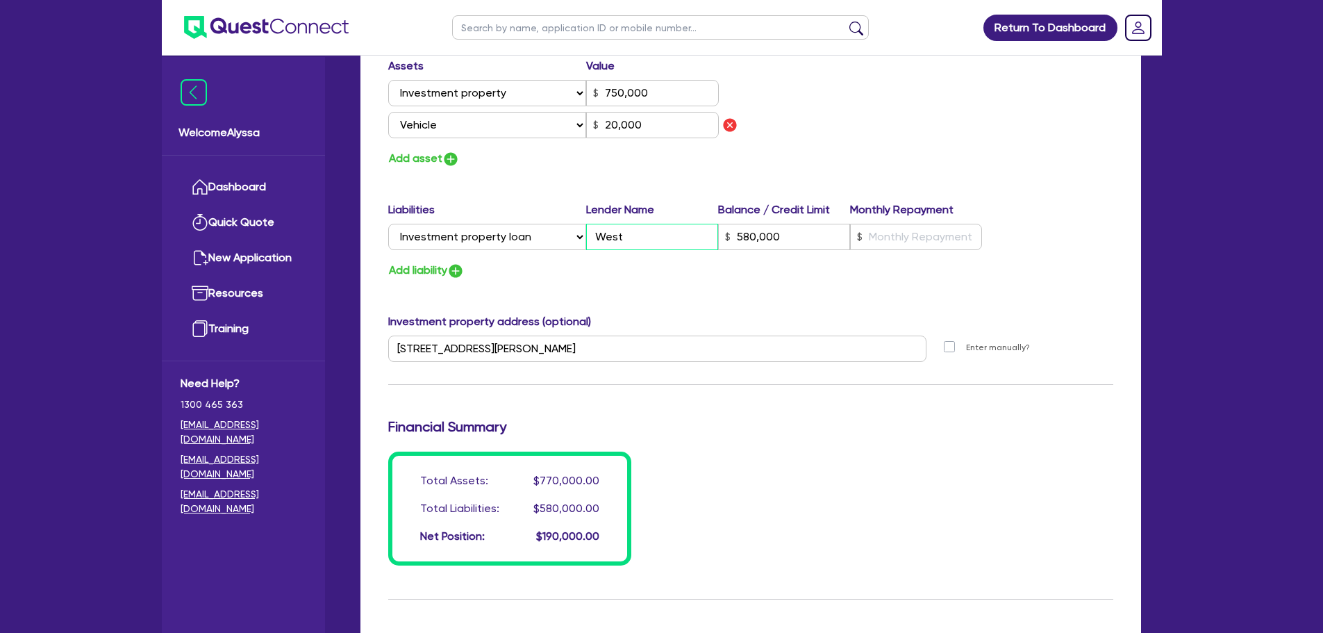
type input "750,000"
type input "20,000"
type input "Westp"
type input "580,000"
type input "0"
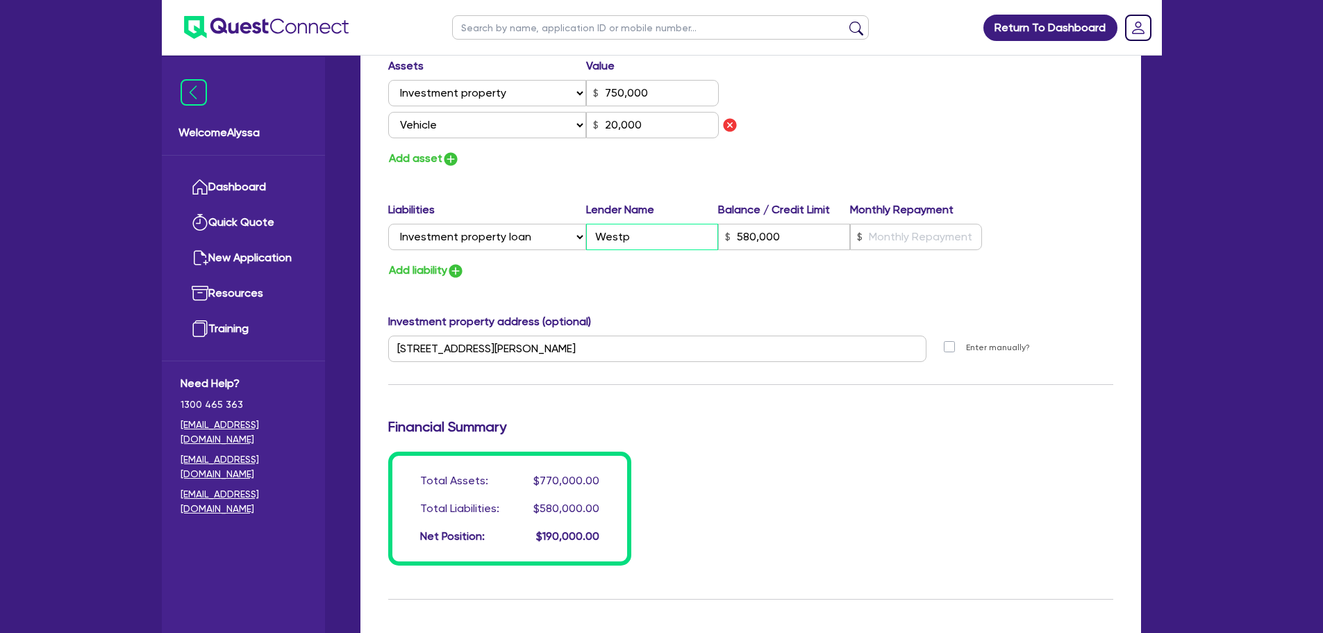
type input "0478146648"
type input "0"
type input "0415 919 299"
type input "750,000"
type input "20,000"
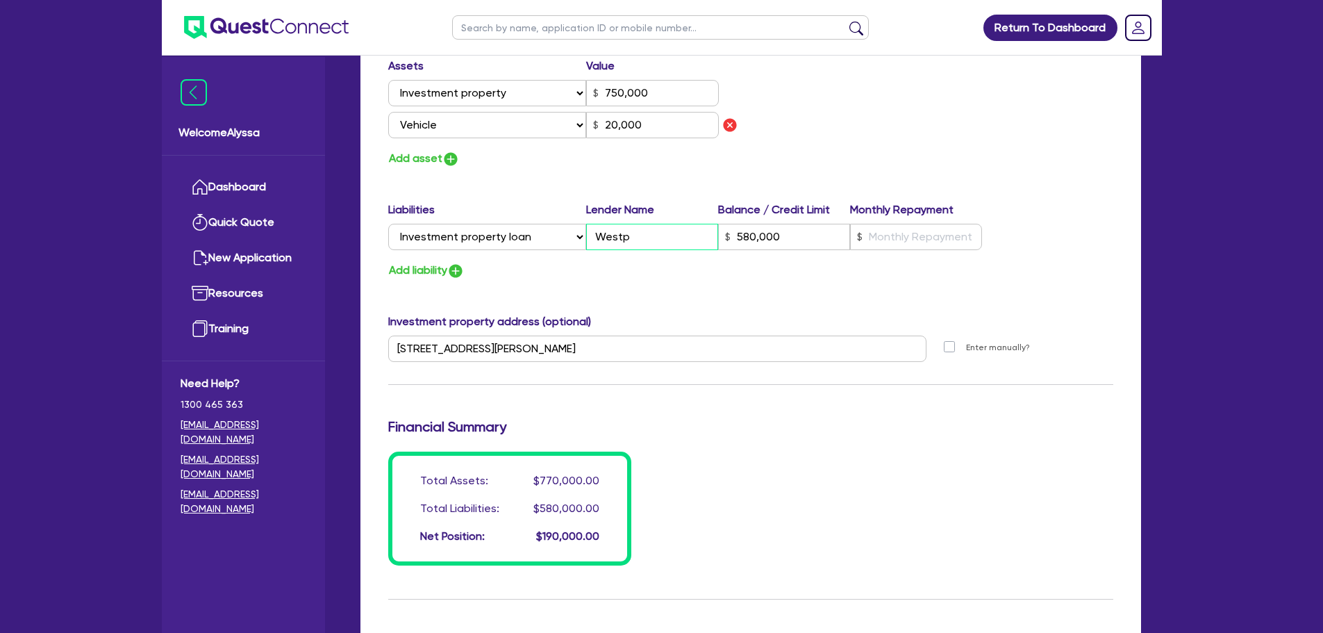
type input "Westpa"
type input "580,000"
type input "0"
type input "0478146648"
type input "0"
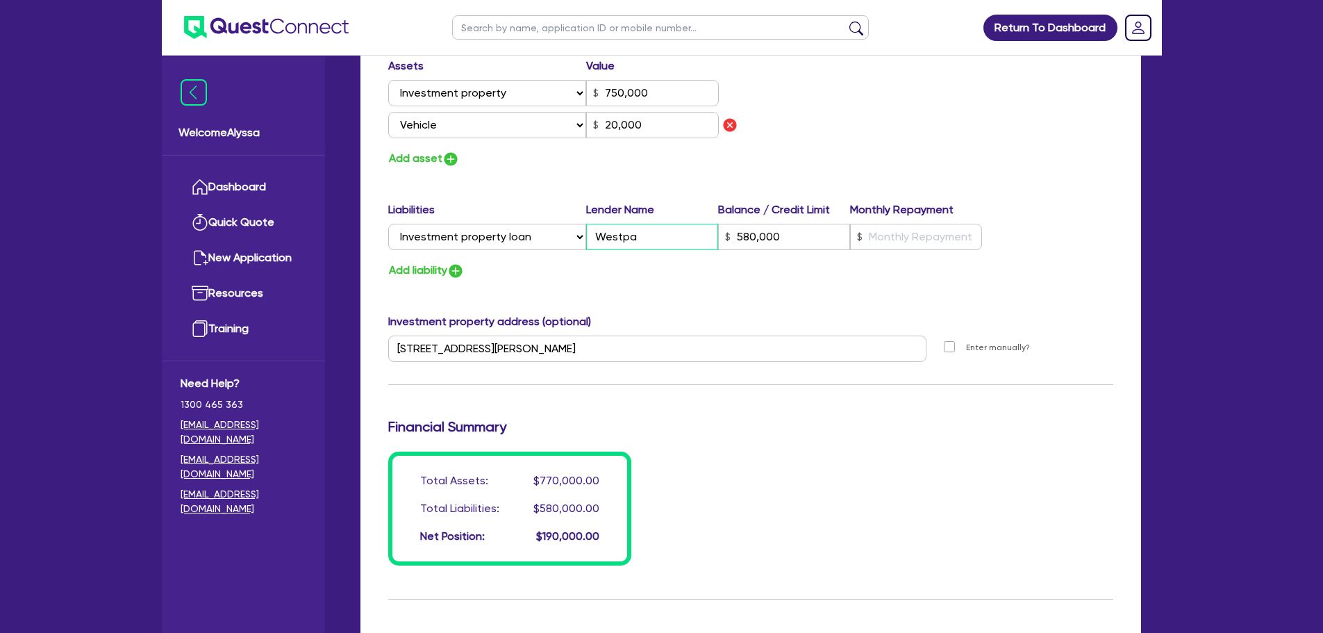
type input "0415 919 299"
type input "750,000"
type input "20,000"
click at [819, 262] on div "Add liability" at bounding box center [751, 270] width 746 height 19
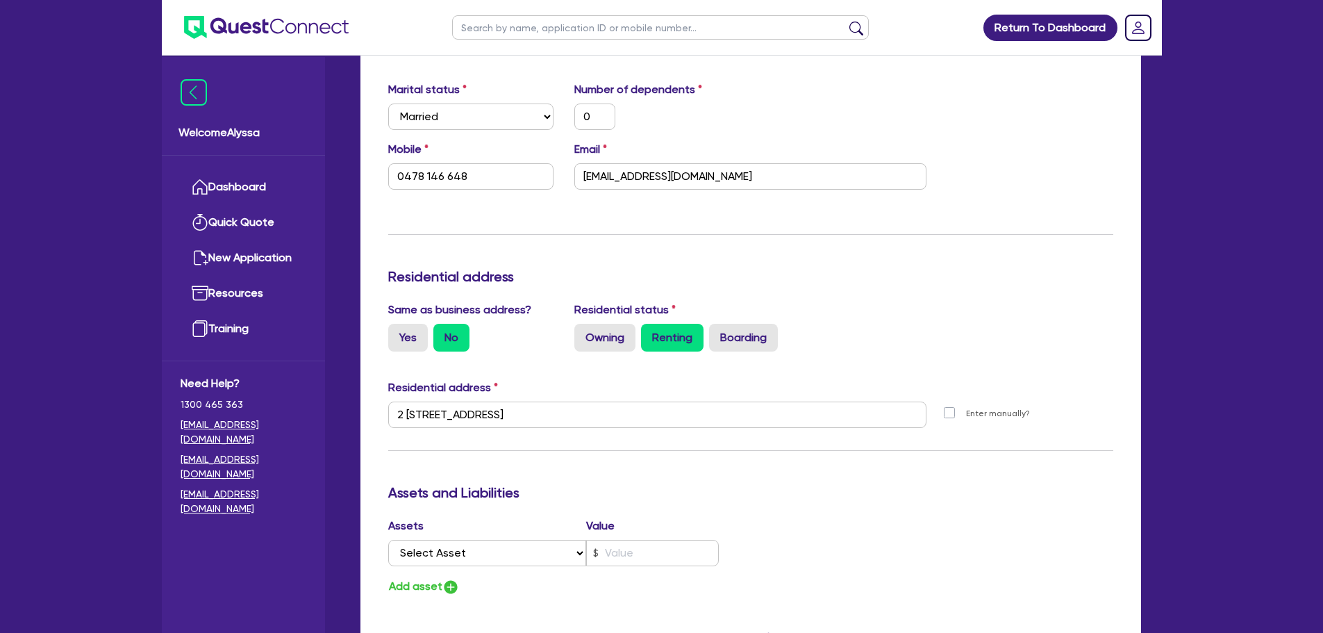
scroll to position [0, 0]
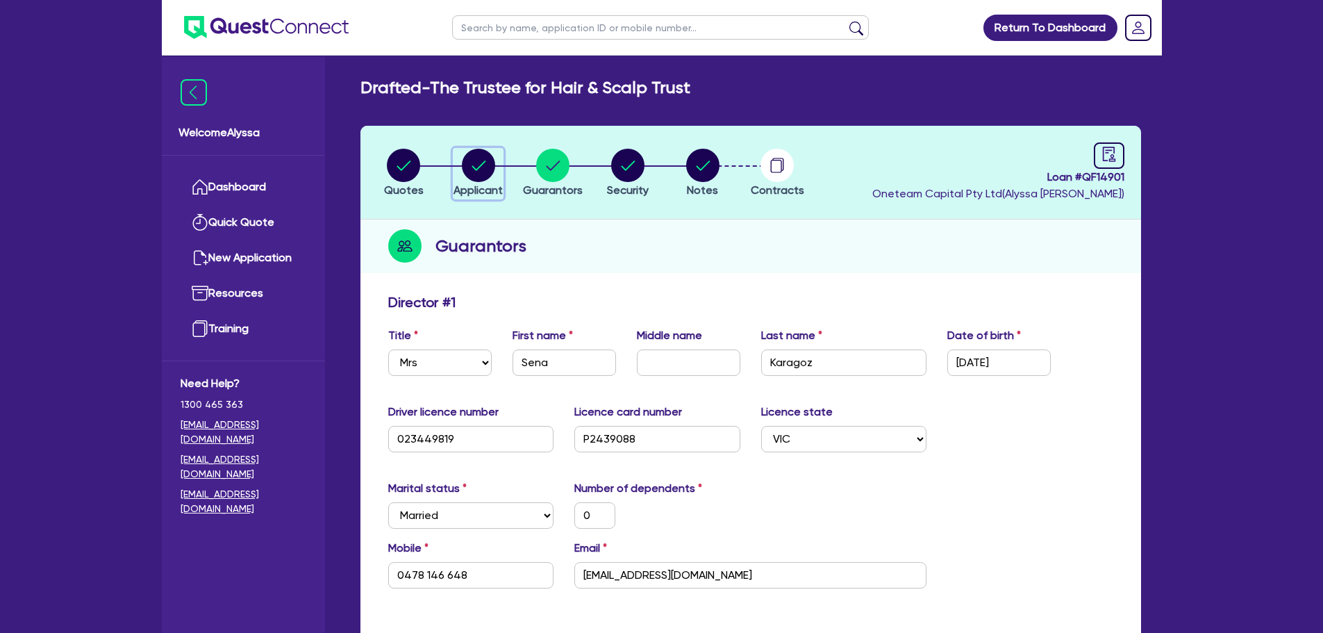
click at [476, 153] on circle "button" at bounding box center [478, 165] width 33 height 33
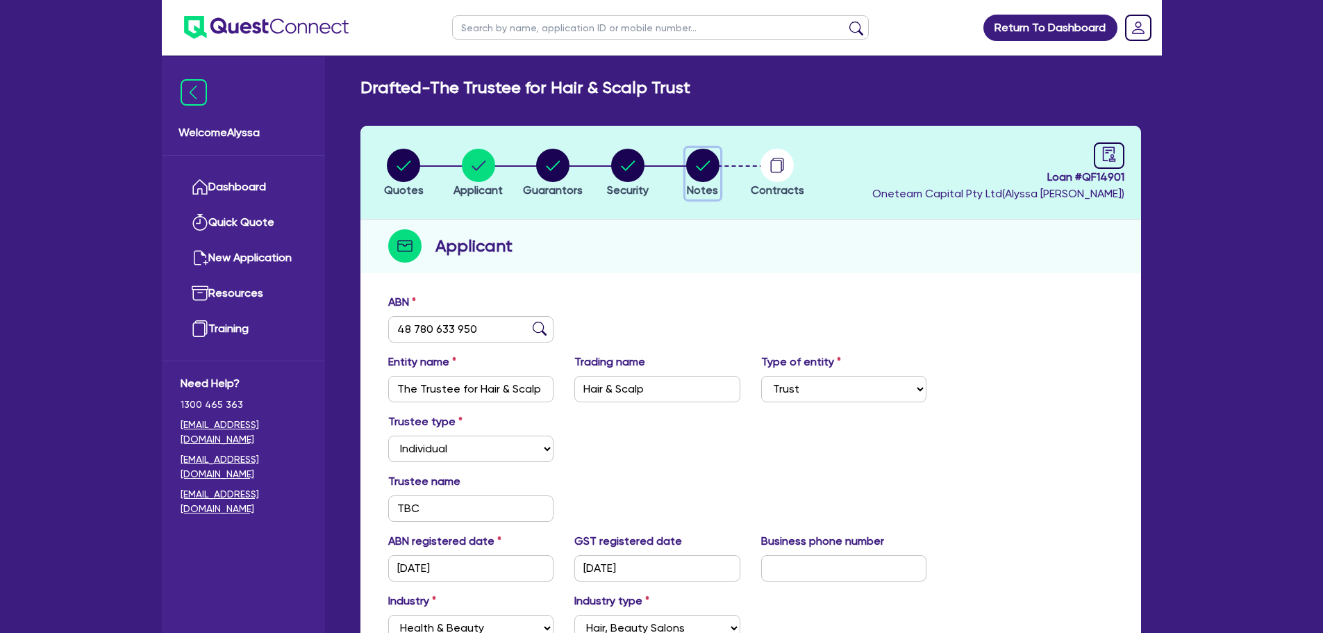
click at [706, 156] on circle "button" at bounding box center [702, 165] width 33 height 33
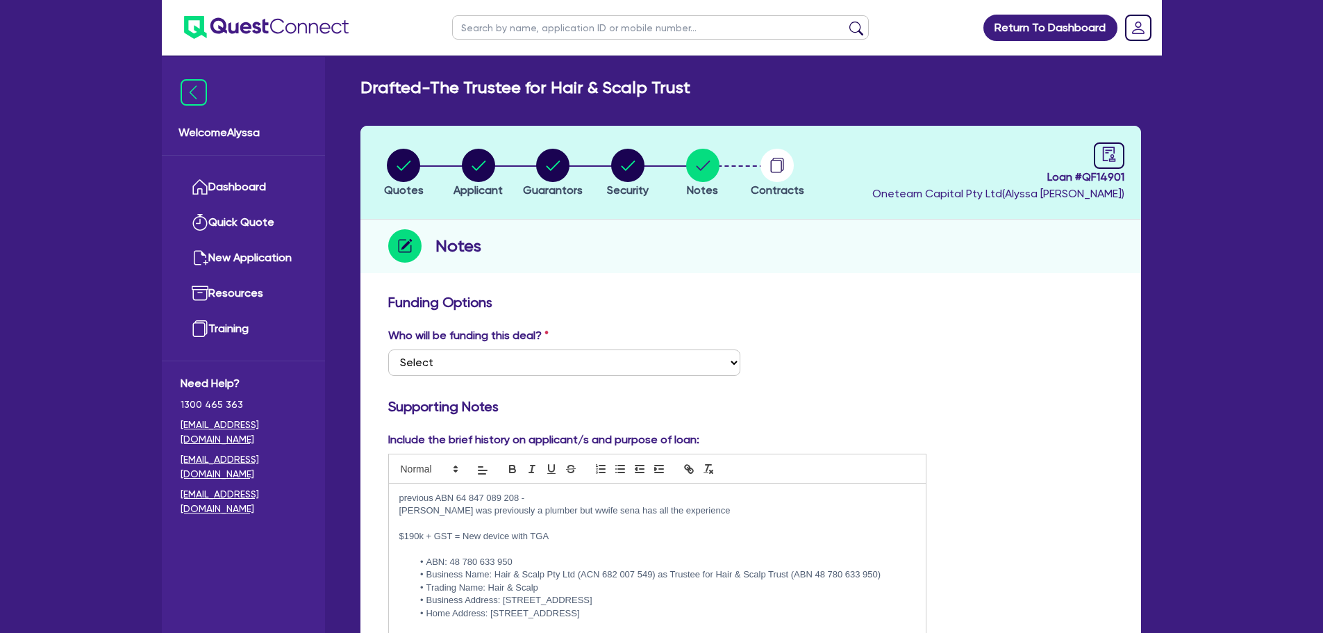
click at [482, 33] on input "text" at bounding box center [660, 27] width 417 height 24
click button "submit" at bounding box center [856, 30] width 22 height 19
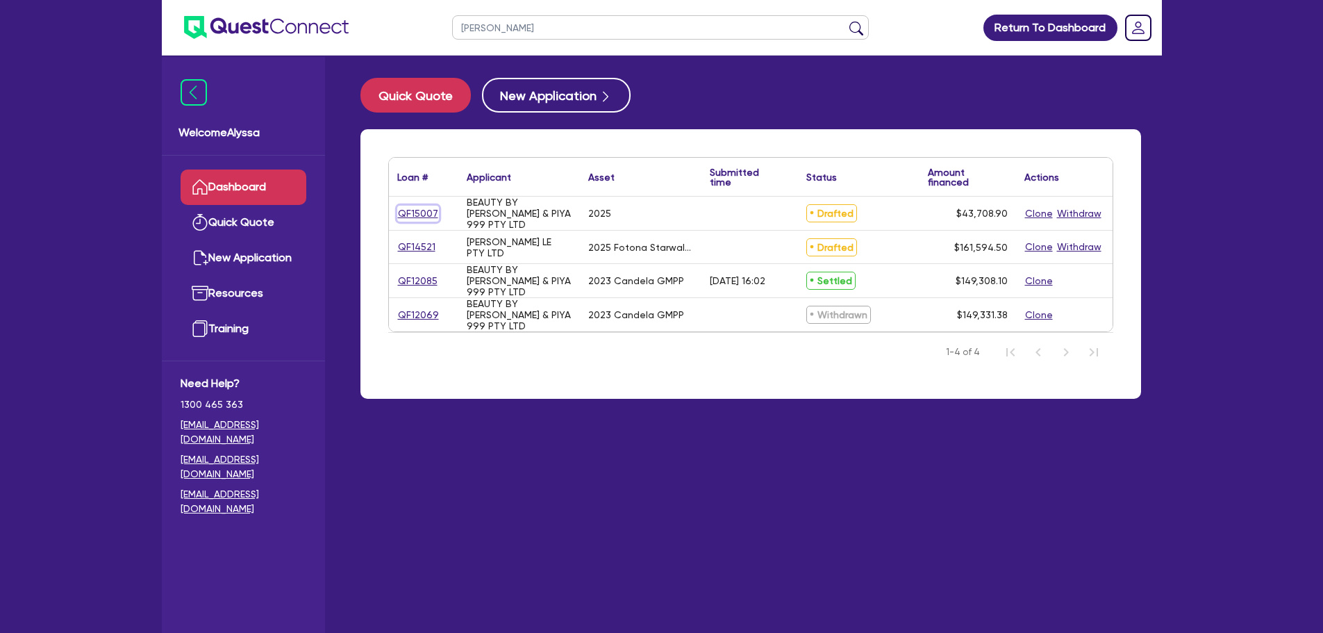
click at [417, 216] on link "QF15007" at bounding box center [418, 214] width 42 height 16
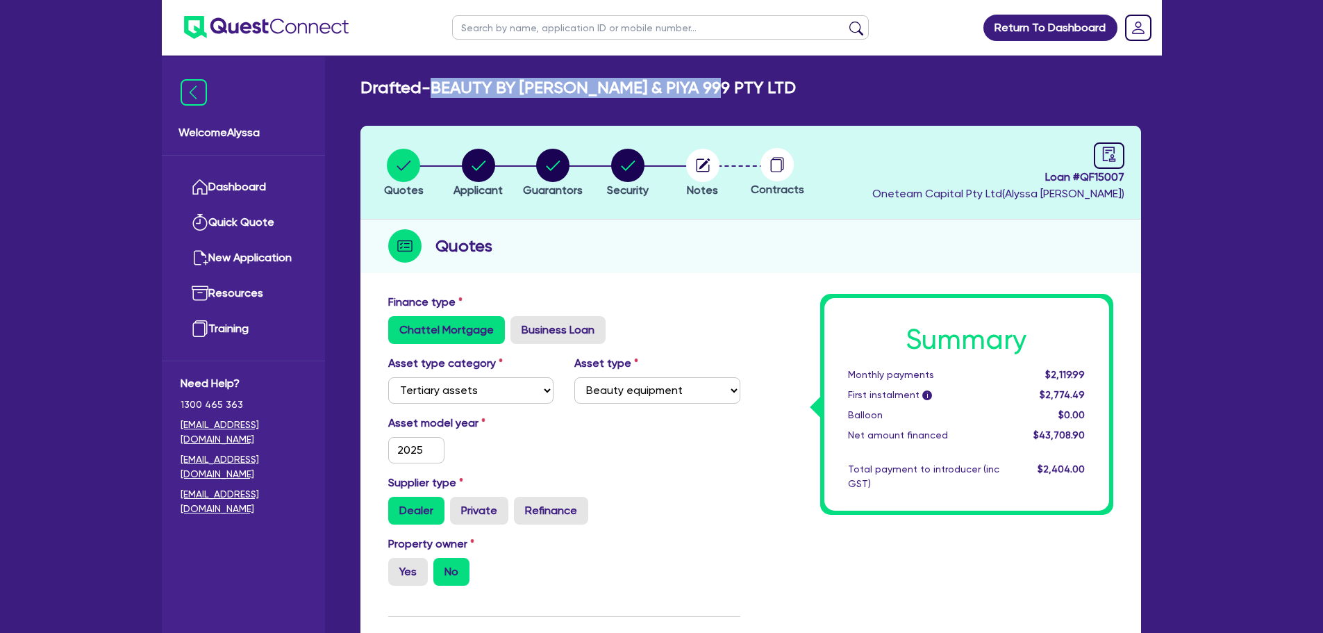
drag, startPoint x: 712, startPoint y: 87, endPoint x: 438, endPoint y: 70, distance: 274.2
click at [438, 70] on main "Drafted - BEAUTY BY [PERSON_NAME] & PIYA 999 PTY LTD Quotes Applicant [GEOGRAPH…" at bounding box center [751, 641] width 822 height 1171
copy h2 "BEAUTY BY [PERSON_NAME] & PIYA 999 PTY LTD"
click at [481, 158] on circle "button" at bounding box center [478, 165] width 33 height 33
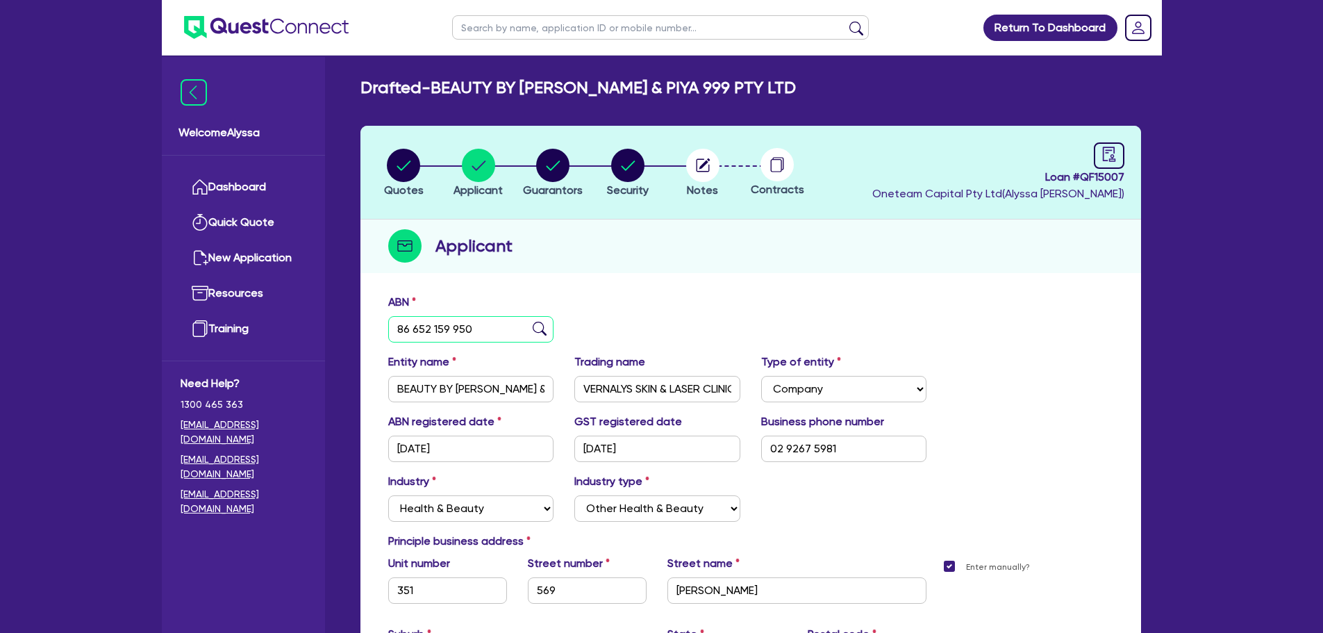
drag, startPoint x: 507, startPoint y: 329, endPoint x: 389, endPoint y: 332, distance: 118.1
click at [389, 332] on input "86 652 159 950" at bounding box center [471, 329] width 166 height 26
click at [697, 174] on circle "button" at bounding box center [702, 165] width 33 height 33
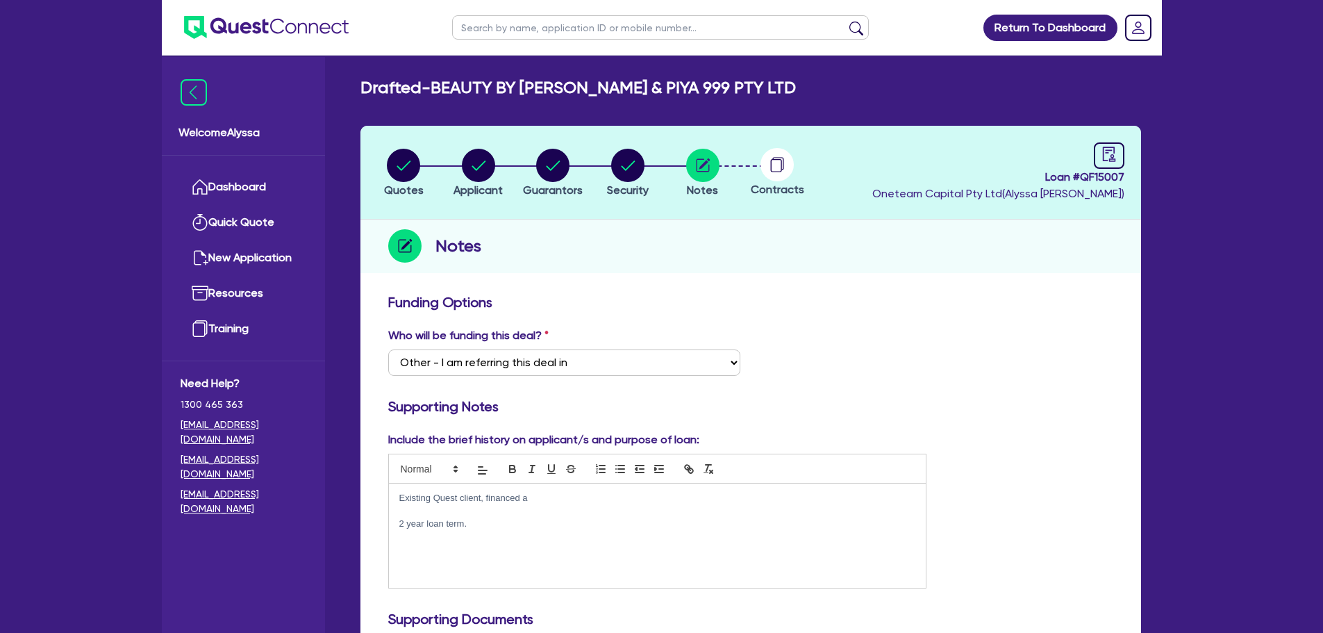
click at [508, 23] on input "text" at bounding box center [660, 27] width 417 height 24
click button "submit" at bounding box center [856, 30] width 22 height 19
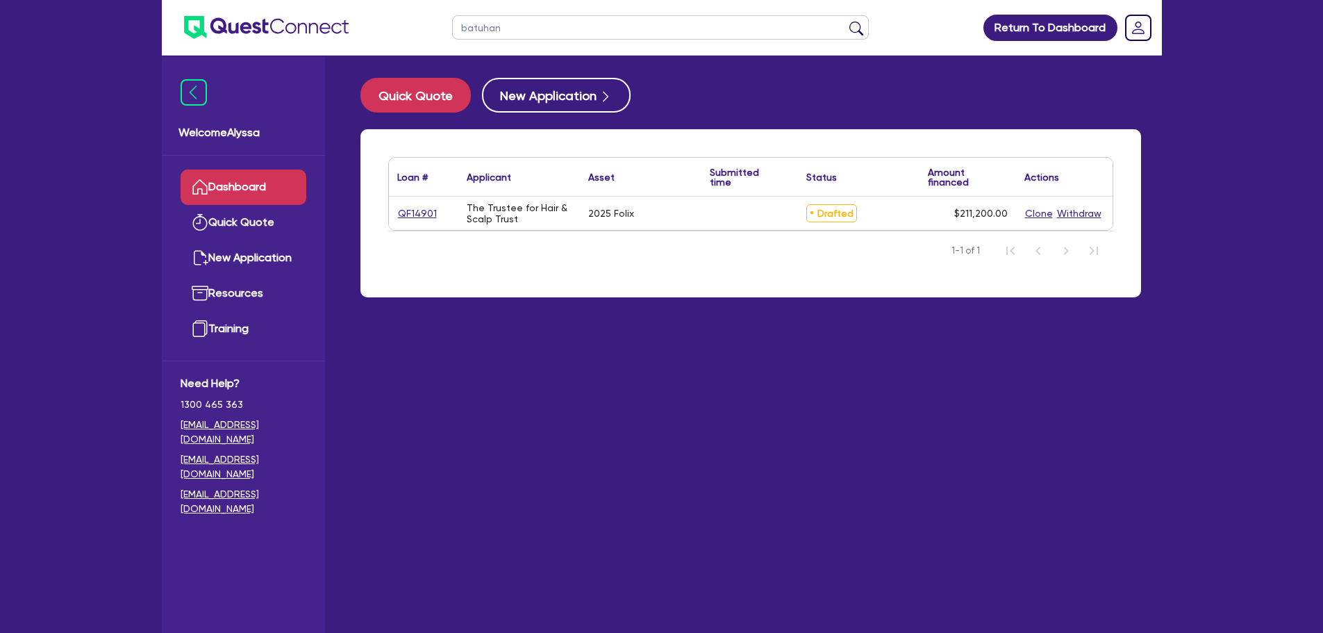
click at [420, 204] on div "QF14901" at bounding box center [423, 213] width 69 height 33
click at [424, 210] on link "QF14901" at bounding box center [417, 214] width 40 height 16
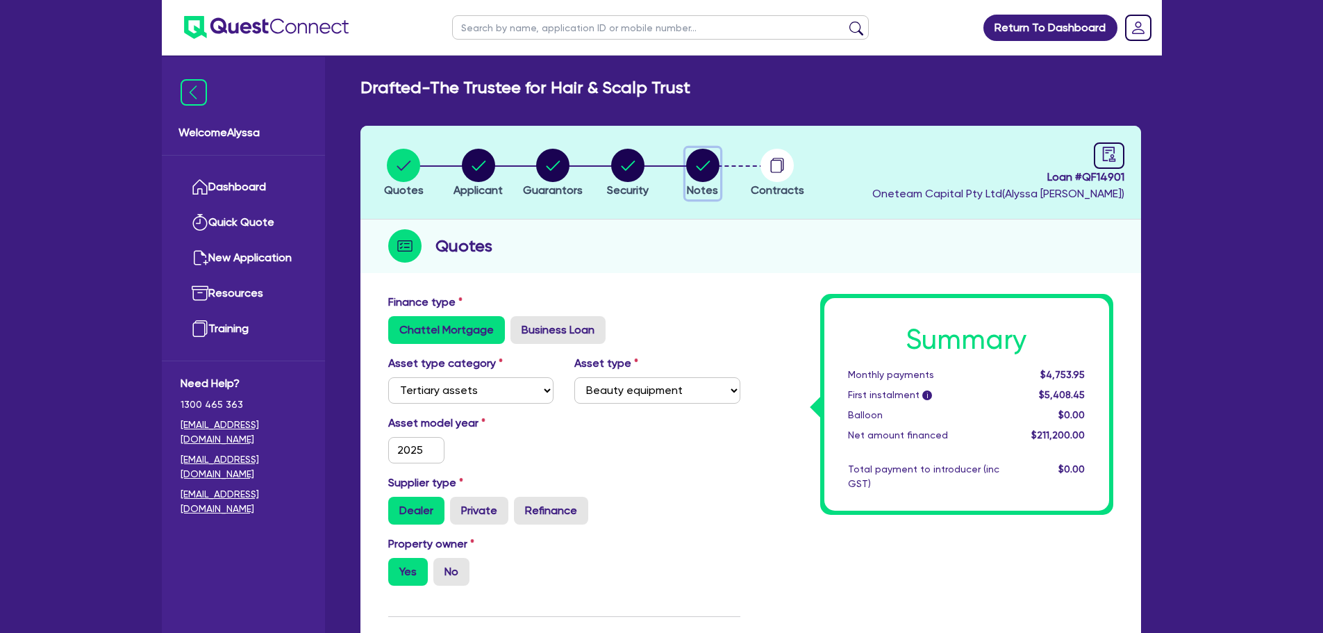
click at [701, 153] on circle "button" at bounding box center [702, 165] width 33 height 33
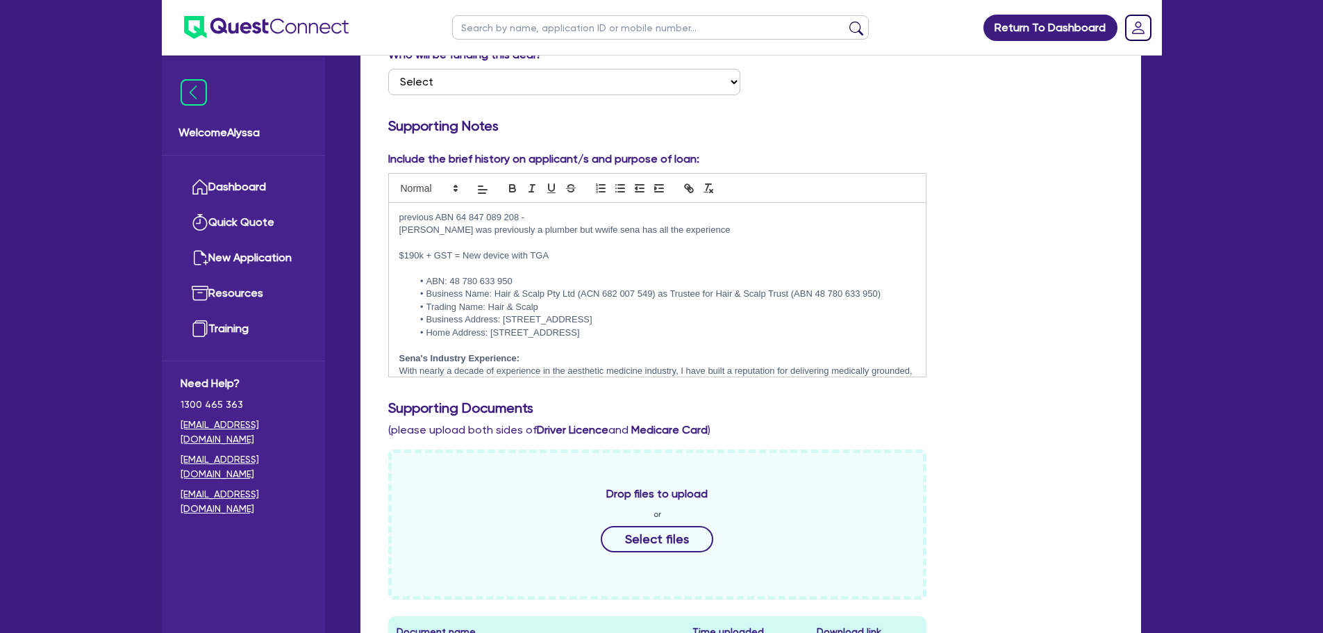
click at [495, 27] on input "text" at bounding box center [660, 27] width 417 height 24
click button "submit" at bounding box center [856, 30] width 22 height 19
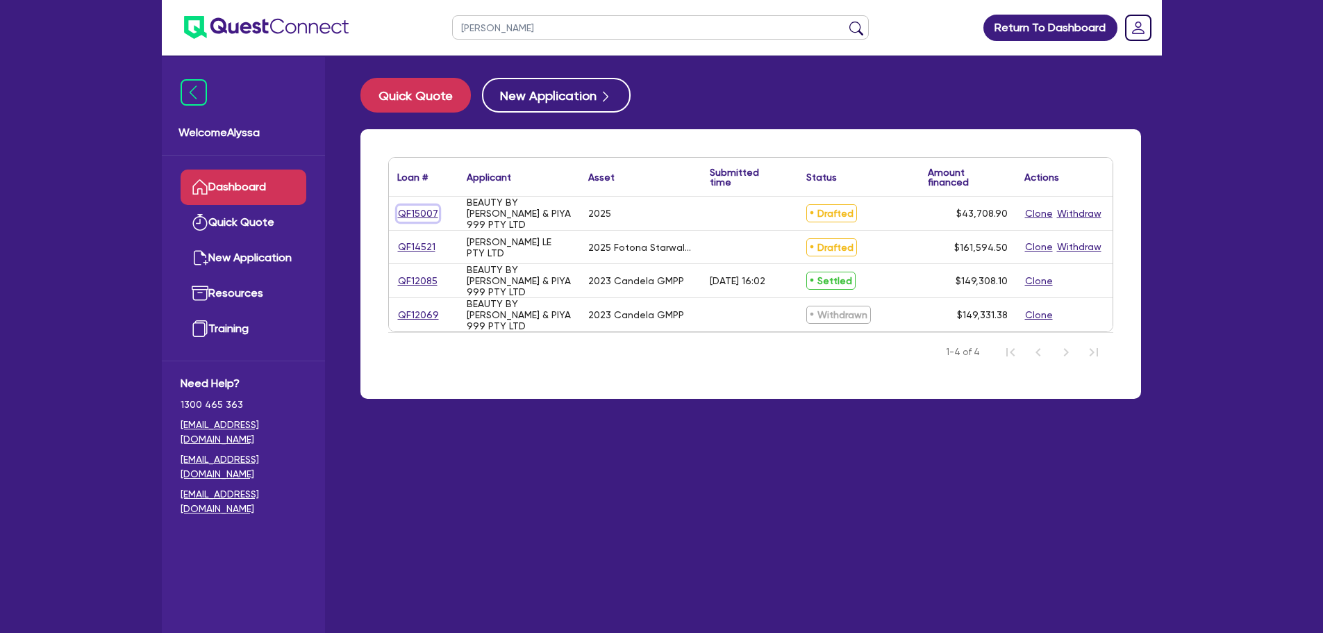
click at [419, 213] on link "QF15007" at bounding box center [418, 214] width 42 height 16
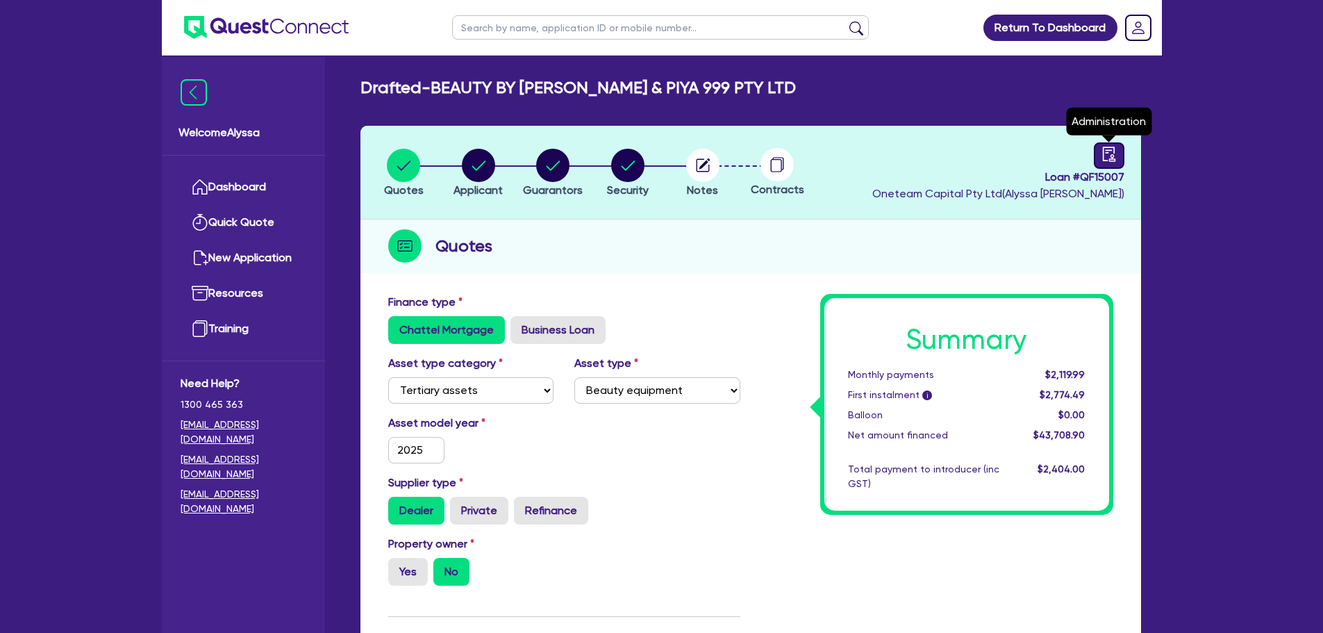
click at [1119, 160] on link at bounding box center [1109, 155] width 31 height 26
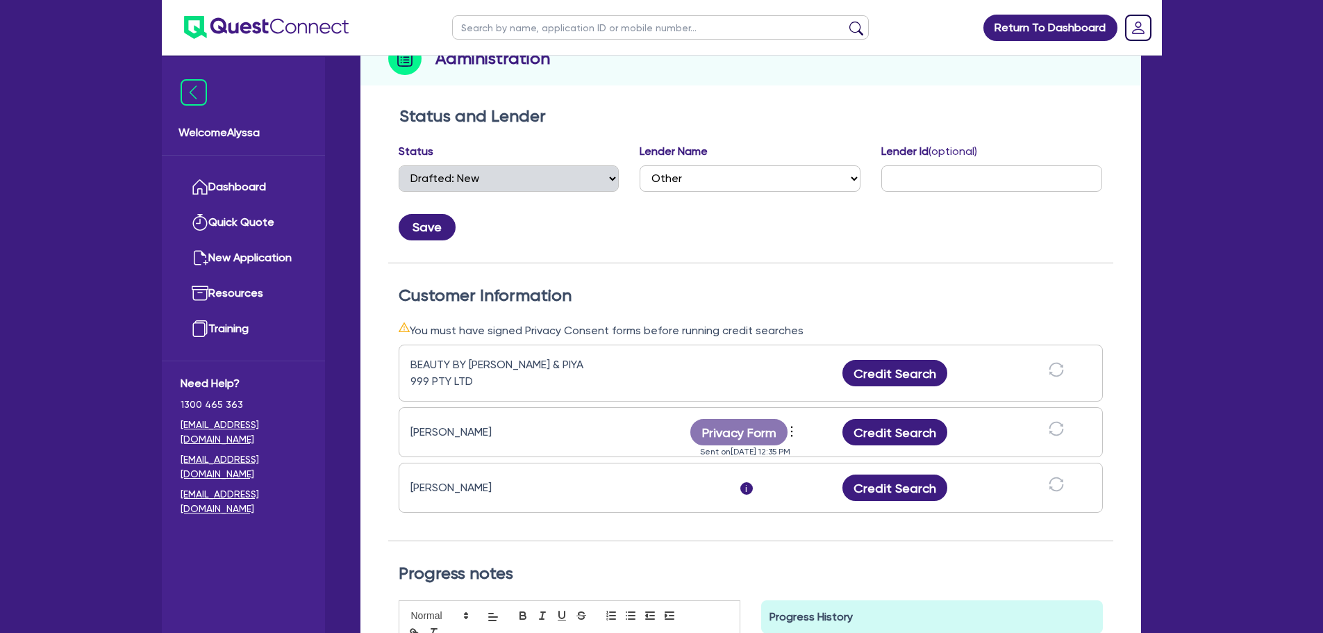
scroll to position [227, 0]
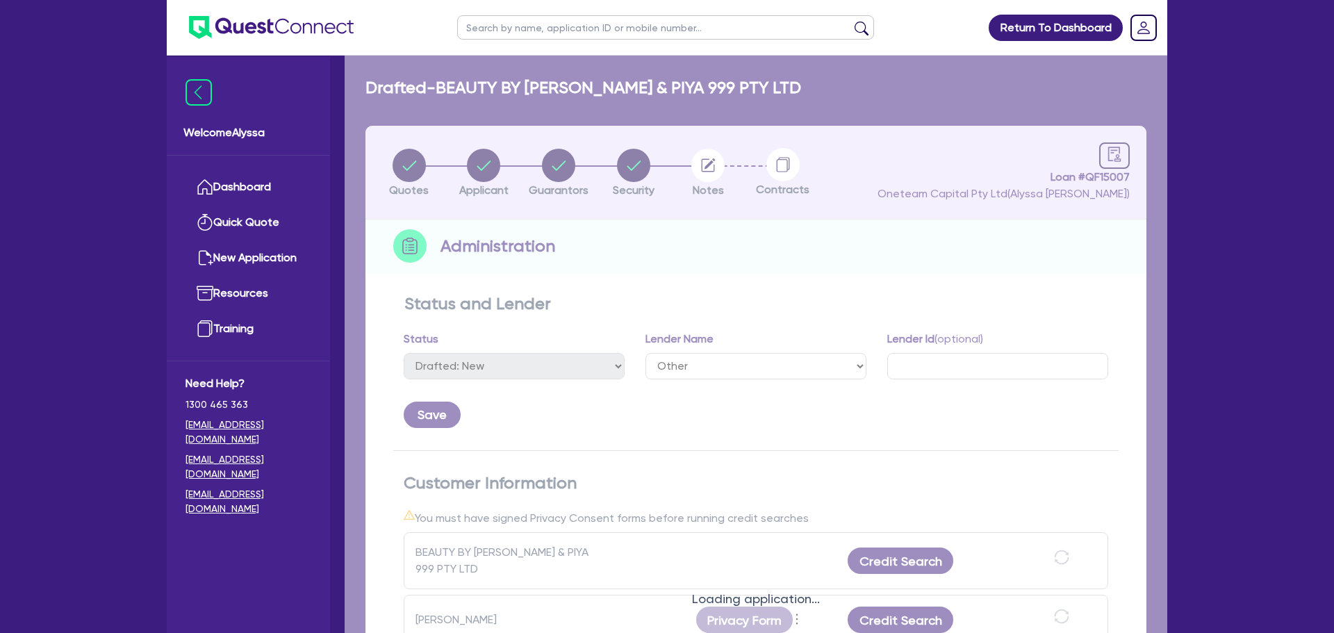
select select "DRAFTED_NEW"
select select "Other"
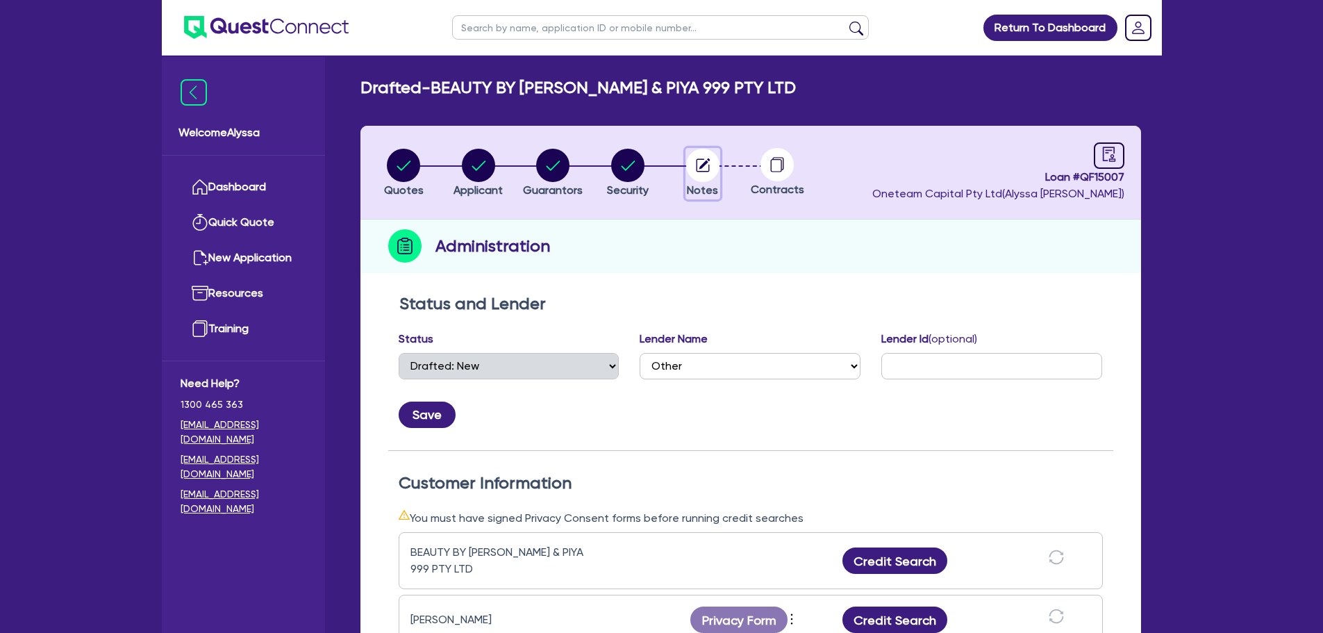
click at [700, 176] on circle "button" at bounding box center [702, 165] width 33 height 33
select select "Other"
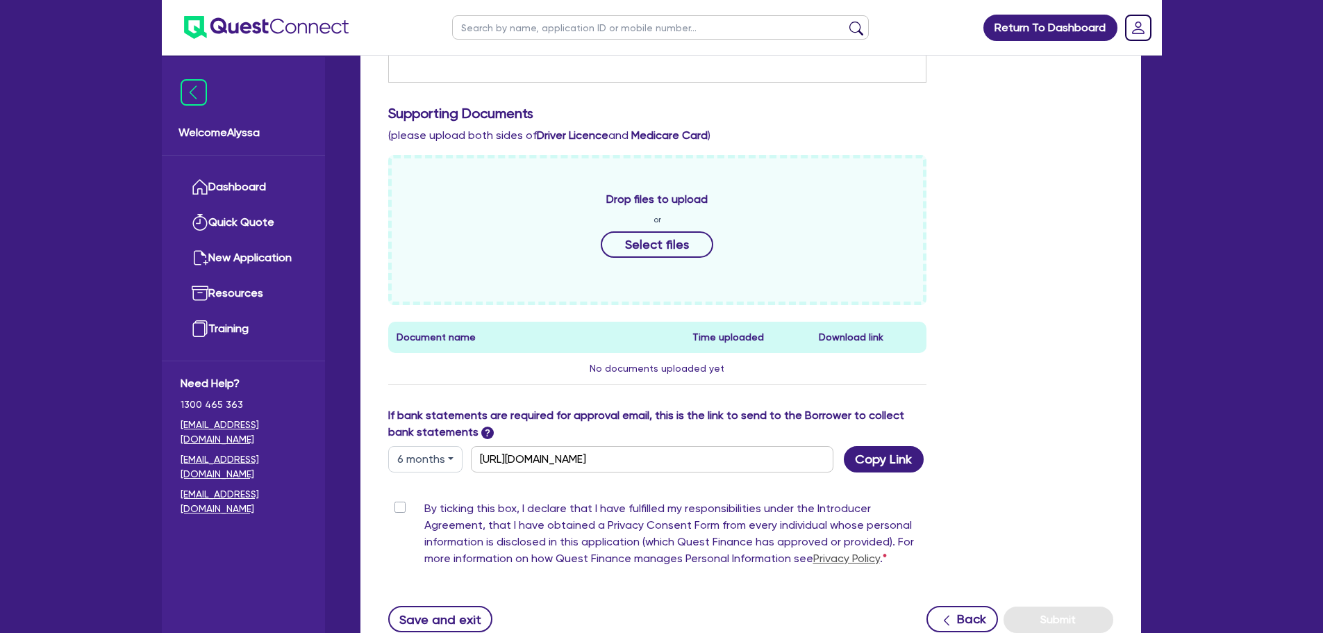
scroll to position [506, 0]
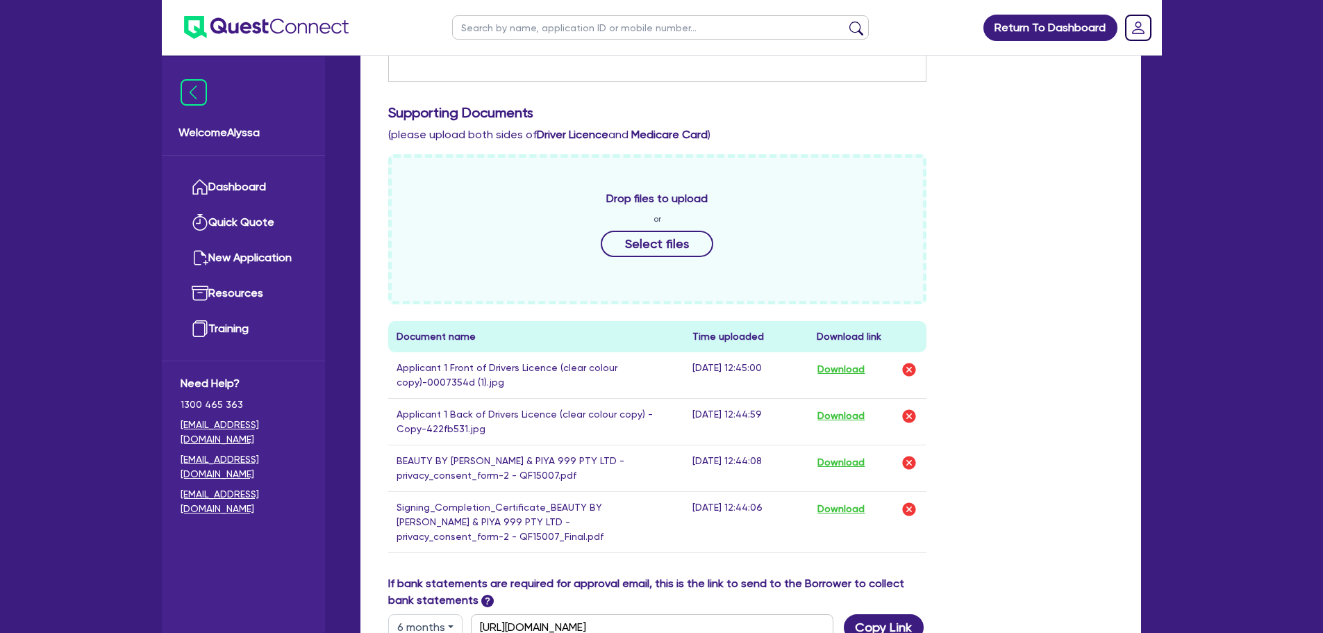
click at [968, 402] on div "Drop files to upload or Select files Document name Time uploaded Download link …" at bounding box center [751, 364] width 746 height 421
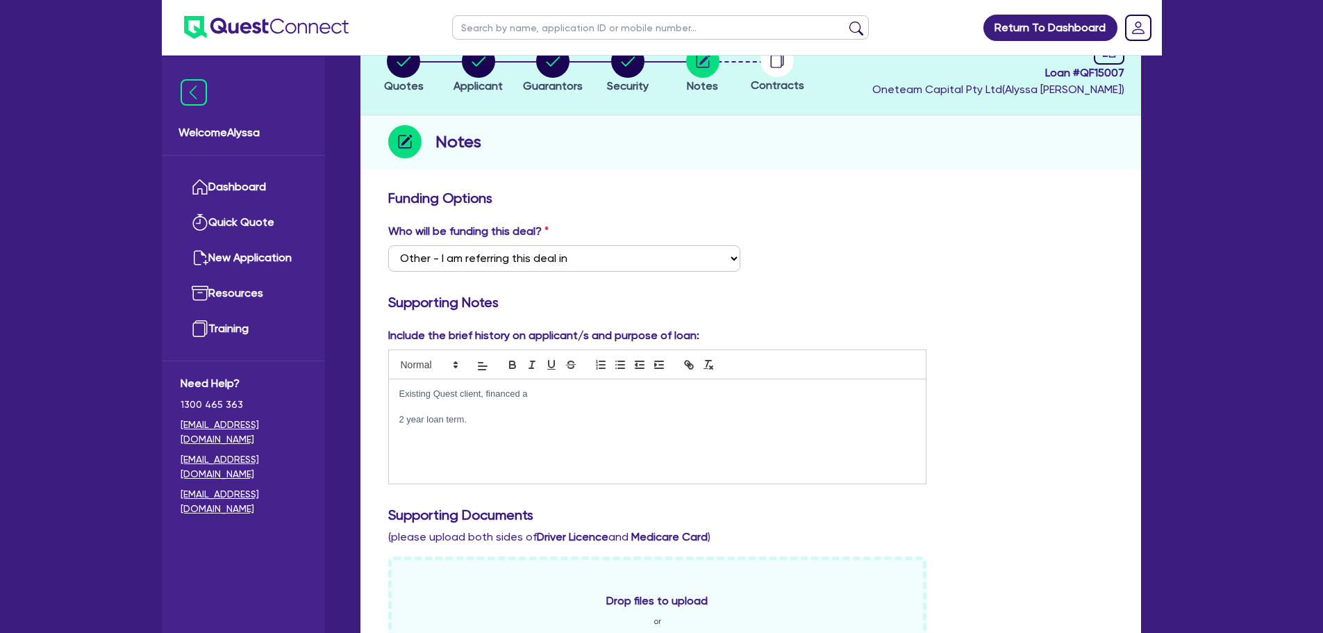
scroll to position [0, 0]
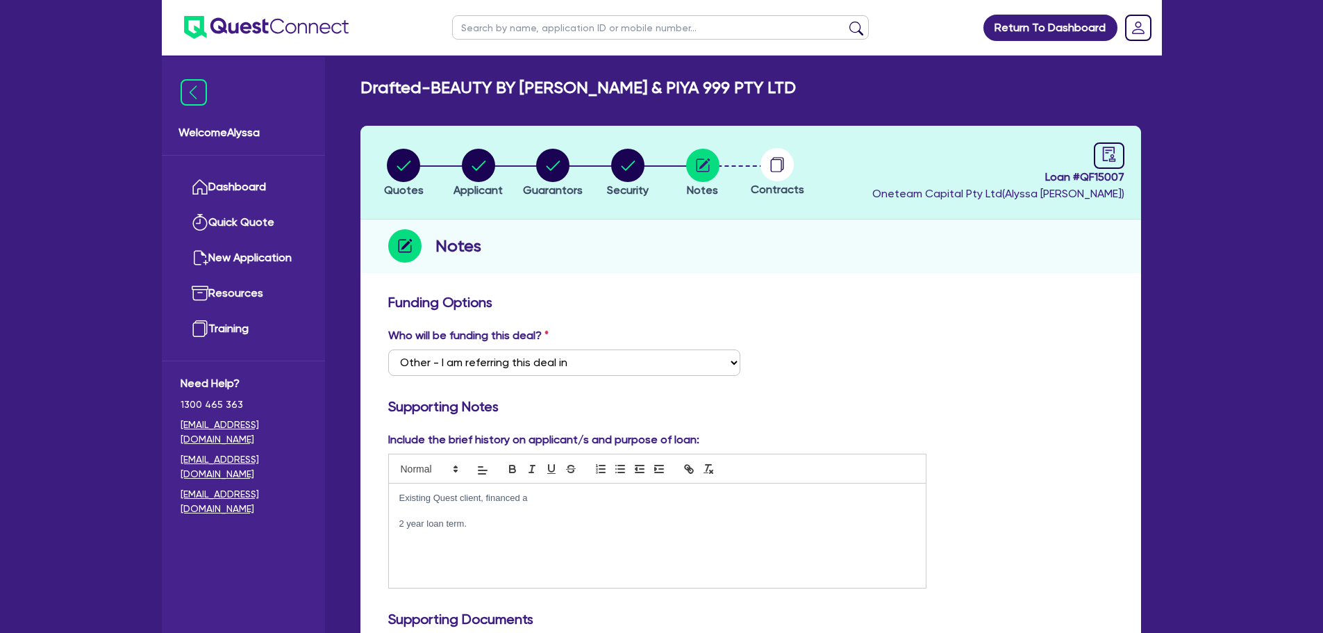
click at [538, 501] on p "Existing Quest client, financed a" at bounding box center [657, 498] width 517 height 13
click at [537, 499] on p "Existing Quest client, financed a" at bounding box center [657, 498] width 517 height 13
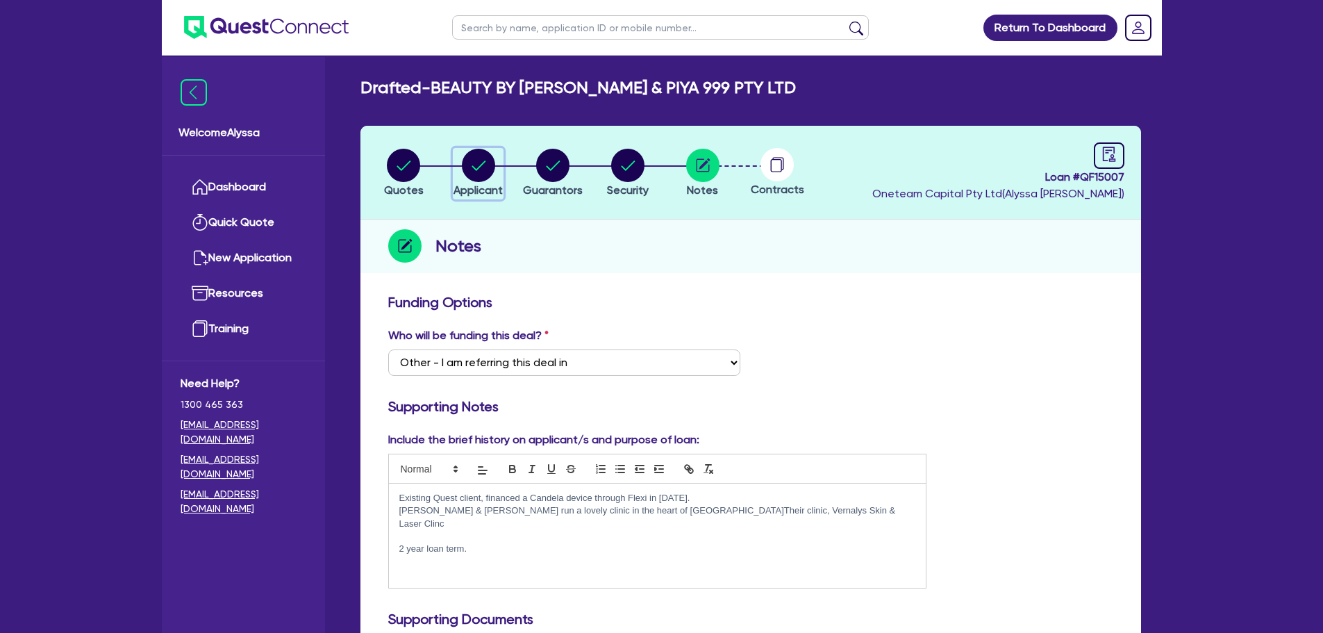
click at [471, 190] on span "Applicant" at bounding box center [478, 189] width 49 height 13
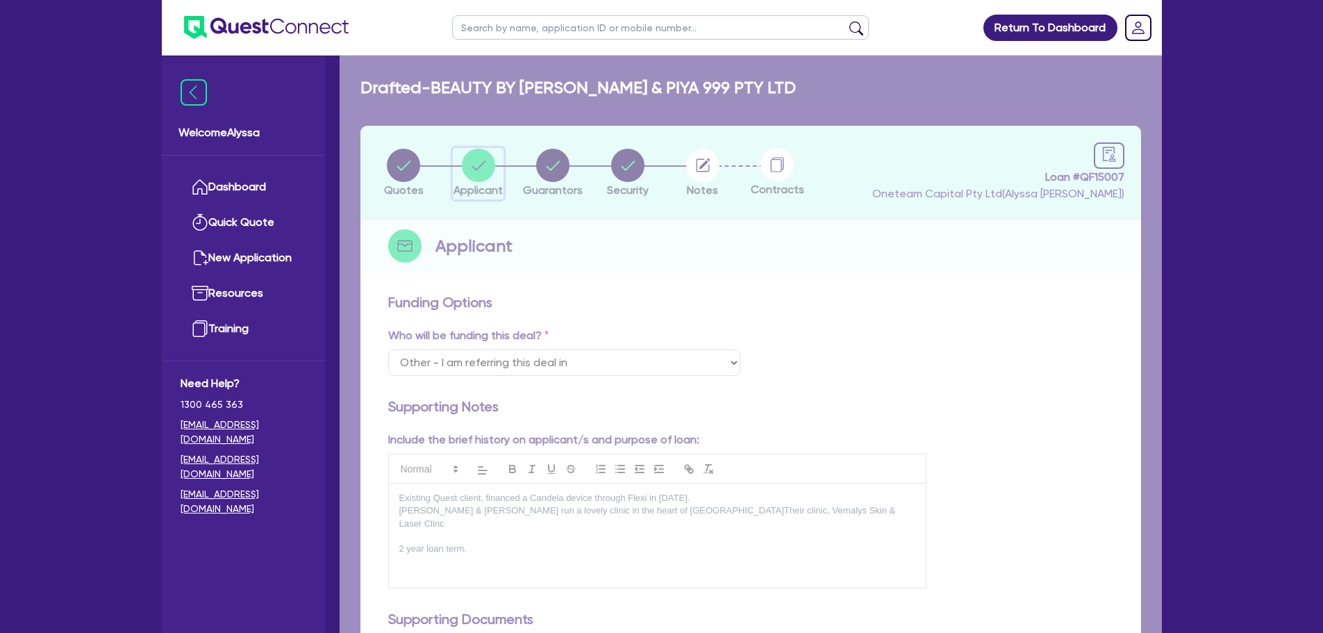
select select "COMPANY"
select select "HEALTH_BEAUTY"
select select "OTHER_HEALTH_BEAUTY"
select select "[GEOGRAPHIC_DATA]"
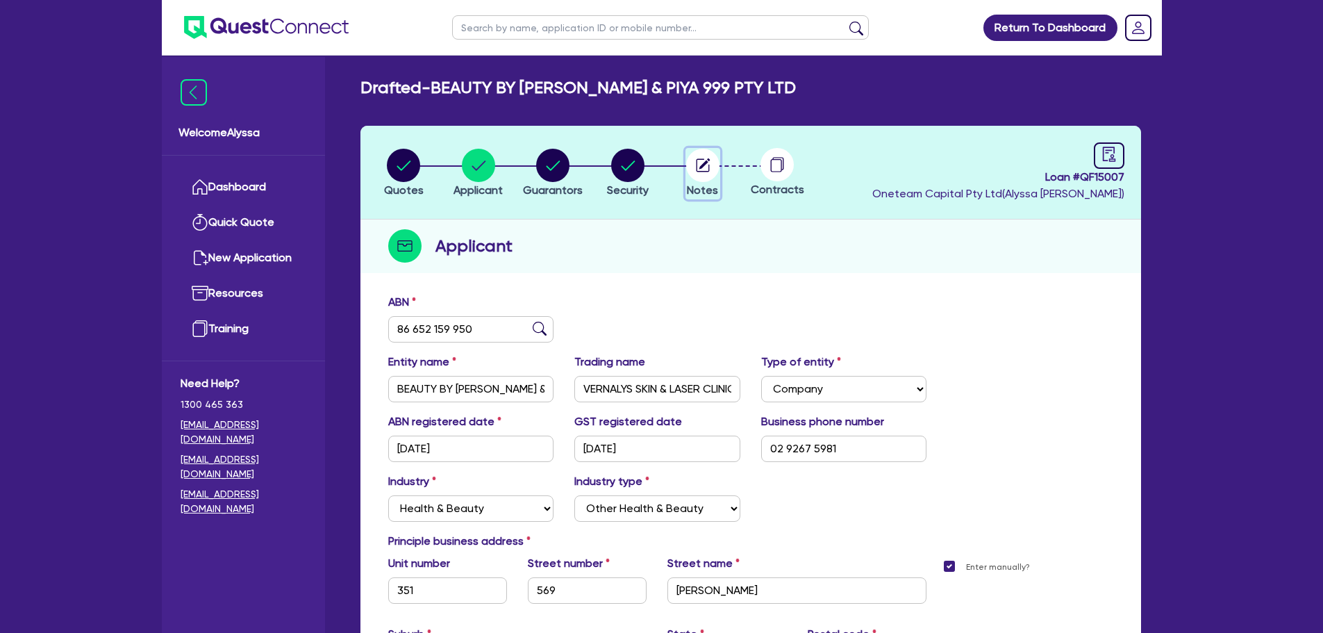
click at [711, 175] on circle "button" at bounding box center [702, 165] width 33 height 33
select select "Other"
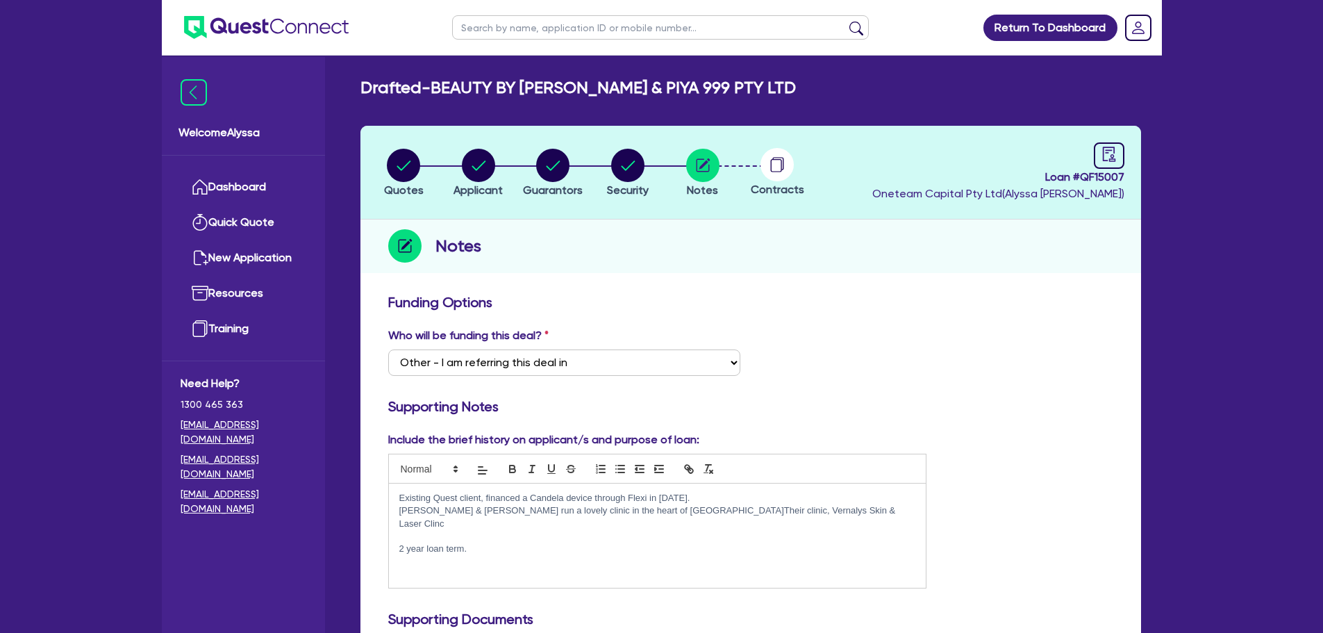
click at [854, 514] on p "Tony & Piya run a lovely clinic in the heart of Sydney CBD.Their clinic, Vernal…" at bounding box center [657, 517] width 517 height 26
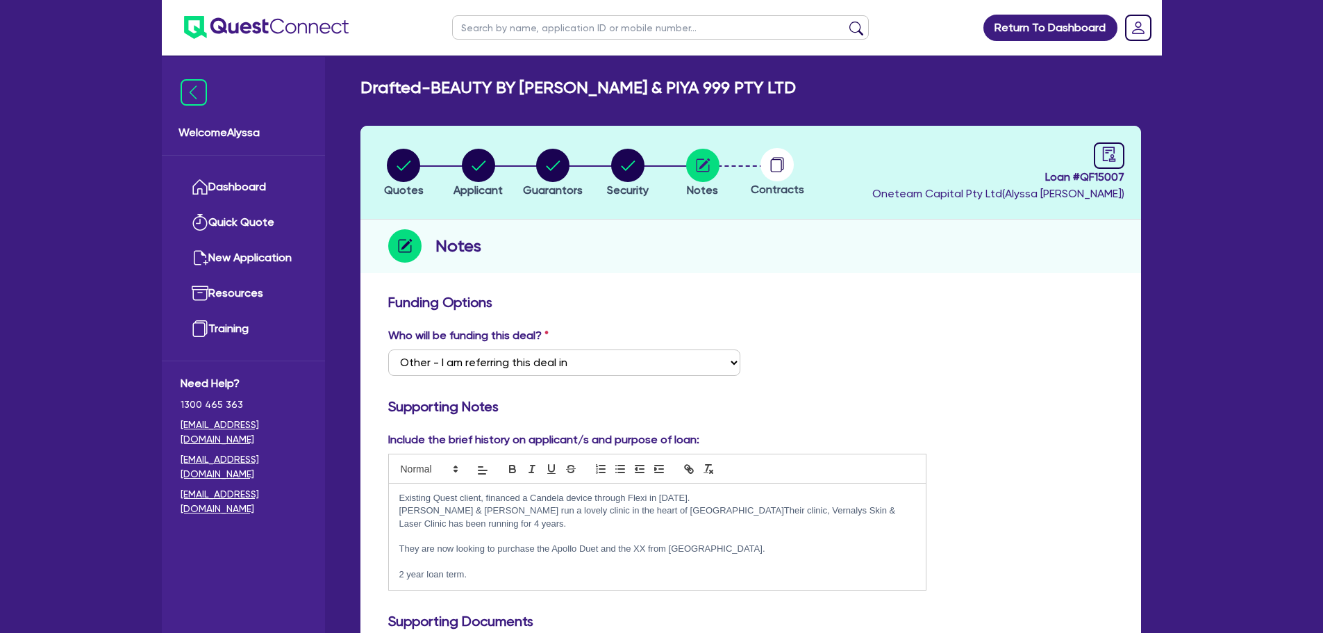
click at [705, 542] on p "They are now looking to purchase the Apollo Duet and the XX from TADLI." at bounding box center [657, 548] width 517 height 13
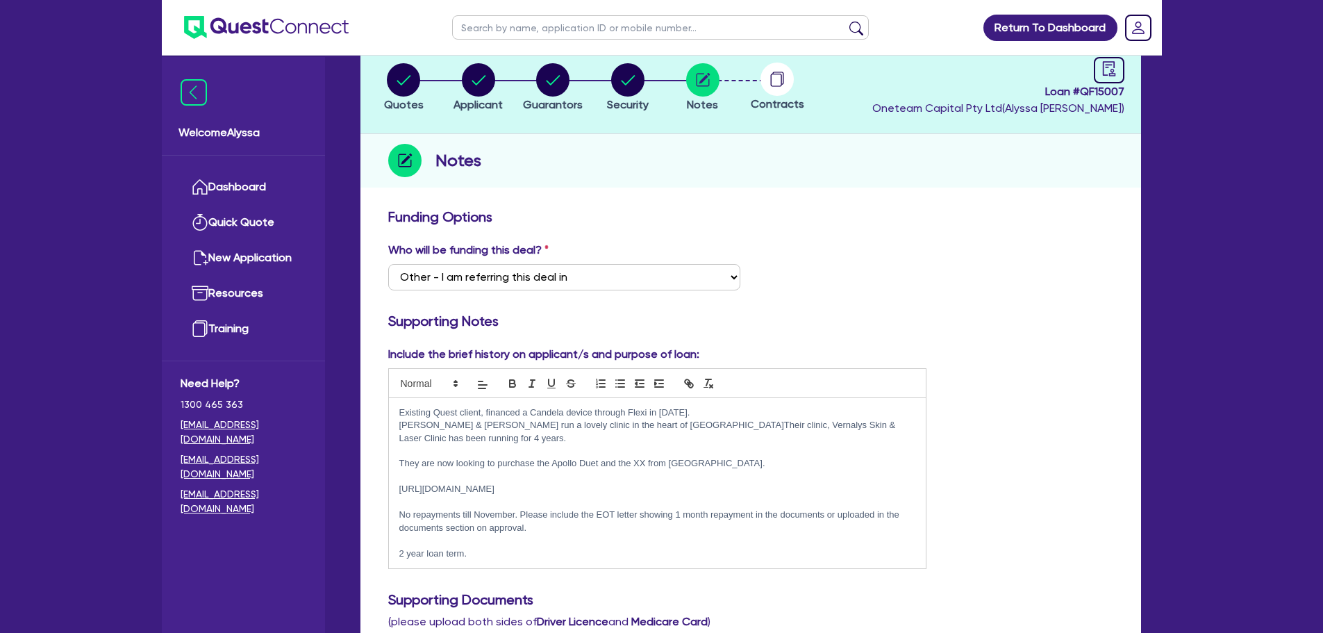
scroll to position [86, 0]
click at [569, 482] on p "https://www.vernalyslaserclinic.com.au/" at bounding box center [657, 488] width 517 height 13
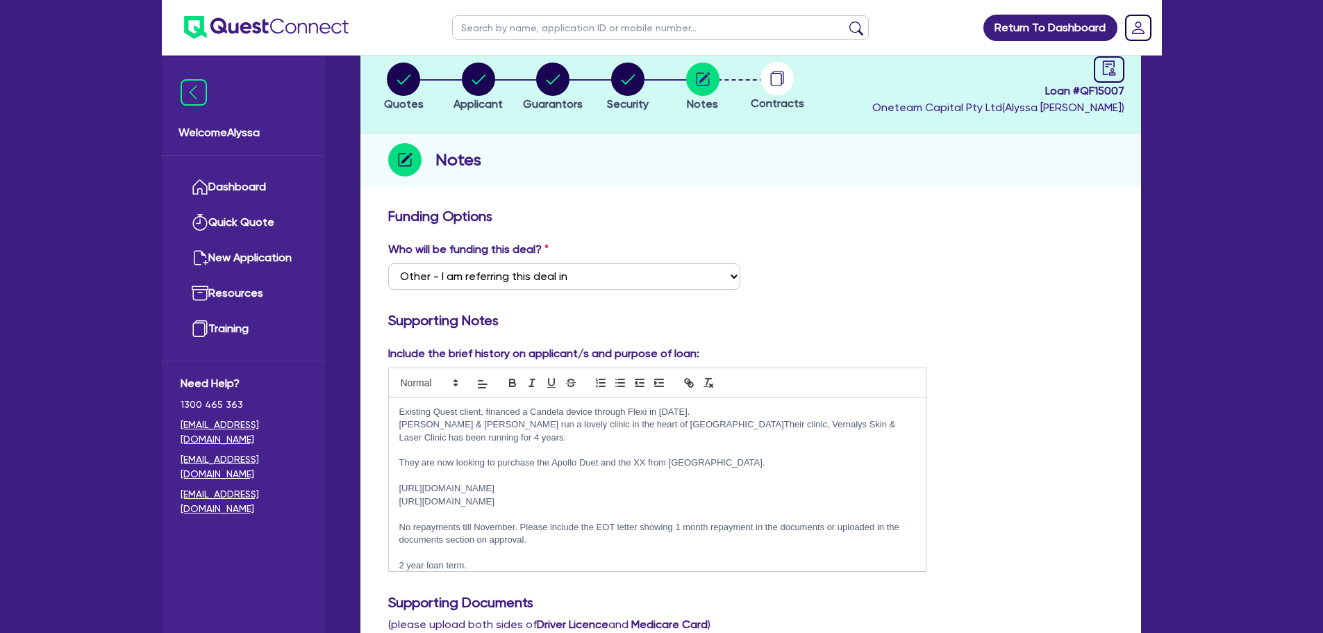
scroll to position [838, 0]
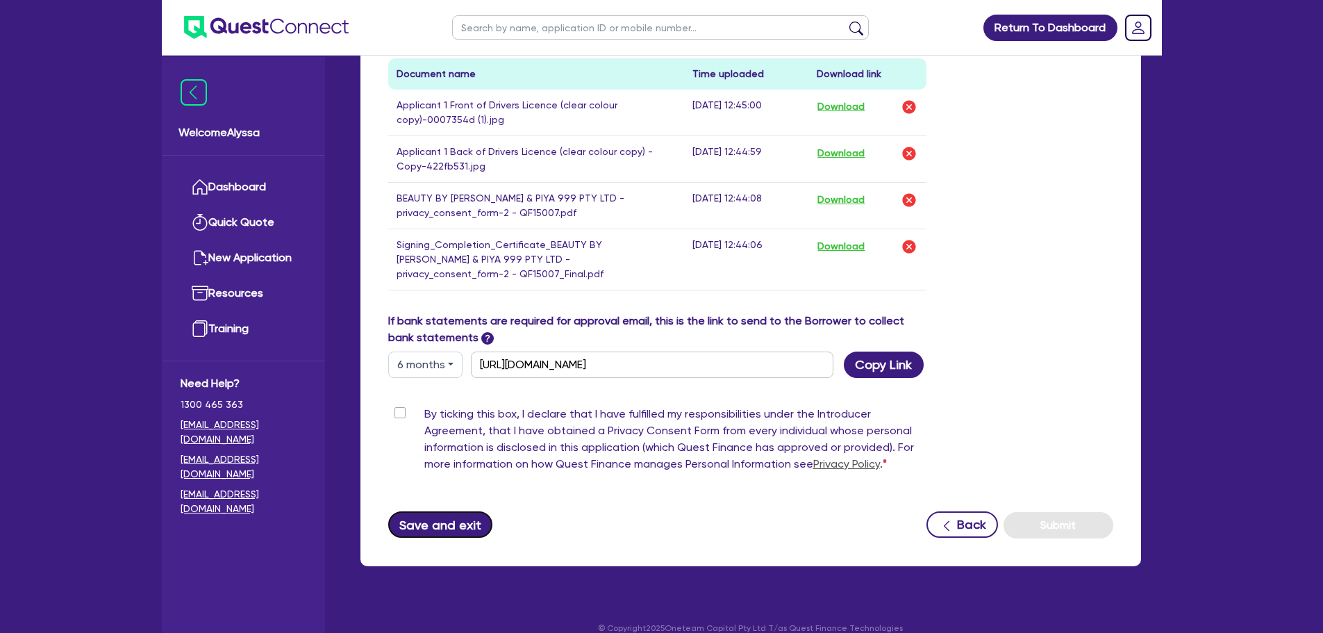
click at [428, 511] on button "Save and exit" at bounding box center [440, 524] width 105 height 26
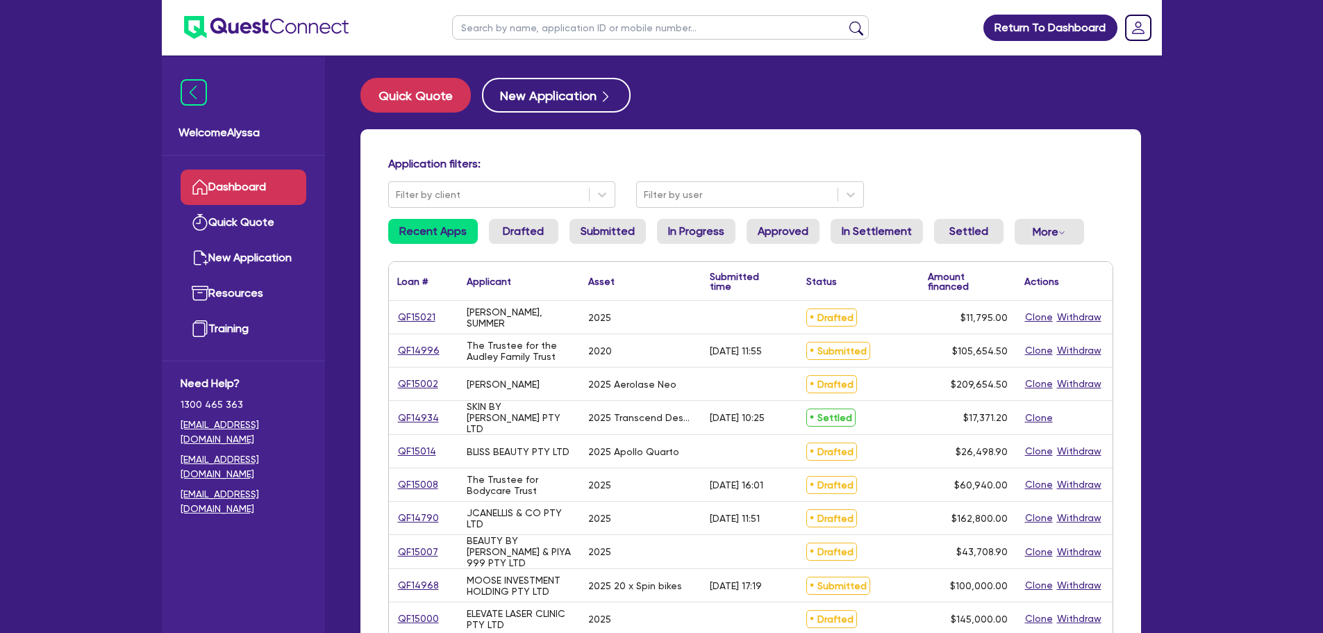
click at [512, 19] on input "text" at bounding box center [660, 27] width 417 height 24
type input "summer"
click at [845, 21] on button "submit" at bounding box center [856, 30] width 22 height 19
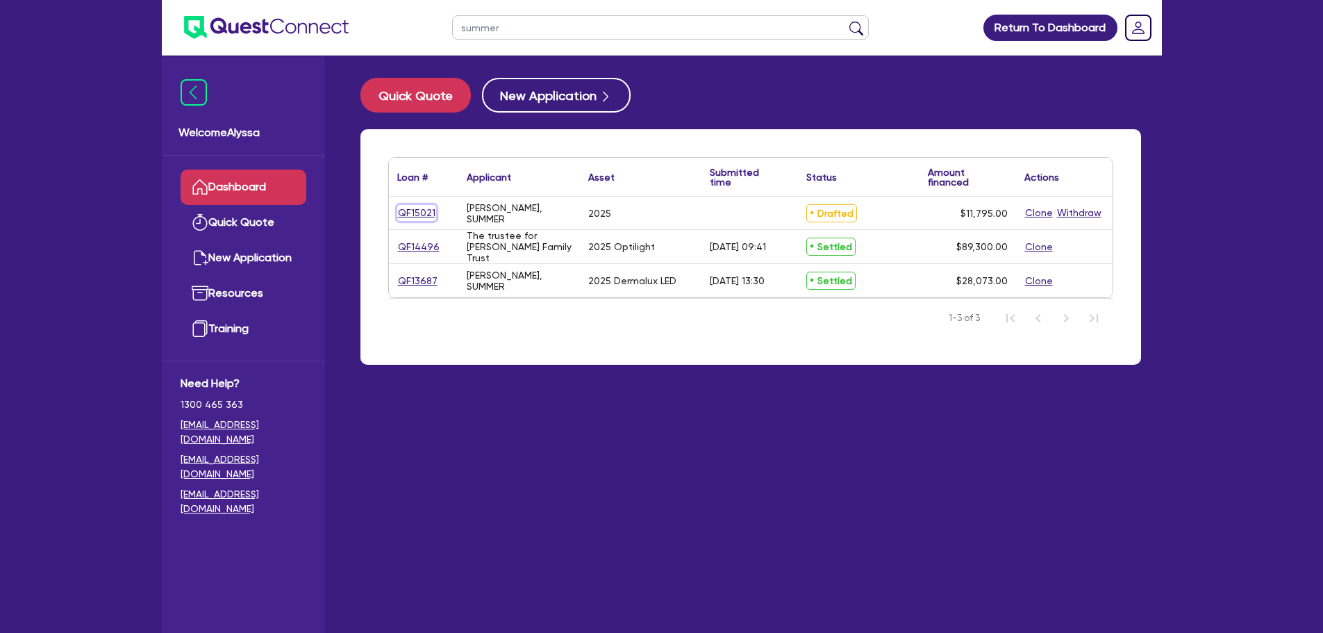
click at [413, 212] on link "QF15021" at bounding box center [416, 213] width 39 height 16
select select "TERTIARY_ASSETS"
select select "BEAUTY_EQUIPMENT"
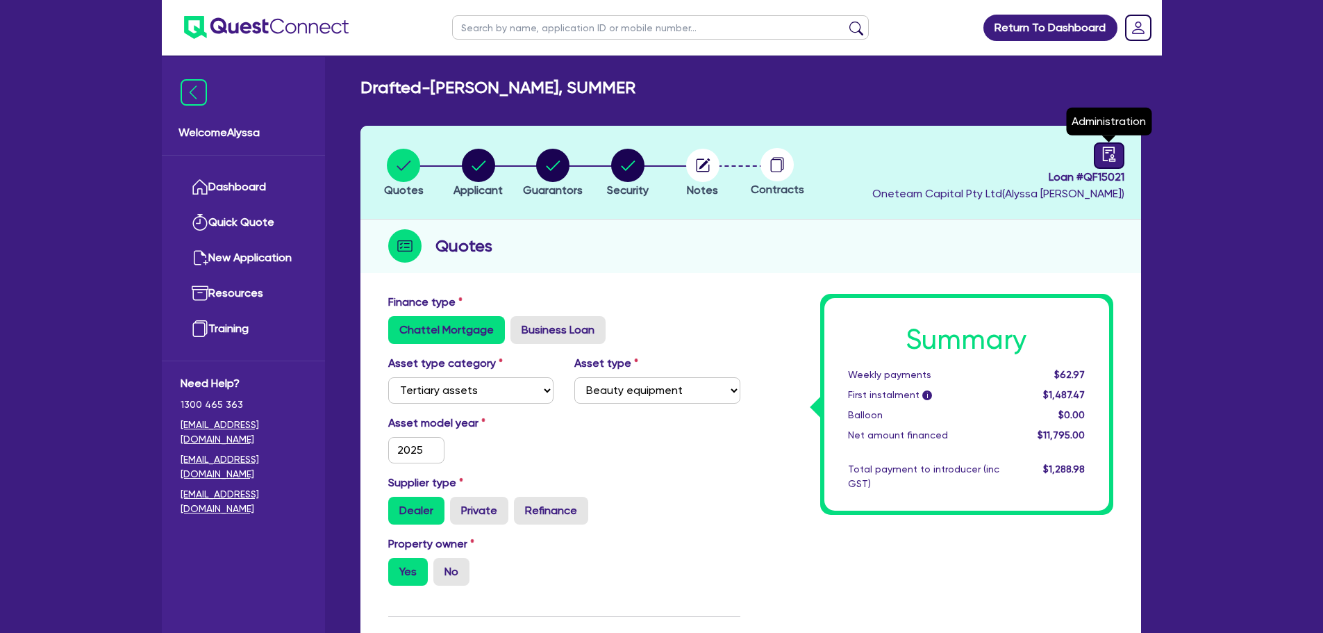
click at [1096, 155] on link at bounding box center [1109, 155] width 31 height 26
select select "DRAFTED_NEW"
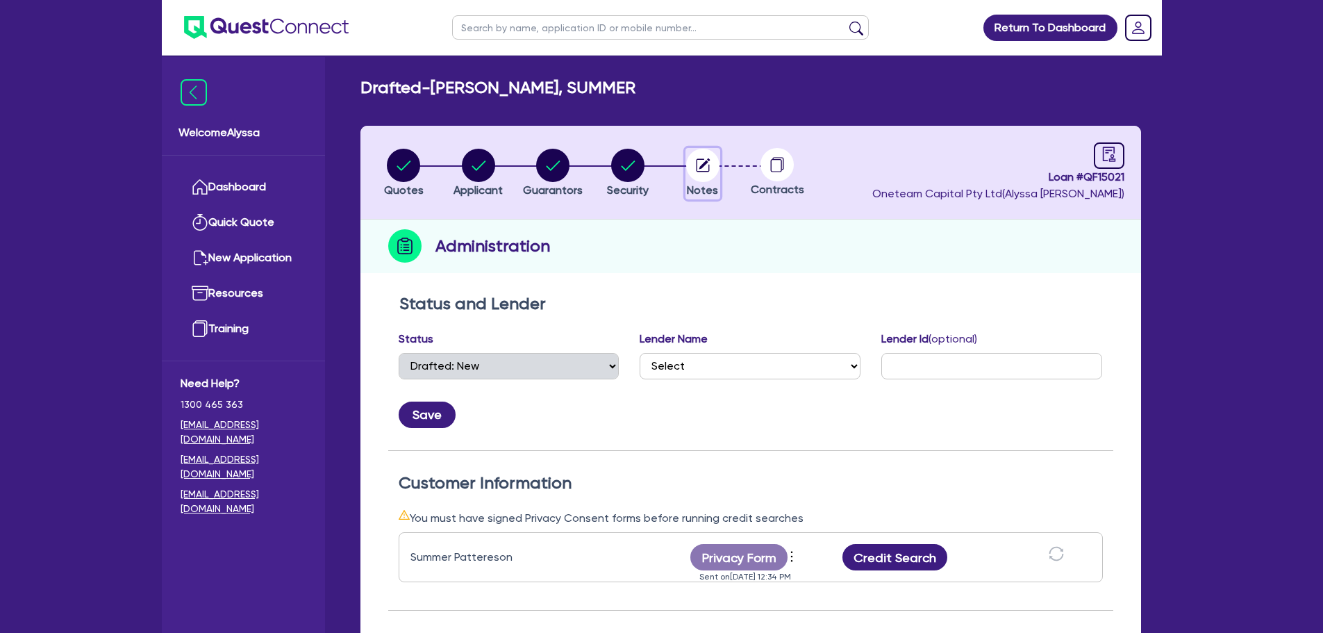
click at [699, 162] on circle "button" at bounding box center [702, 165] width 33 height 33
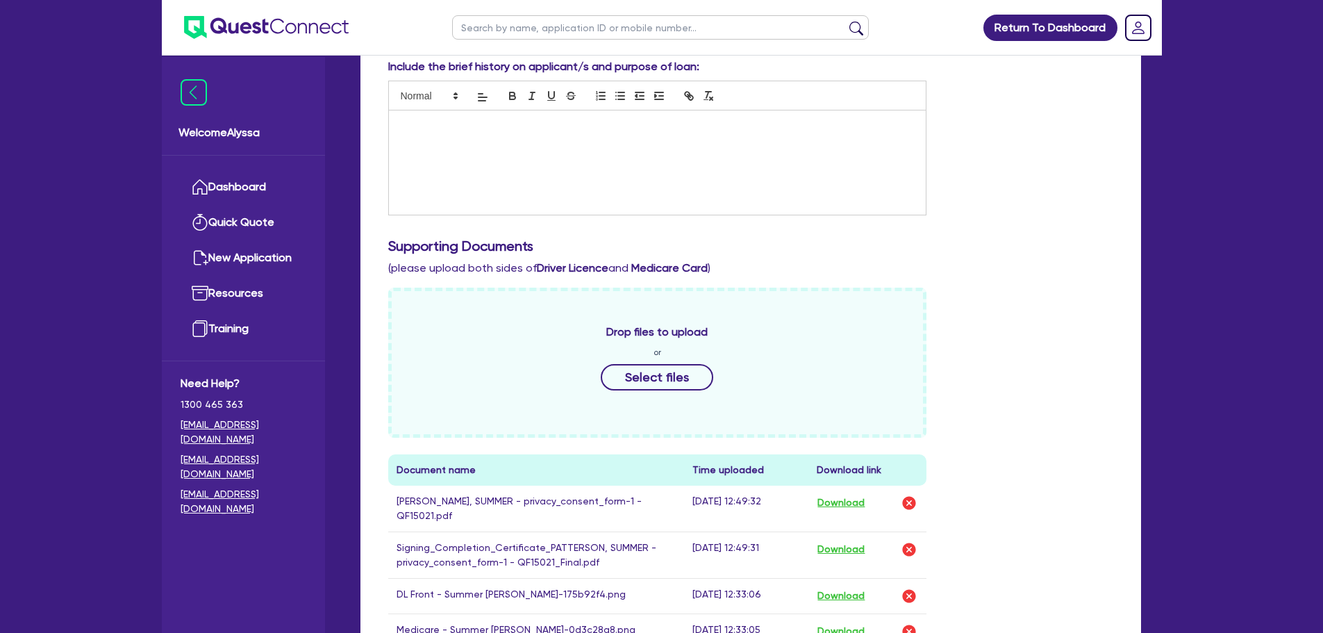
scroll to position [774, 0]
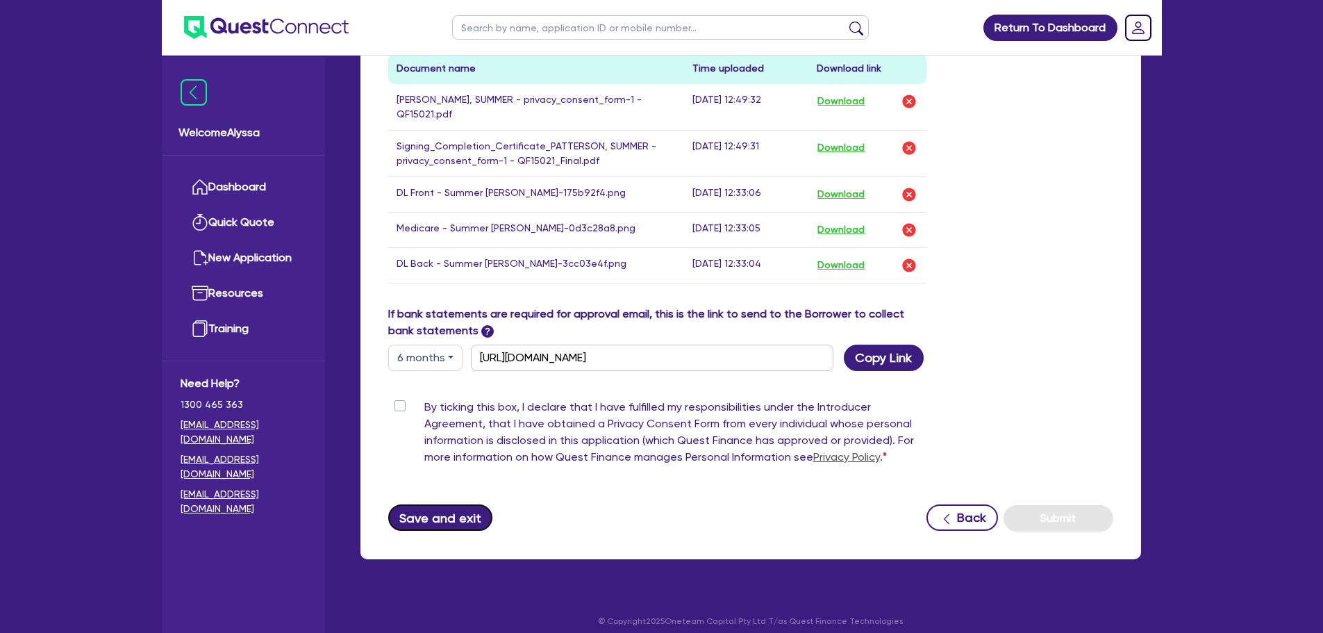
click at [442, 506] on button "Save and exit" at bounding box center [440, 517] width 105 height 26
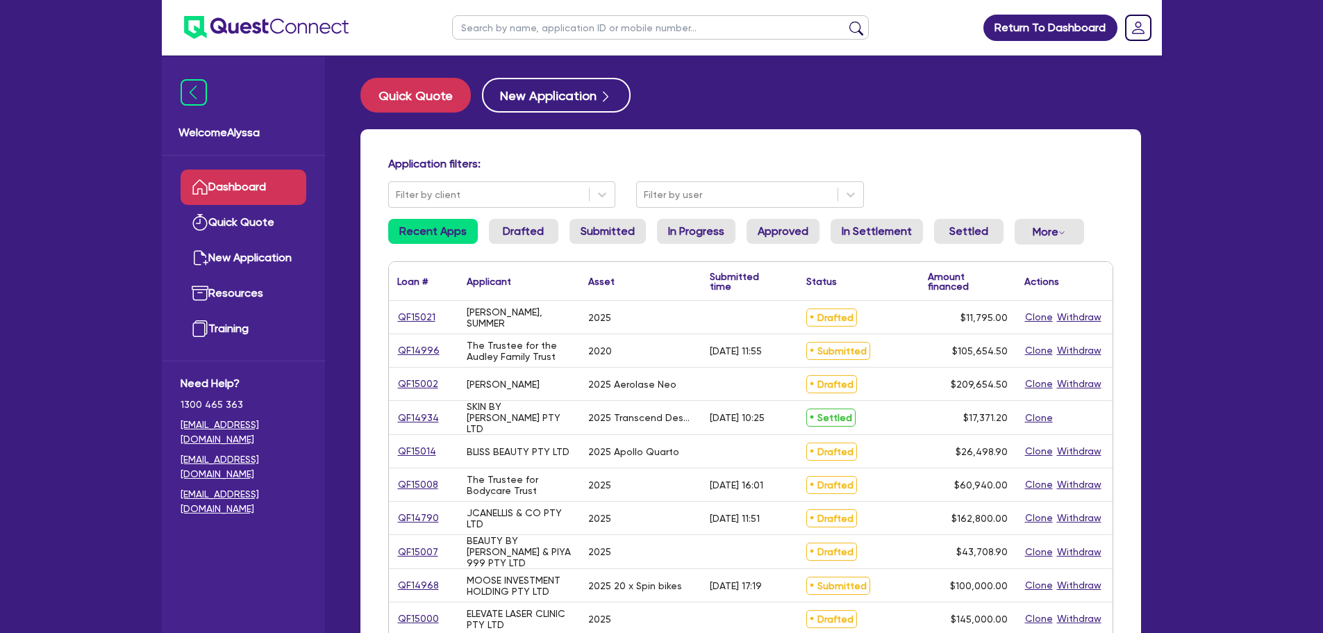
click at [495, 27] on input "text" at bounding box center [660, 27] width 417 height 24
type input "summer"
click at [845, 21] on button "submit" at bounding box center [856, 30] width 22 height 19
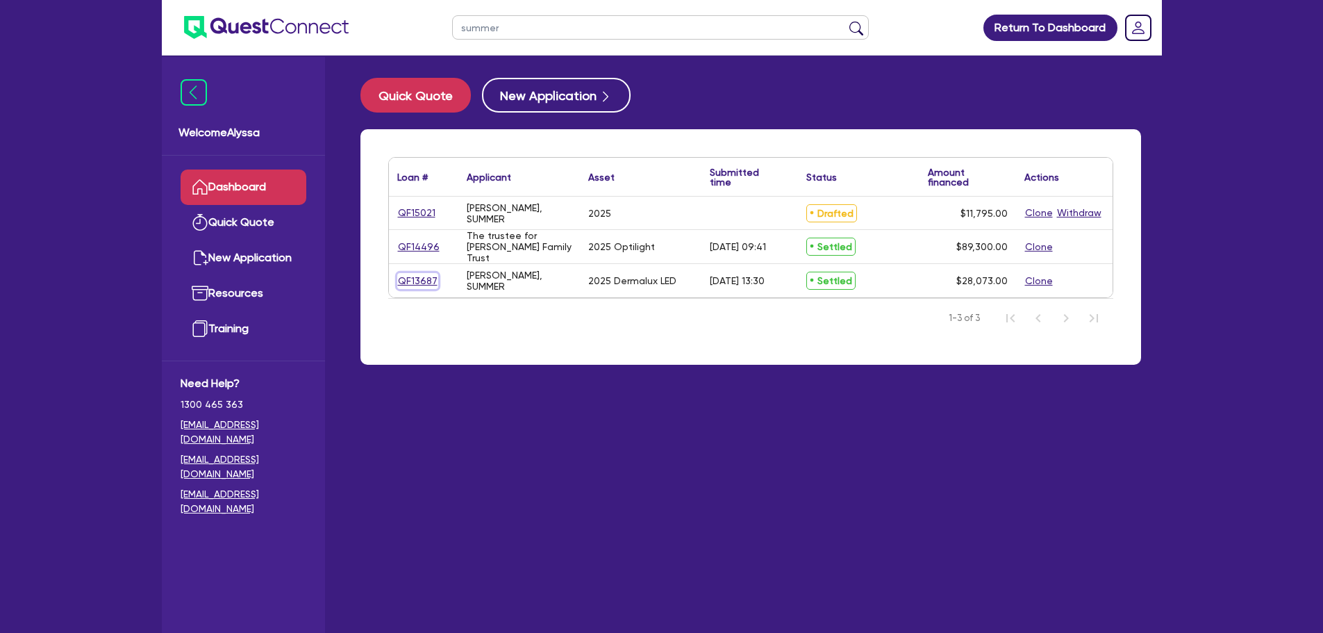
click at [417, 278] on link "QF13687" at bounding box center [417, 281] width 41 height 16
select select "TERTIARY_ASSETS"
select select "BEAUTY_EQUIPMENT"
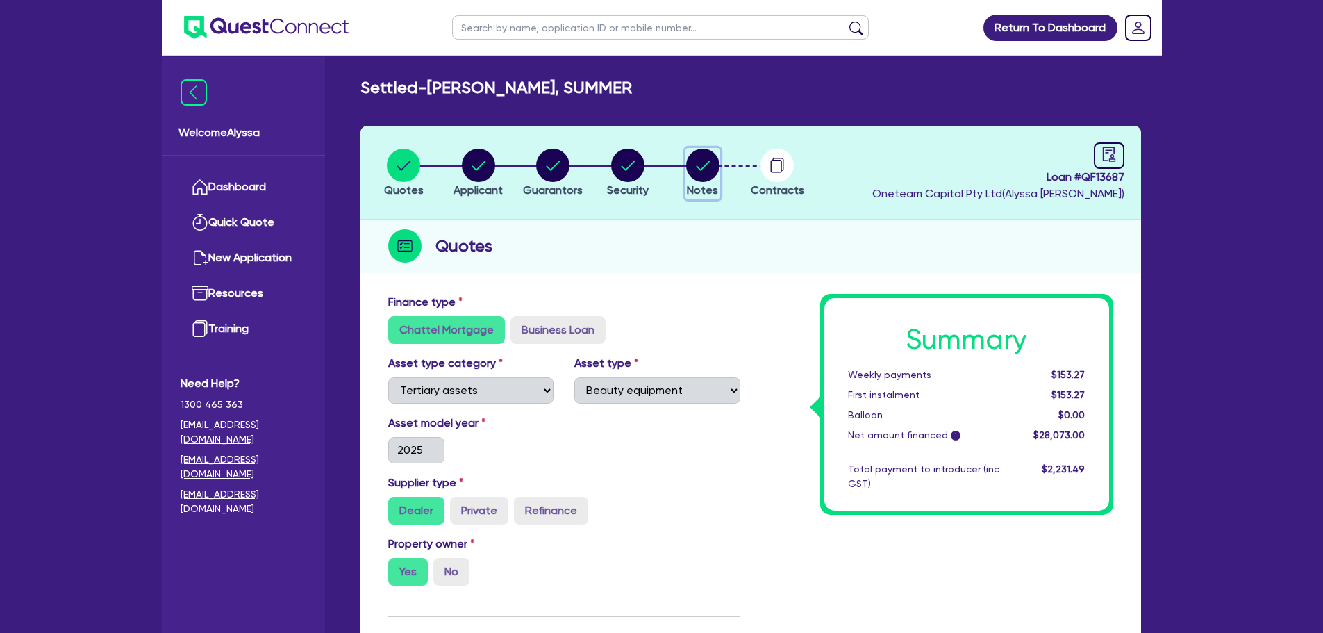
click at [703, 163] on circle "button" at bounding box center [702, 165] width 33 height 33
select select "Other"
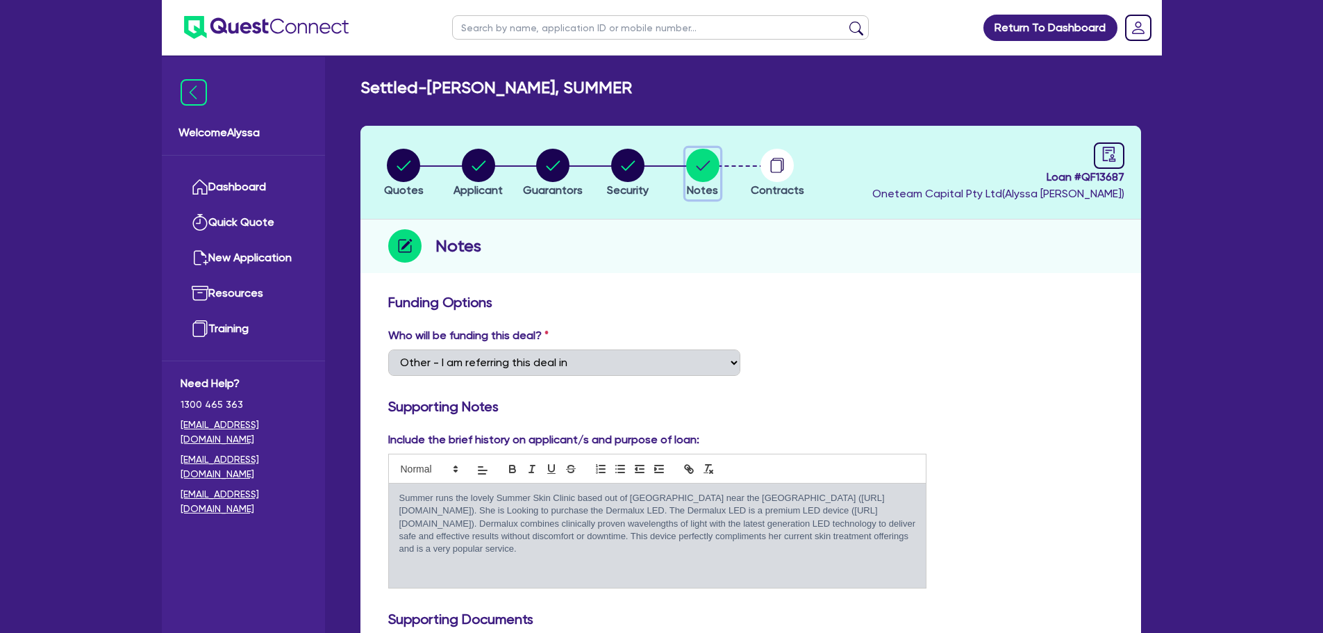
scroll to position [148, 0]
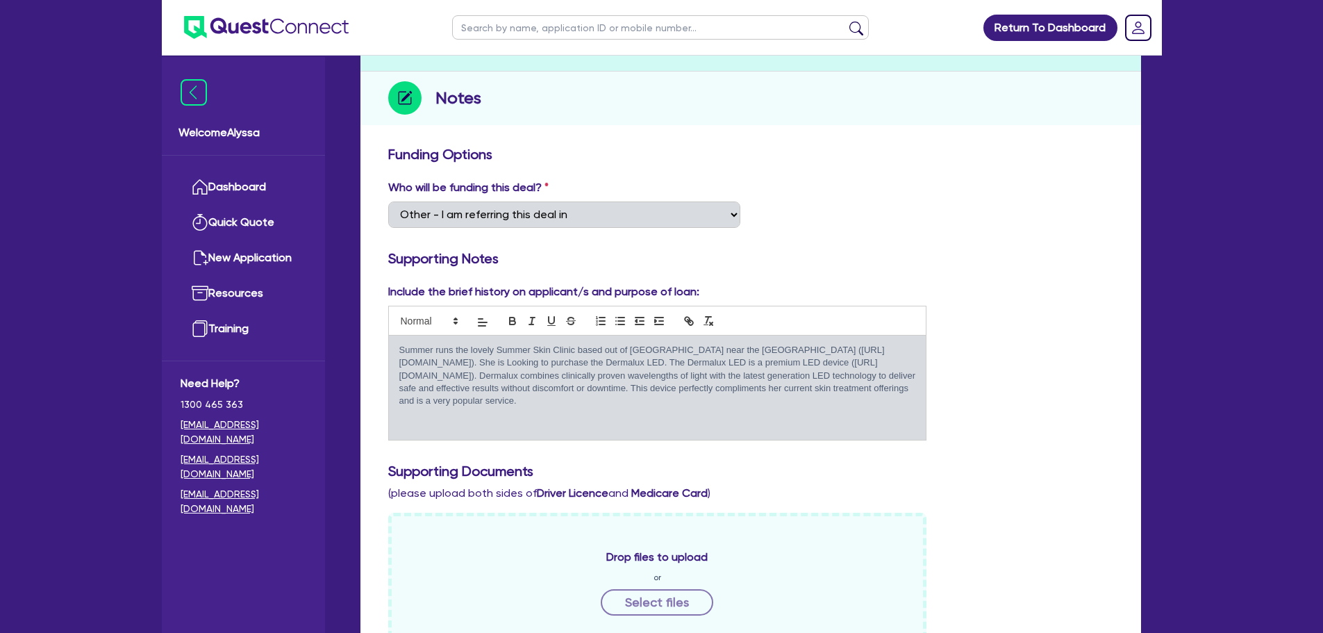
drag, startPoint x: 717, startPoint y: 403, endPoint x: 418, endPoint y: 361, distance: 301.5
click at [418, 361] on p "Summer runs the lovely Summer Skin Clinic based out of Namour near the Sunshine…" at bounding box center [657, 376] width 517 height 64
click at [713, 408] on div "Summer runs the lovely Summer Skin Clinic based out of Namour near the Sunshine…" at bounding box center [658, 387] width 538 height 104
drag, startPoint x: 559, startPoint y: 363, endPoint x: 384, endPoint y: 351, distance: 175.5
click at [384, 351] on div "Include the brief history on applicant/s and purpose of loan: Summer runs the l…" at bounding box center [658, 361] width 560 height 157
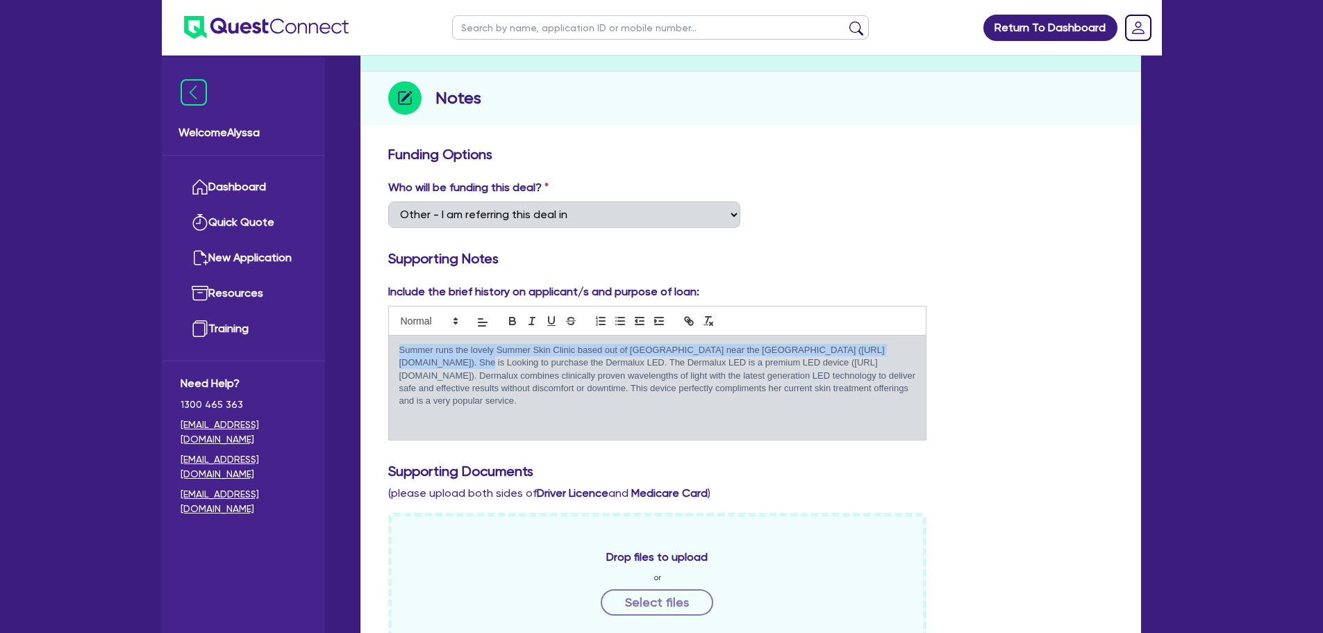
copy p "Summer runs the lovely Summer Skin Clinic based out of Namour near the Sunshine…"
click at [476, 32] on input "text" at bounding box center [660, 27] width 417 height 24
type input "summe"
click button "submit" at bounding box center [856, 30] width 22 height 19
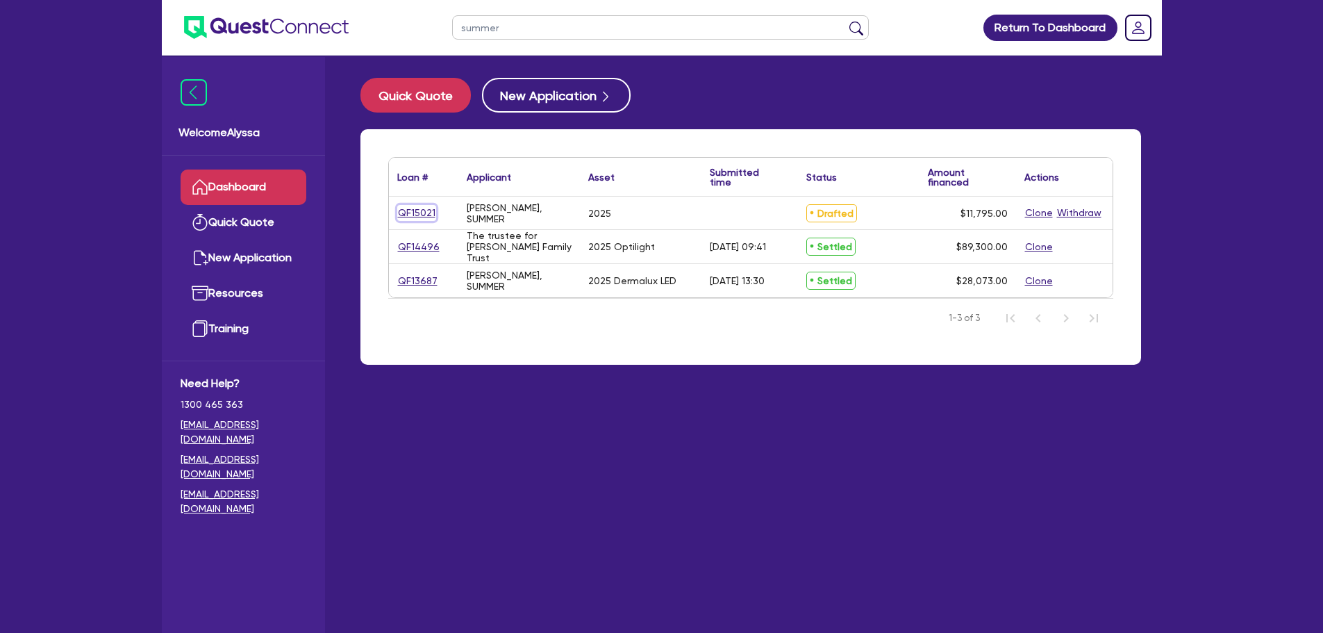
click at [426, 210] on link "QF15021" at bounding box center [416, 213] width 39 height 16
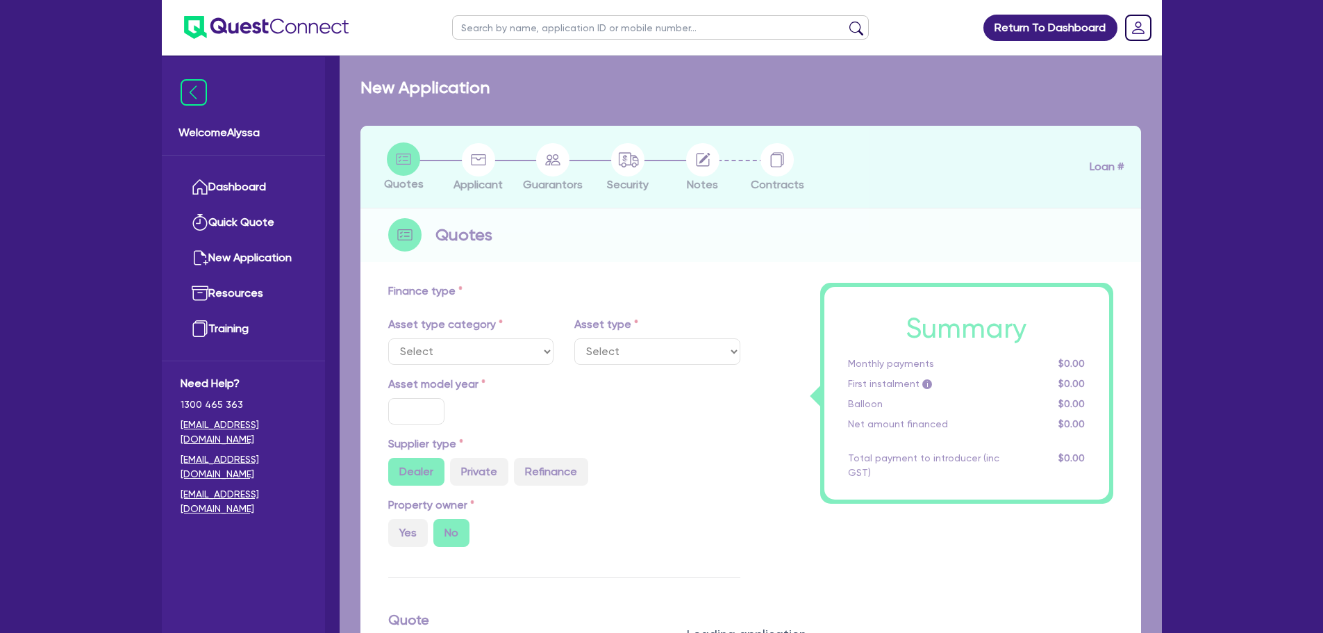
select select "TERTIARY_ASSETS"
type input "2025"
radio input "true"
type input "11,795"
type input "4"
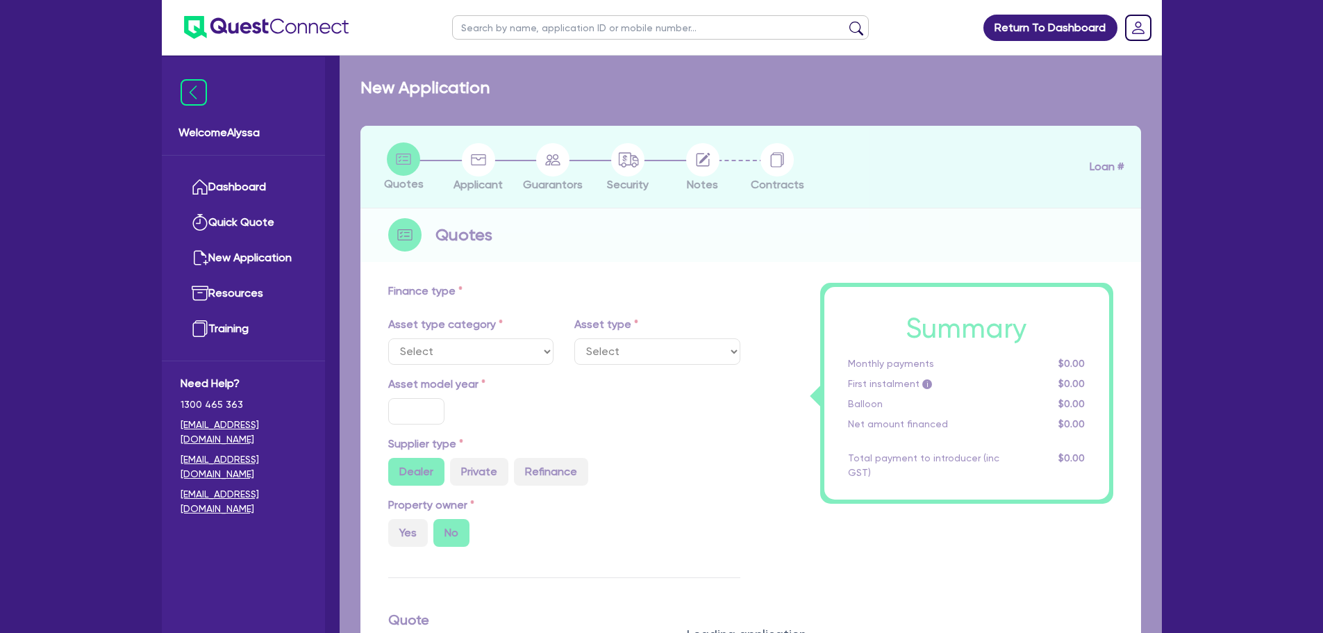
type input "471.8"
type input "11.95"
type input "700"
select select "BEAUTY_EQUIPMENT"
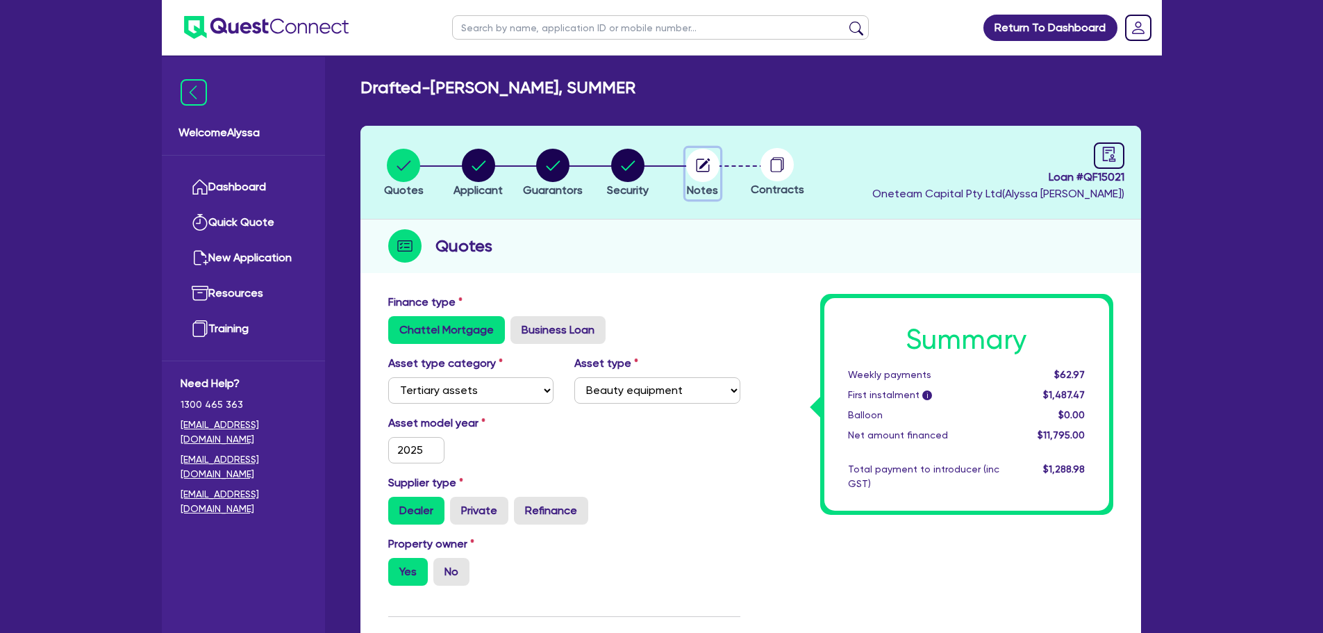
click at [713, 163] on circle "button" at bounding box center [702, 165] width 33 height 33
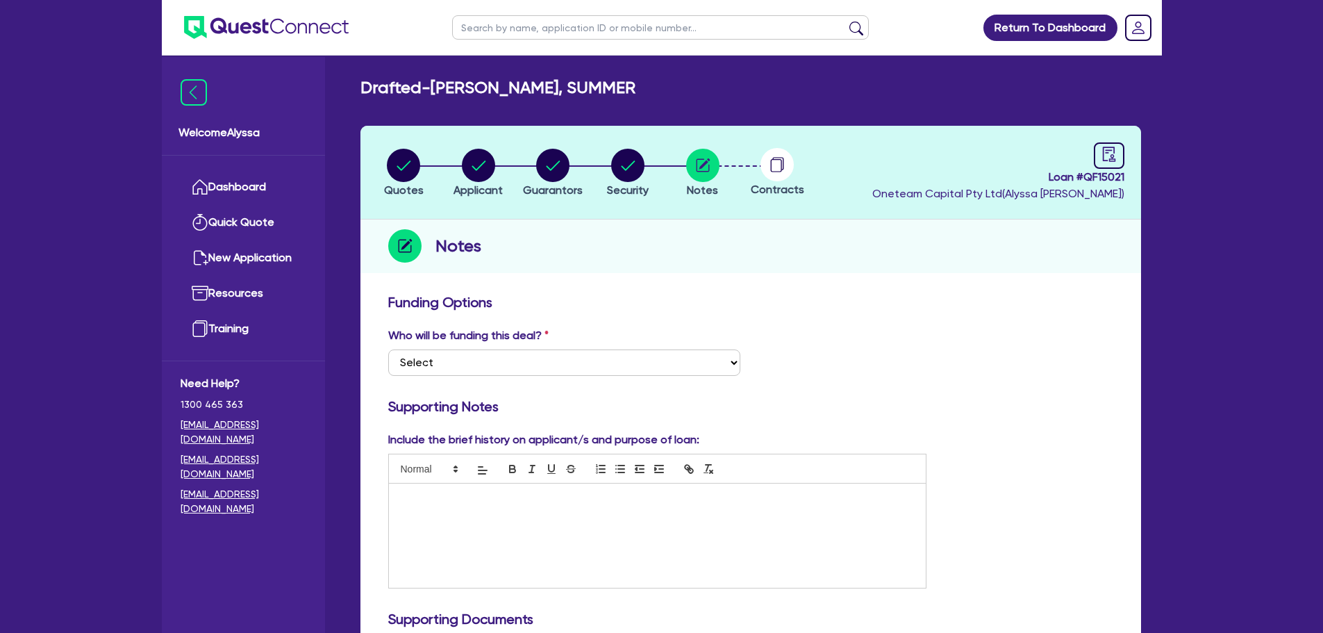
click at [459, 540] on div at bounding box center [658, 535] width 538 height 104
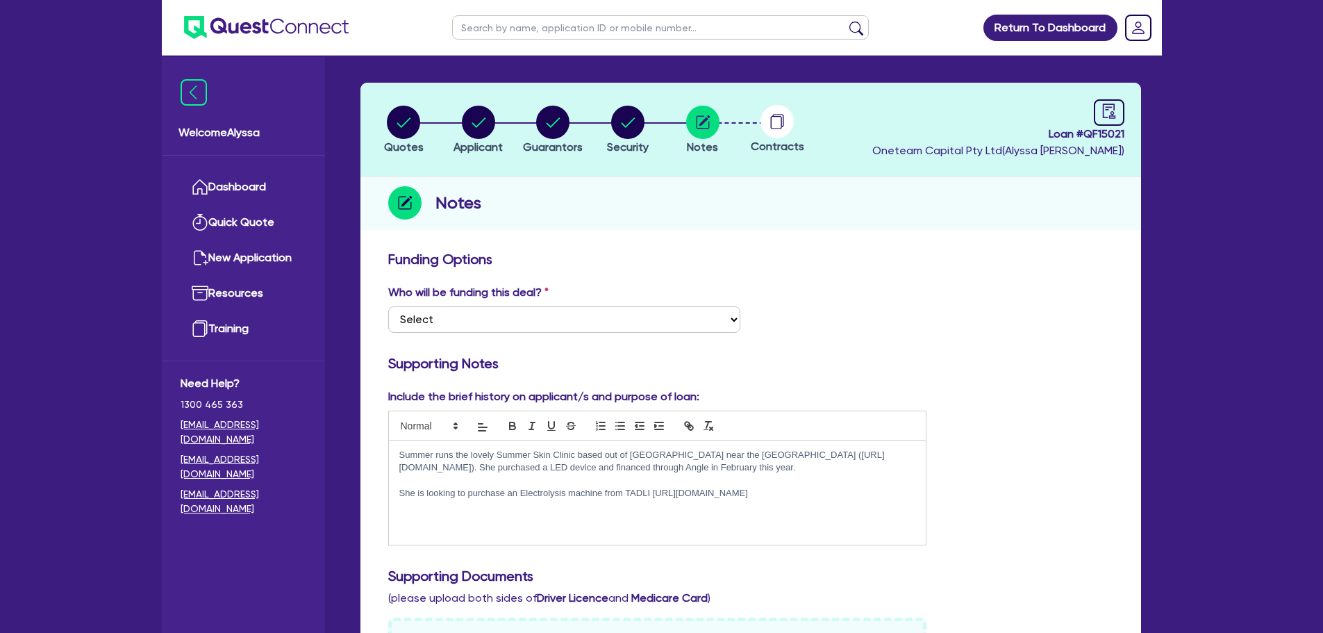
scroll to position [44, 0]
click at [435, 318] on select "Select I want Quest to fund 100% I will fund 100% I will co-fund with Quest Oth…" at bounding box center [564, 319] width 352 height 26
select select "Other"
click at [388, 306] on select "Select I want Quest to fund 100% I will fund 100% I will co-fund with Quest Oth…" at bounding box center [564, 319] width 352 height 26
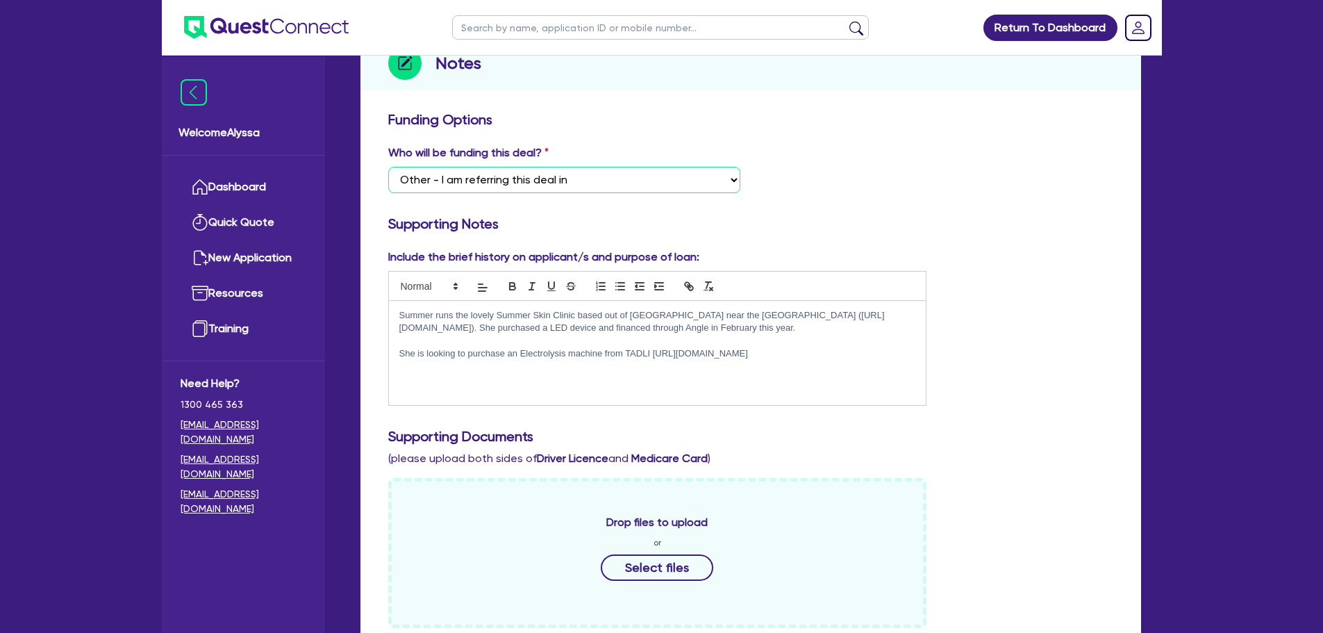
scroll to position [0, 0]
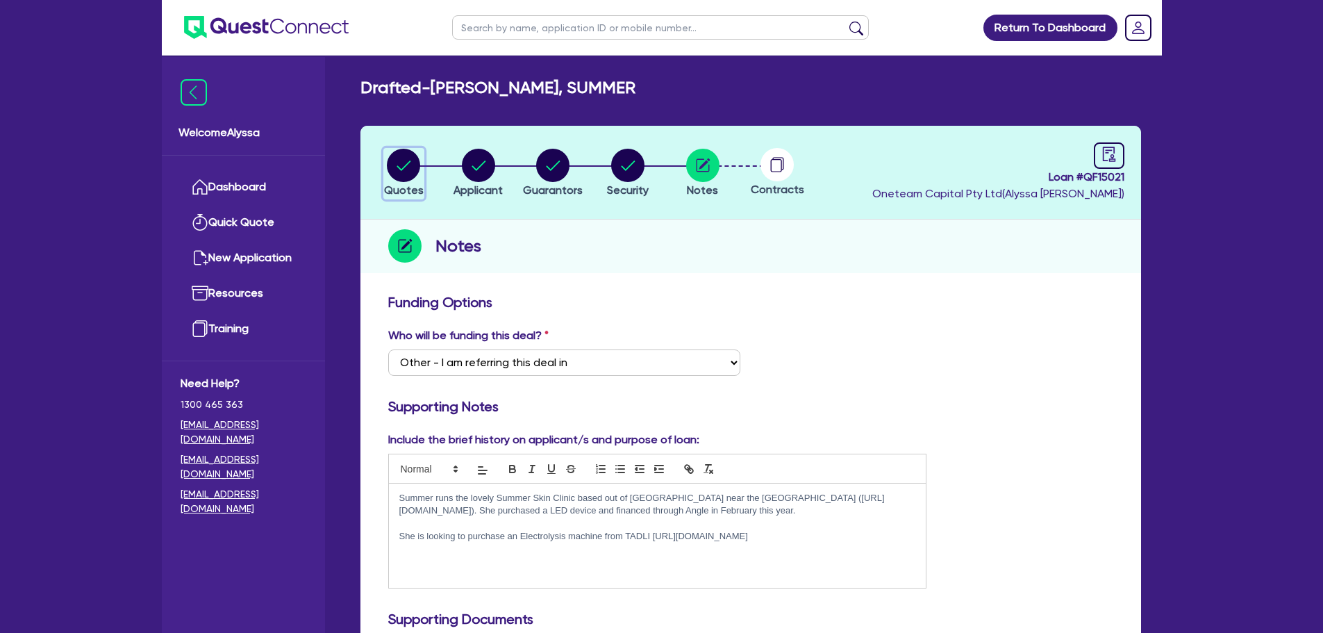
click at [401, 167] on circle "button" at bounding box center [403, 165] width 33 height 33
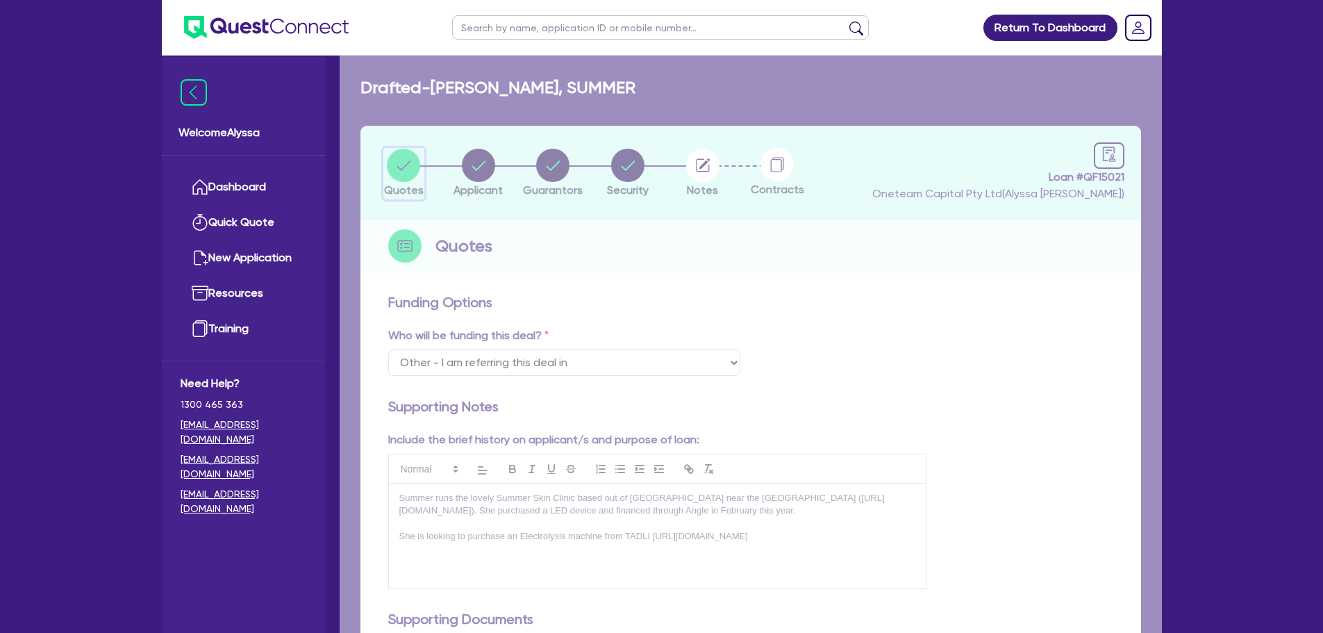
select select "TERTIARY_ASSETS"
select select "BEAUTY_EQUIPMENT"
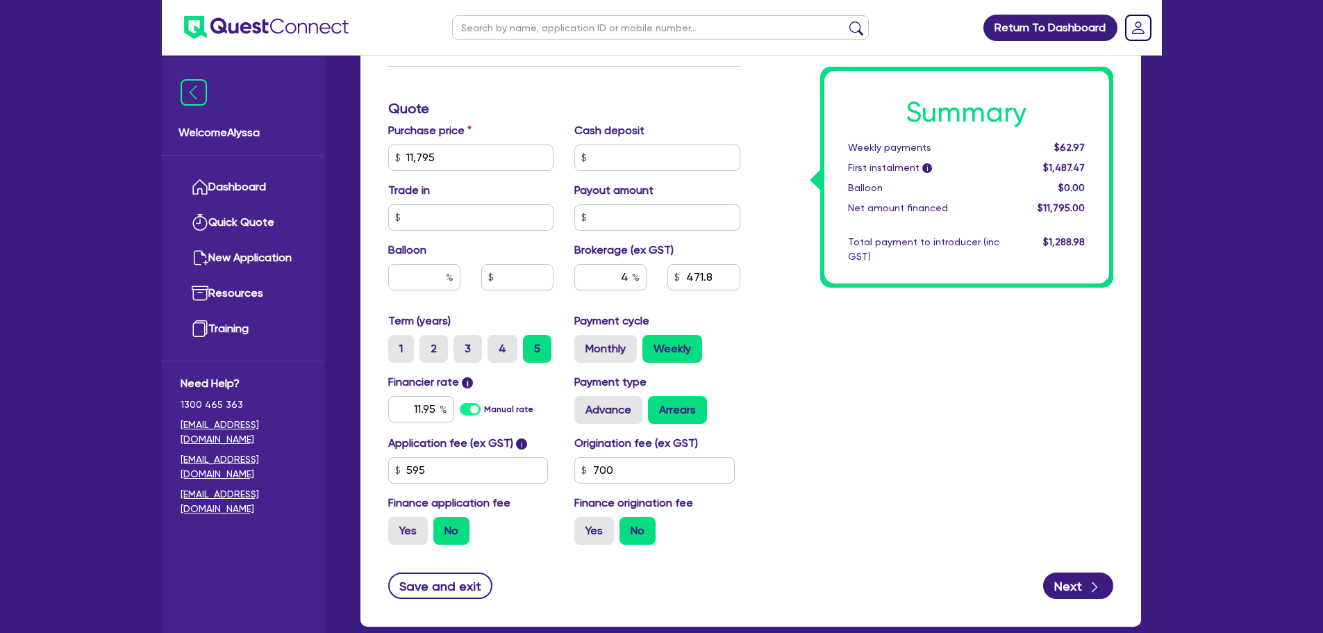
scroll to position [551, 0]
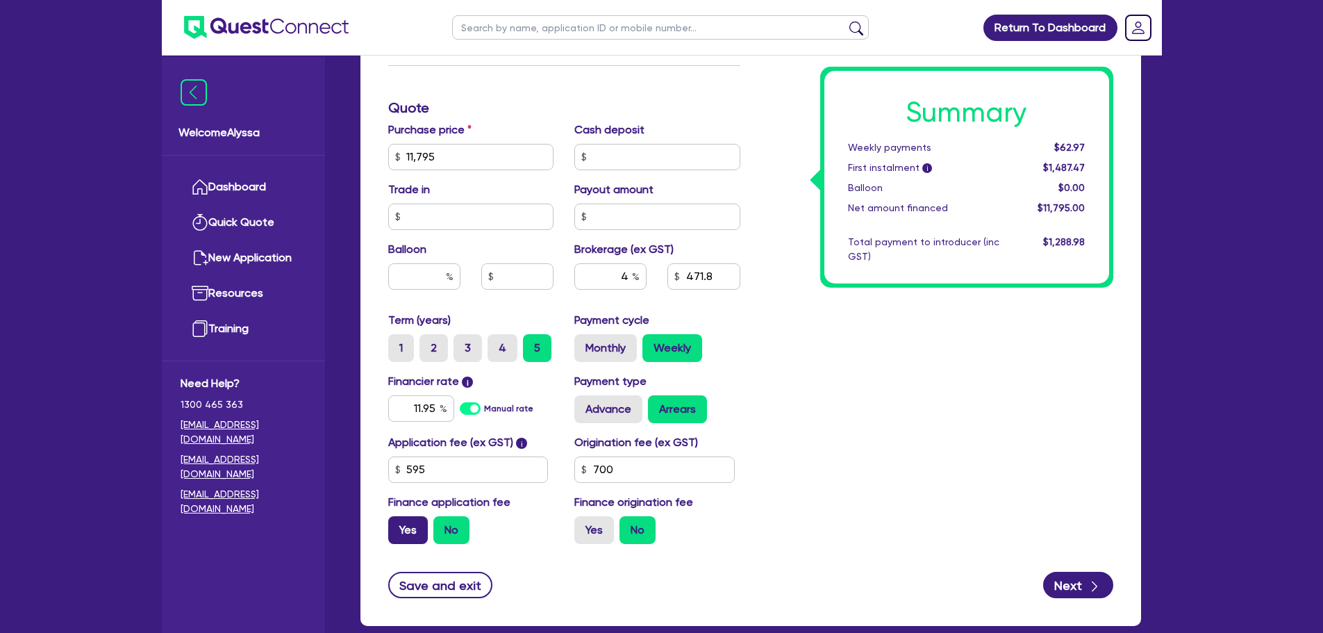
click at [404, 526] on label "Yes" at bounding box center [408, 530] width 40 height 28
click at [397, 525] on input "Yes" at bounding box center [392, 520] width 9 height 9
radio input "true"
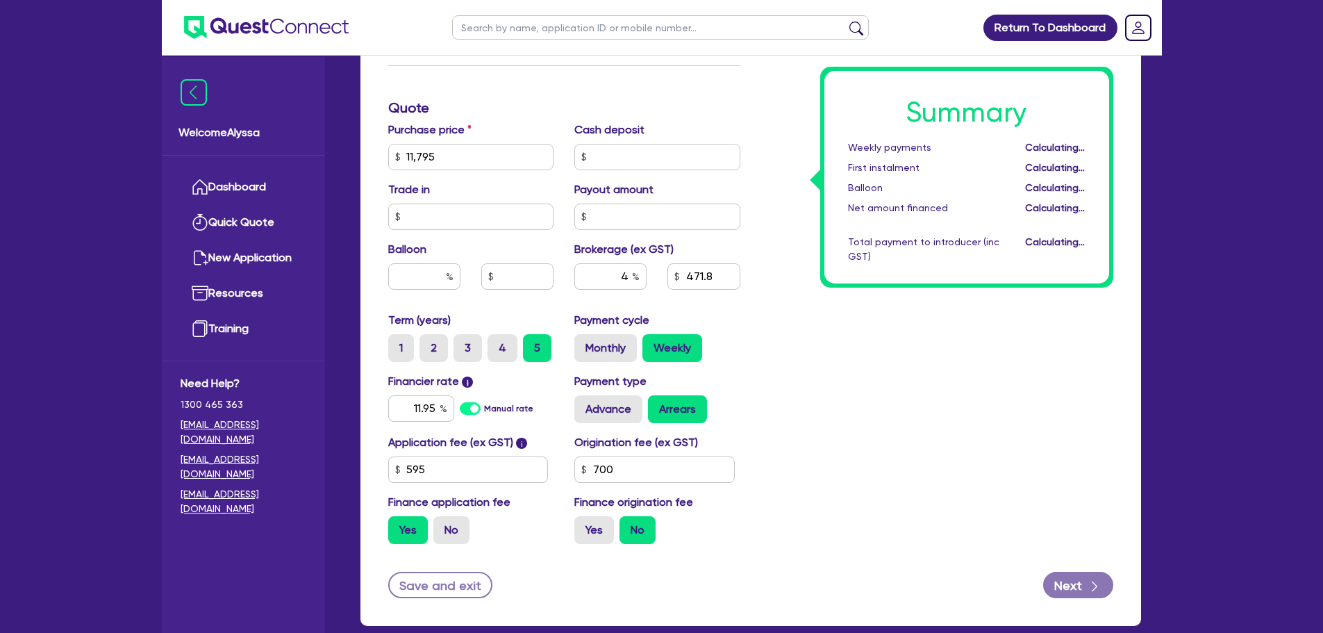
type input "11,795"
type input "497.98"
click at [622, 276] on input "4" at bounding box center [610, 276] width 72 height 26
type input "4.4"
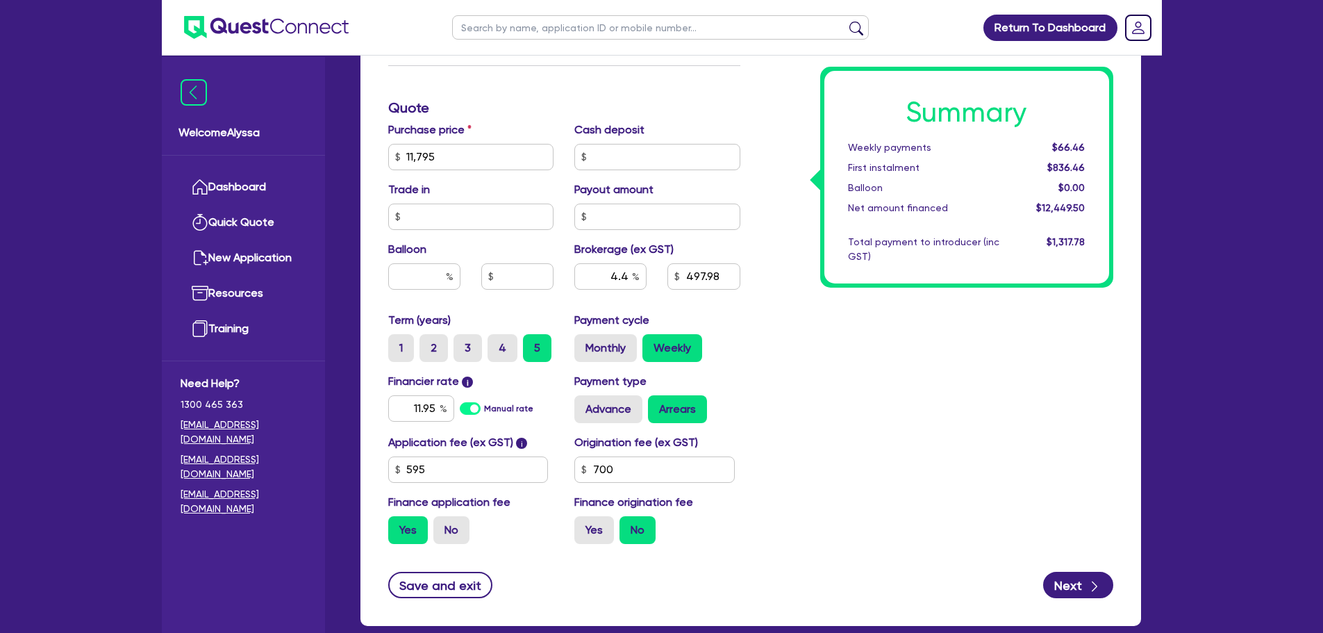
type input "11,795"
type input "547.78"
click at [1004, 436] on div "Summary Weekly payments $66.74 First instalment $836.74 Balloon $0.00 Net amoun…" at bounding box center [937, 149] width 373 height 812
click at [1076, 572] on button "Next" at bounding box center [1078, 585] width 70 height 26
type input "11,795"
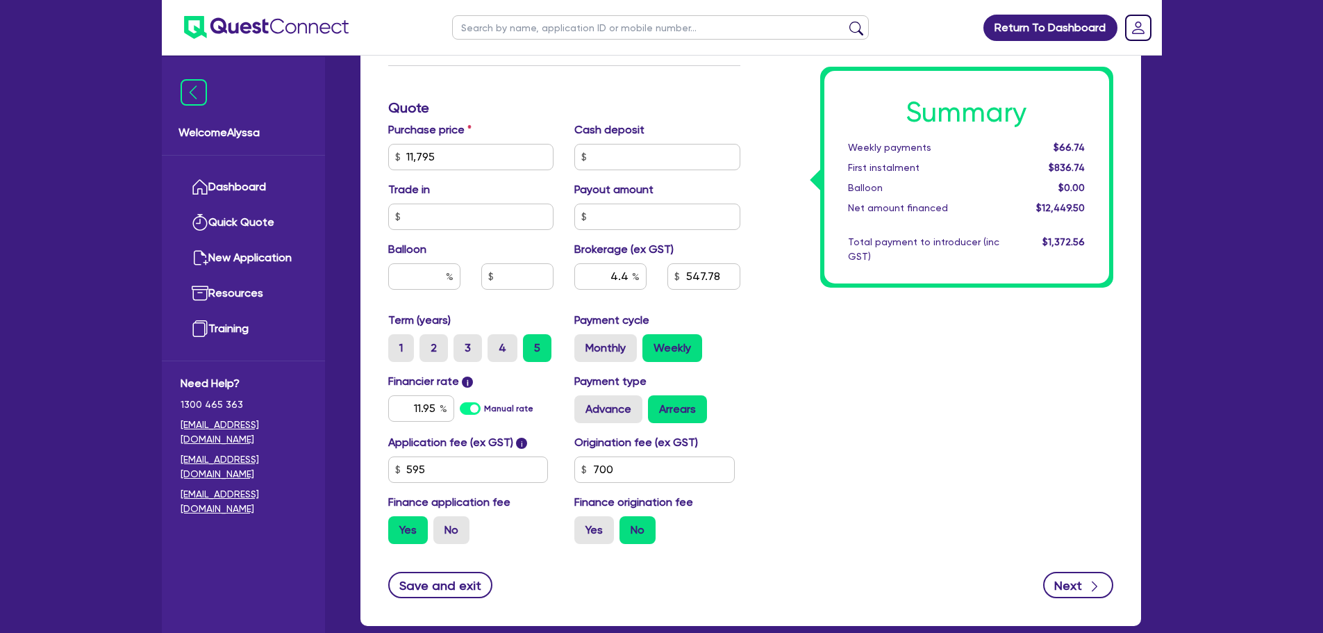
select select "SOLE_TRADER"
select select "HEALTH_BEAUTY"
select select "HAIR_BEAUTY_SALONS"
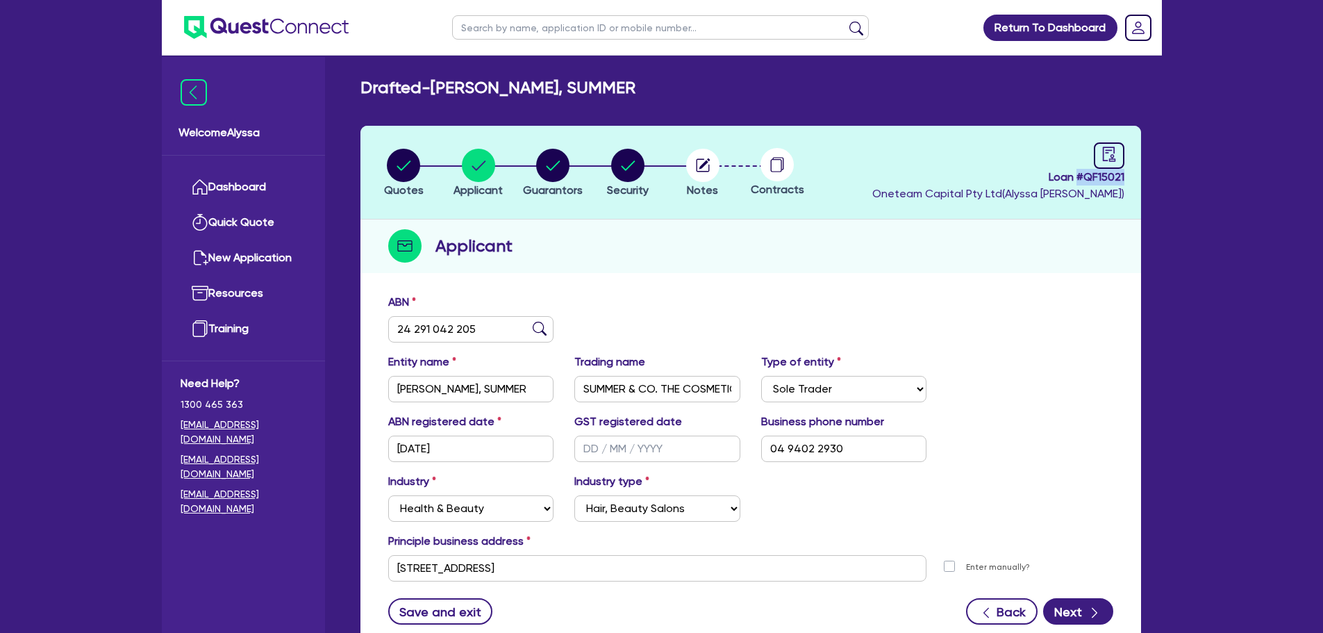
drag, startPoint x: 1124, startPoint y: 179, endPoint x: 1077, endPoint y: 176, distance: 48.0
click at [1077, 176] on header "Quotes Applicant Guarantors Security Notes Contracts Loan # QF15021 Oneteam Cap…" at bounding box center [750, 173] width 781 height 94
copy span "# QF15021"
click at [520, 32] on input "text" at bounding box center [660, 27] width 417 height 24
type input "[PERSON_NAME]"
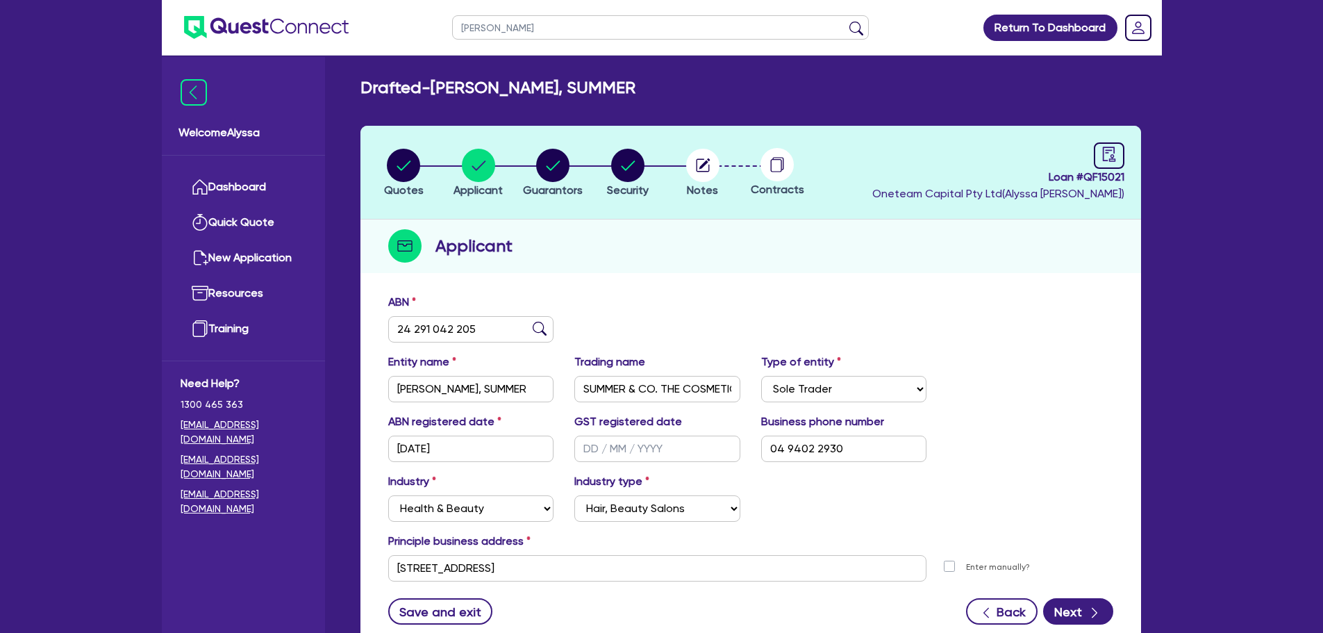
click button "submit" at bounding box center [856, 30] width 22 height 19
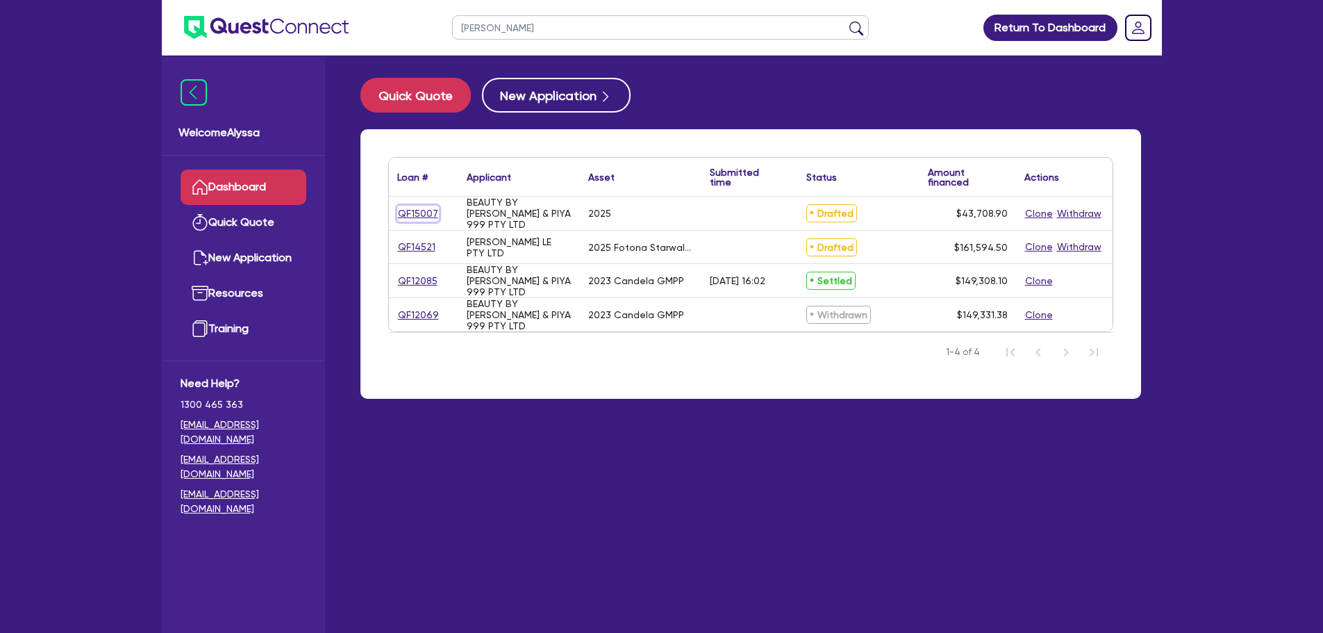
click at [413, 209] on link "QF15007" at bounding box center [418, 214] width 42 height 16
select select "TERTIARY_ASSETS"
select select "BEAUTY_EQUIPMENT"
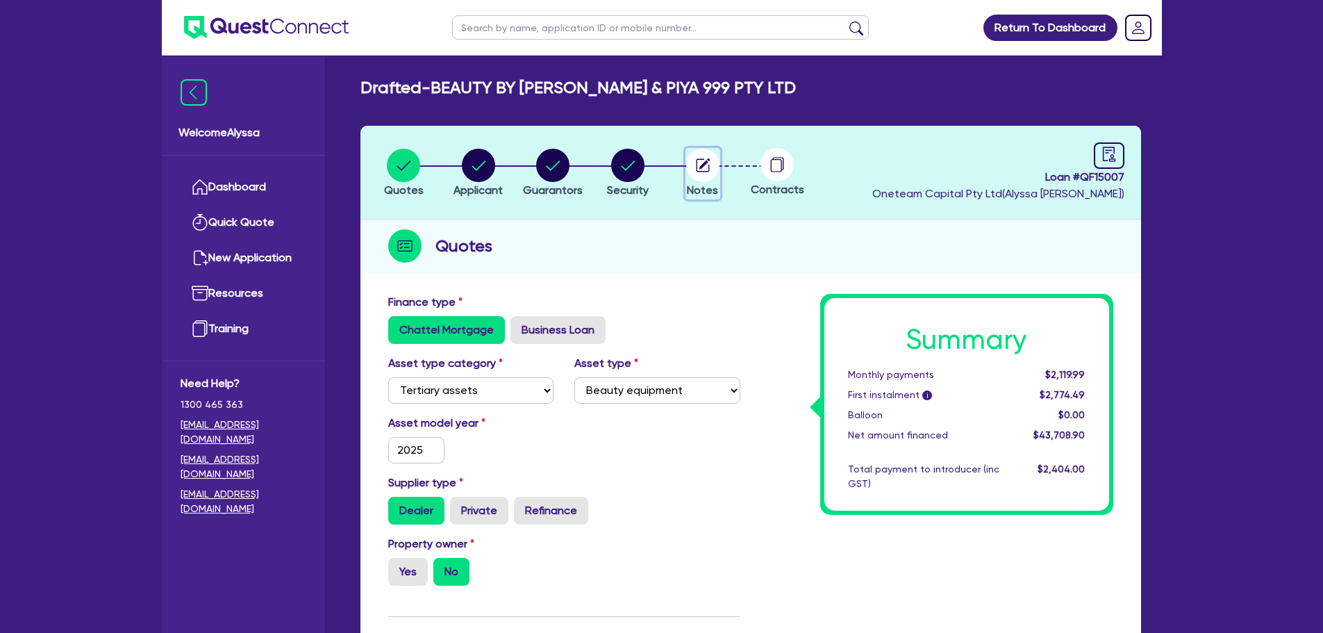
click at [690, 176] on icon "button" at bounding box center [702, 165] width 33 height 33
select select "Other"
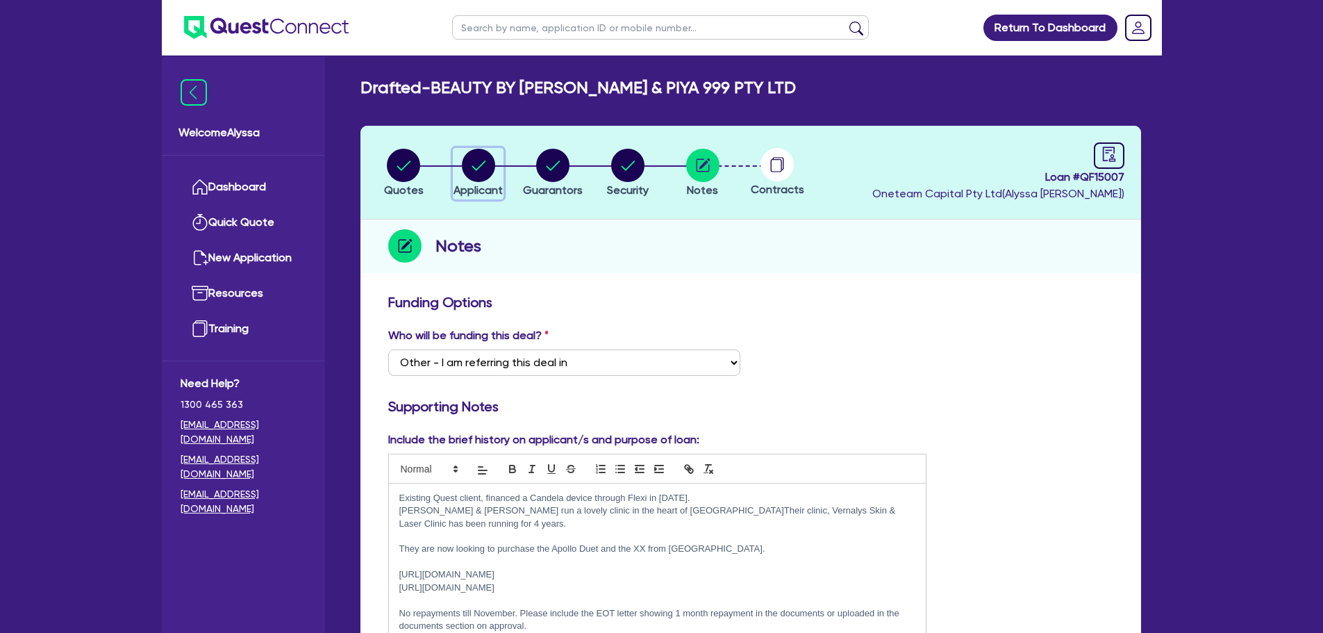
click at [462, 168] on icon "button" at bounding box center [478, 165] width 33 height 33
select select "COMPANY"
select select "HEALTH_BEAUTY"
select select "OTHER_HEALTH_BEAUTY"
select select "[GEOGRAPHIC_DATA]"
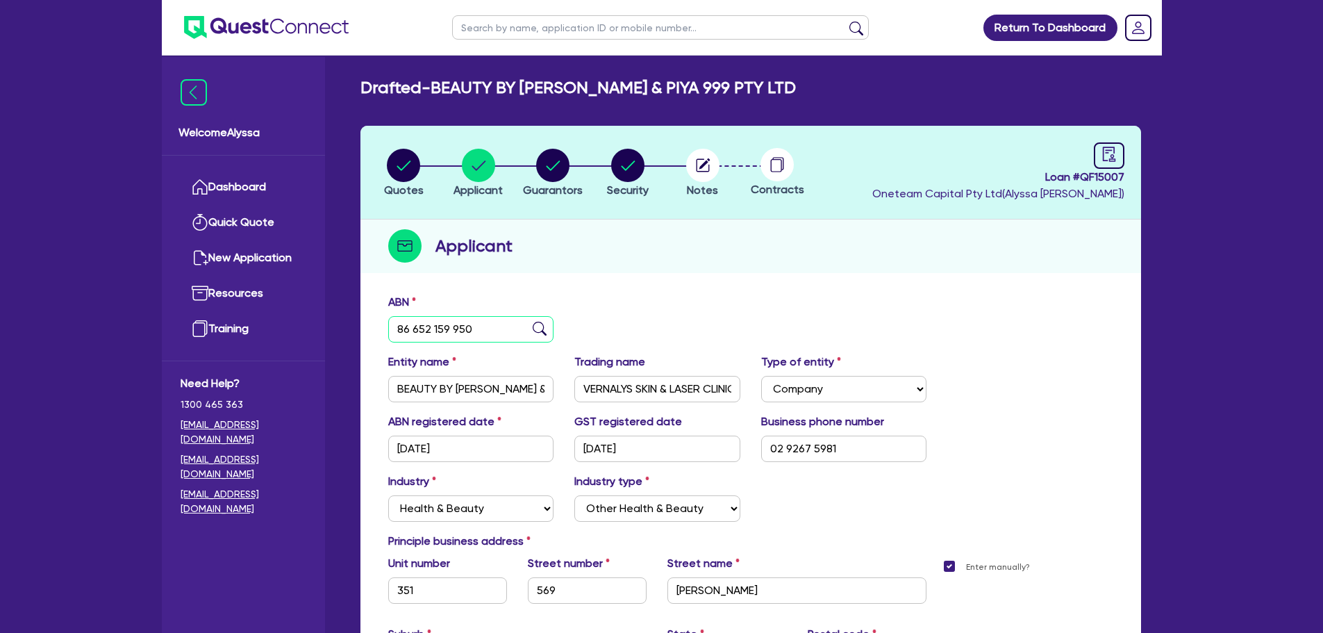
drag, startPoint x: 478, startPoint y: 331, endPoint x: 379, endPoint y: 322, distance: 99.0
click at [379, 322] on div "ABN 86 652 159 950" at bounding box center [471, 318] width 187 height 49
click at [554, 172] on circle "button" at bounding box center [552, 165] width 33 height 33
select select "MR"
select select "[GEOGRAPHIC_DATA]"
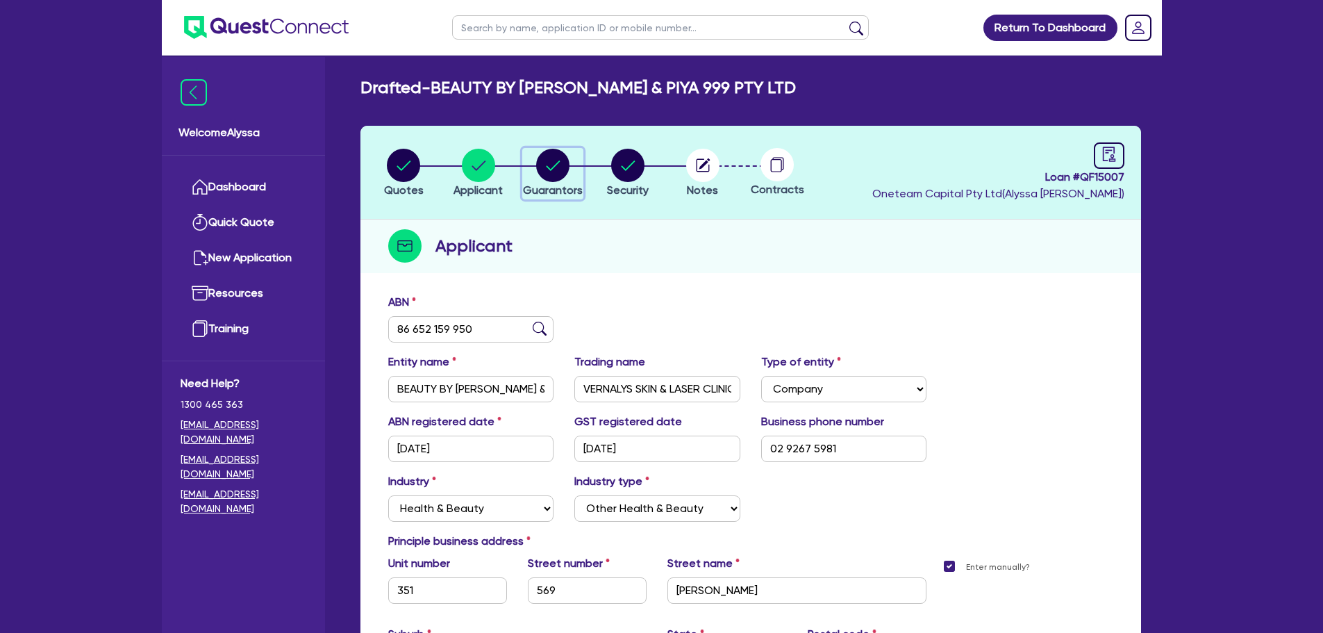
select select "MARRIED"
select select "[GEOGRAPHIC_DATA]"
select select "VEHICLE"
select select "CASH"
select select "OTHER"
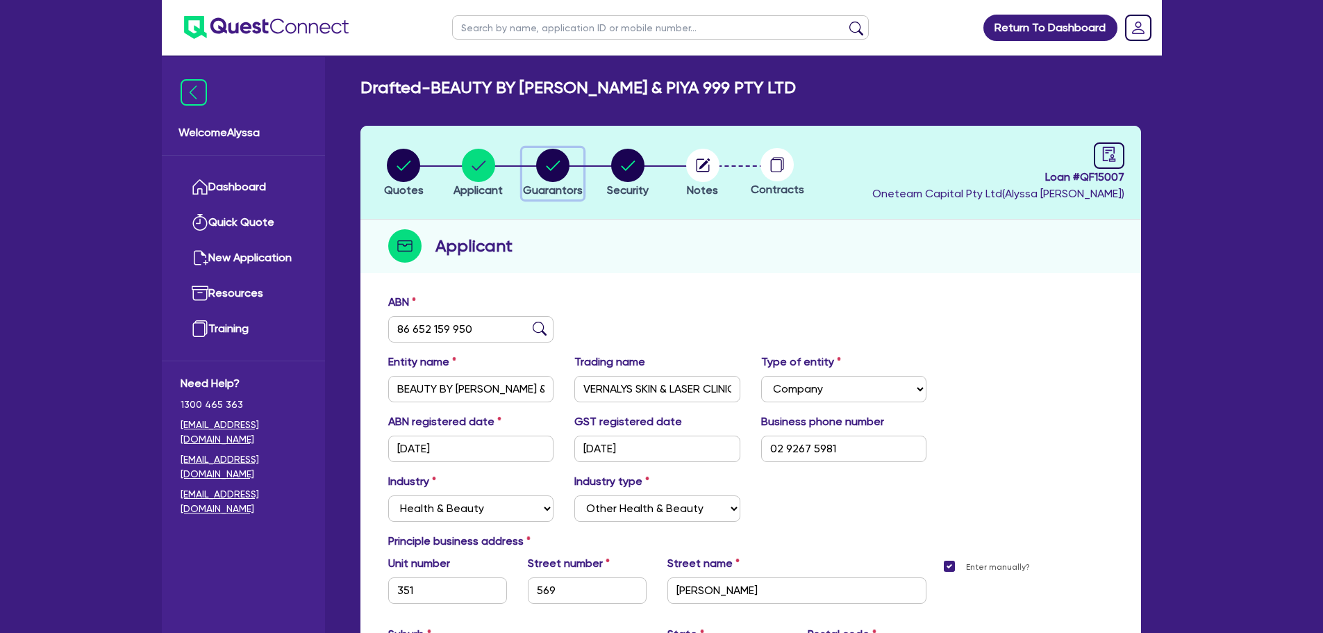
select select "HOUSEHOLD_PERSONAL"
select select "VEHICLE_LOAN"
select select "EQUIPMENT_LOAN"
select select "MRS"
select select "MARRIED"
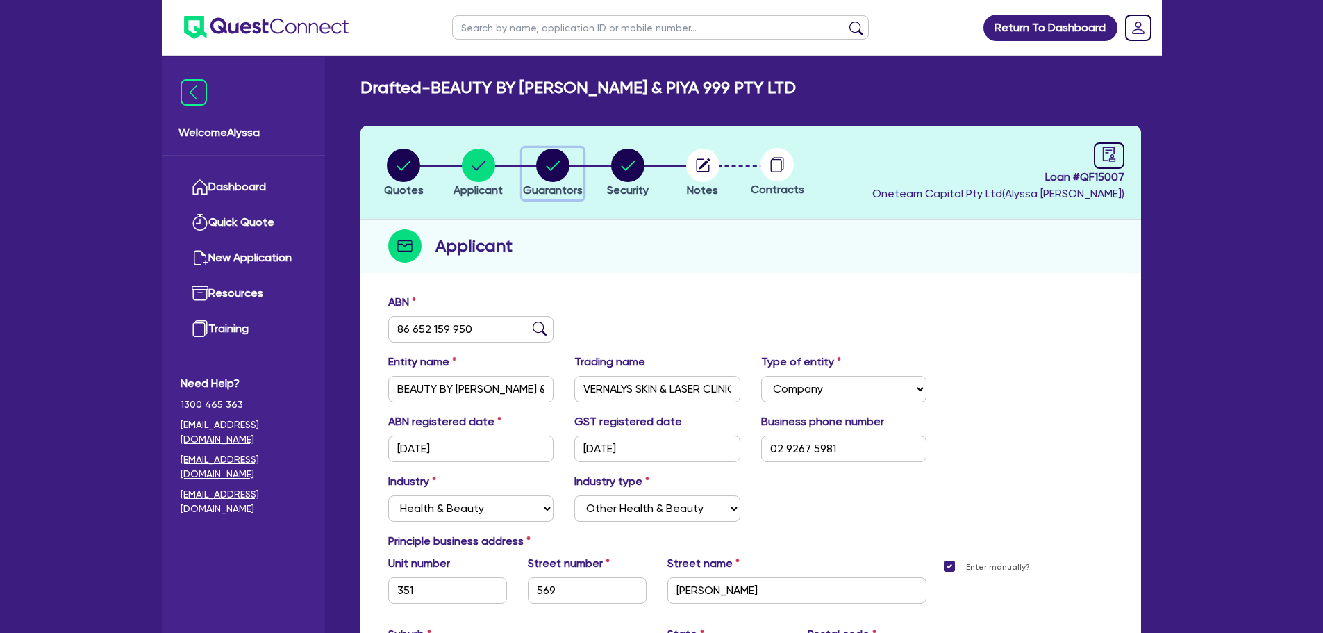
select select "[GEOGRAPHIC_DATA]"
select select "CASH"
select select "HOUSEHOLD_PERSONAL"
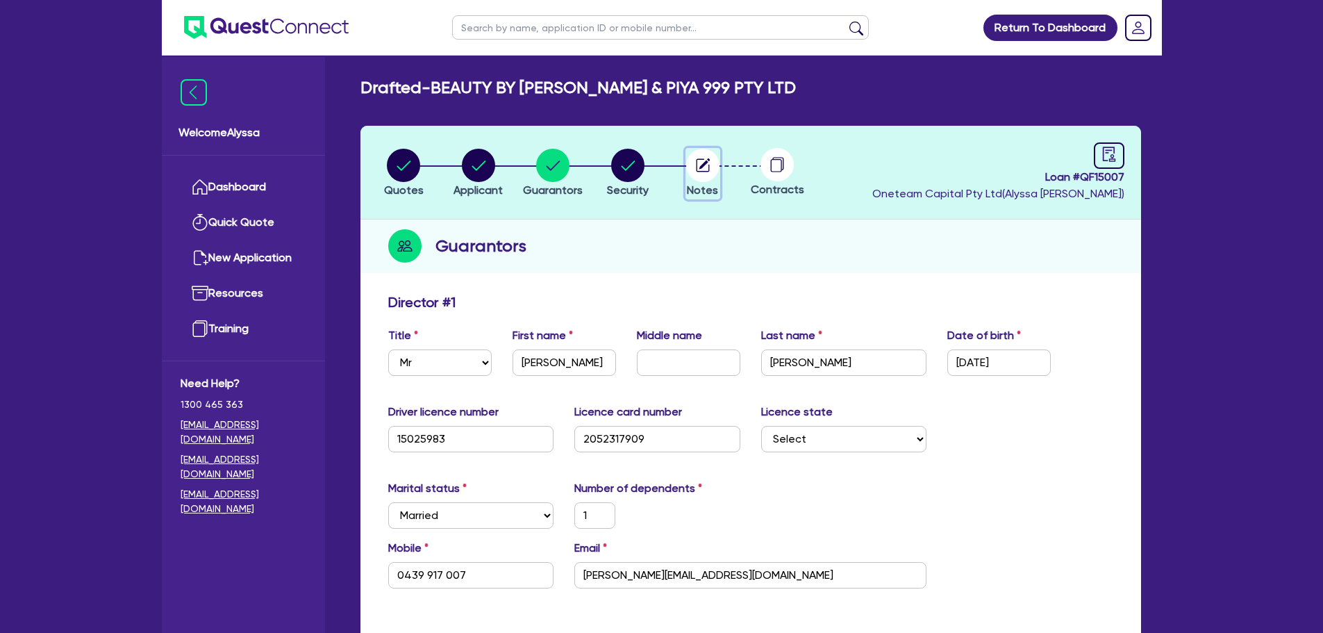
click at [708, 163] on circle "button" at bounding box center [702, 165] width 33 height 33
select select "Other"
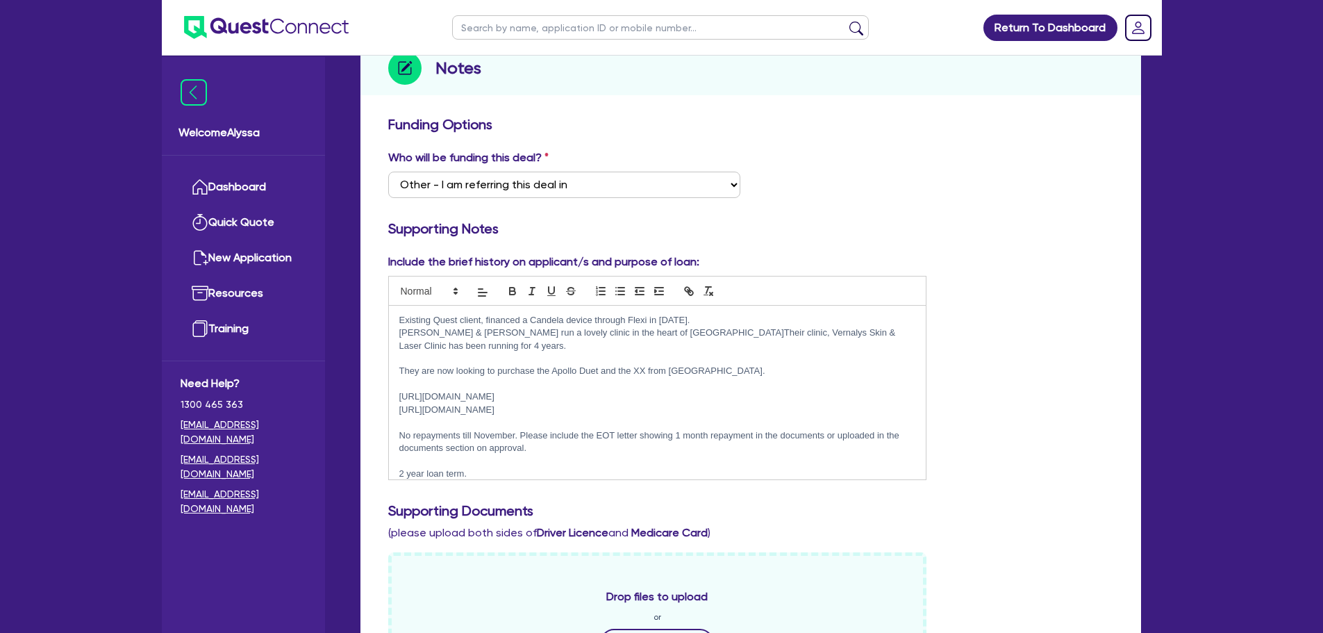
scroll to position [181, 0]
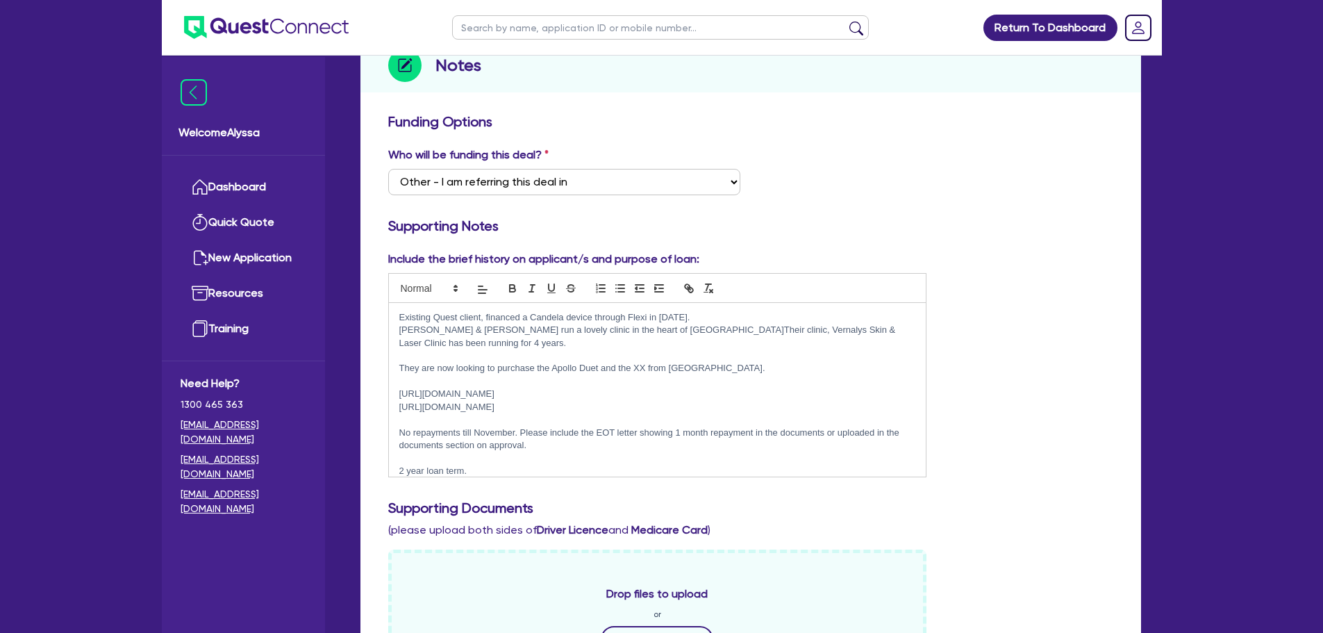
drag, startPoint x: 558, startPoint y: 381, endPoint x: 396, endPoint y: 385, distance: 162.6
click at [396, 385] on div "Existing Quest client, financed a Candela device through Flexi in 2023. Tony & …" at bounding box center [658, 390] width 538 height 174
copy p "https://www.vernalyslaserclinic.com.au/"
drag, startPoint x: 504, startPoint y: 461, endPoint x: 390, endPoint y: 314, distance: 186.2
click at [390, 314] on div "Existing Quest client, financed a Candela device through Flexi in 2023. Tony & …" at bounding box center [658, 390] width 538 height 174
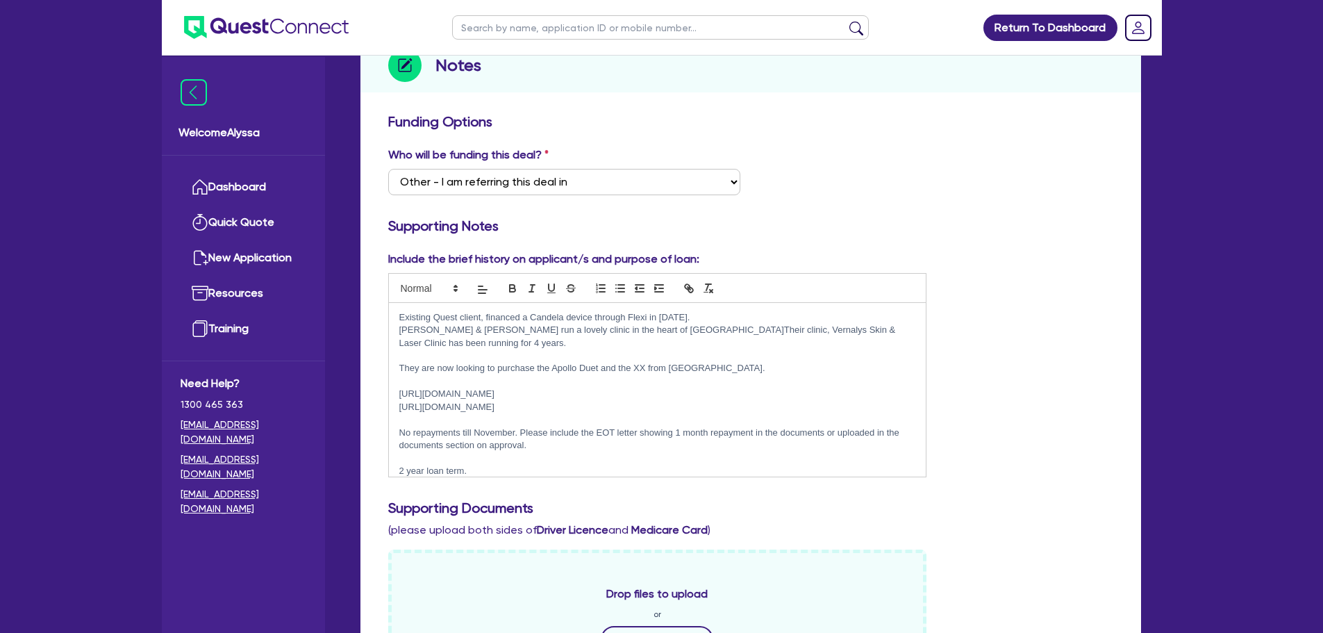
copy div "Existing Quest client, financed a Candela device through Flexi in 2023. Tony & …"
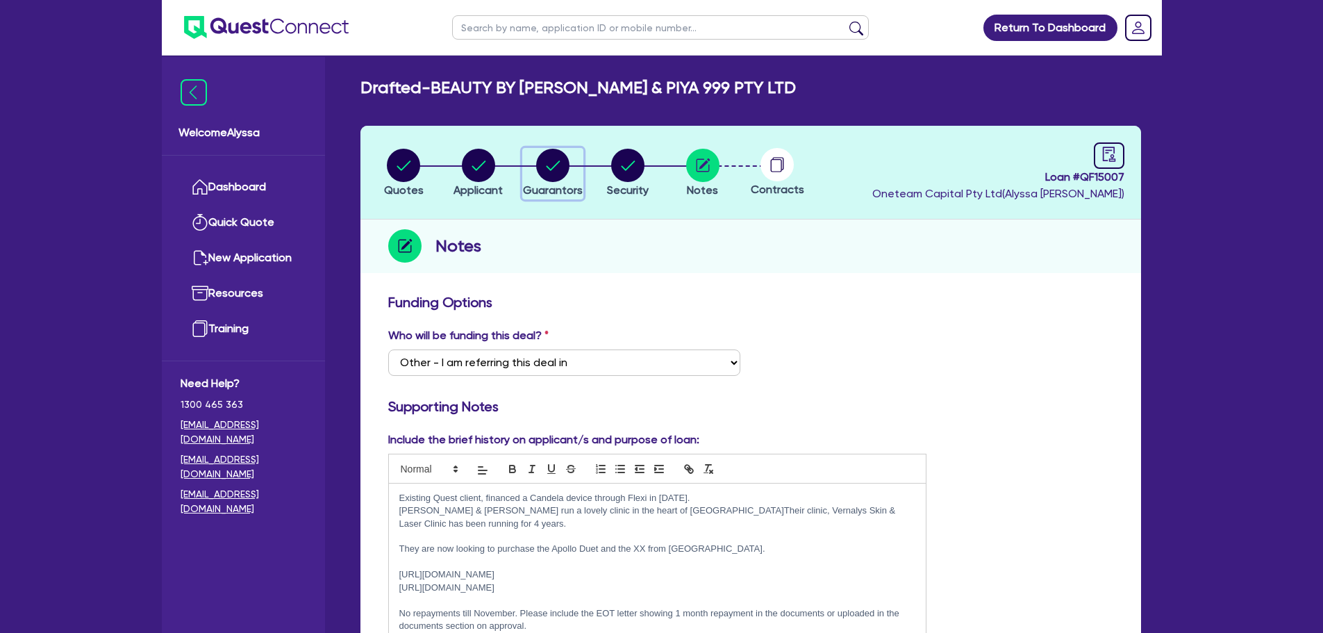
click at [549, 153] on circle "button" at bounding box center [552, 165] width 33 height 33
select select "MR"
select select "[GEOGRAPHIC_DATA]"
select select "MARRIED"
select select "[GEOGRAPHIC_DATA]"
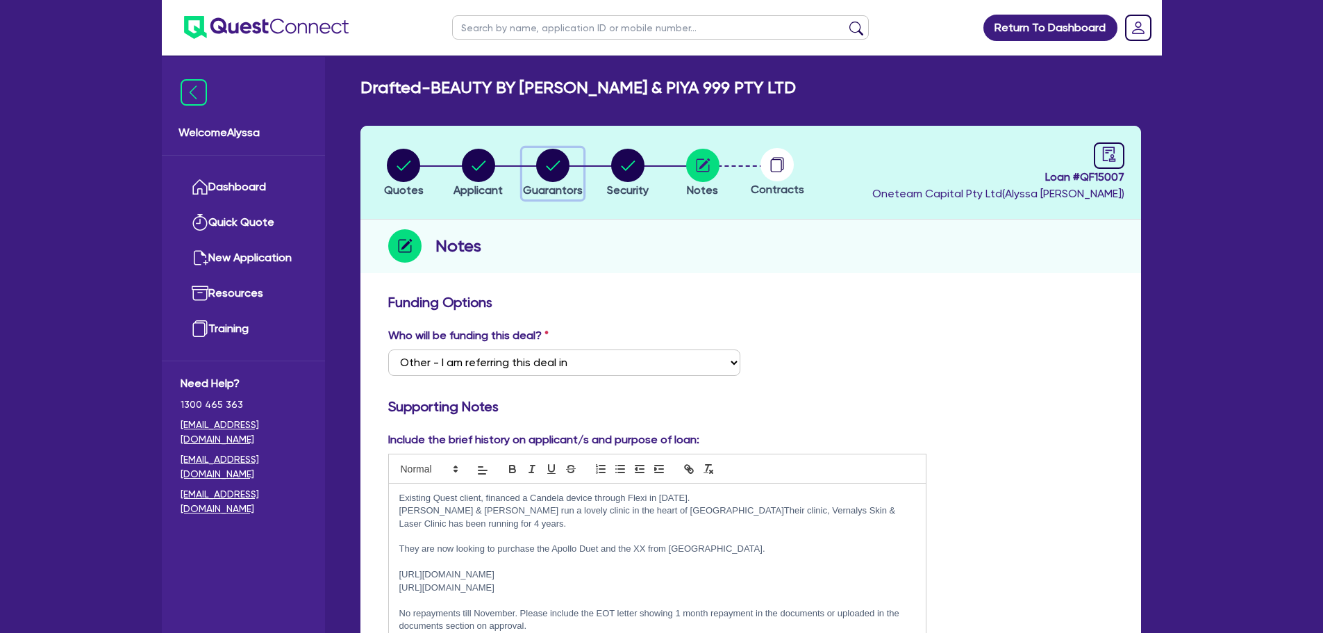
select select "VEHICLE"
select select "CASH"
select select "OTHER"
select select "HOUSEHOLD_PERSONAL"
select select "VEHICLE_LOAN"
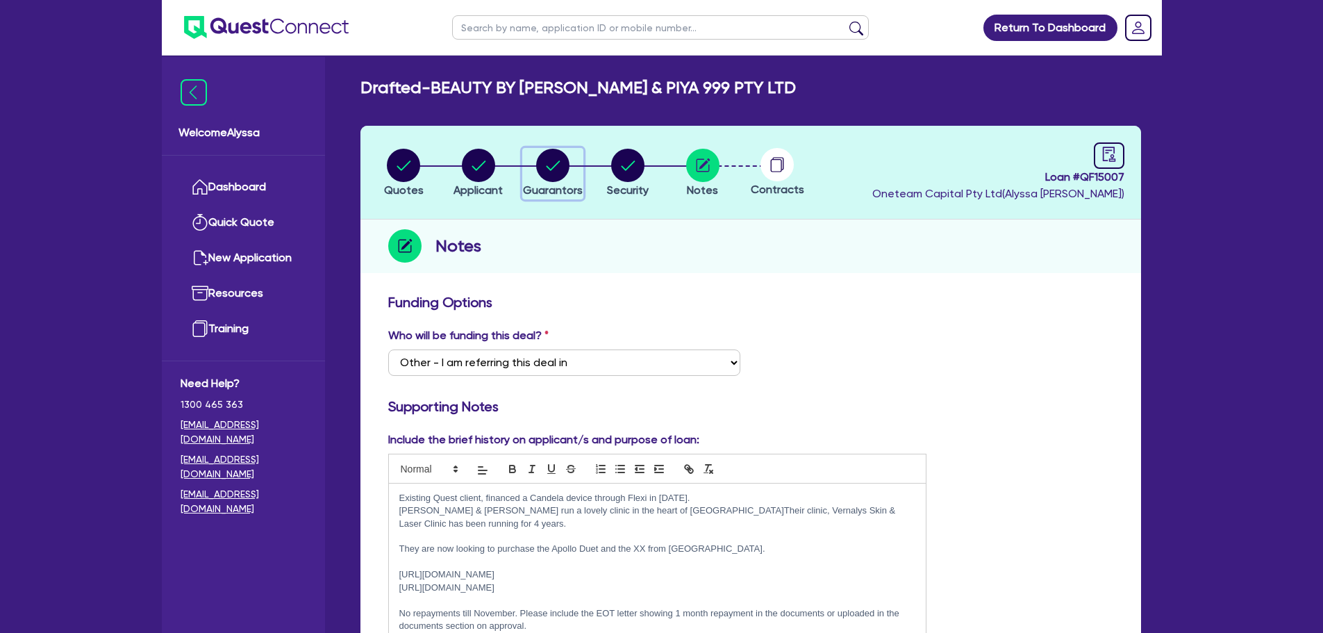
select select "EQUIPMENT_LOAN"
select select "MRS"
select select "MARRIED"
select select "[GEOGRAPHIC_DATA]"
select select "CASH"
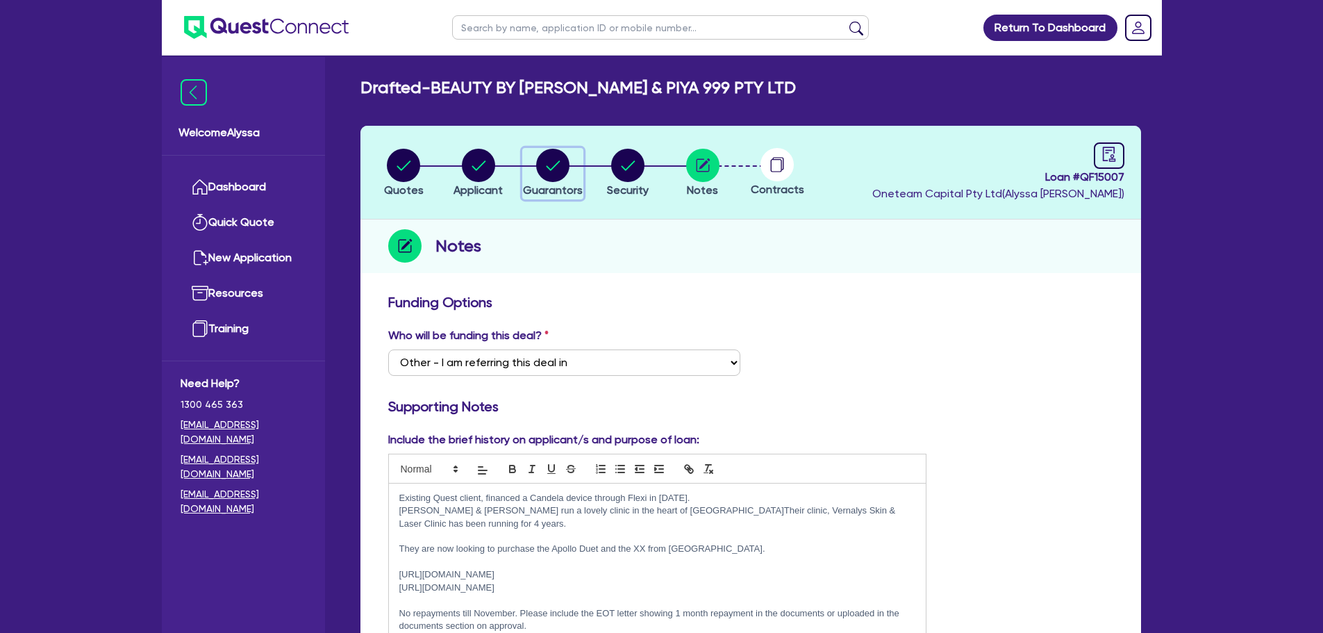
select select "HOUSEHOLD_PERSONAL"
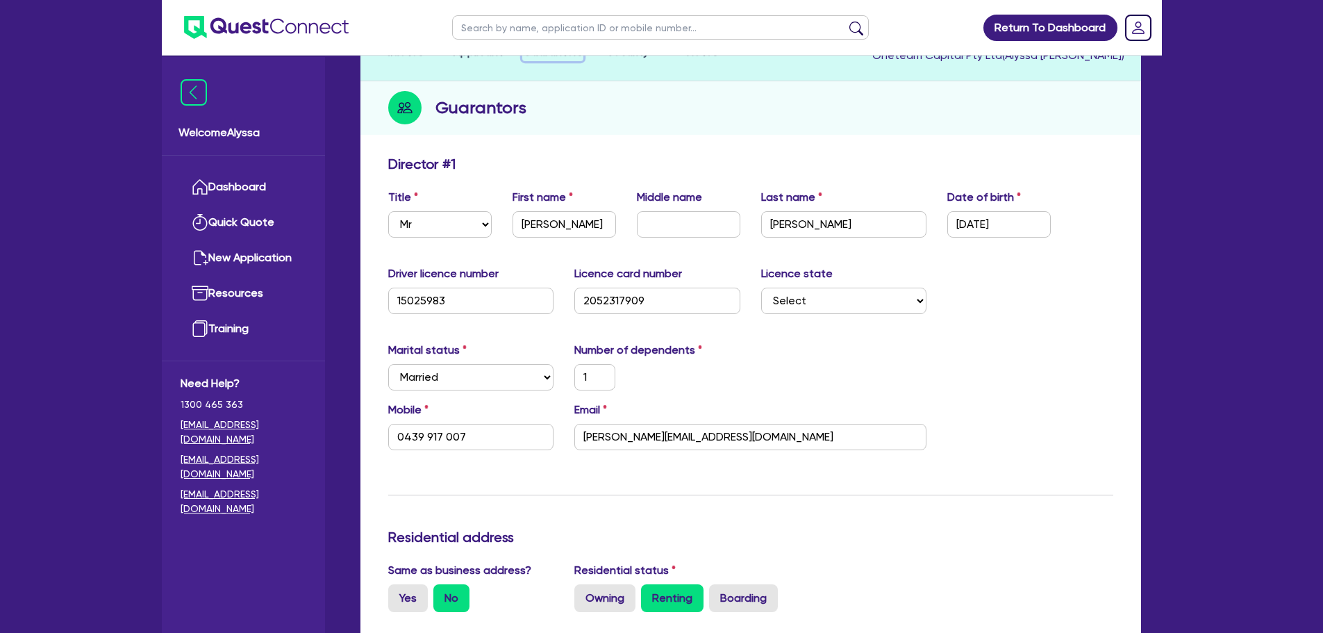
scroll to position [139, 0]
drag, startPoint x: 783, startPoint y: 441, endPoint x: 569, endPoint y: 437, distance: 214.0
click at [569, 437] on div "Email tony@vernalyslaserclinic.com.au" at bounding box center [750, 425] width 373 height 49
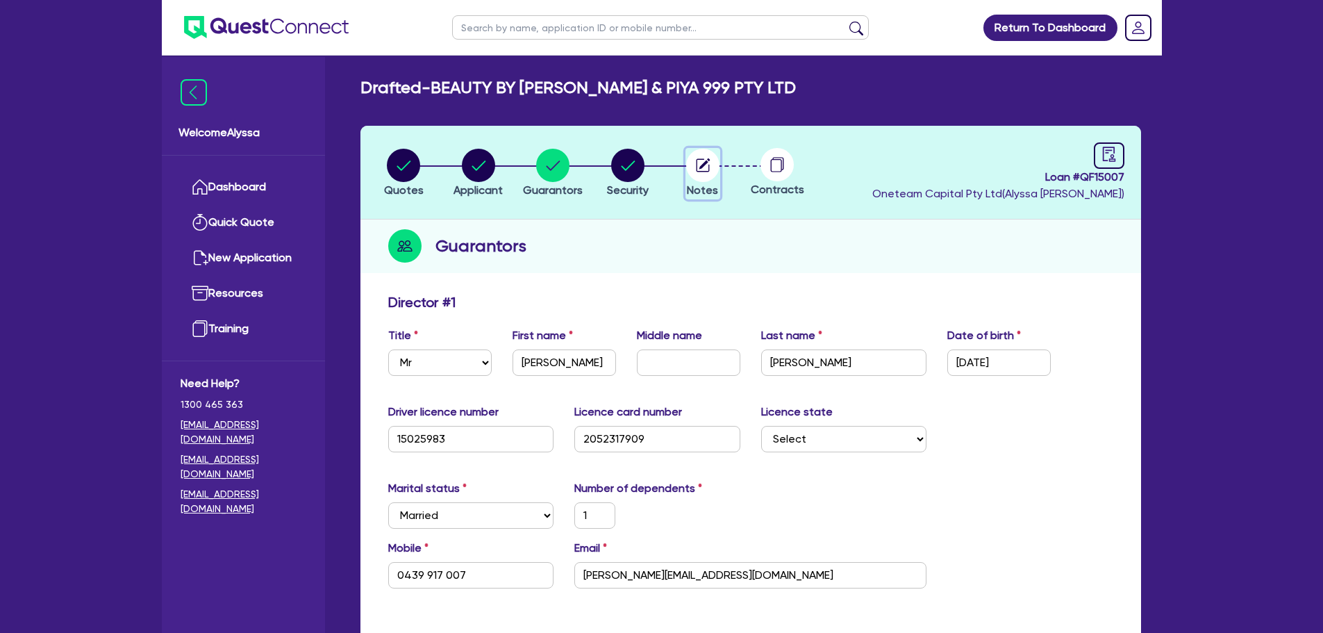
click at [702, 169] on circle "button" at bounding box center [702, 165] width 33 height 33
select select "Other"
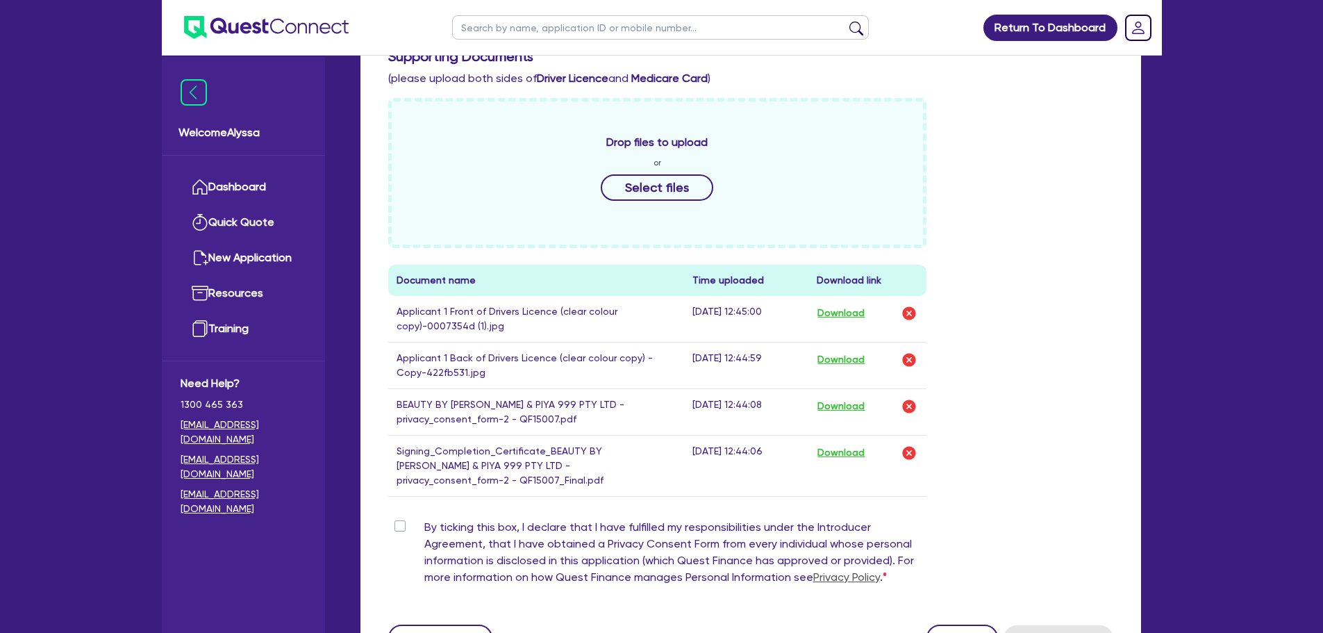
scroll to position [638, 0]
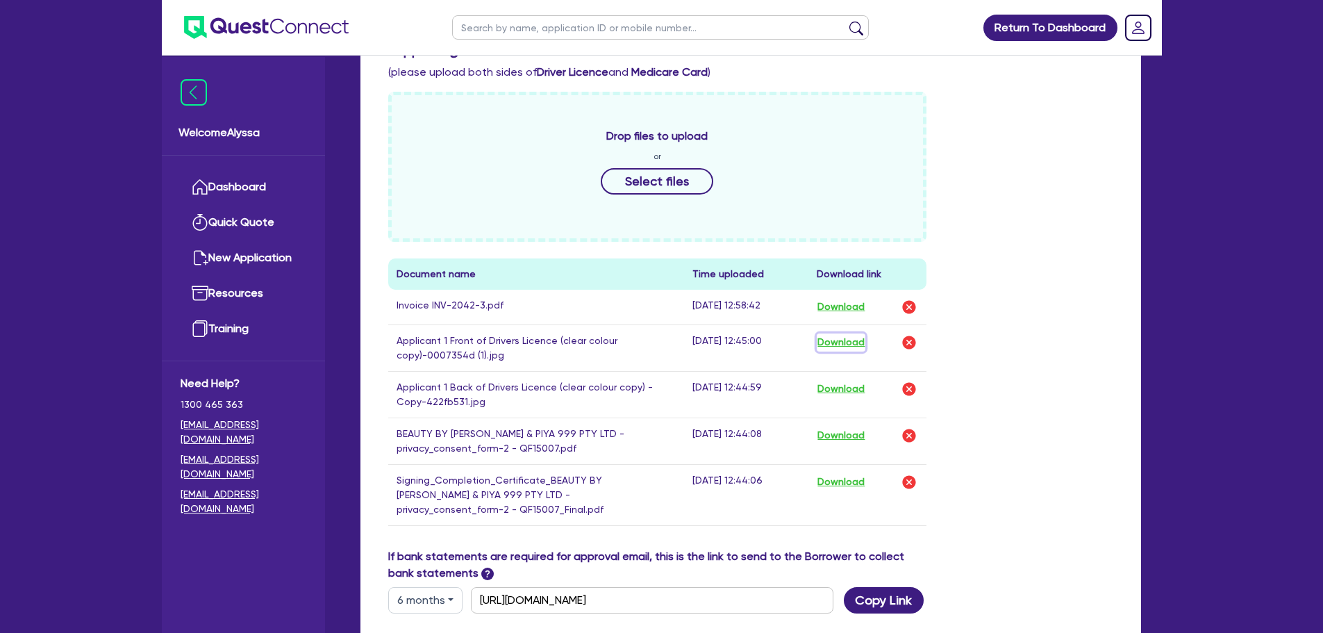
click at [848, 340] on button "Download" at bounding box center [841, 342] width 49 height 18
click at [842, 381] on button "Download" at bounding box center [841, 389] width 49 height 18
click at [842, 432] on button "Download" at bounding box center [841, 435] width 49 height 18
click at [847, 481] on button "Download" at bounding box center [841, 482] width 49 height 18
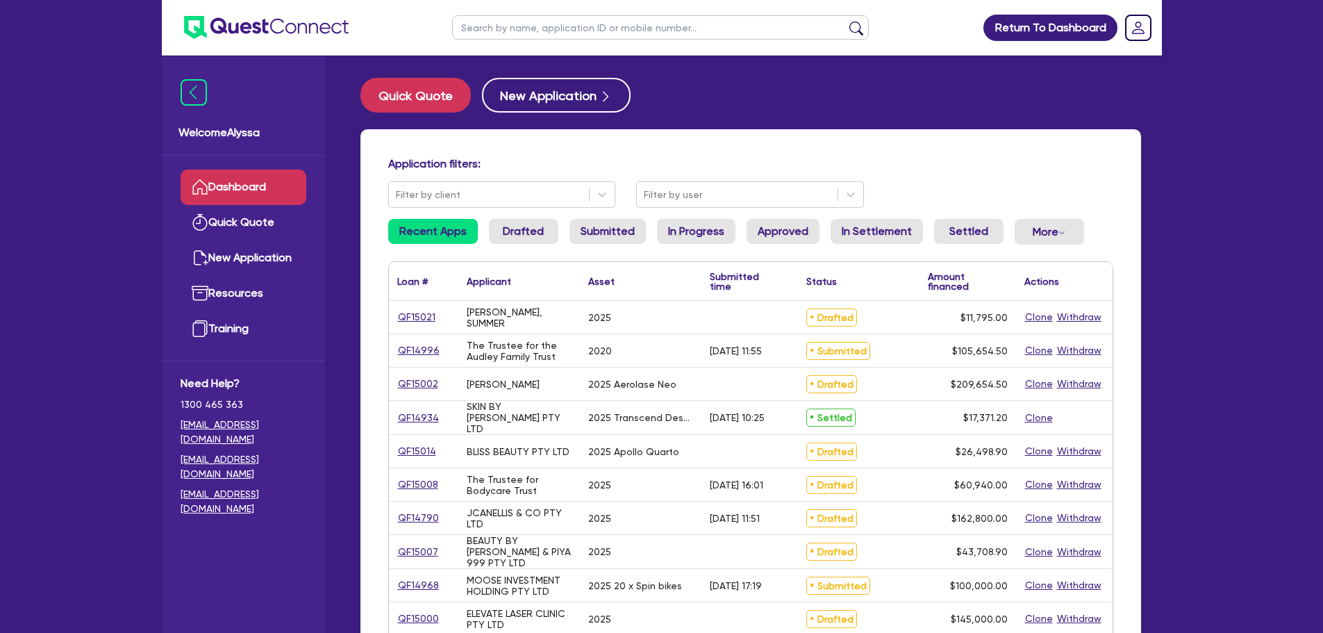
click at [516, 32] on input "text" at bounding box center [660, 27] width 417 height 24
type input "[PERSON_NAME]"
click at [845, 21] on button "submit" at bounding box center [856, 30] width 22 height 19
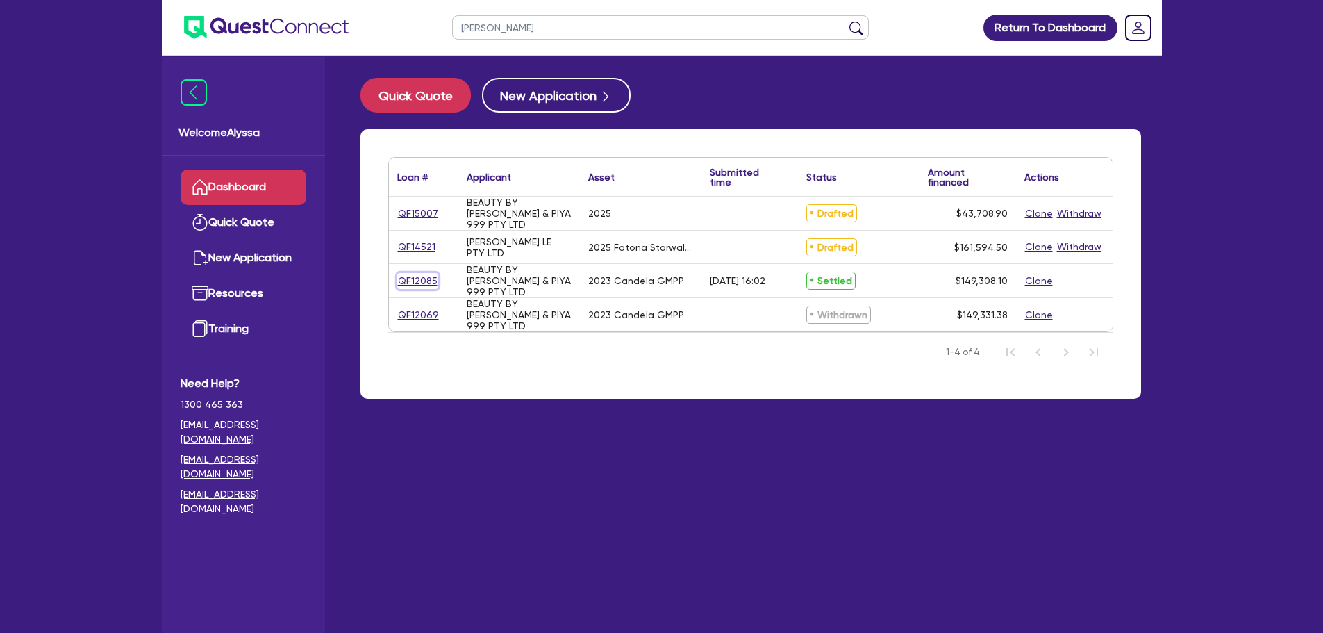
click at [413, 274] on link "QF12085" at bounding box center [417, 281] width 41 height 16
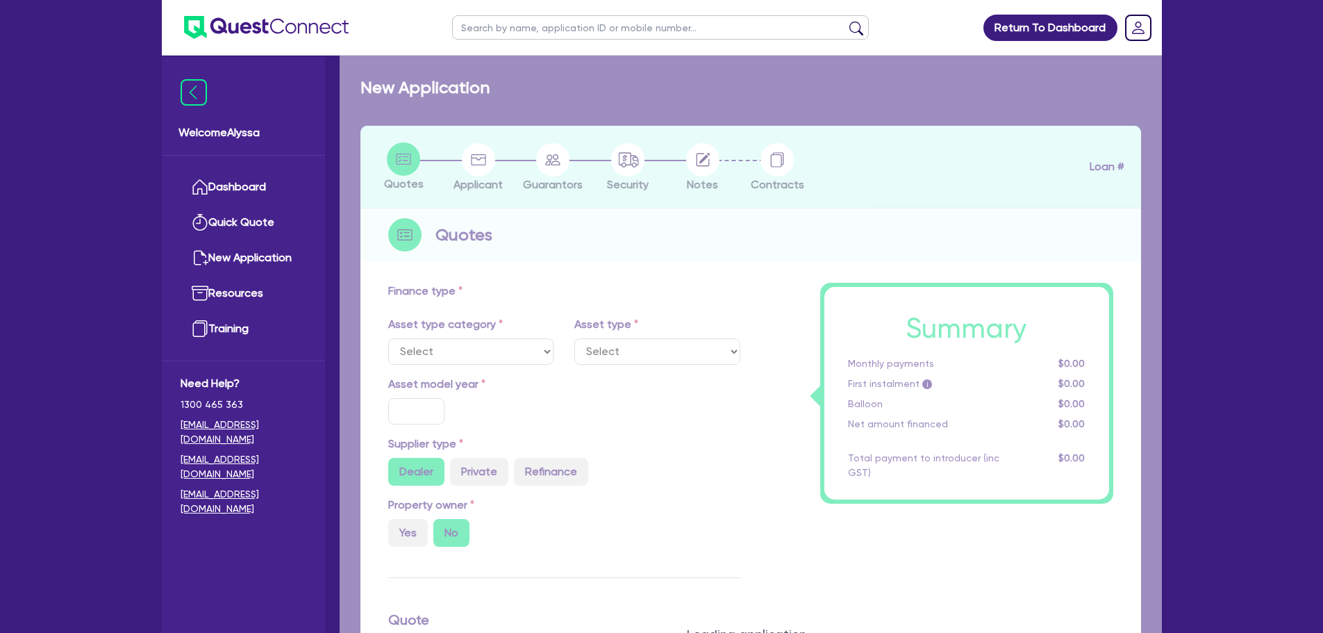
select select "TERTIARY_ASSETS"
type input "2023"
type input "184,883.6"
type input "37,000"
type input "6"
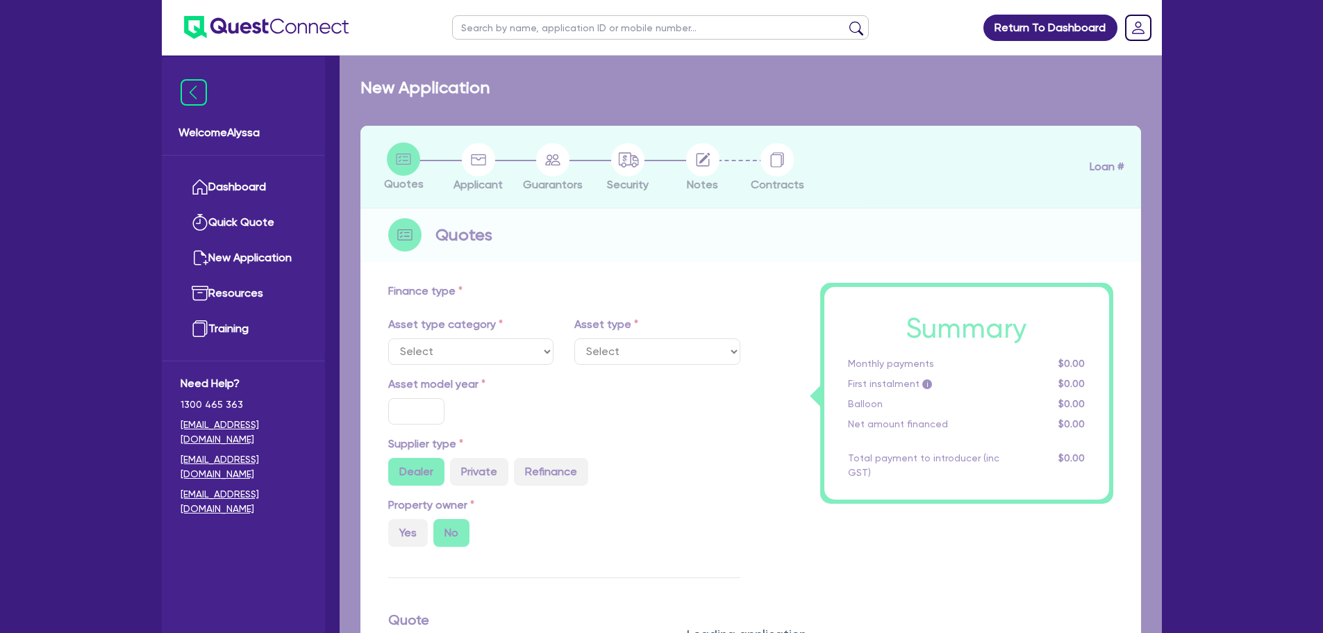
type input "8,958.49"
type input "14.55"
type input "395"
type input "900"
select select "BEAUTY_EQUIPMENT"
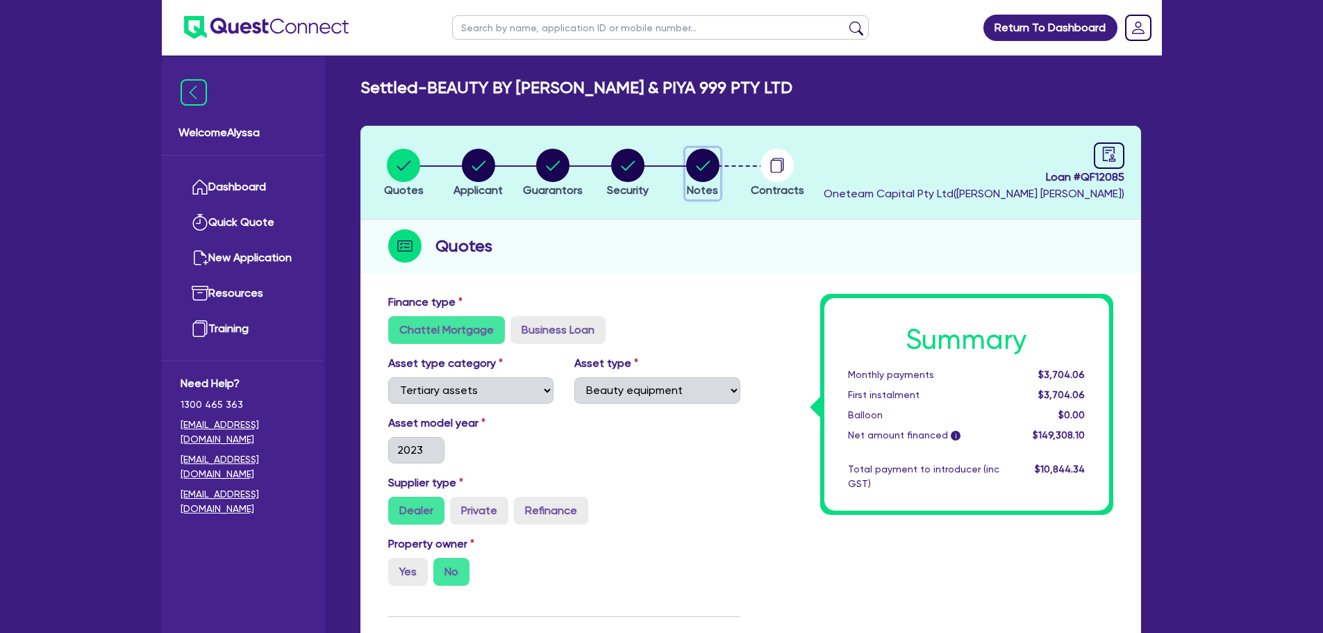
click at [711, 164] on circle "button" at bounding box center [702, 165] width 33 height 33
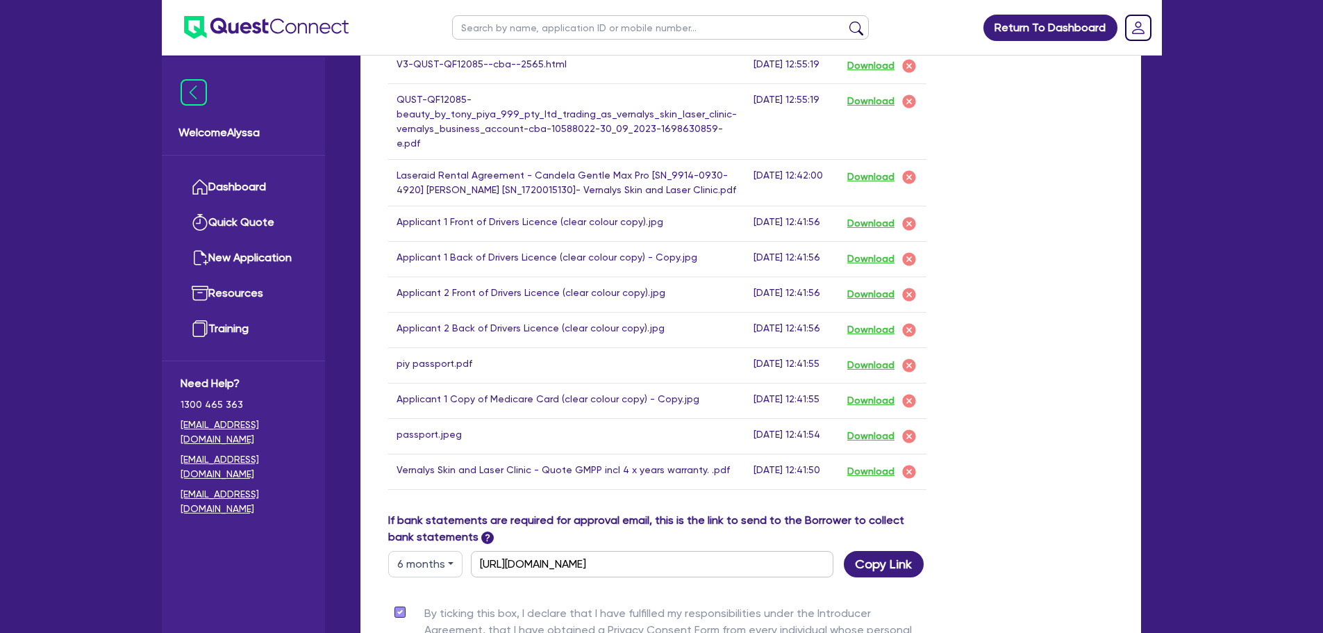
scroll to position [1047, 0]
click at [861, 365] on button "Download" at bounding box center [871, 365] width 49 height 18
click at [861, 399] on button "Download" at bounding box center [871, 400] width 49 height 18
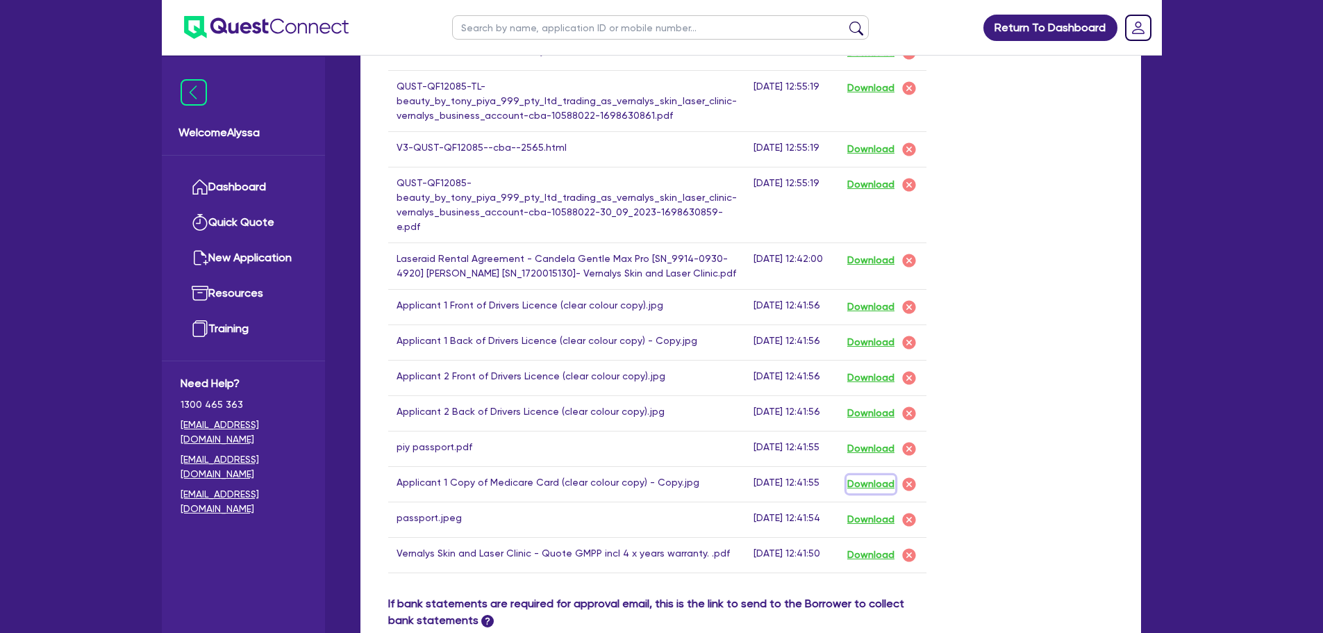
scroll to position [963, 0]
click at [858, 308] on button "Download" at bounding box center [871, 308] width 49 height 18
click at [854, 340] on button "Download" at bounding box center [871, 343] width 49 height 18
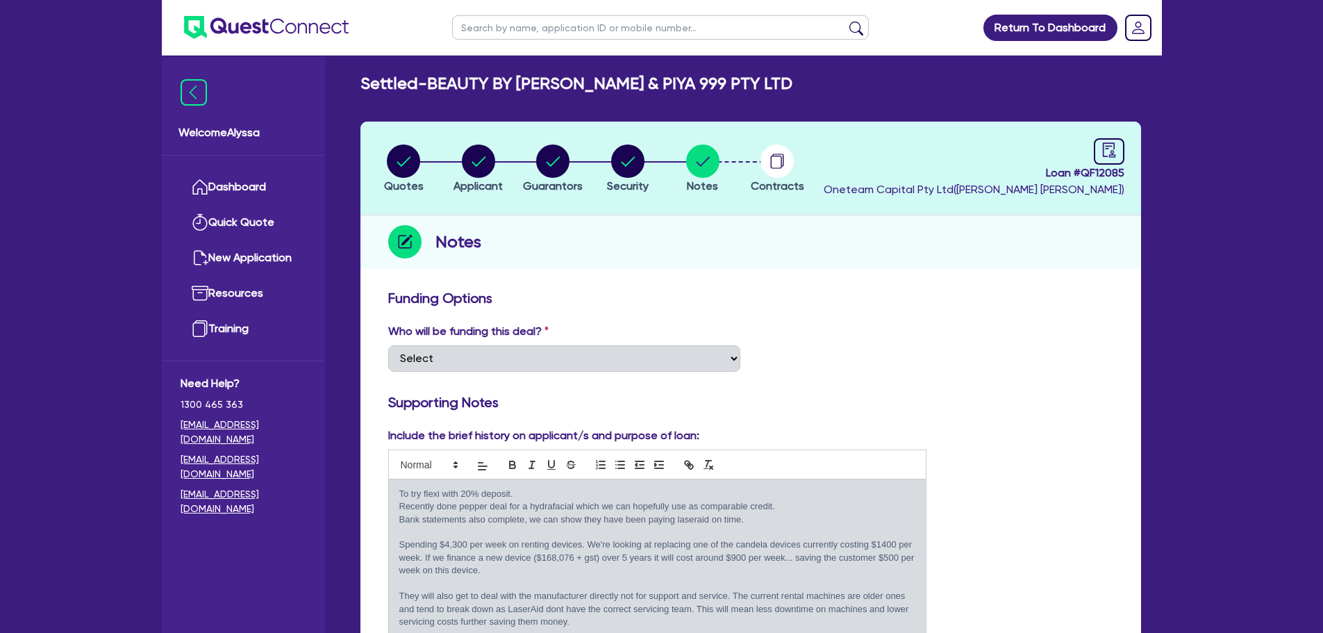
scroll to position [0, 0]
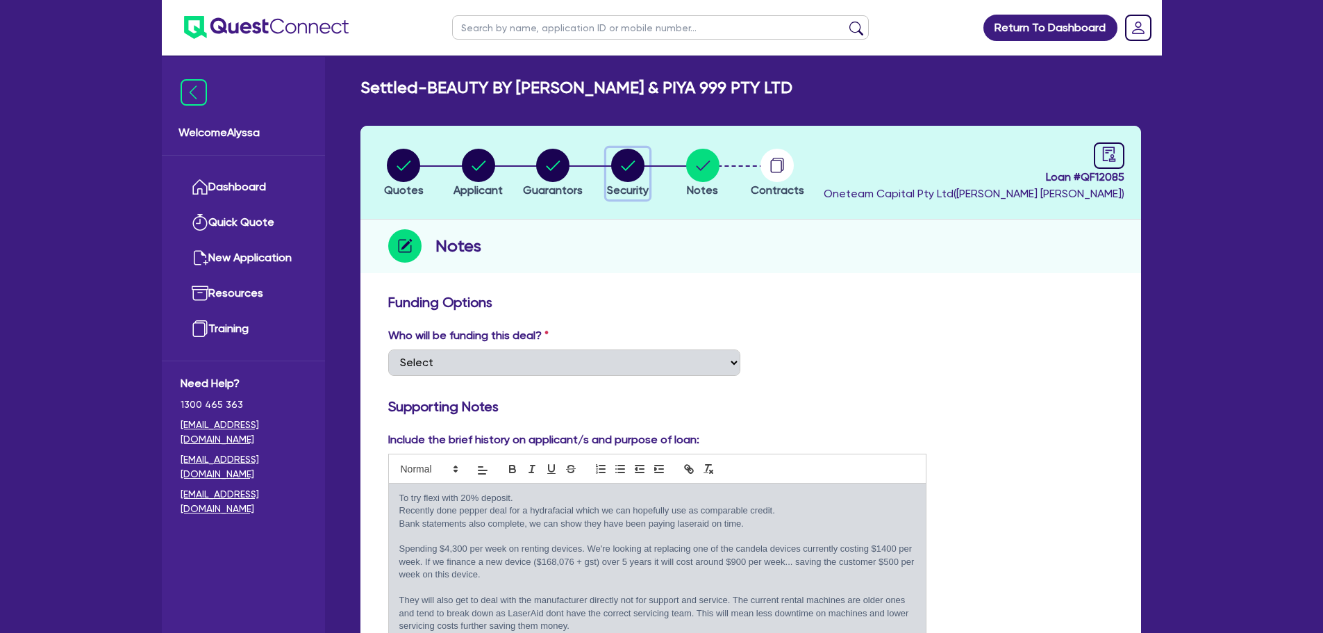
click at [628, 176] on circle "button" at bounding box center [627, 165] width 33 height 33
select select "TERTIARY_ASSETS"
select select "BEAUTY_EQUIPMENT"
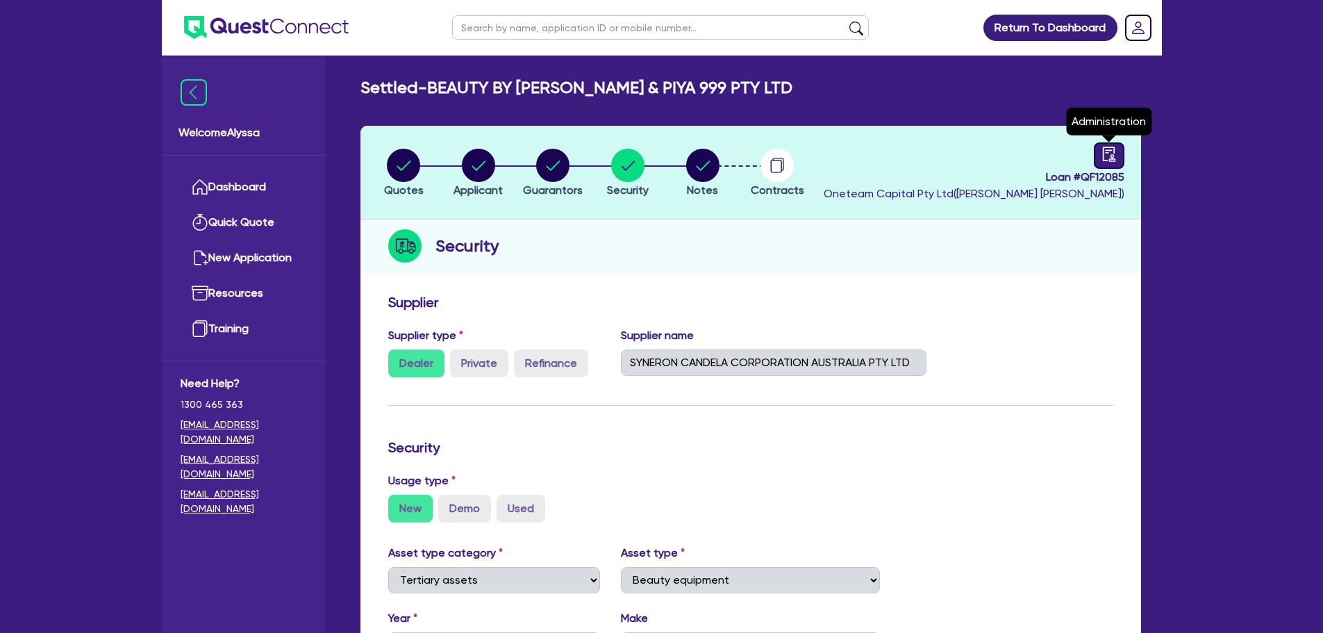
click at [1105, 156] on icon "audit" at bounding box center [1109, 154] width 15 height 15
select select "SETTLED"
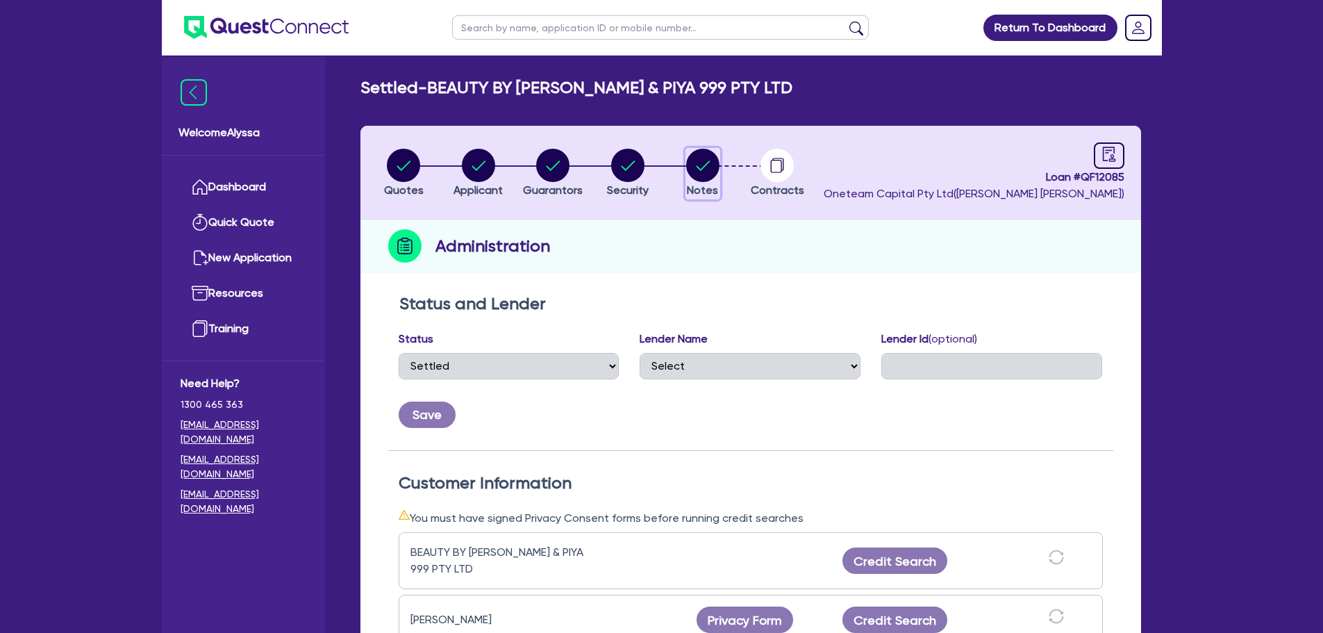
click at [705, 166] on icon "button" at bounding box center [703, 165] width 14 height 10
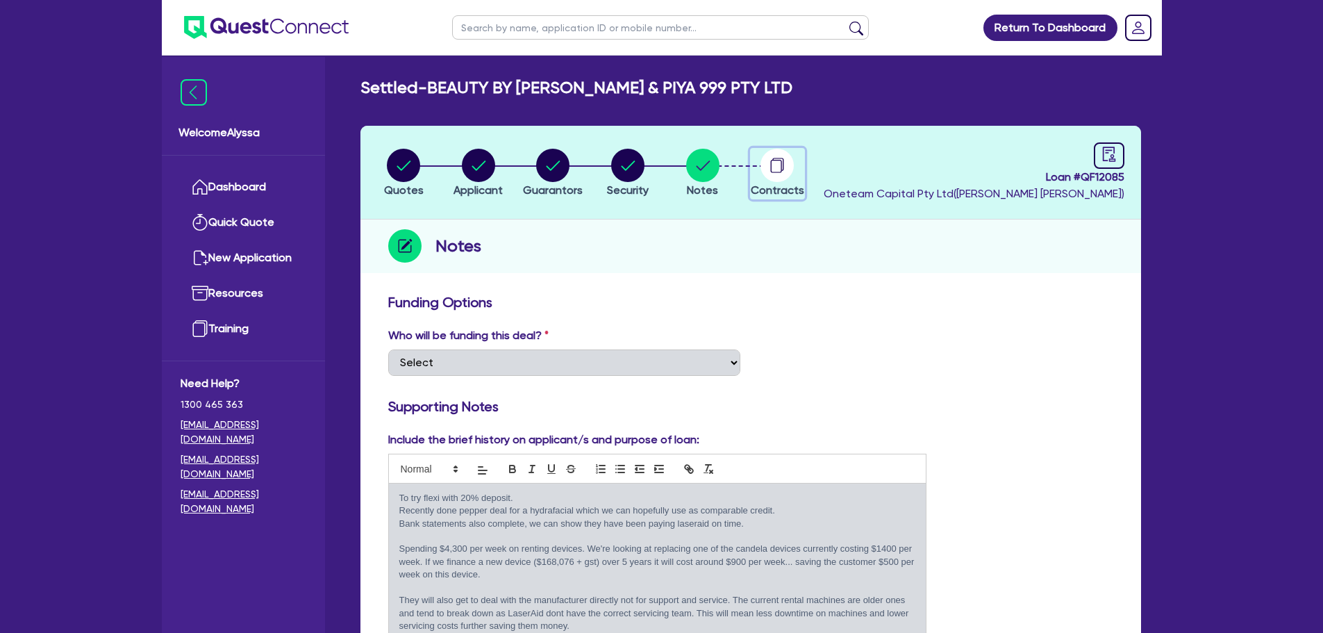
click at [771, 174] on circle "button" at bounding box center [777, 165] width 33 height 33
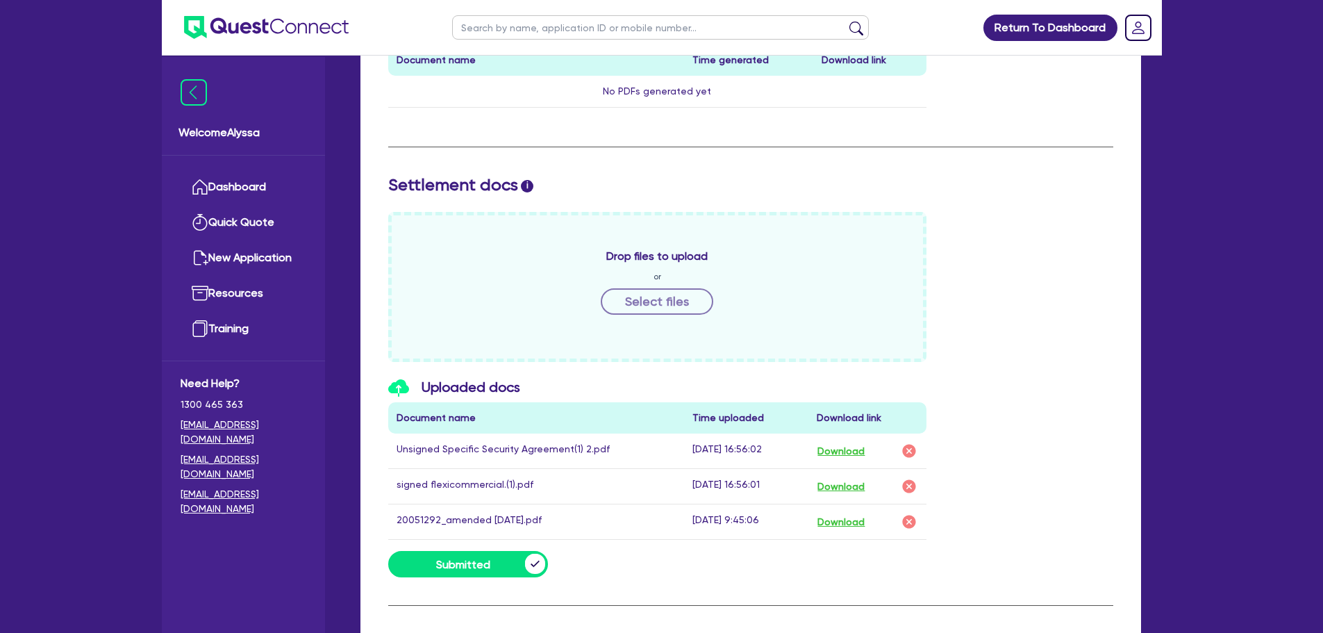
scroll to position [463, 0]
